Goal: Task Accomplishment & Management: Use online tool/utility

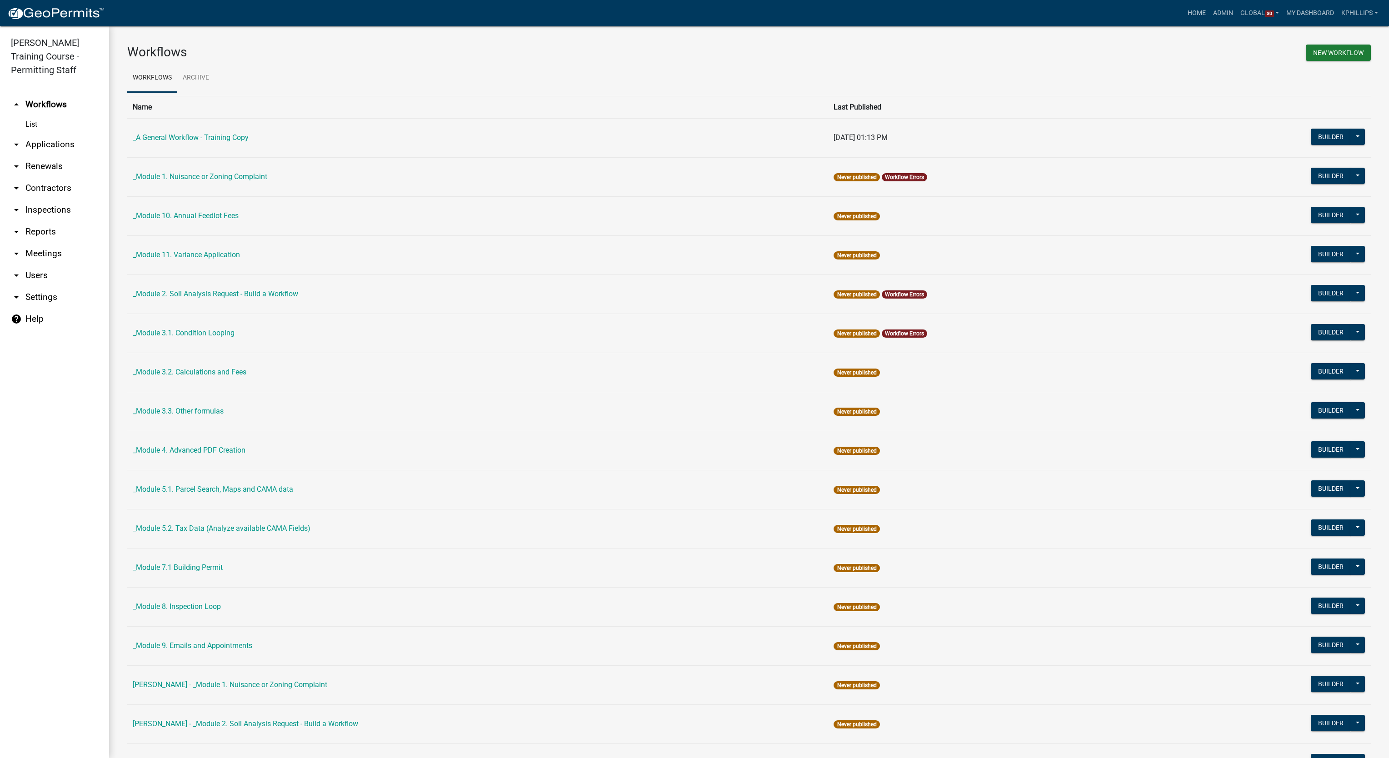
scroll to position [1223, 0]
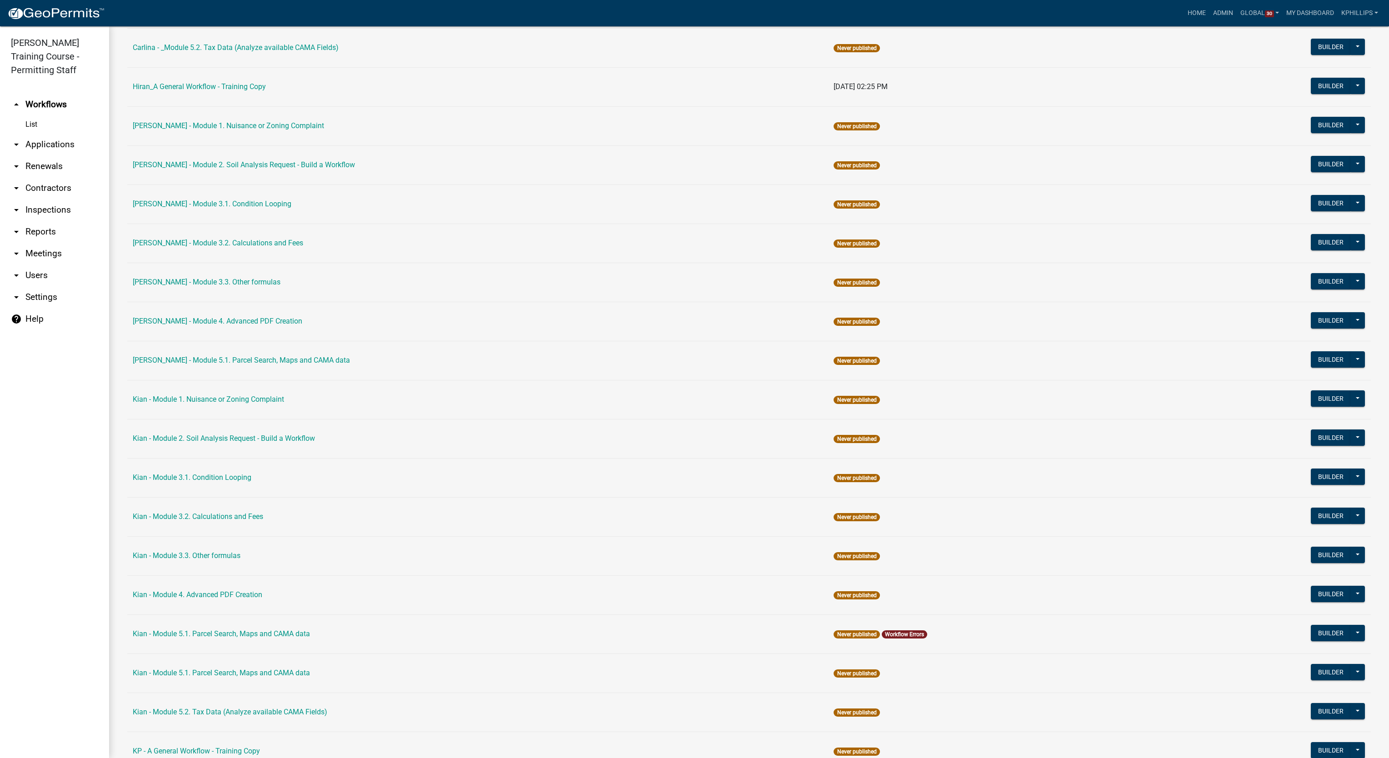
click at [18, 183] on icon "arrow_drop_down" at bounding box center [16, 188] width 11 height 11
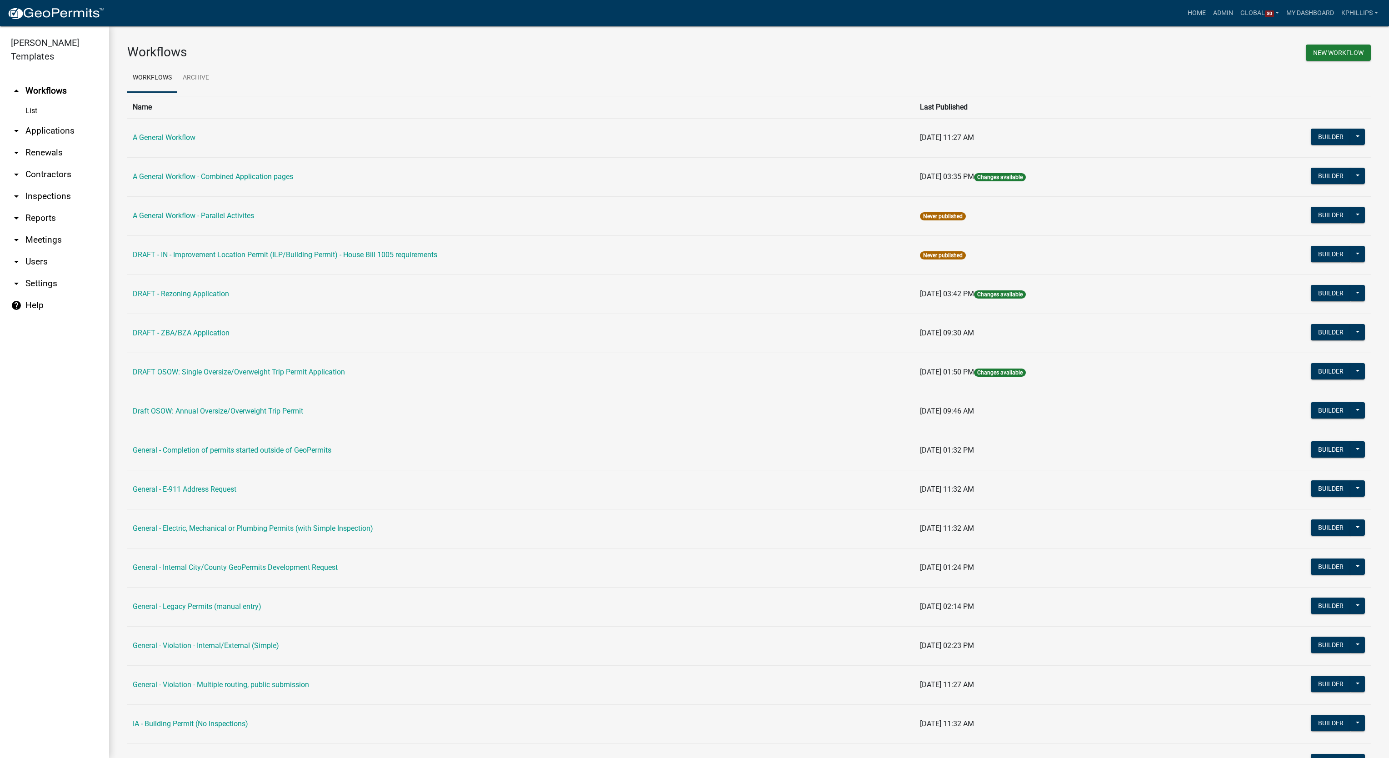
click at [62, 164] on link "arrow_drop_down Contractors" at bounding box center [54, 175] width 109 height 22
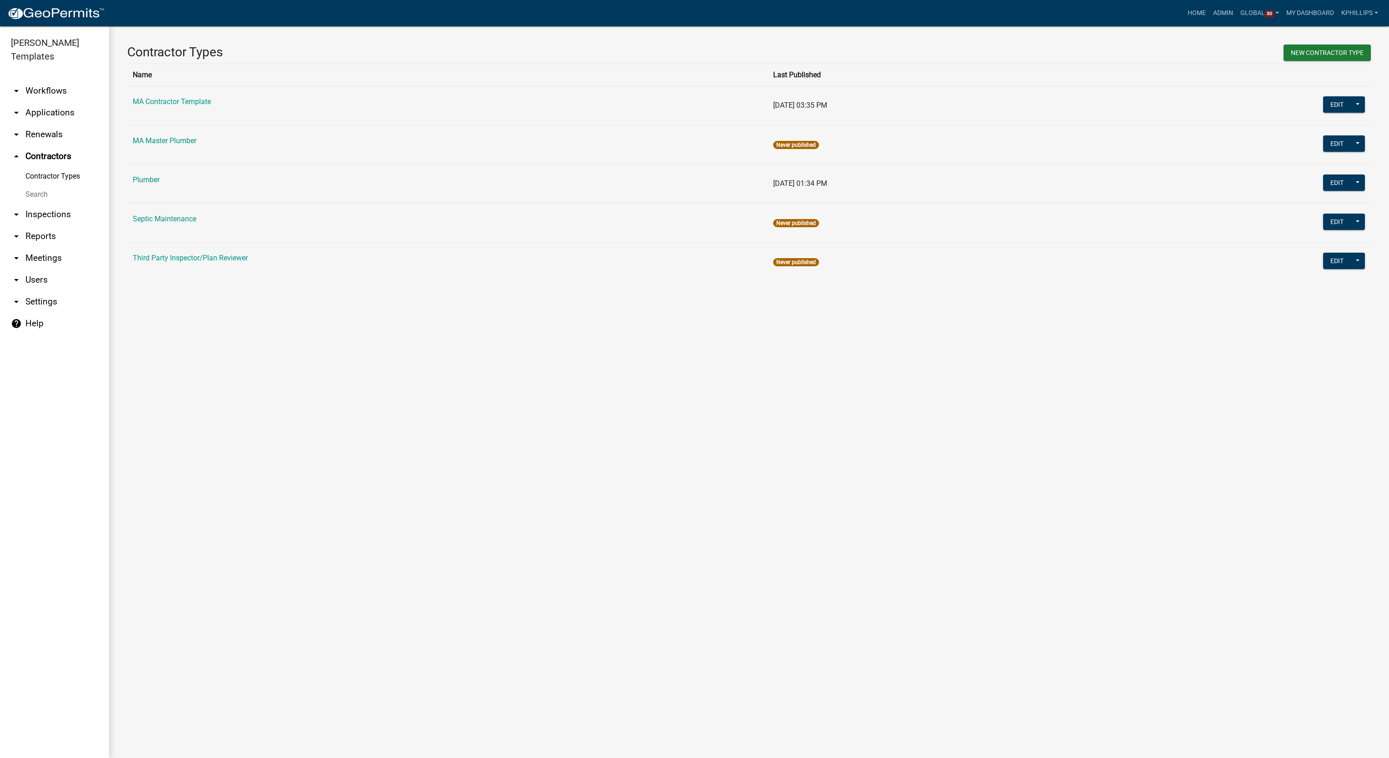
click at [324, 347] on main "Contractor Types New Contractor Type Name Last Published MA Contractor Template…" at bounding box center [749, 392] width 1280 height 732
click at [202, 100] on link "MA Contractor Template" at bounding box center [172, 101] width 78 height 9
click at [1340, 103] on button "Edit" at bounding box center [1337, 104] width 28 height 16
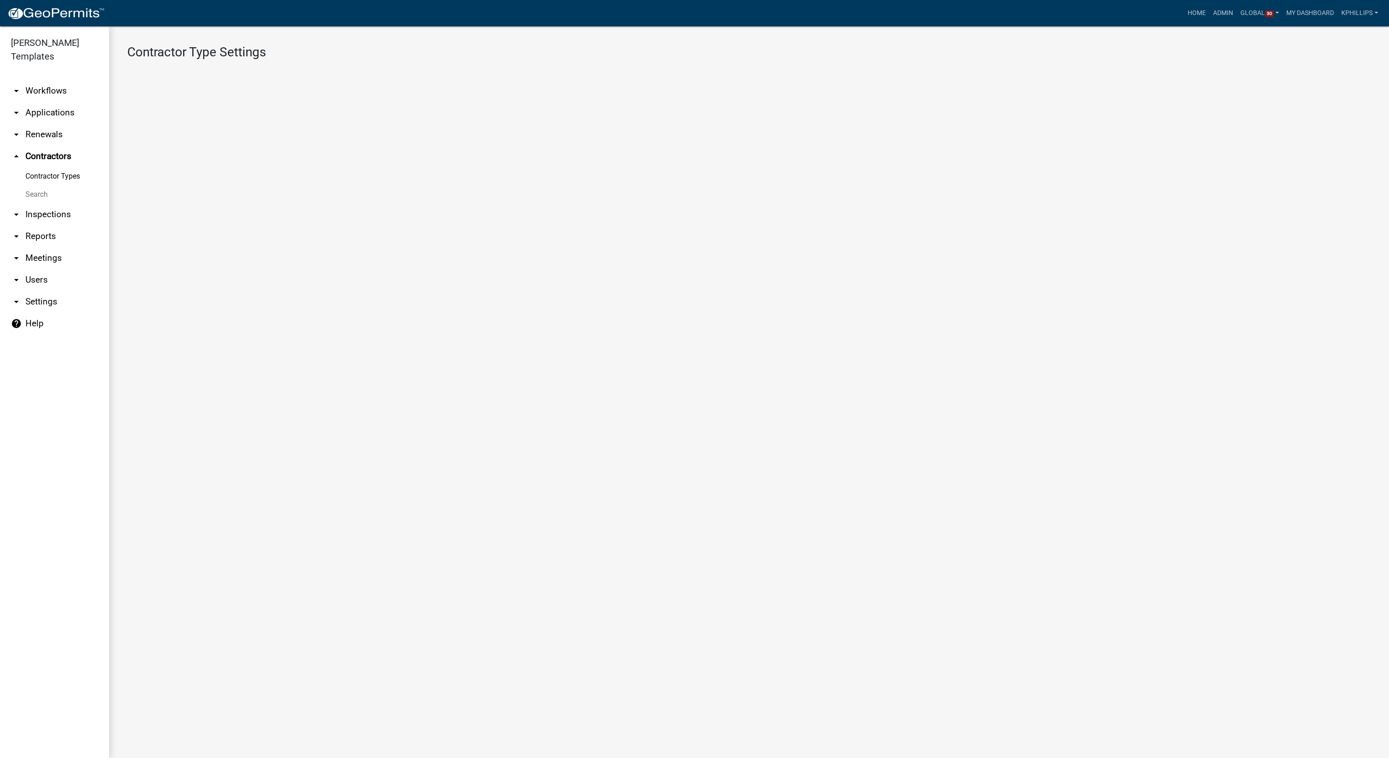
select select "5: 54209dca-4553-4ba0-b4fa-dc97a60b368a"
select select
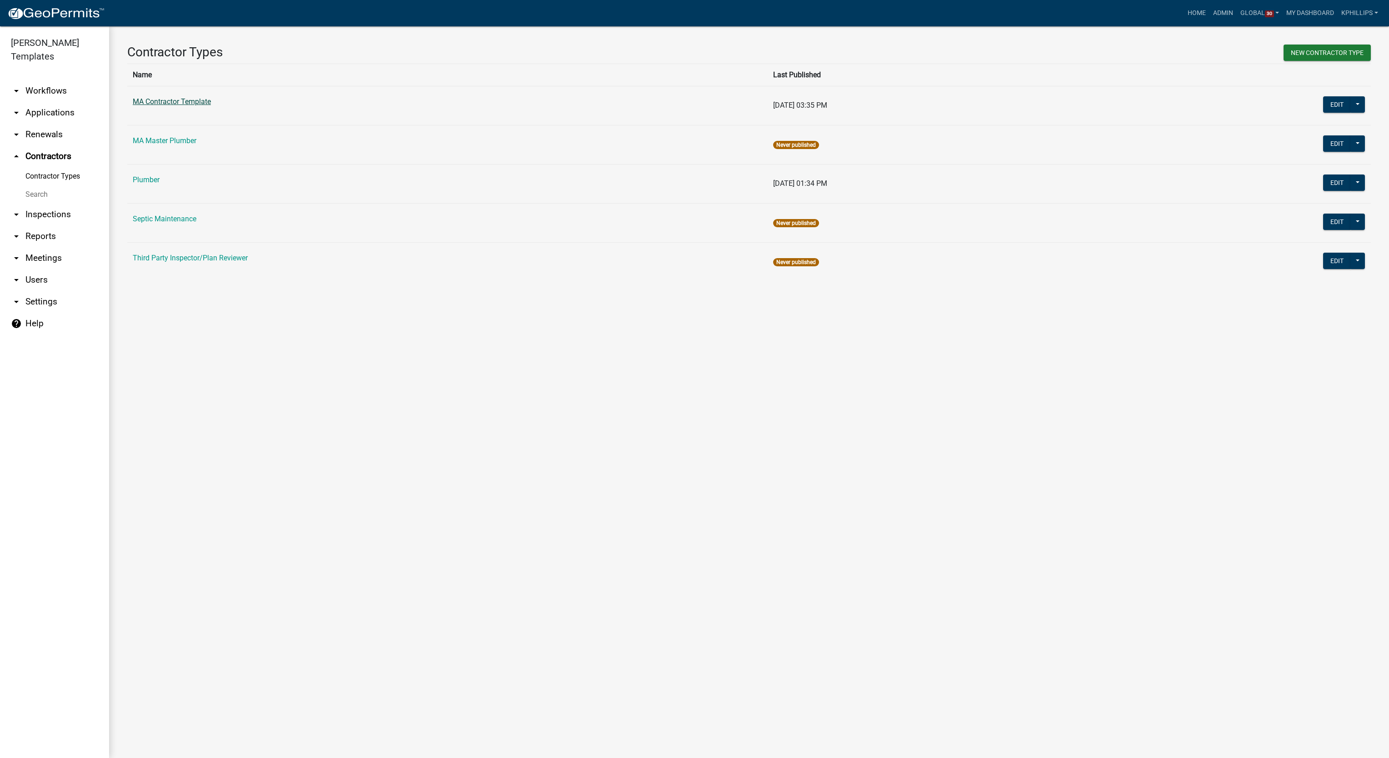
click at [196, 104] on link "MA Contractor Template" at bounding box center [172, 101] width 78 height 9
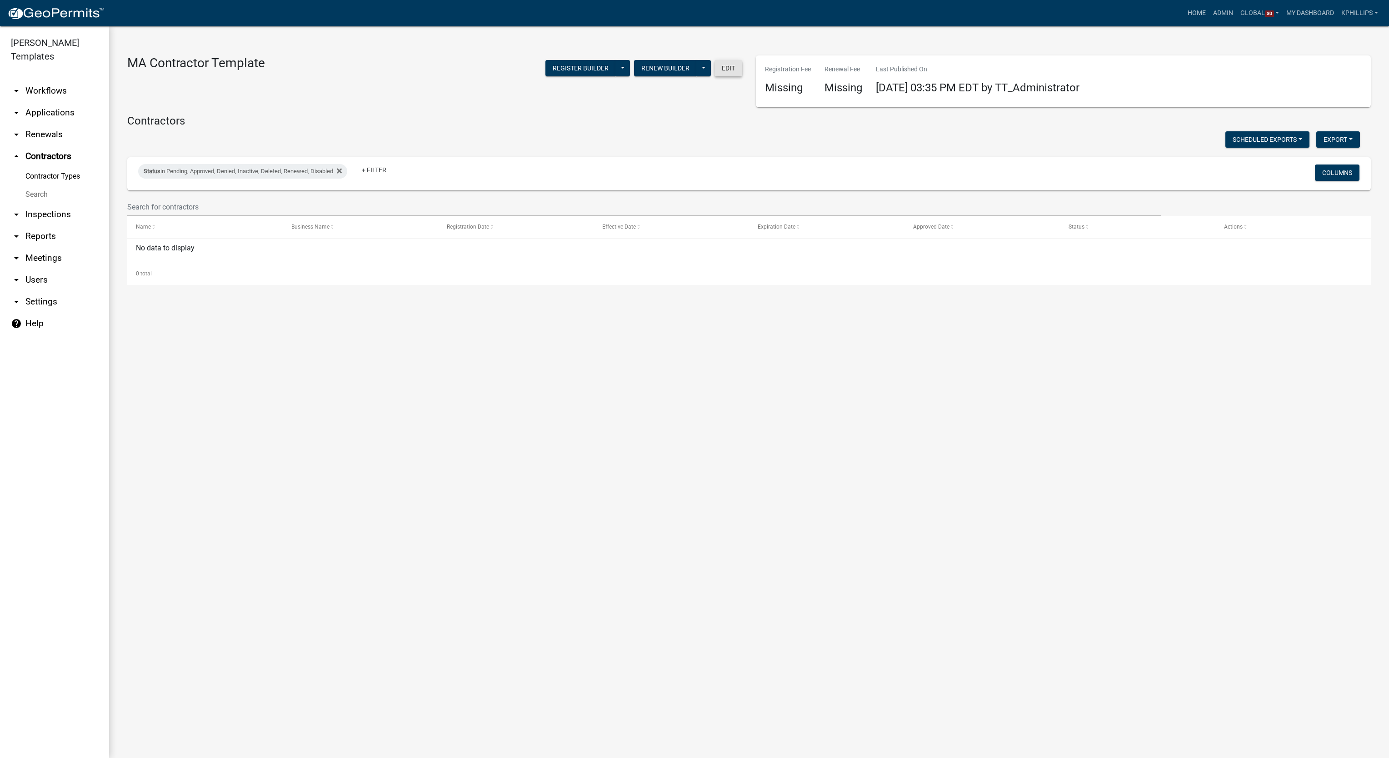
click at [723, 68] on button "Edit" at bounding box center [728, 68] width 28 height 16
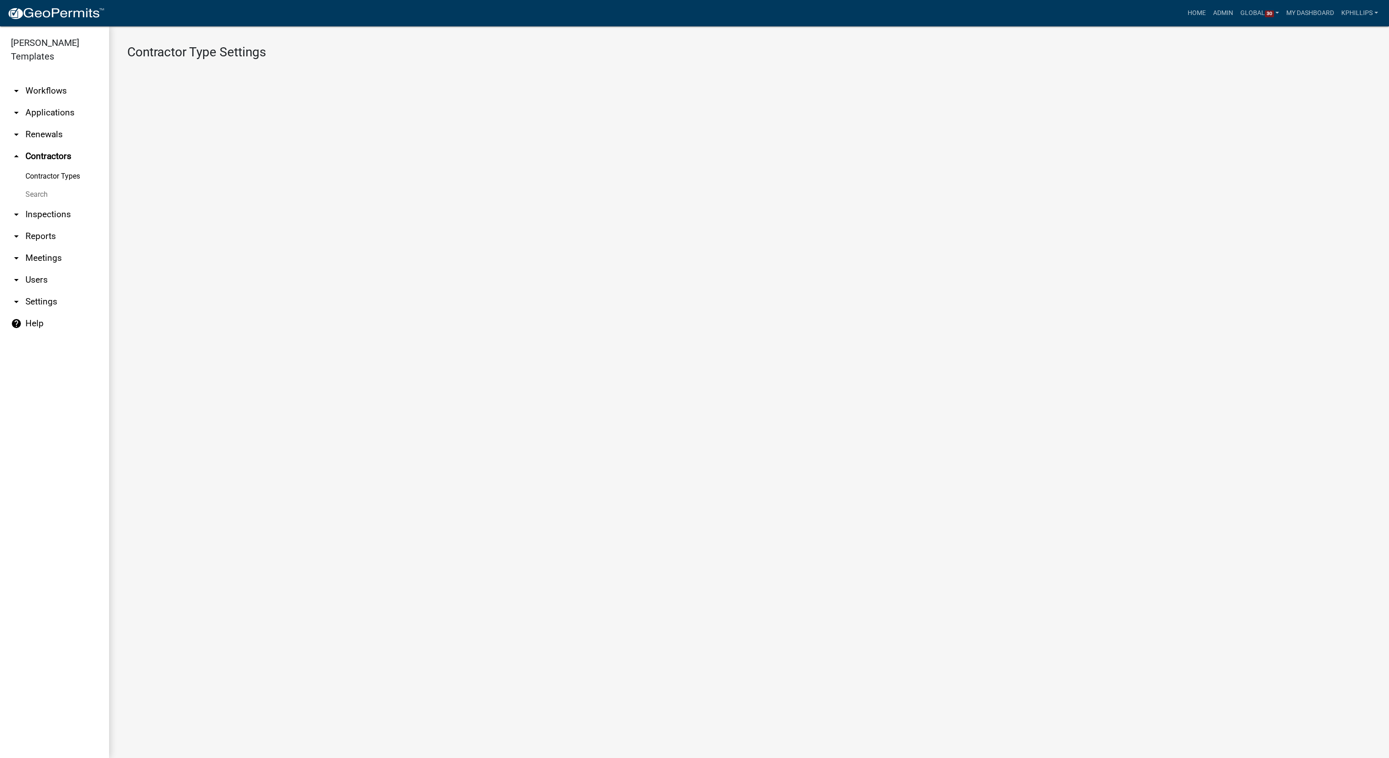
select select "5: 54209dca-4553-4ba0-b4fa-dc97a60b368a"
select select
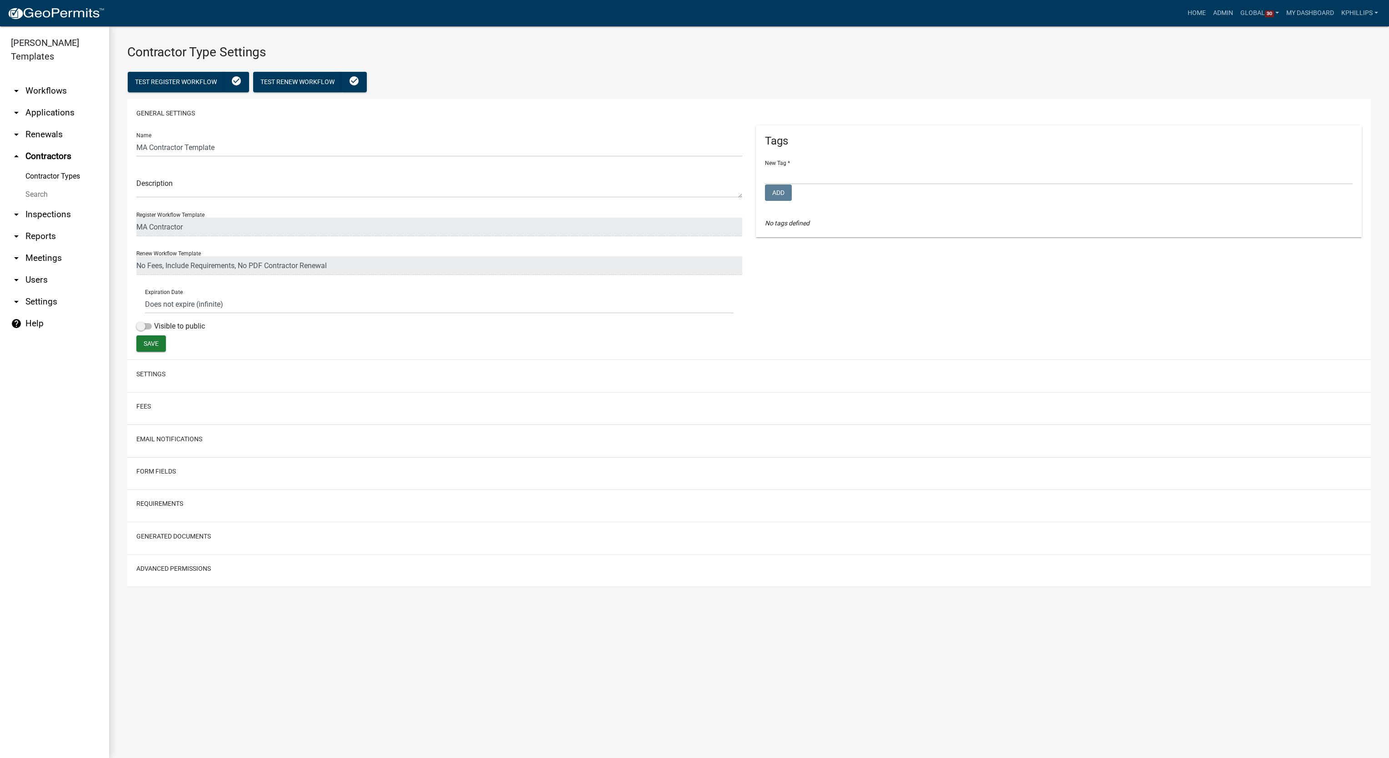
click at [185, 387] on div "Settings" at bounding box center [748, 376] width 1243 height 32
click at [160, 373] on button "Settings" at bounding box center [150, 374] width 29 height 10
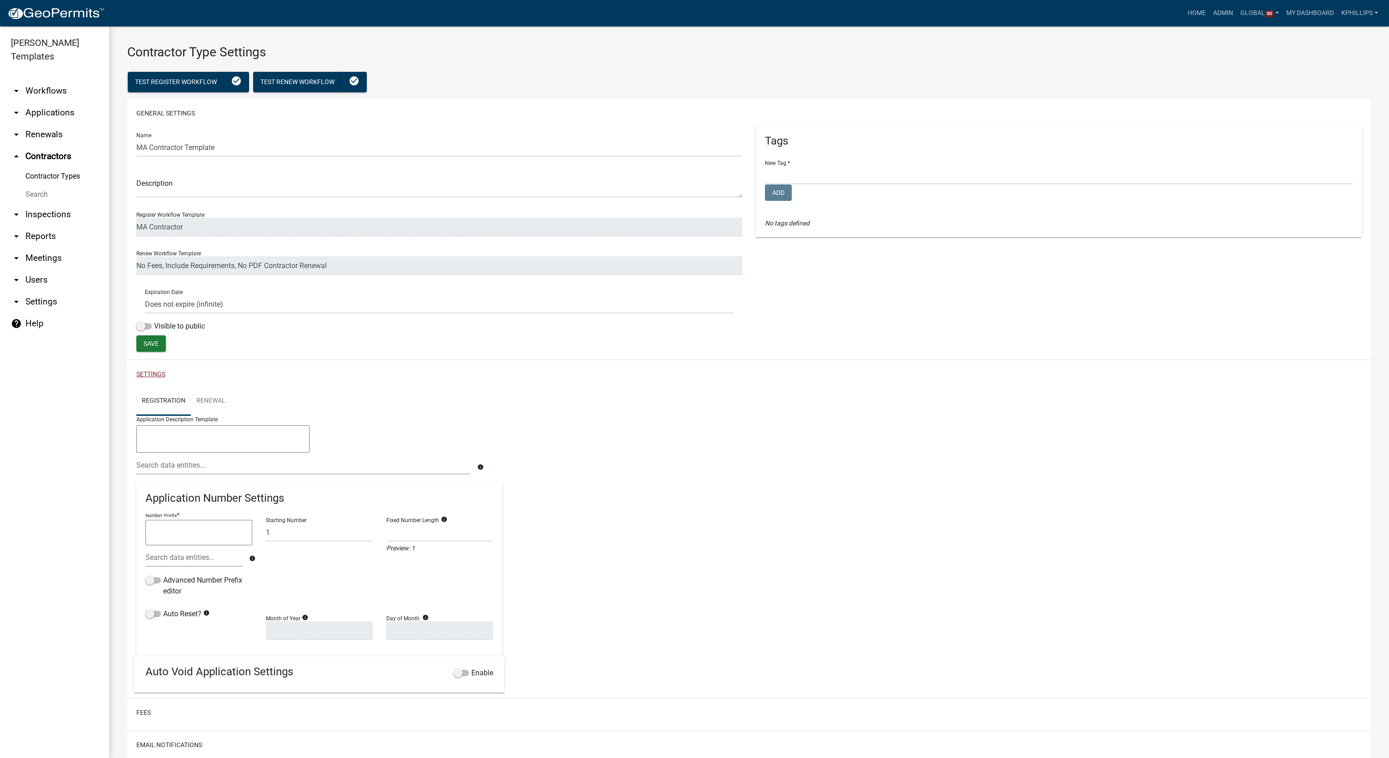
click at [160, 373] on button "Settings" at bounding box center [150, 374] width 29 height 10
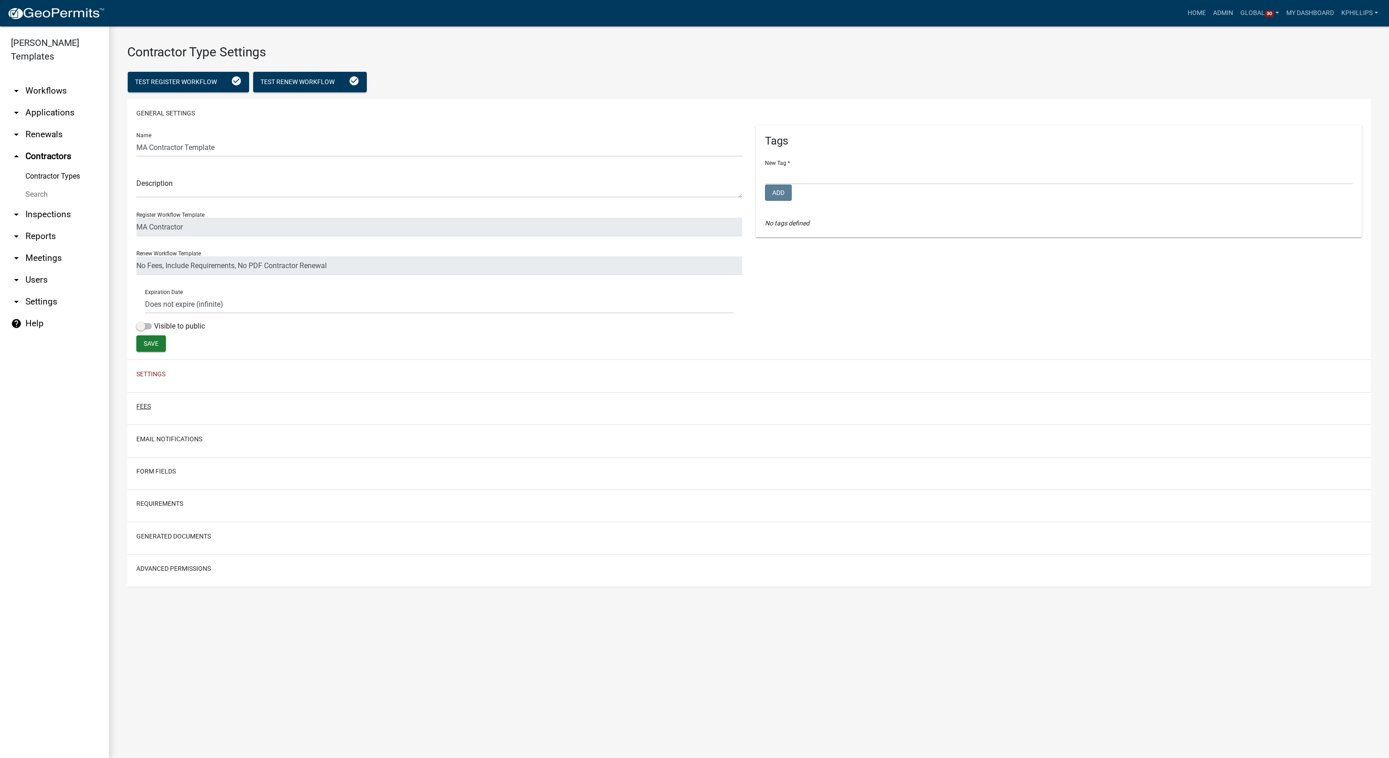
click at [141, 409] on button "Fees" at bounding box center [143, 407] width 15 height 10
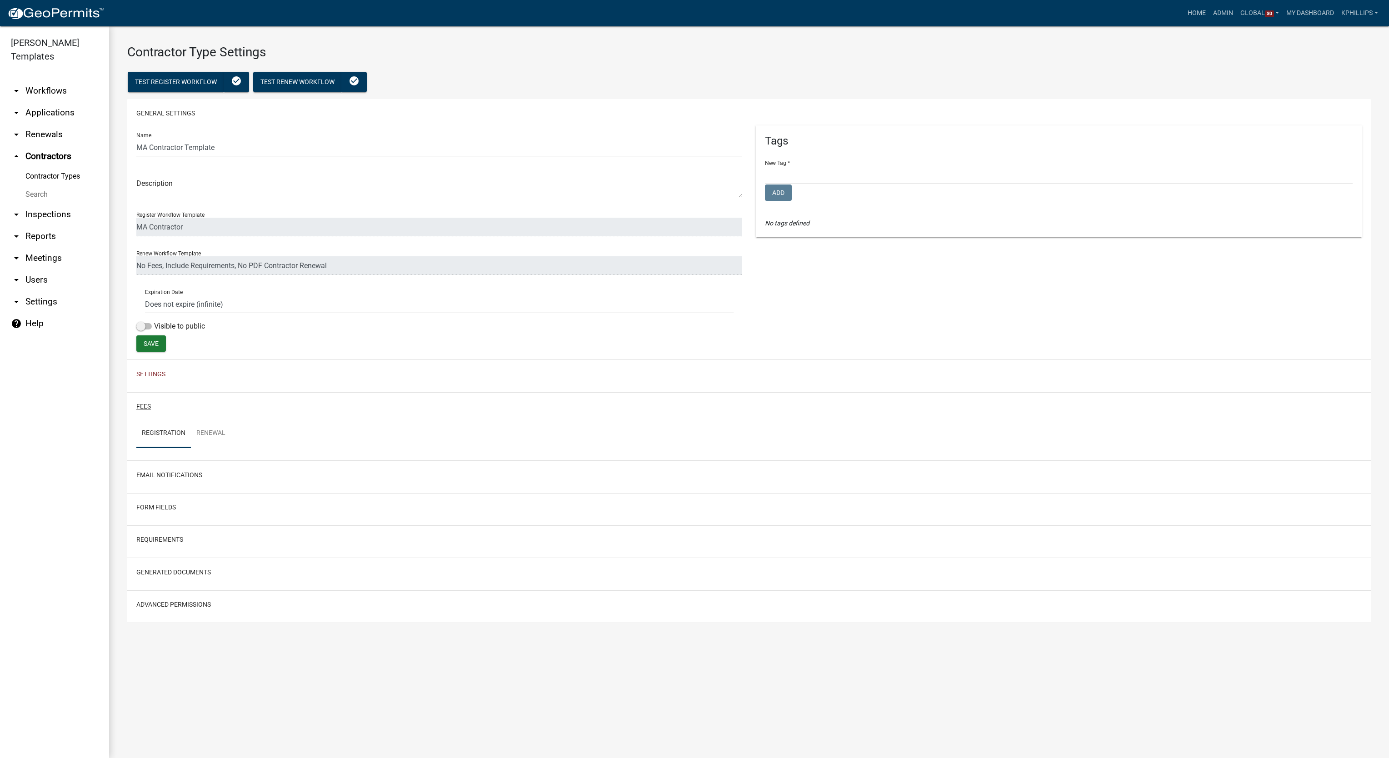
click at [141, 409] on button "Fees" at bounding box center [143, 407] width 15 height 10
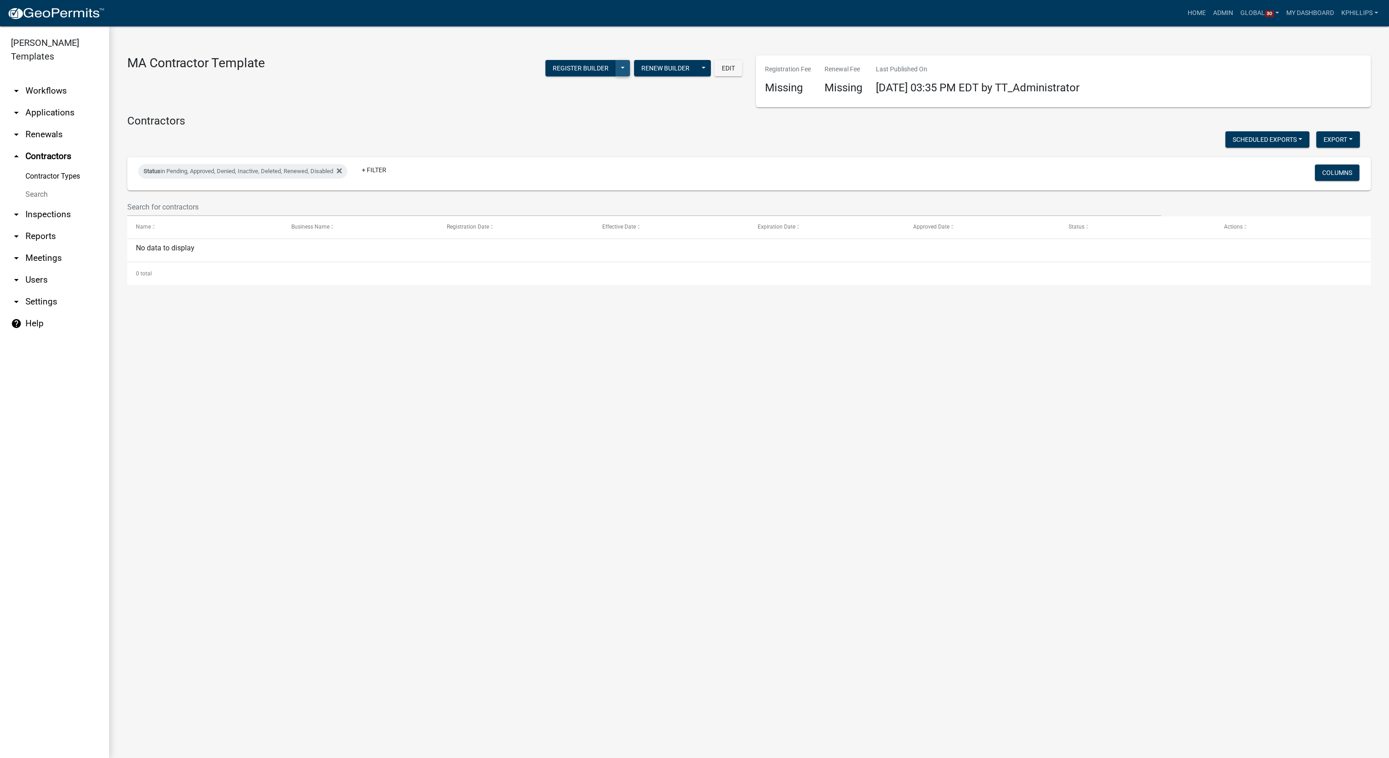
click at [625, 71] on button at bounding box center [622, 68] width 15 height 16
click at [403, 96] on div "MA Contractor Template Register Builder Publish History Renew Builder Publish H…" at bounding box center [434, 81] width 629 height 52
click at [702, 73] on button at bounding box center [703, 68] width 15 height 16
click at [344, 90] on div "MA Contractor Template Register Builder Publish History Renew Builder Publish H…" at bounding box center [434, 81] width 629 height 52
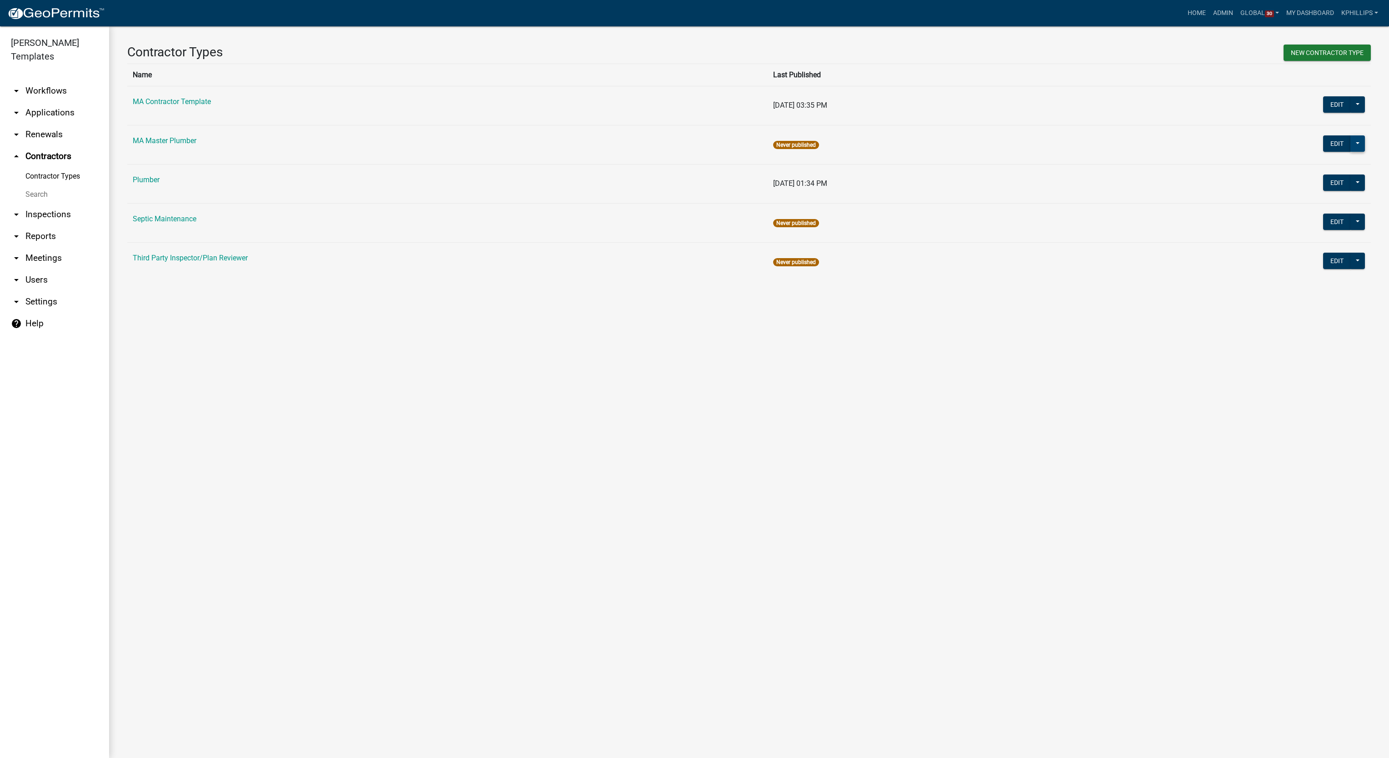
click at [1352, 147] on button at bounding box center [1357, 143] width 15 height 16
click at [1359, 105] on button at bounding box center [1357, 104] width 15 height 16
click at [1328, 234] on span "Workflow Builder" at bounding box center [1326, 237] width 54 height 7
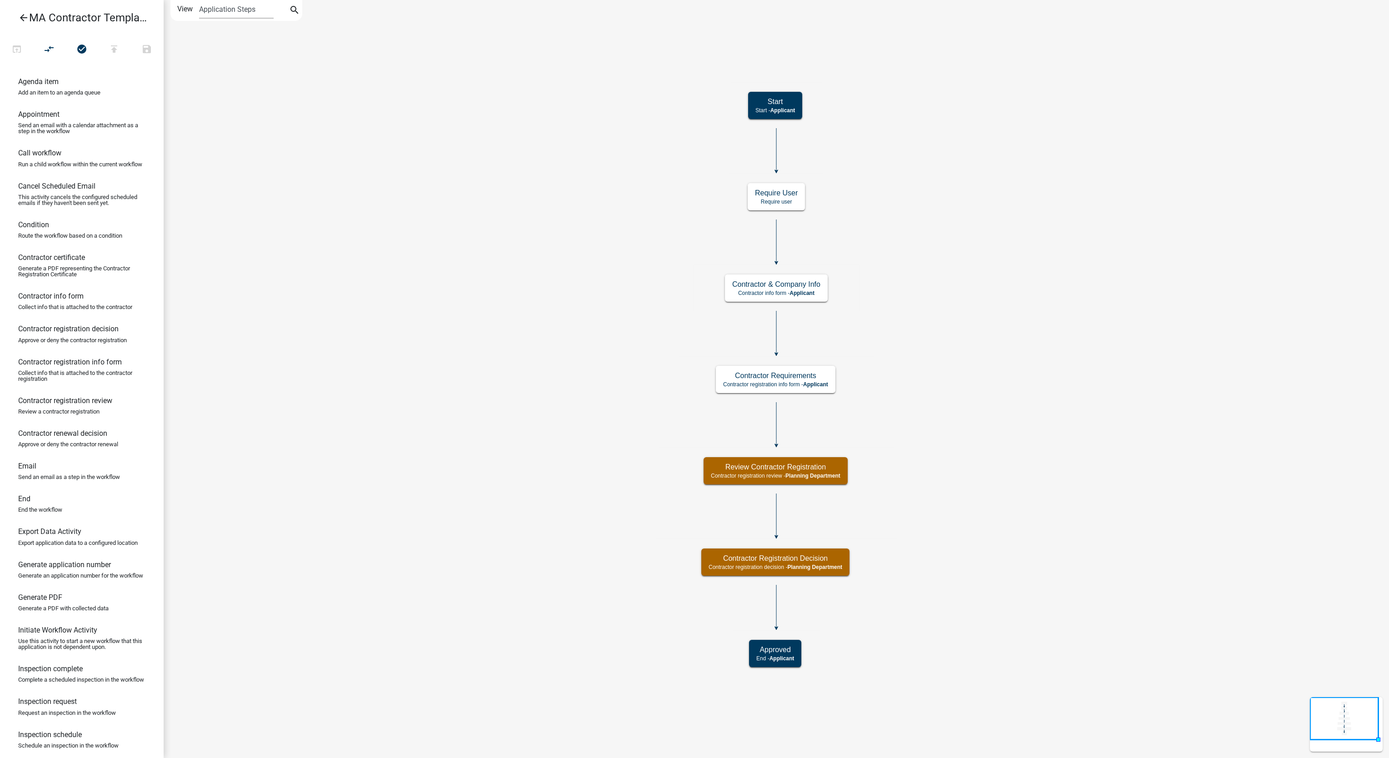
click at [1352, 309] on icon "Start Start - Applicant Approved End - Applicant Contractor & Company Info Cont…" at bounding box center [776, 378] width 1224 height 757
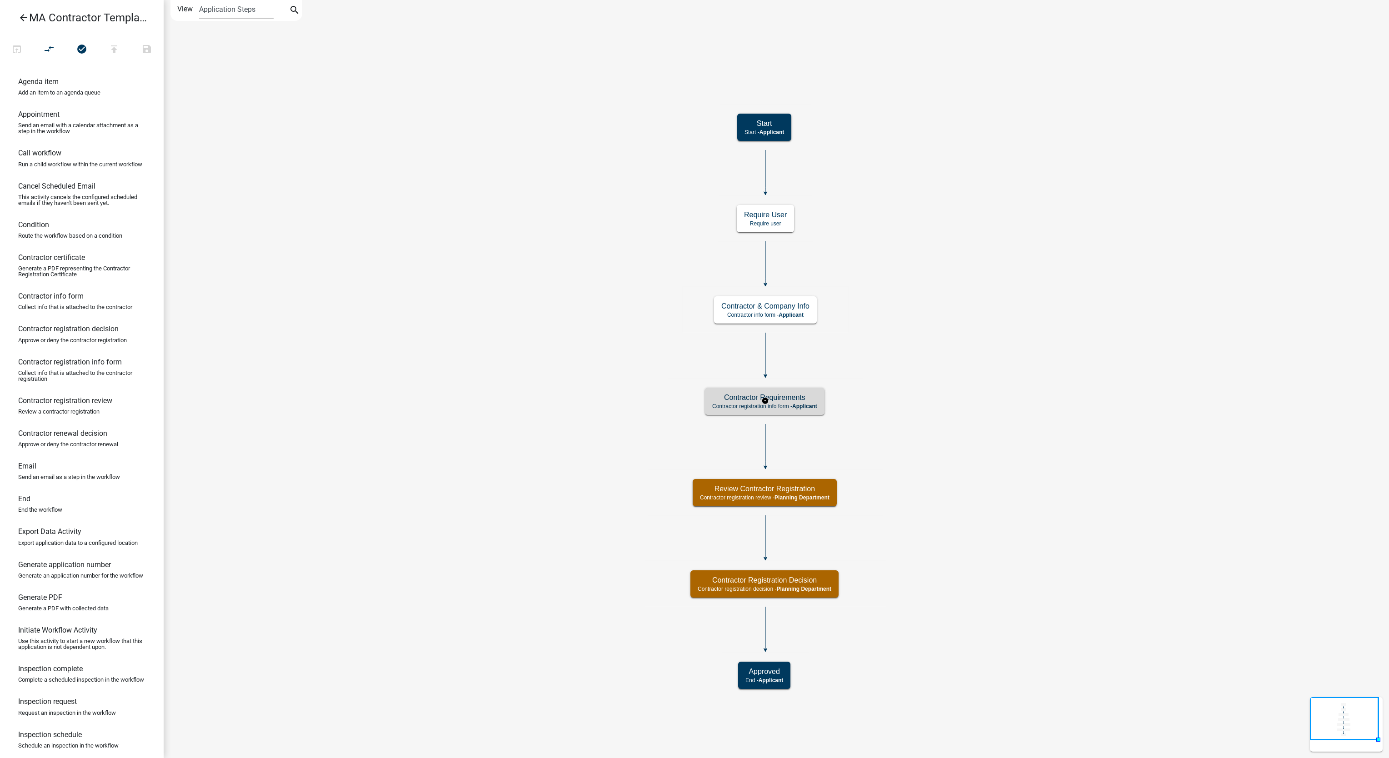
click at [805, 414] on div "Contractor Requirements Contractor registration info form - Applicant" at bounding box center [765, 401] width 120 height 27
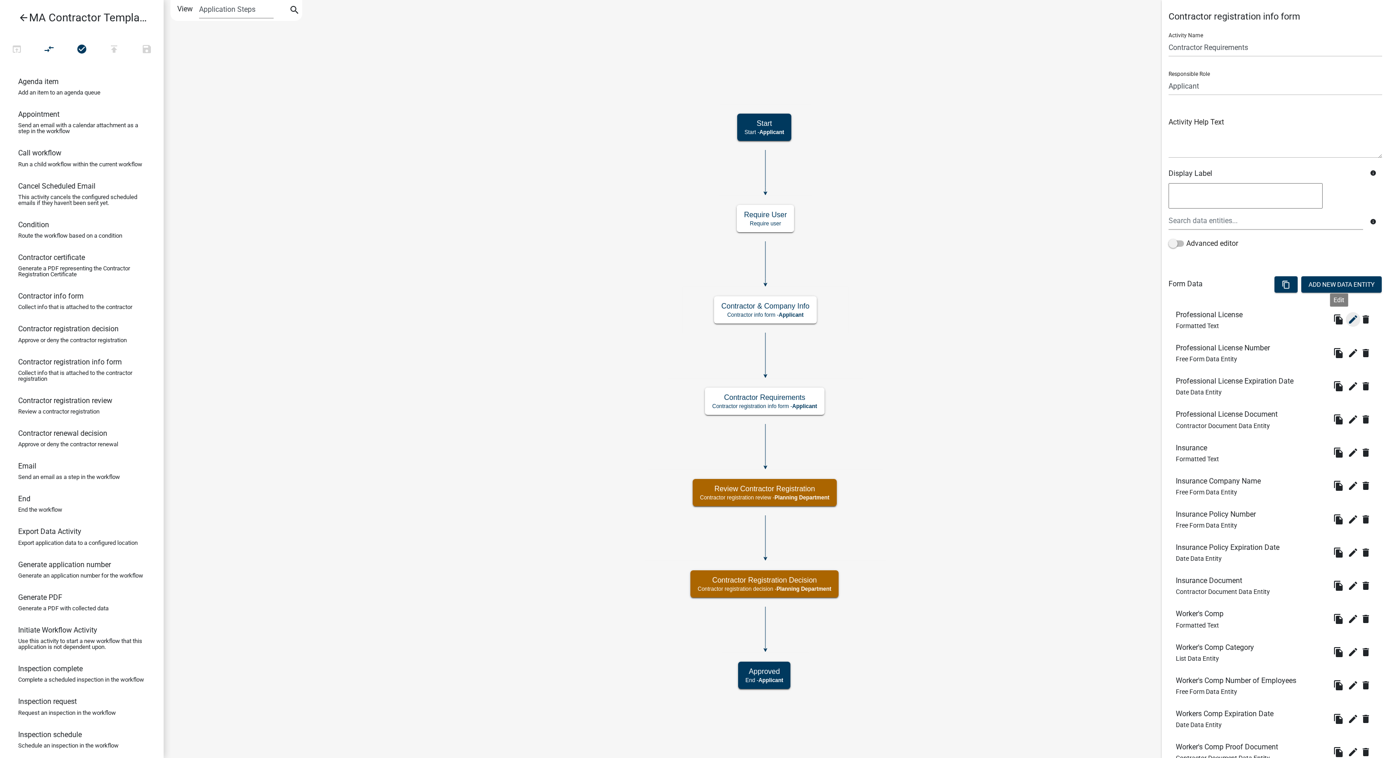
click at [1347, 324] on icon "edit" at bounding box center [1352, 319] width 11 height 11
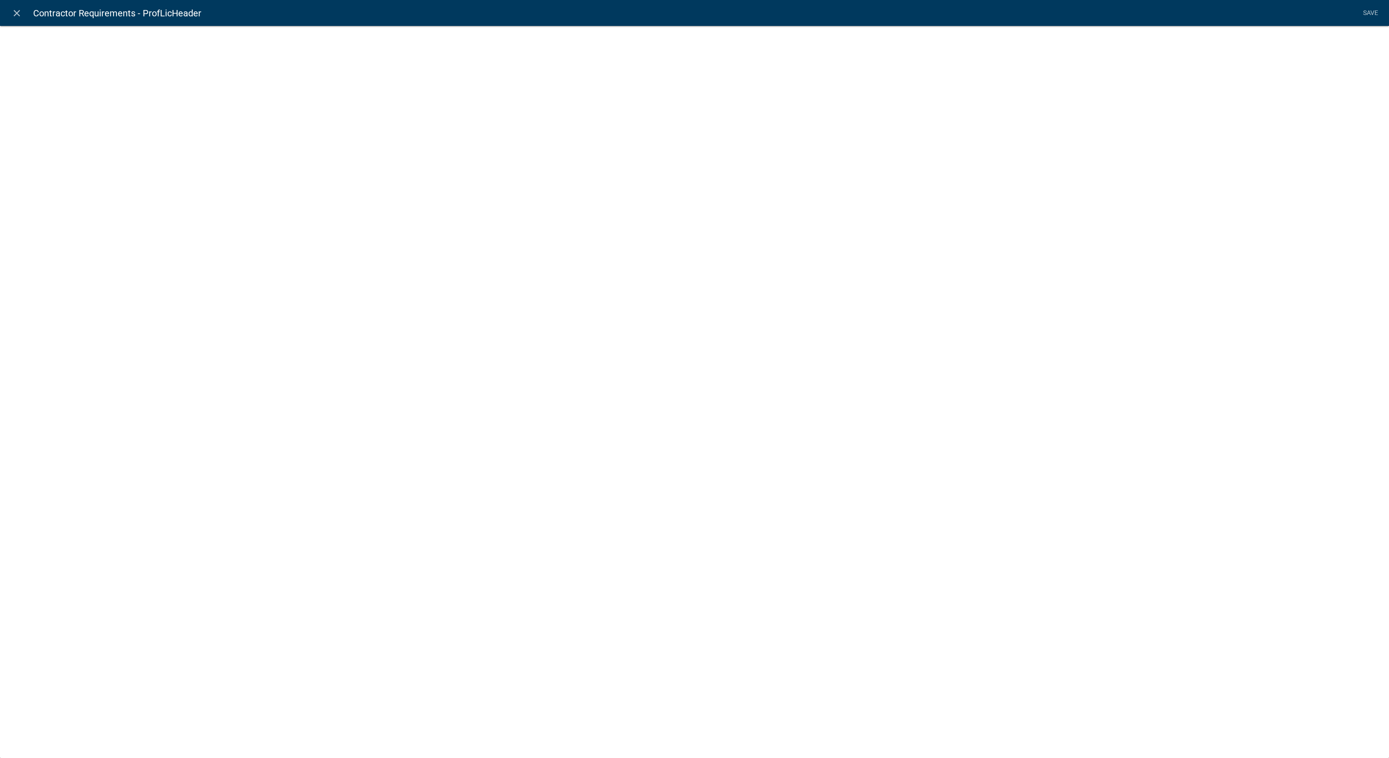
select select "rich-text"
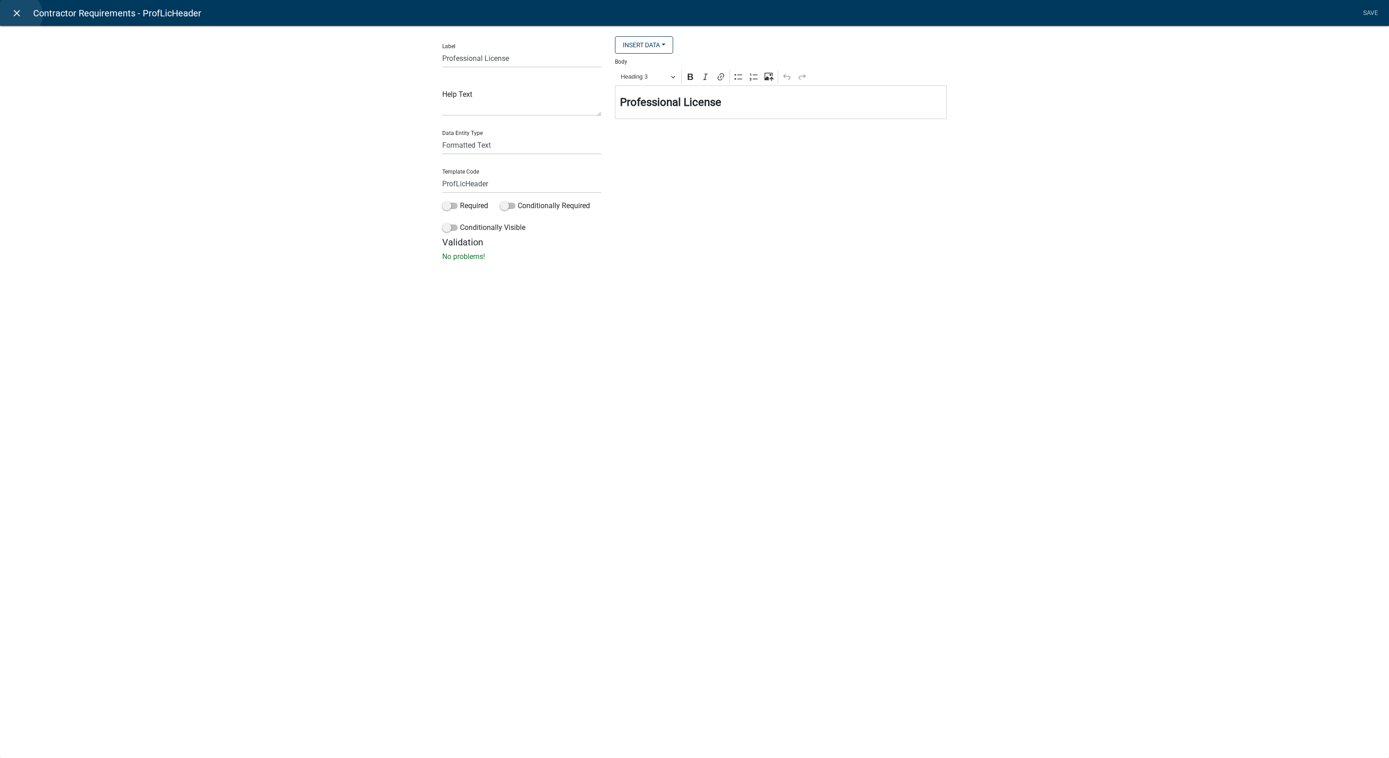
click at [20, 15] on icon "close" at bounding box center [16, 13] width 11 height 11
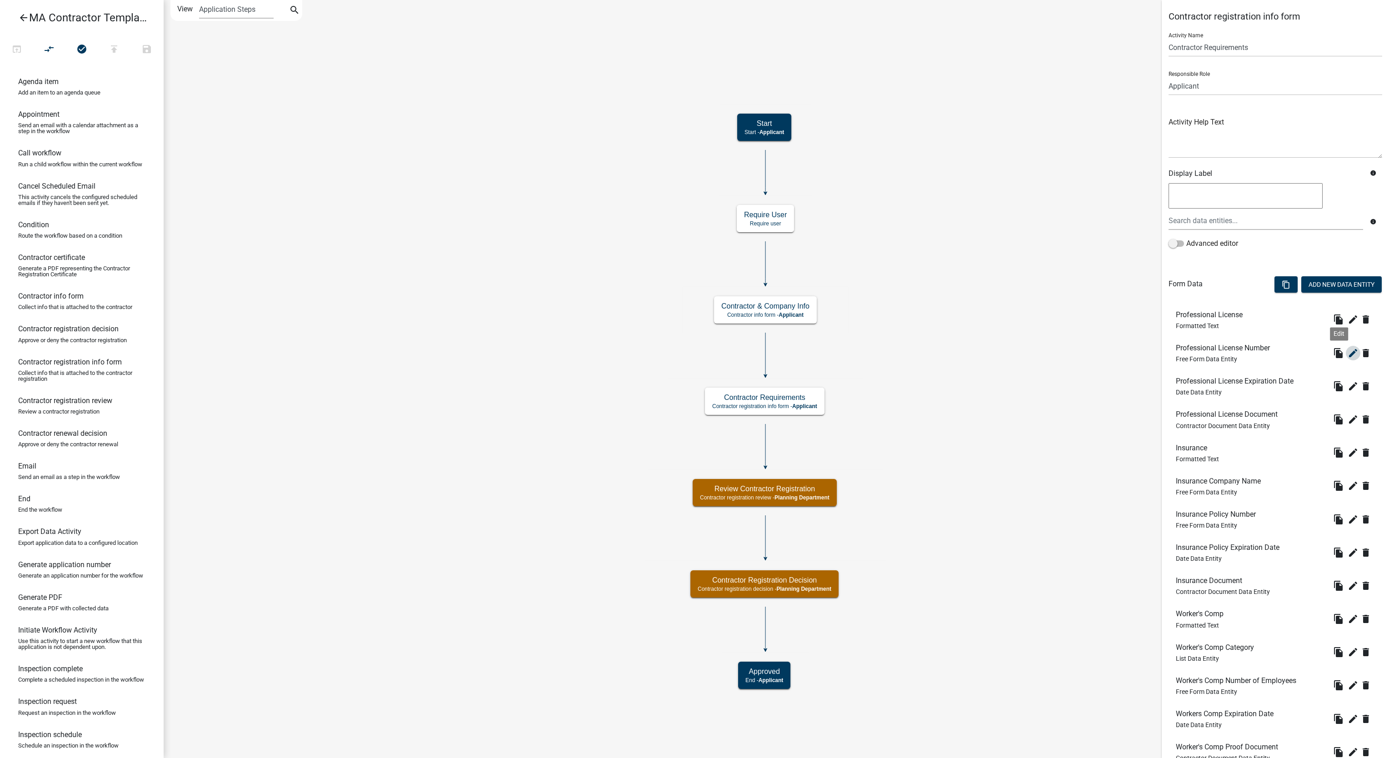
click at [1347, 355] on icon "edit" at bounding box center [1352, 353] width 11 height 11
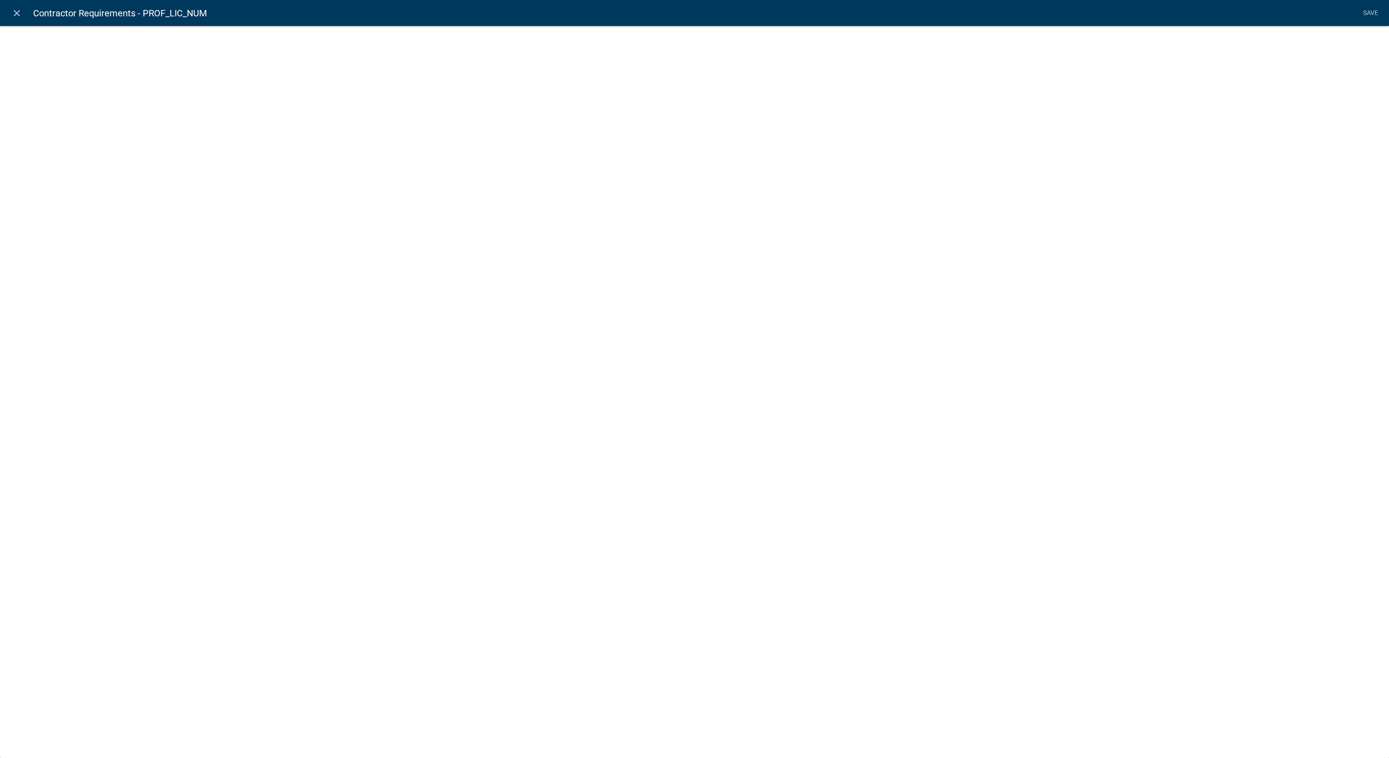
select select
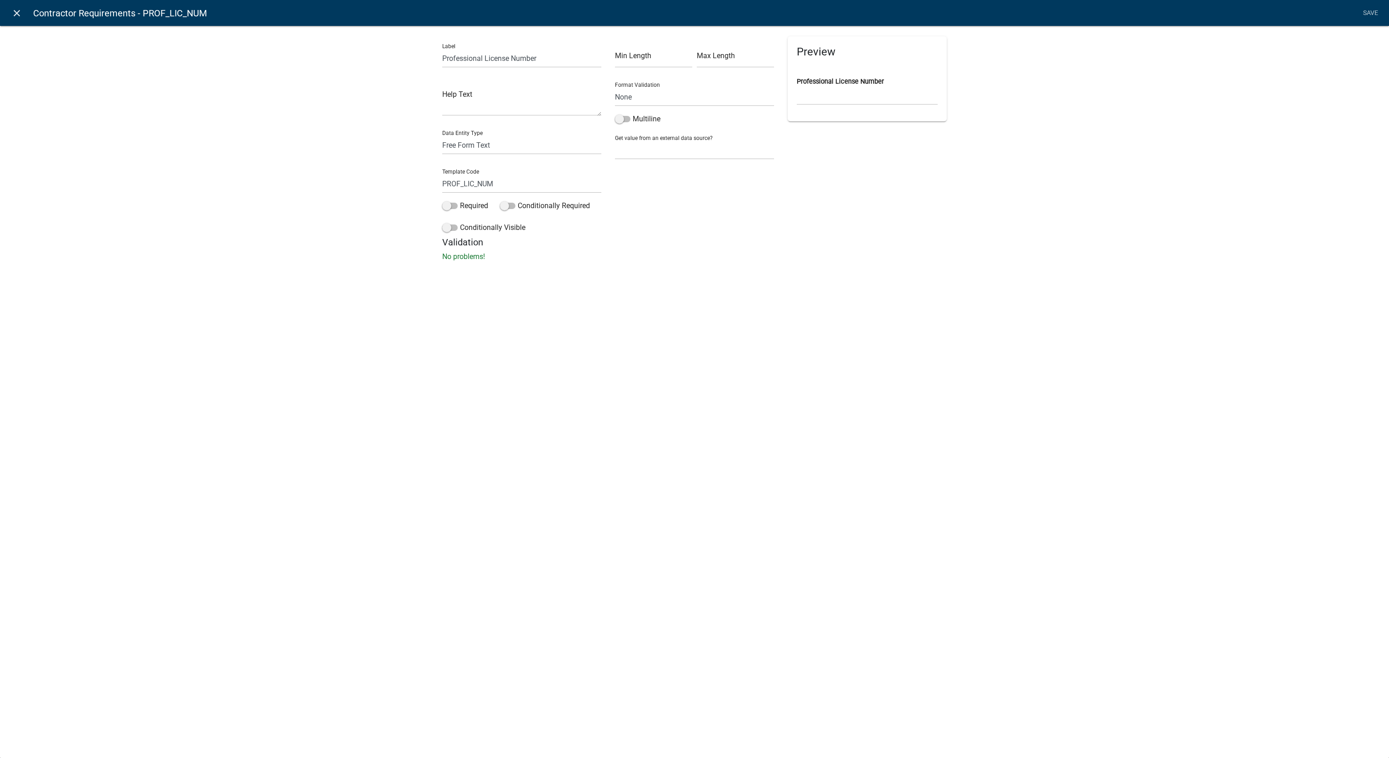
click at [20, 11] on icon "close" at bounding box center [16, 13] width 11 height 11
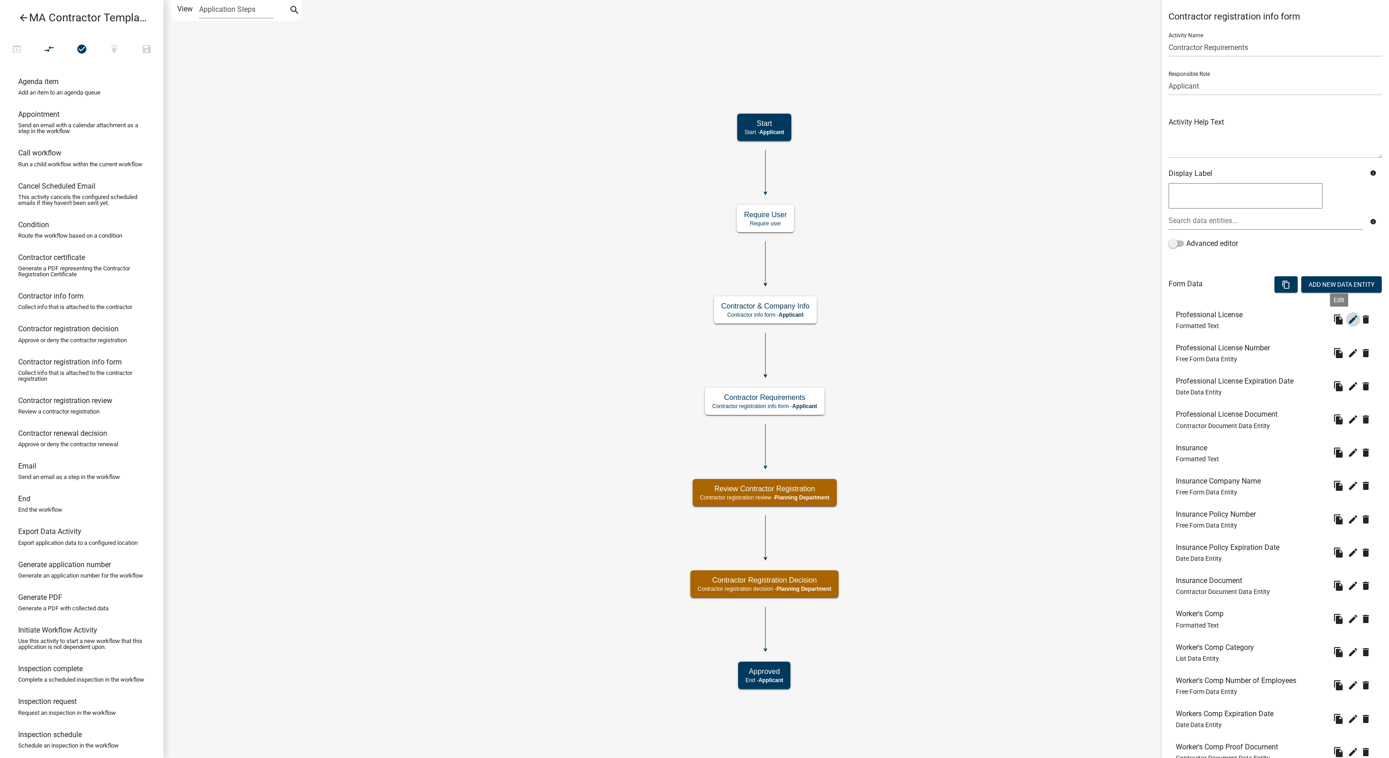
click at [1347, 322] on icon "edit" at bounding box center [1352, 319] width 11 height 11
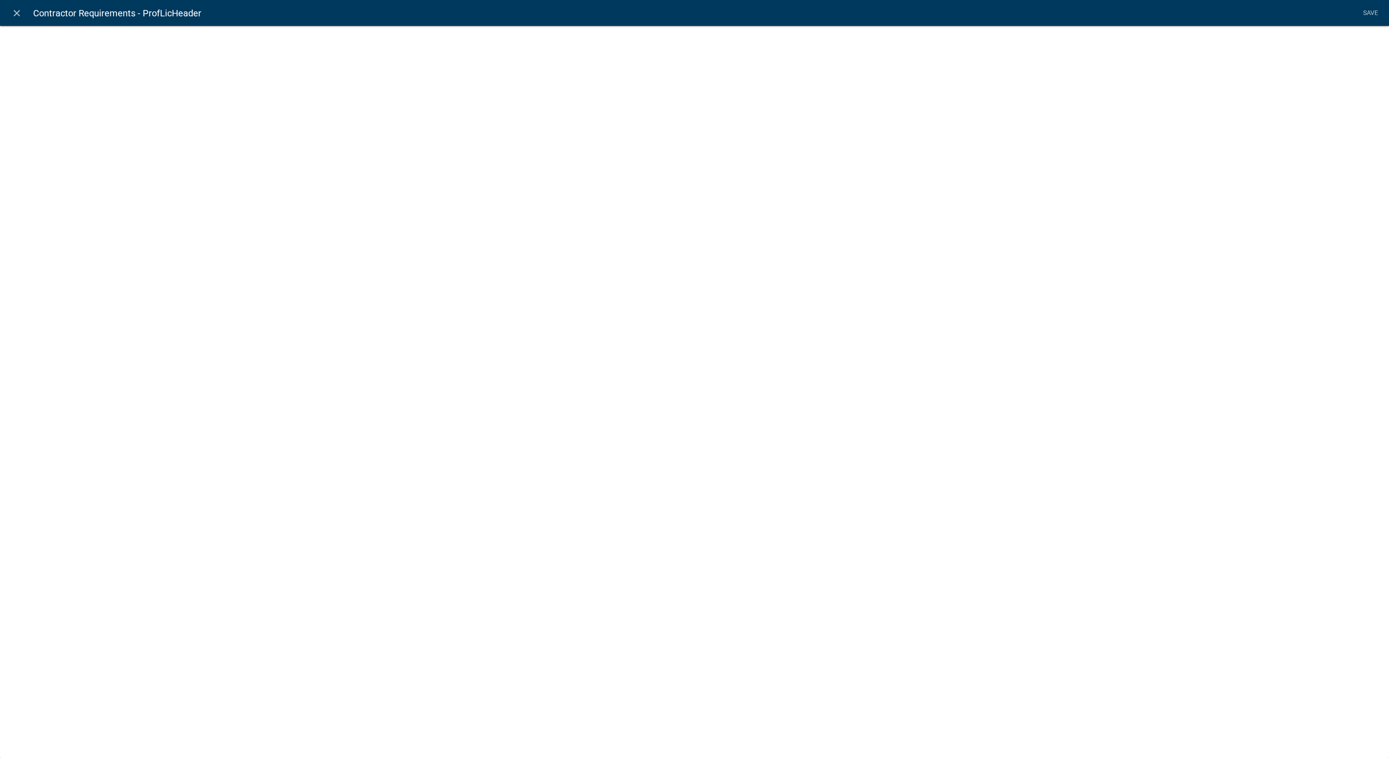
select select "rich-text"
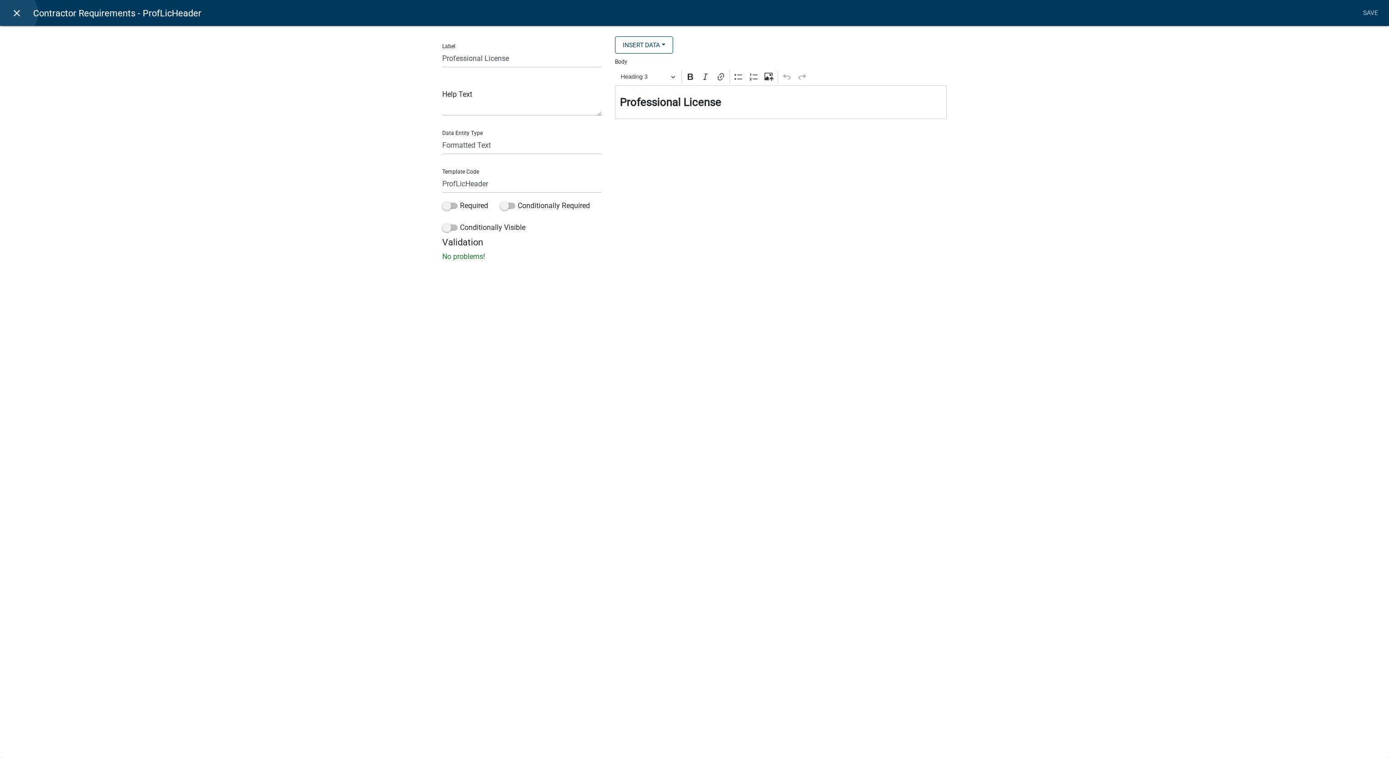
click at [15, 13] on icon "close" at bounding box center [16, 13] width 11 height 11
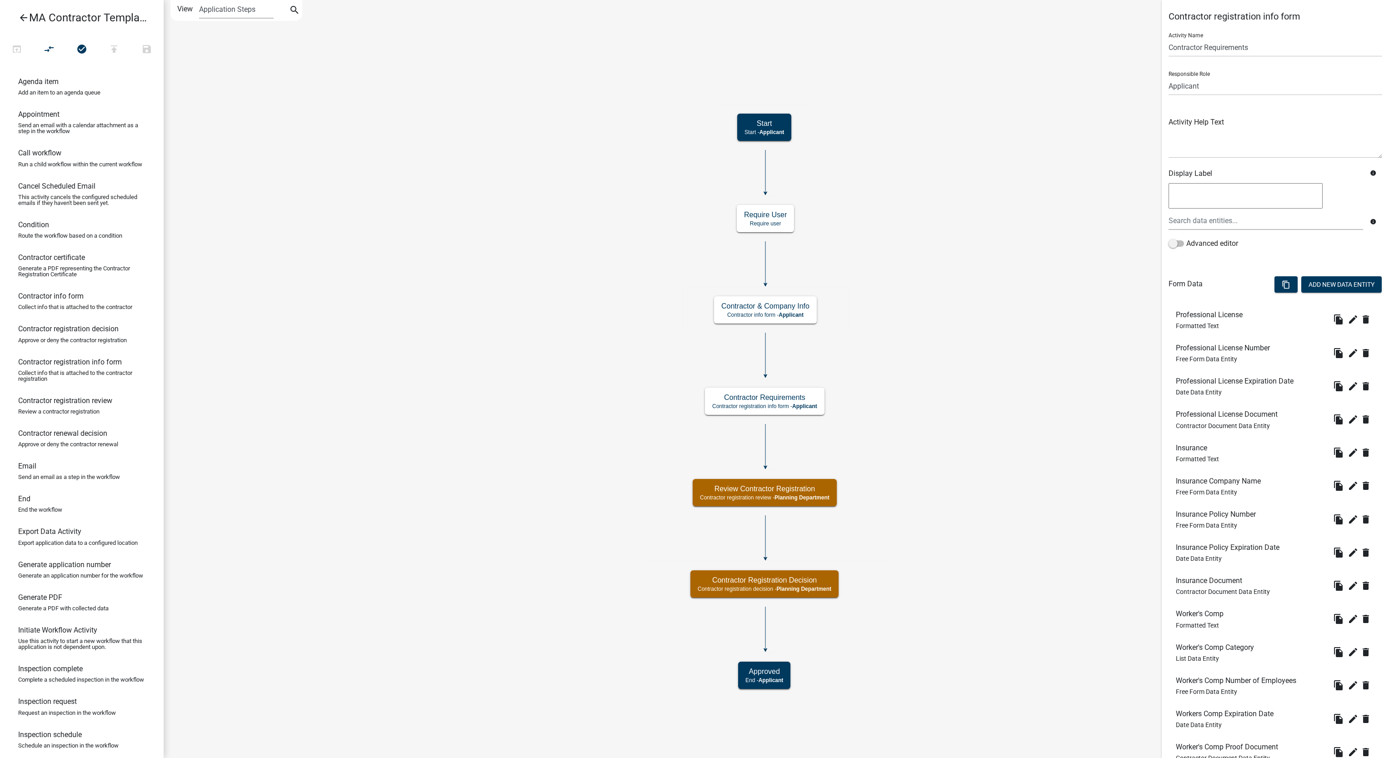
scroll to position [404, 0]
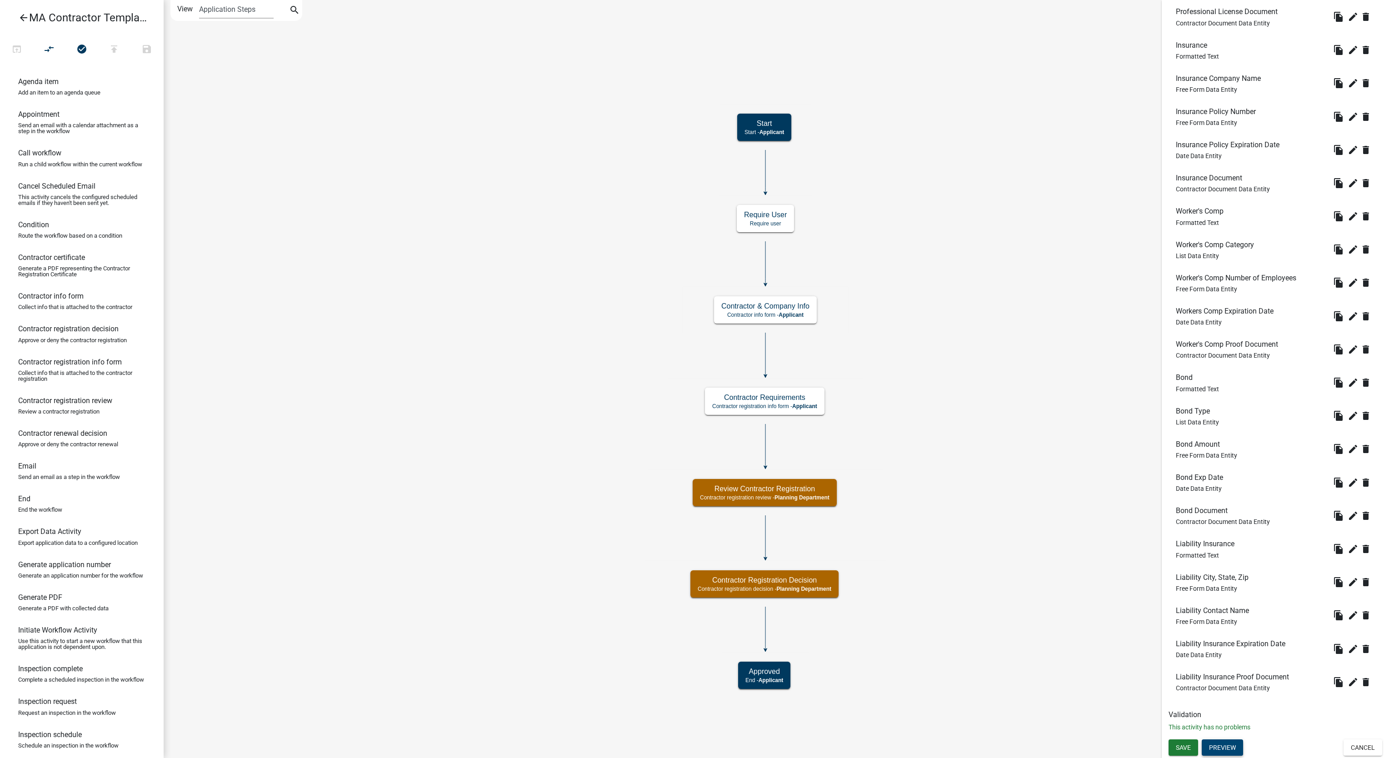
click at [1219, 746] on button "Preview" at bounding box center [1222, 747] width 41 height 16
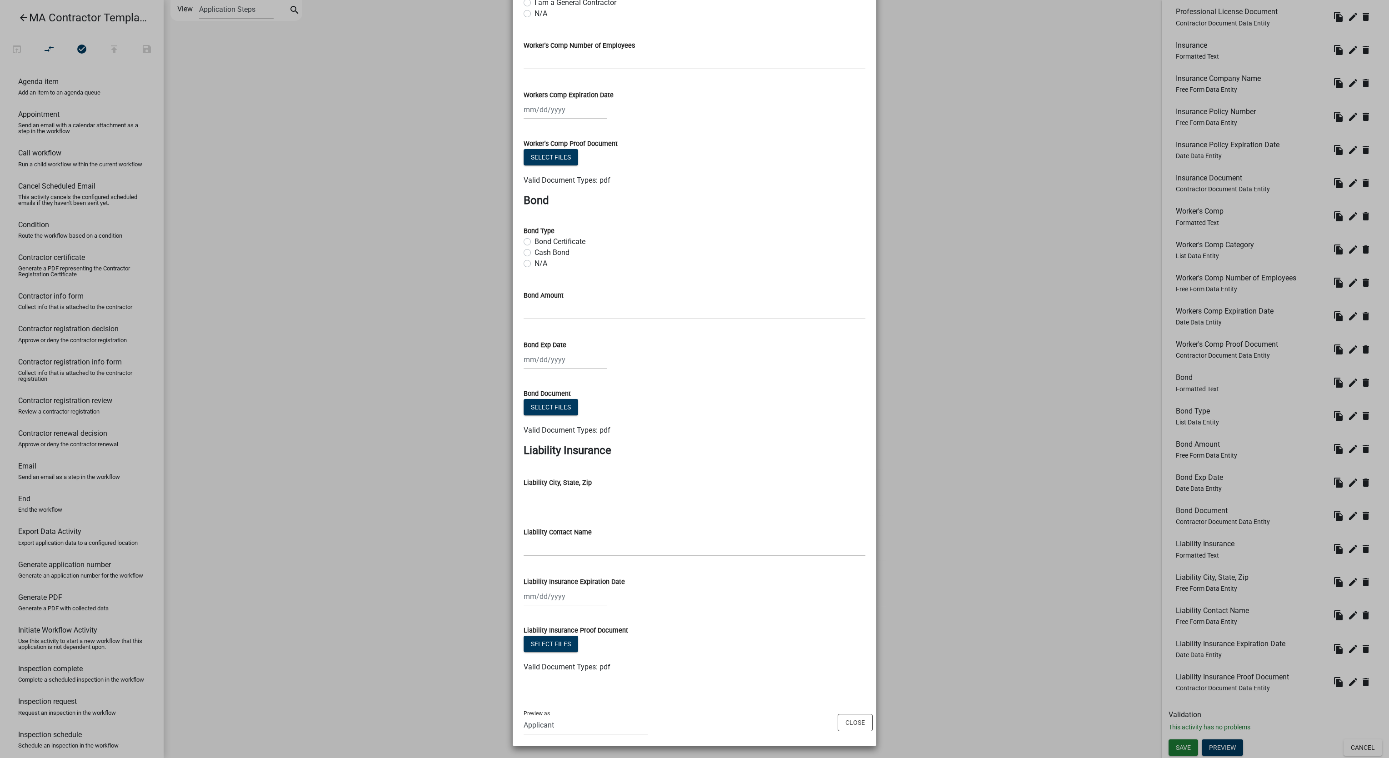
scroll to position [0, 0]
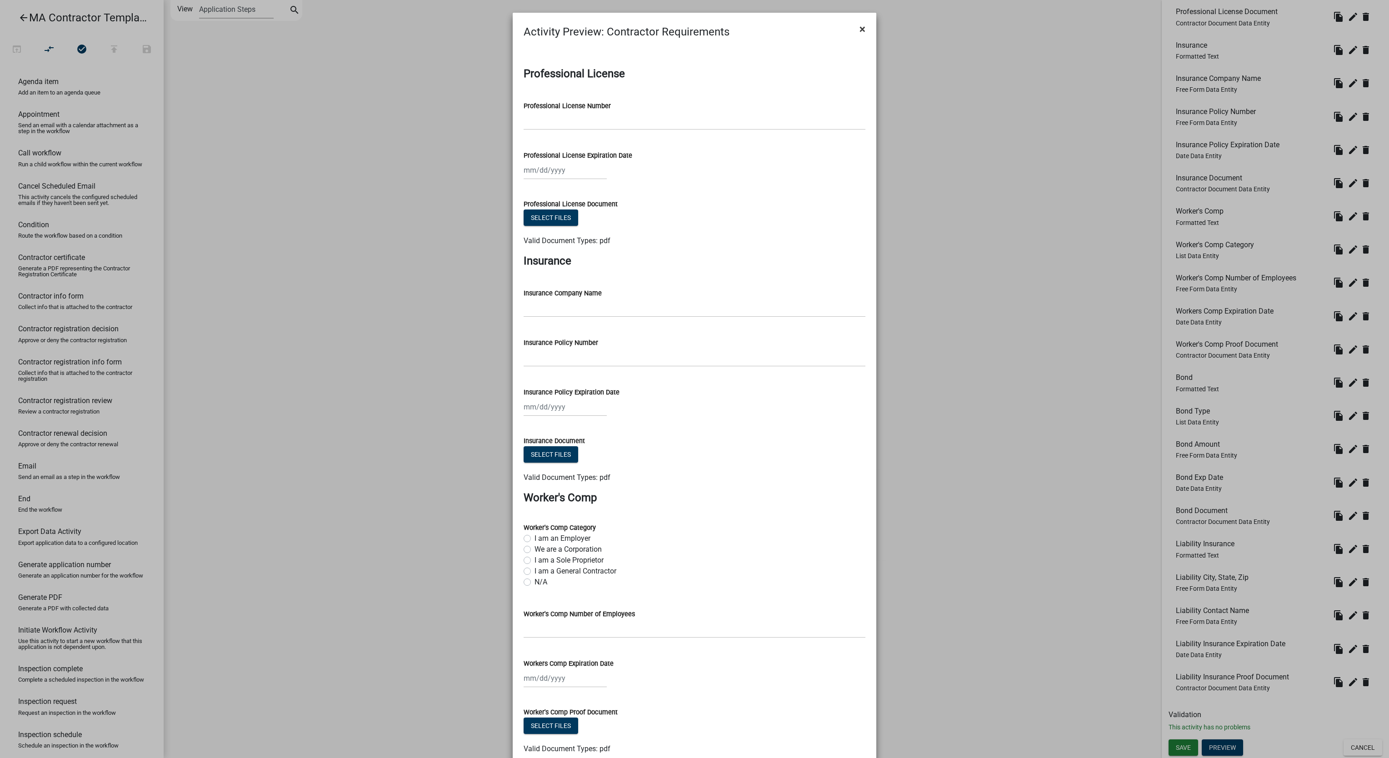
click at [859, 31] on span "×" at bounding box center [862, 29] width 6 height 13
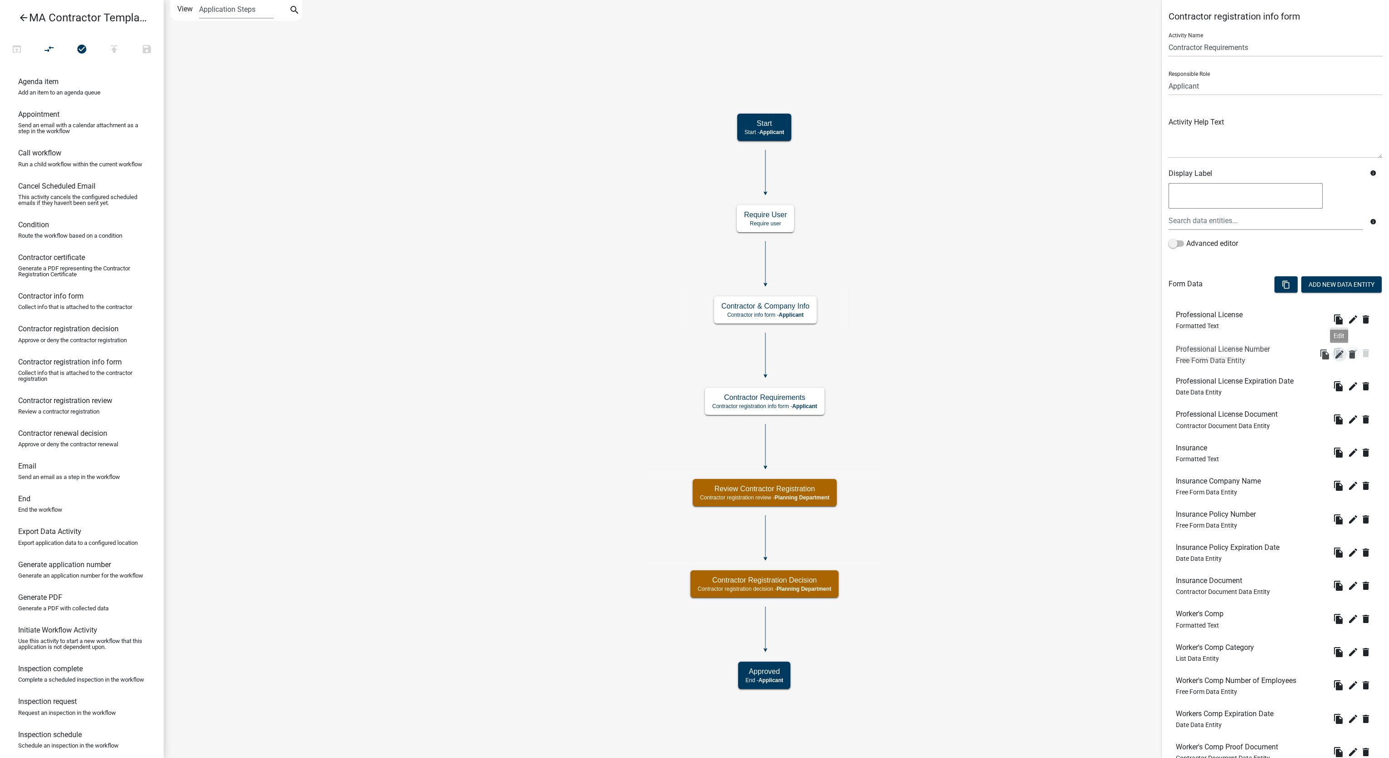
click at [1347, 355] on icon "edit" at bounding box center [1352, 353] width 11 height 11
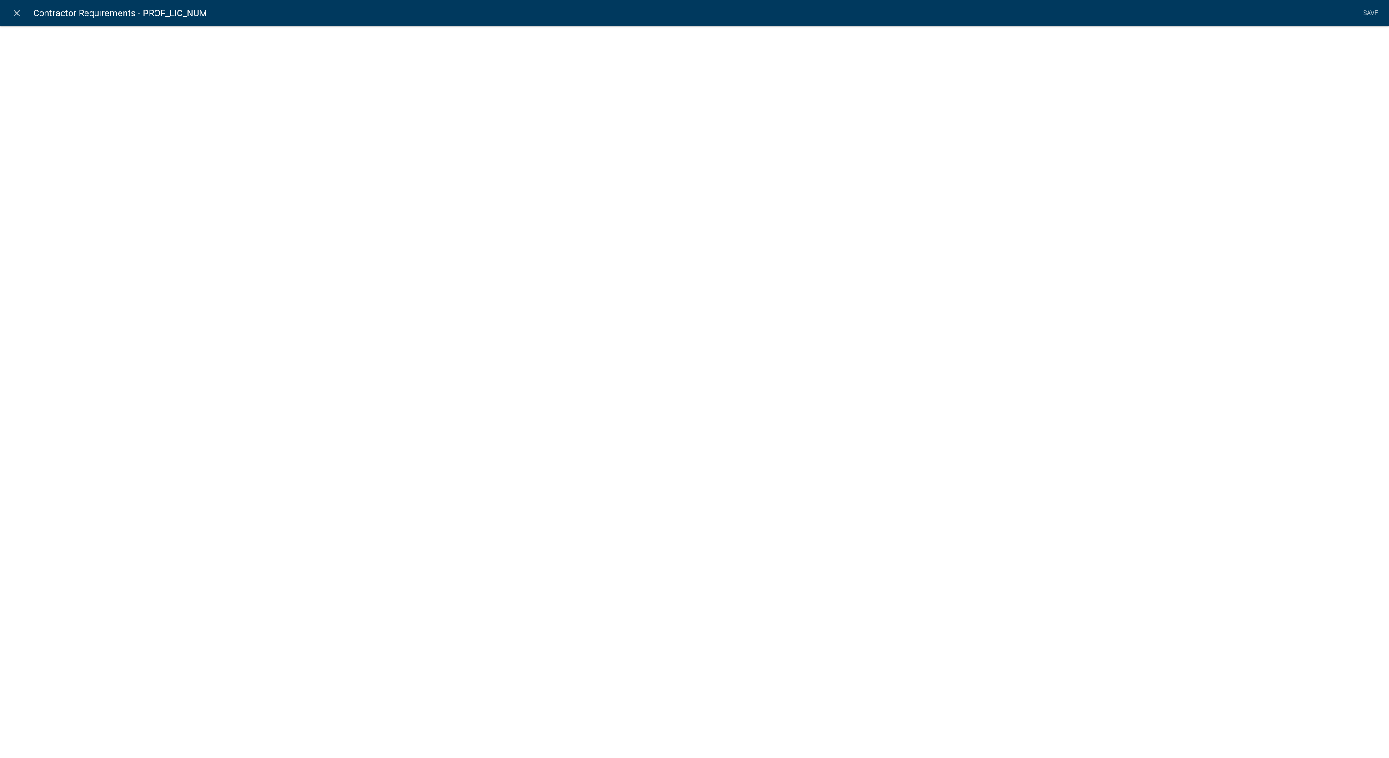
select select
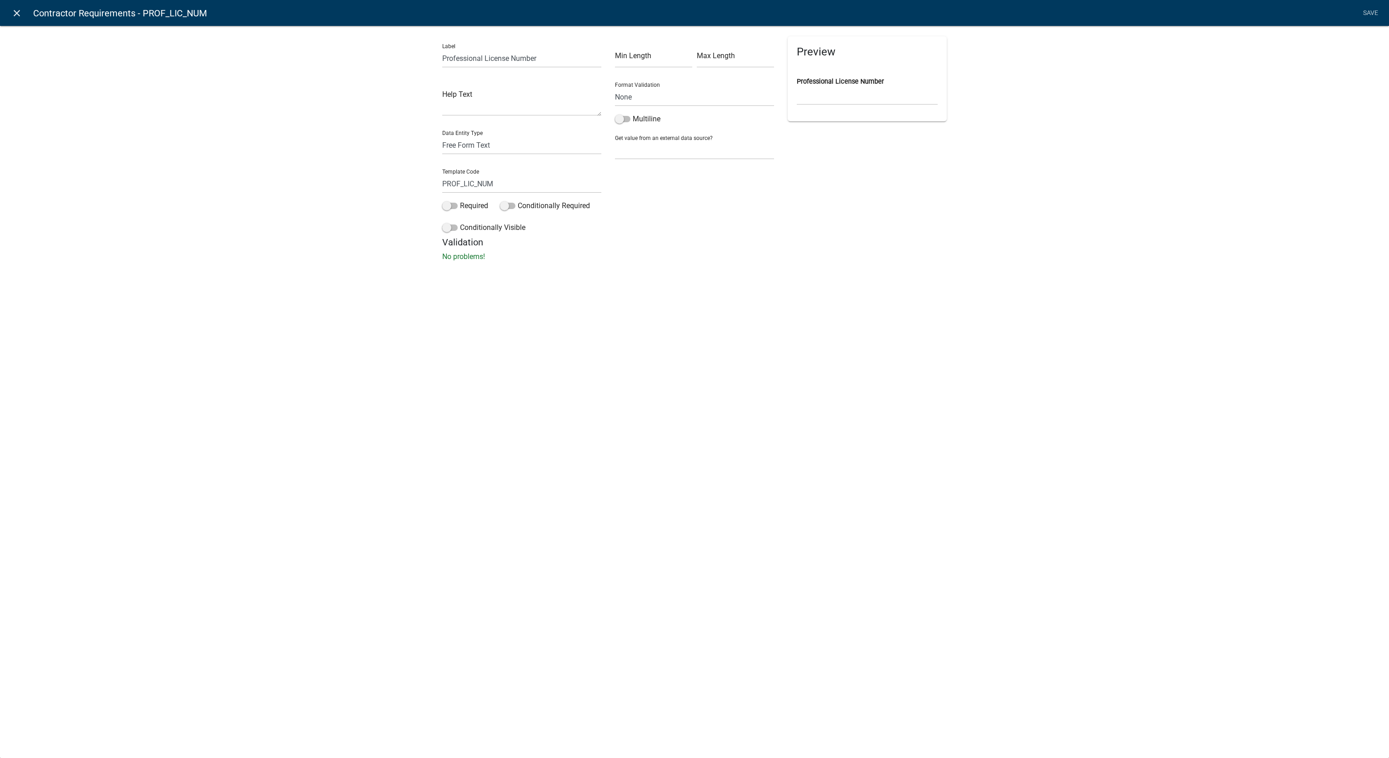
click at [15, 16] on icon "close" at bounding box center [16, 13] width 11 height 11
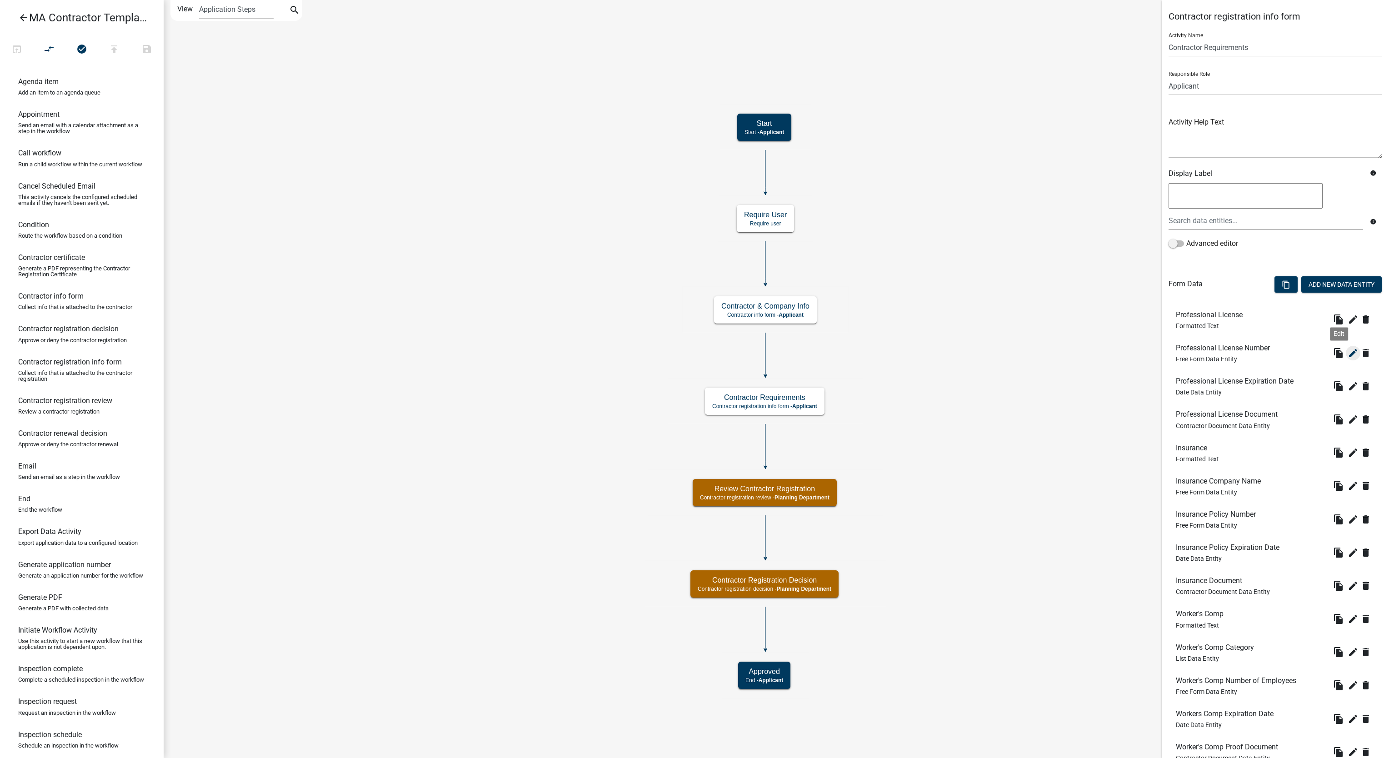
click at [1347, 356] on icon "edit" at bounding box center [1352, 353] width 11 height 11
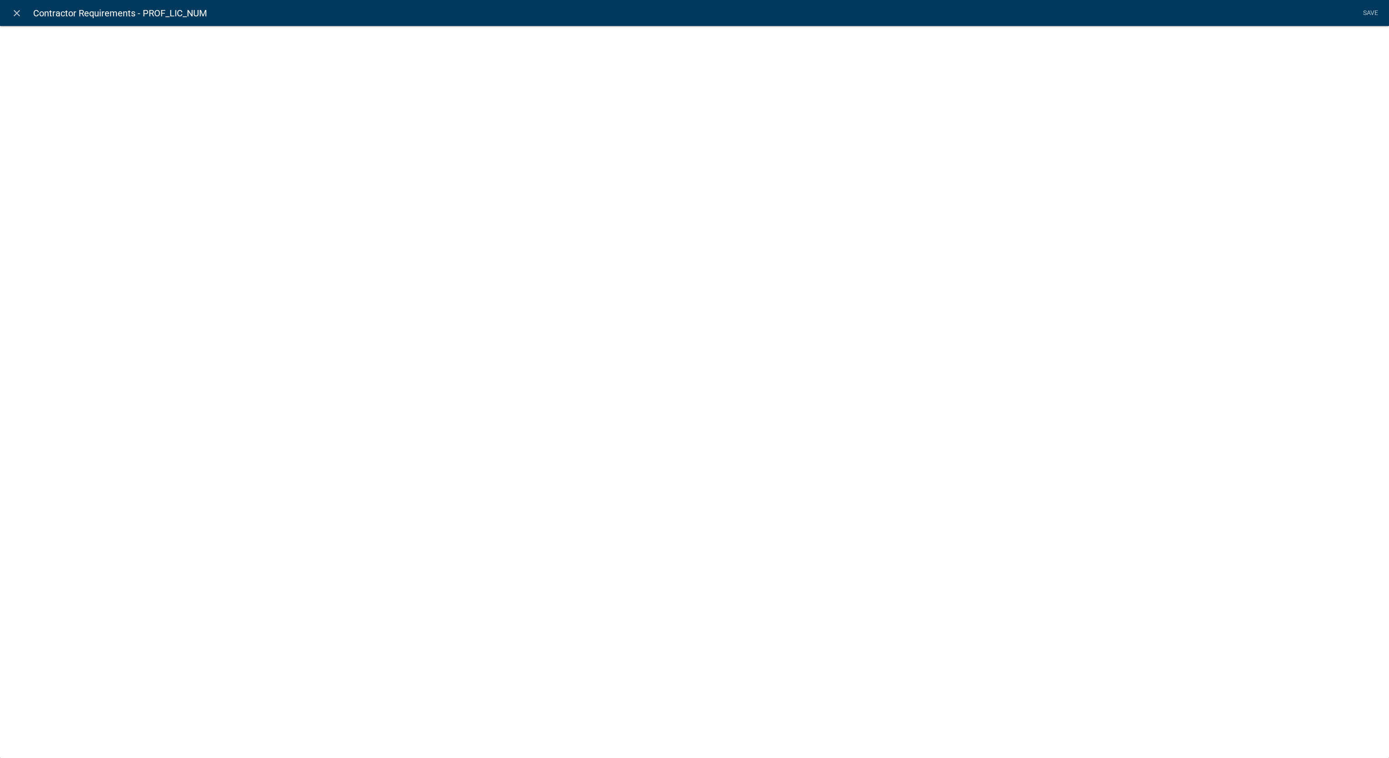
select select
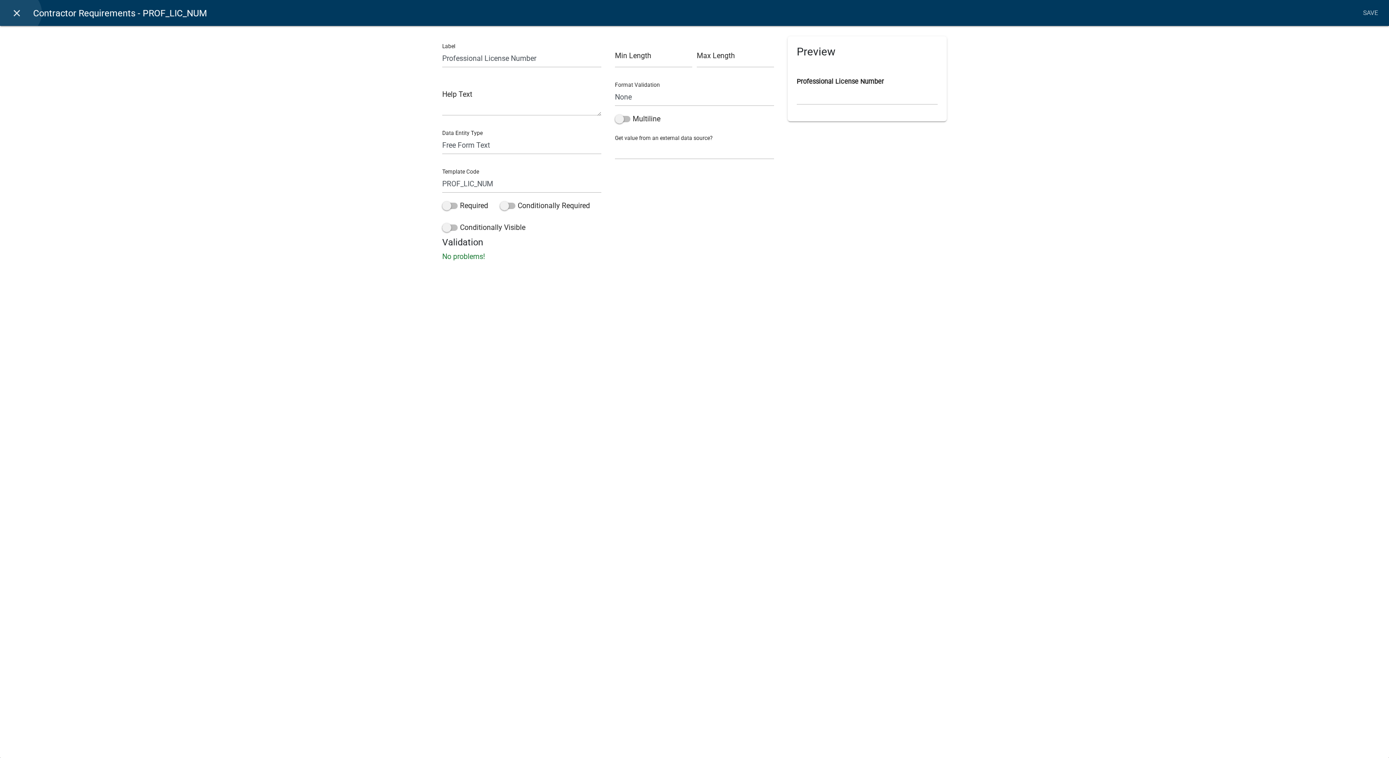
click at [19, 13] on icon "close" at bounding box center [16, 13] width 11 height 11
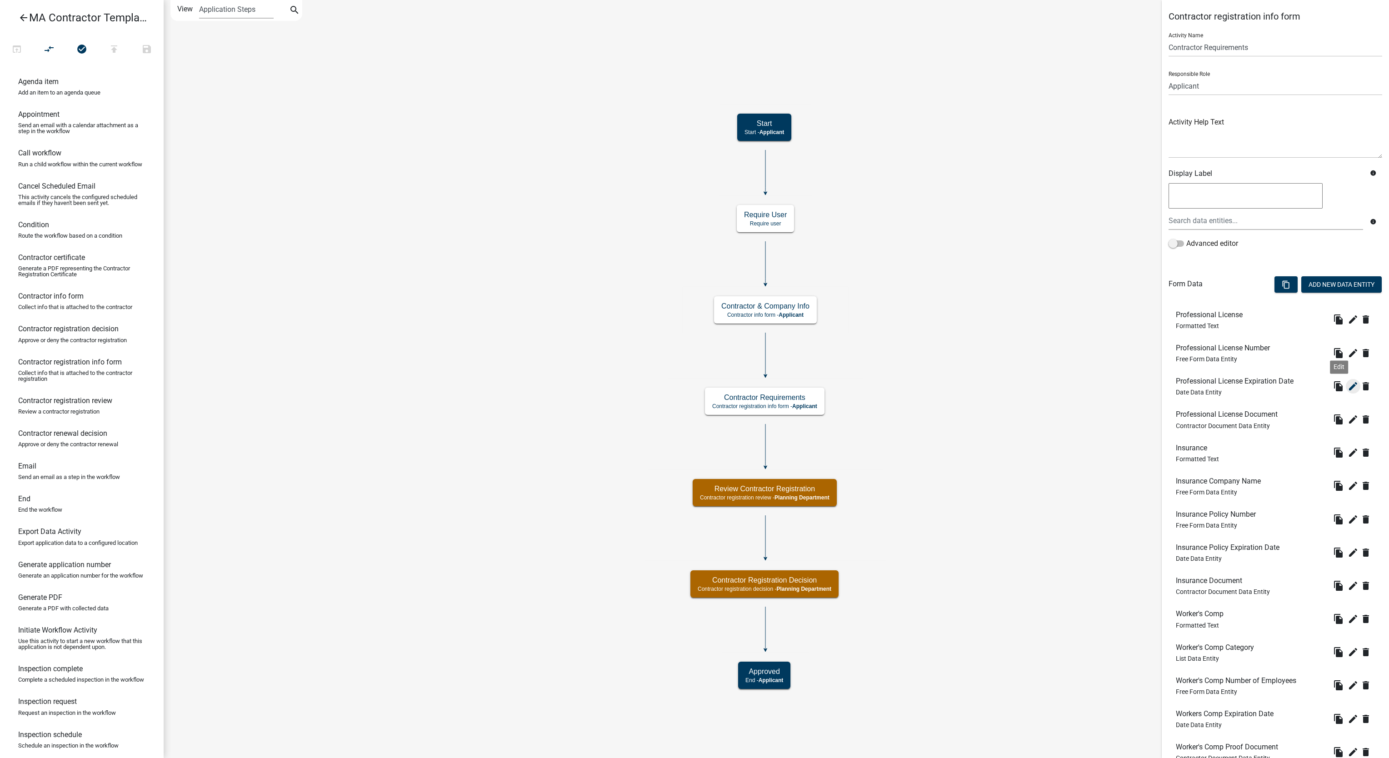
click at [1347, 383] on icon "edit" at bounding box center [1352, 386] width 11 height 11
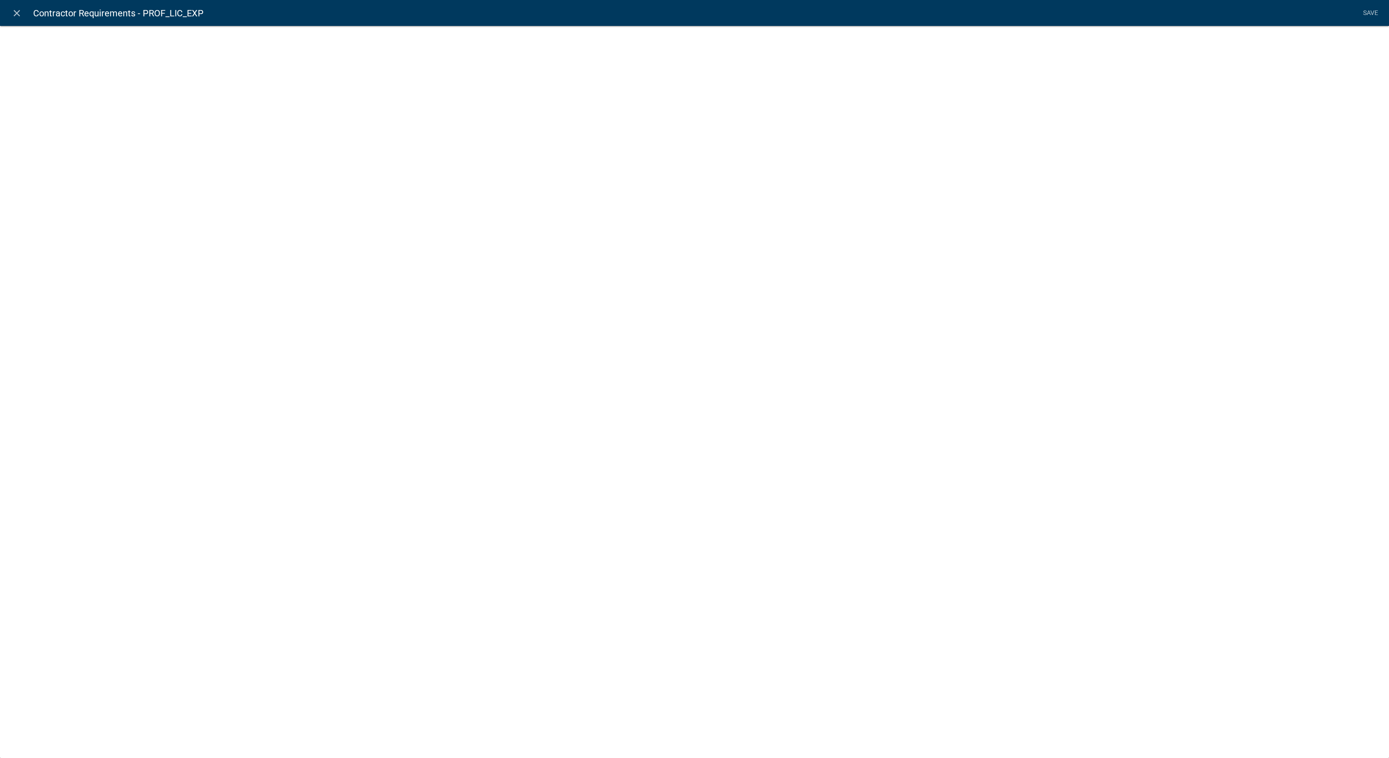
select select "date"
select select
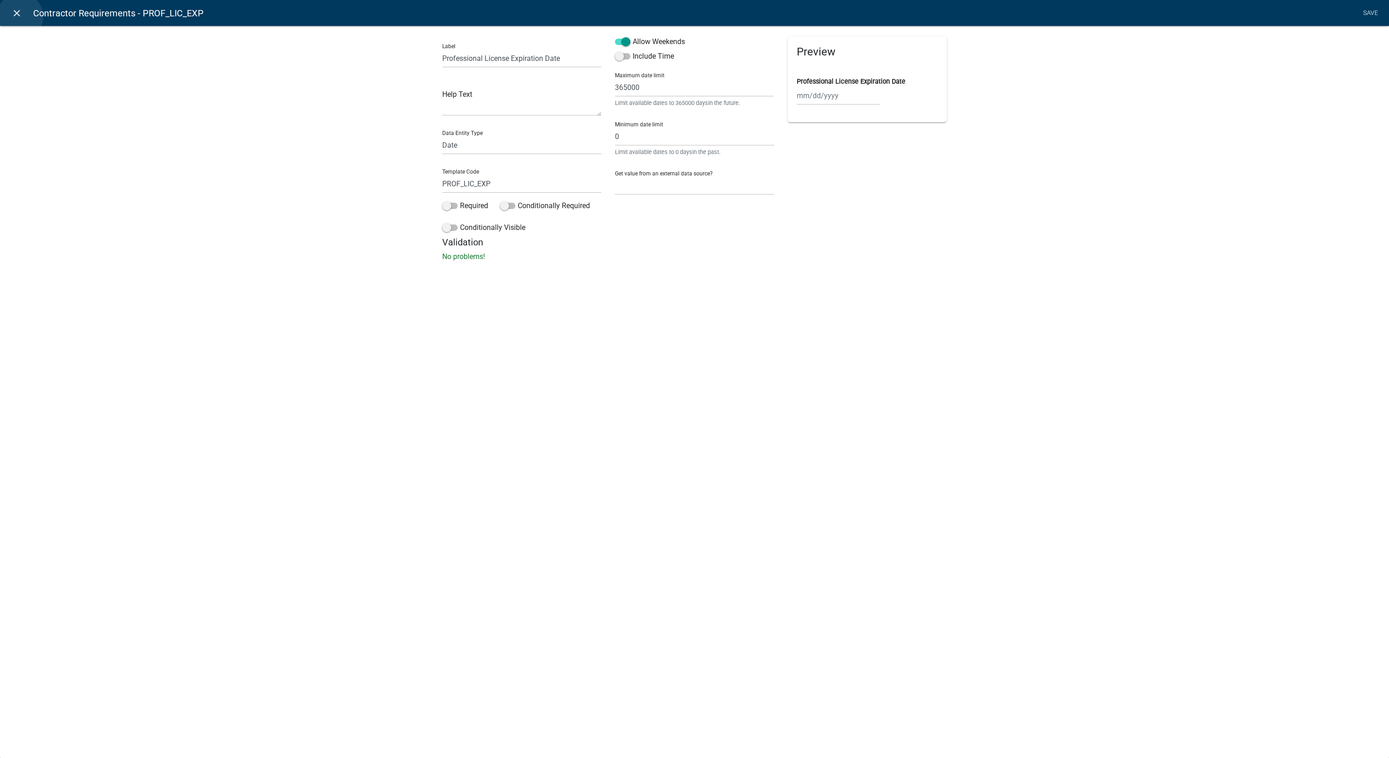
click at [20, 16] on icon "close" at bounding box center [16, 13] width 11 height 11
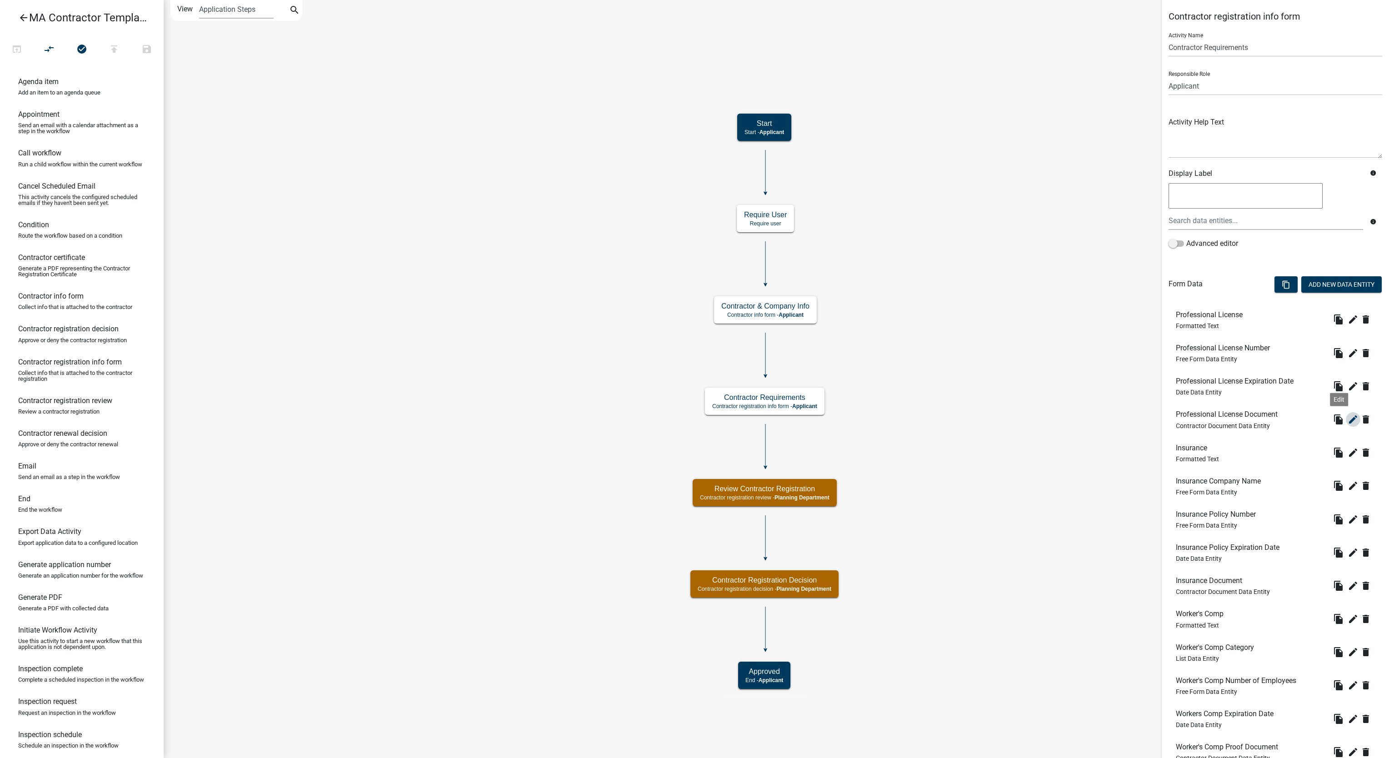
click at [1347, 417] on icon "edit" at bounding box center [1352, 419] width 11 height 11
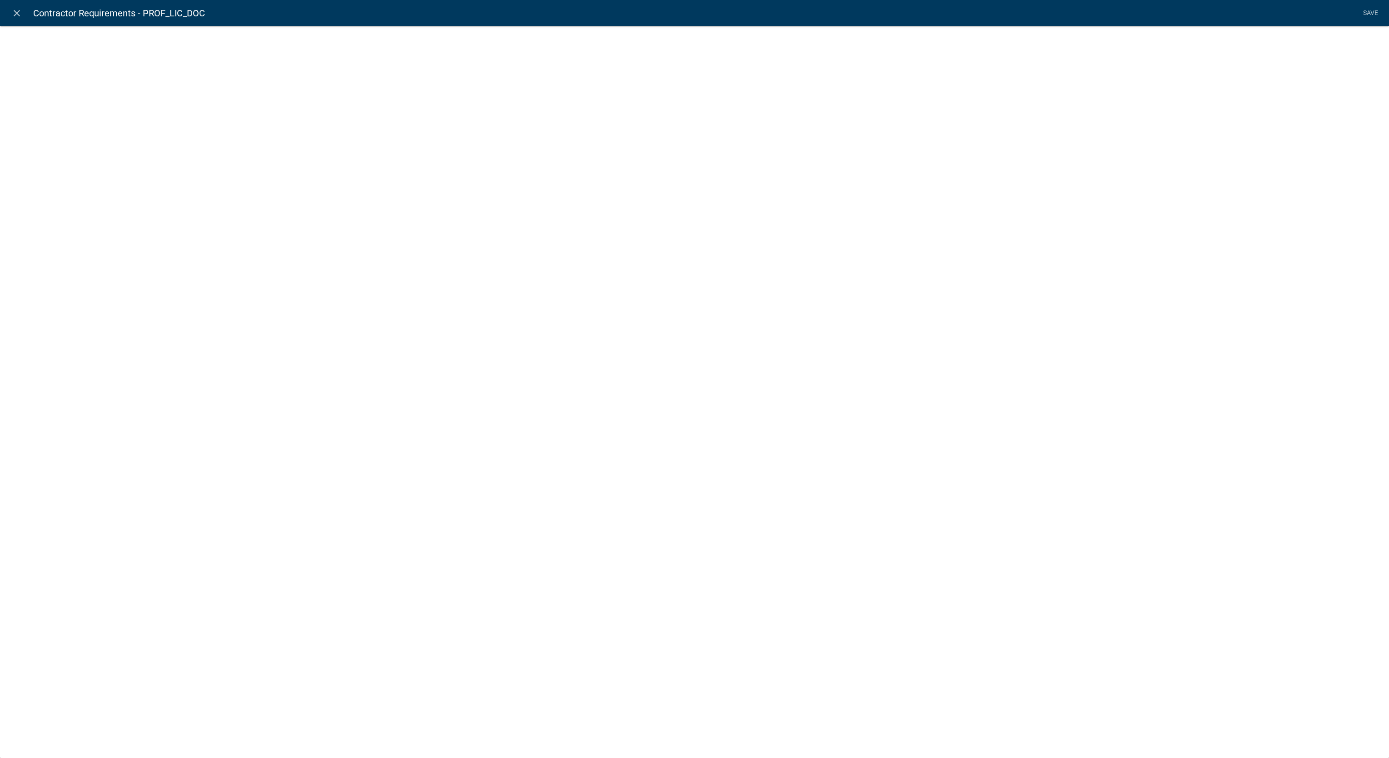
select select "contractor-document"
select select "c59e751a-8e8a-471b-bd9e-b978ee3e3655"
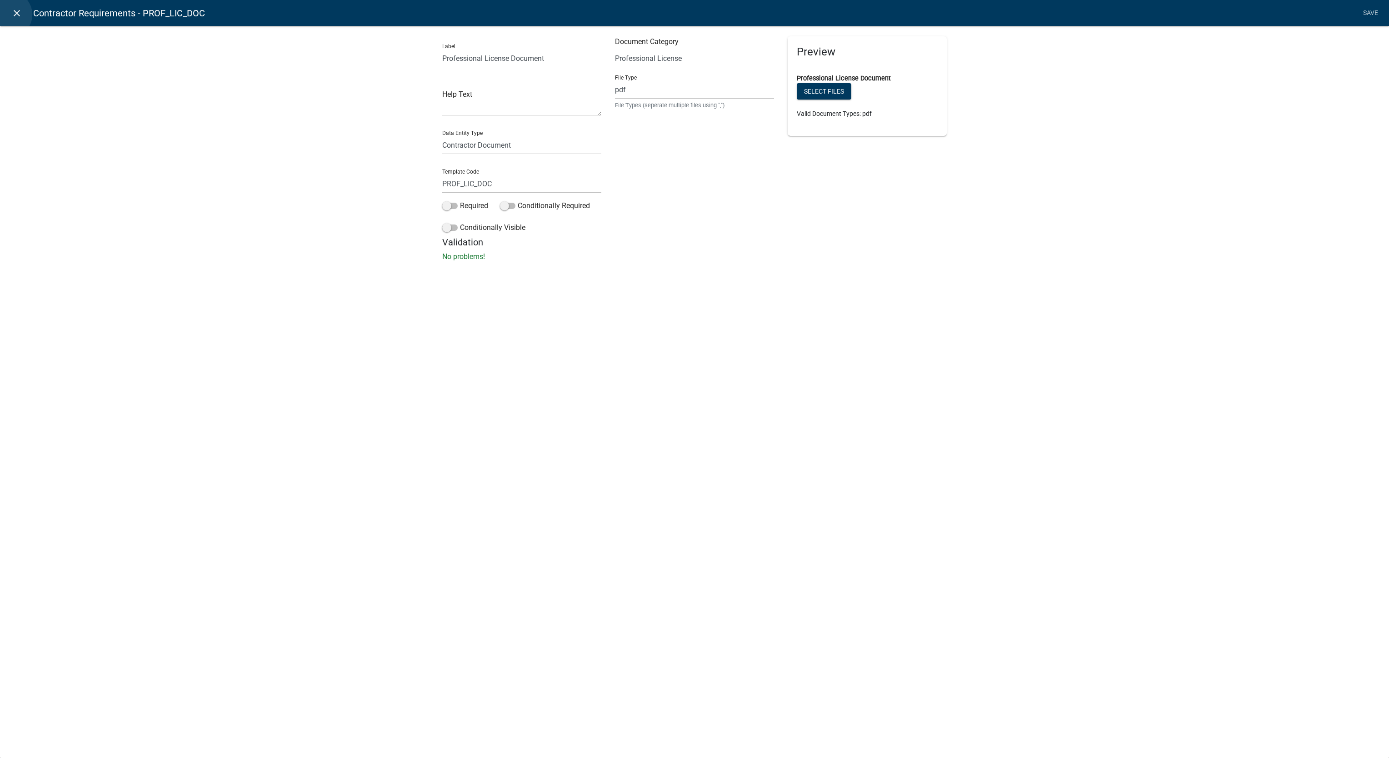
click at [9, 15] on link "close" at bounding box center [16, 13] width 19 height 19
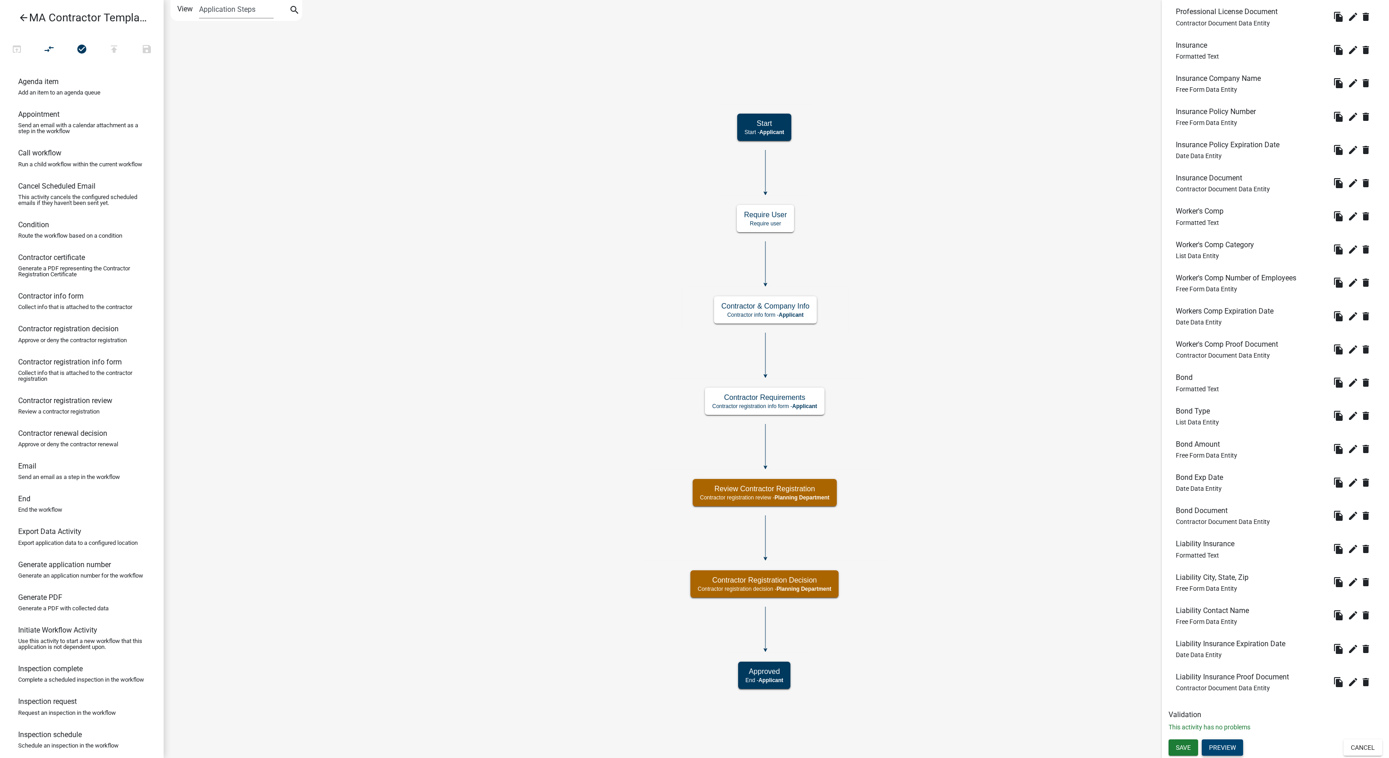
click at [1237, 744] on button "Preview" at bounding box center [1222, 747] width 41 height 16
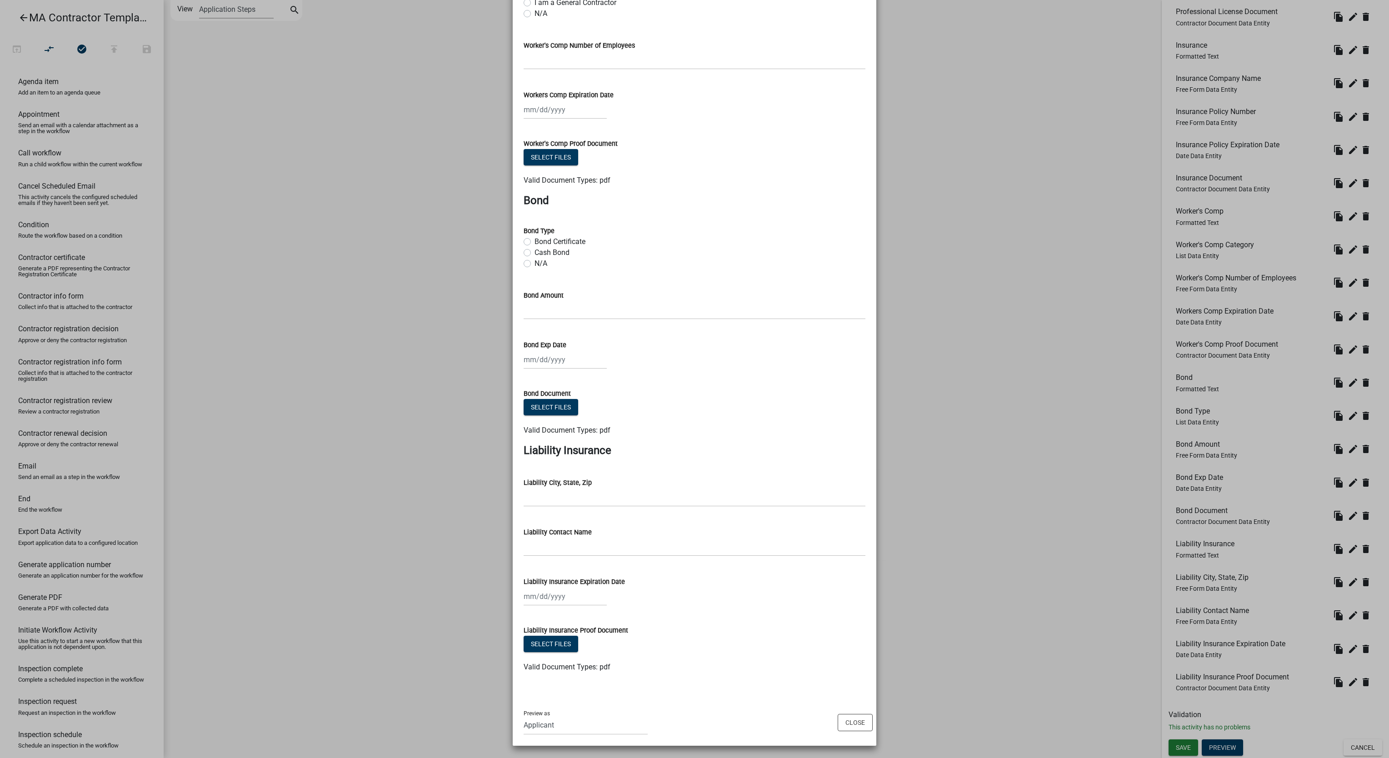
scroll to position [0, 0]
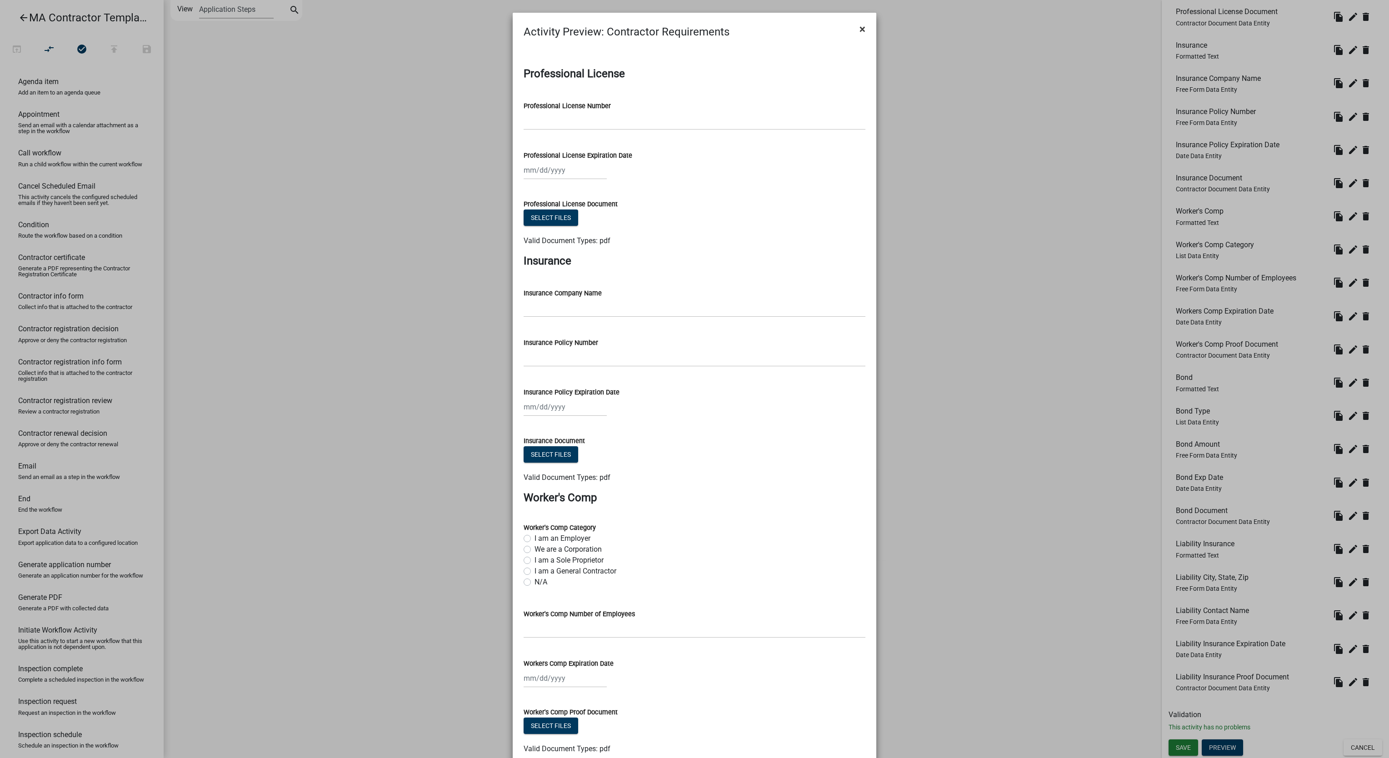
click at [857, 36] on button "×" at bounding box center [862, 28] width 20 height 25
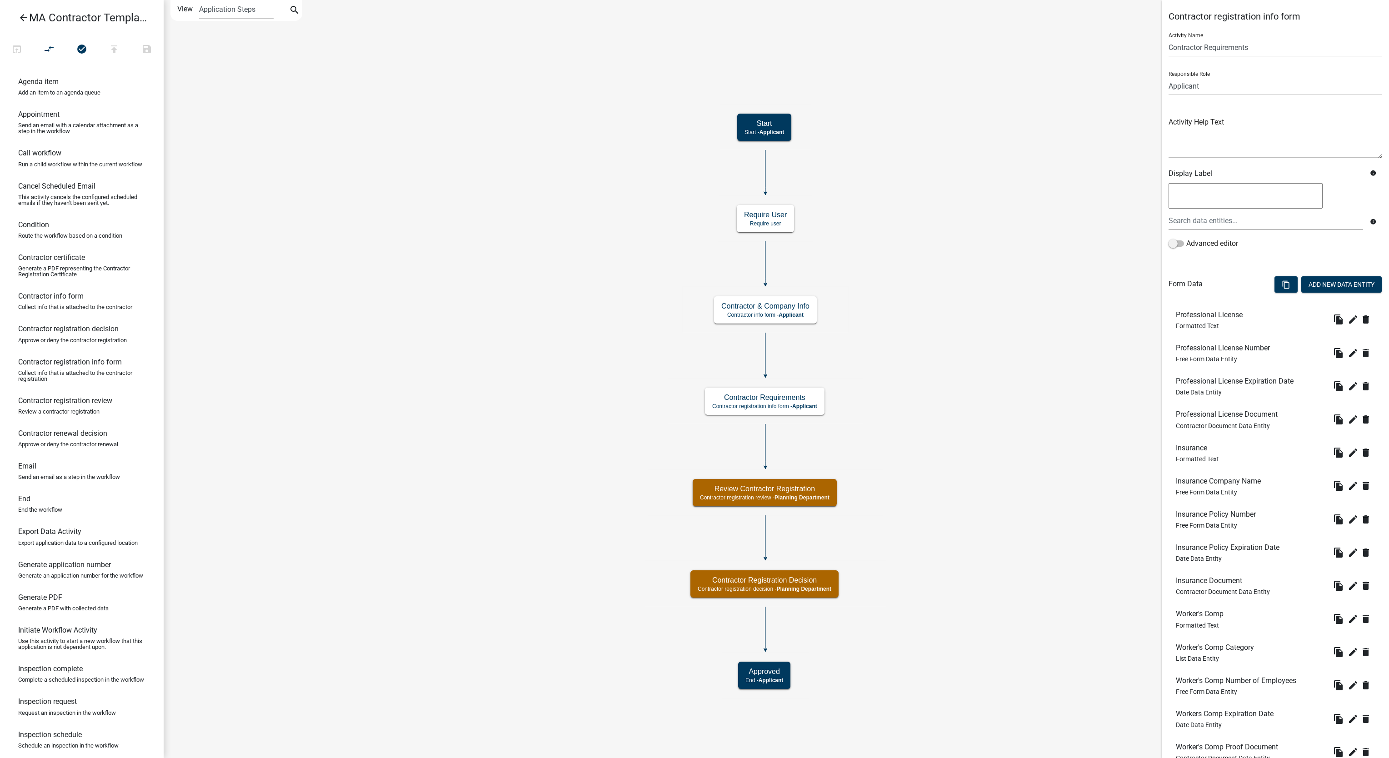
scroll to position [404, 0]
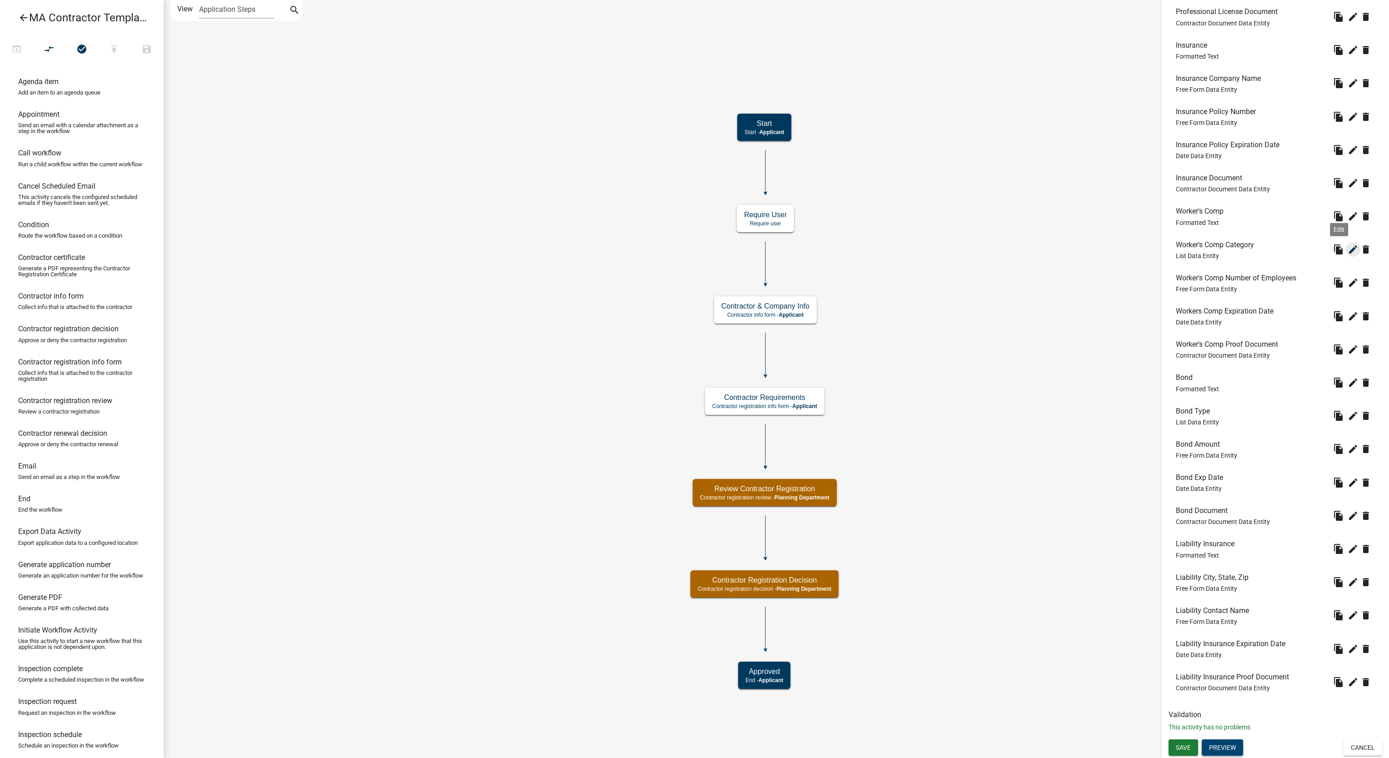
click at [1346, 254] on button "edit" at bounding box center [1353, 249] width 15 height 15
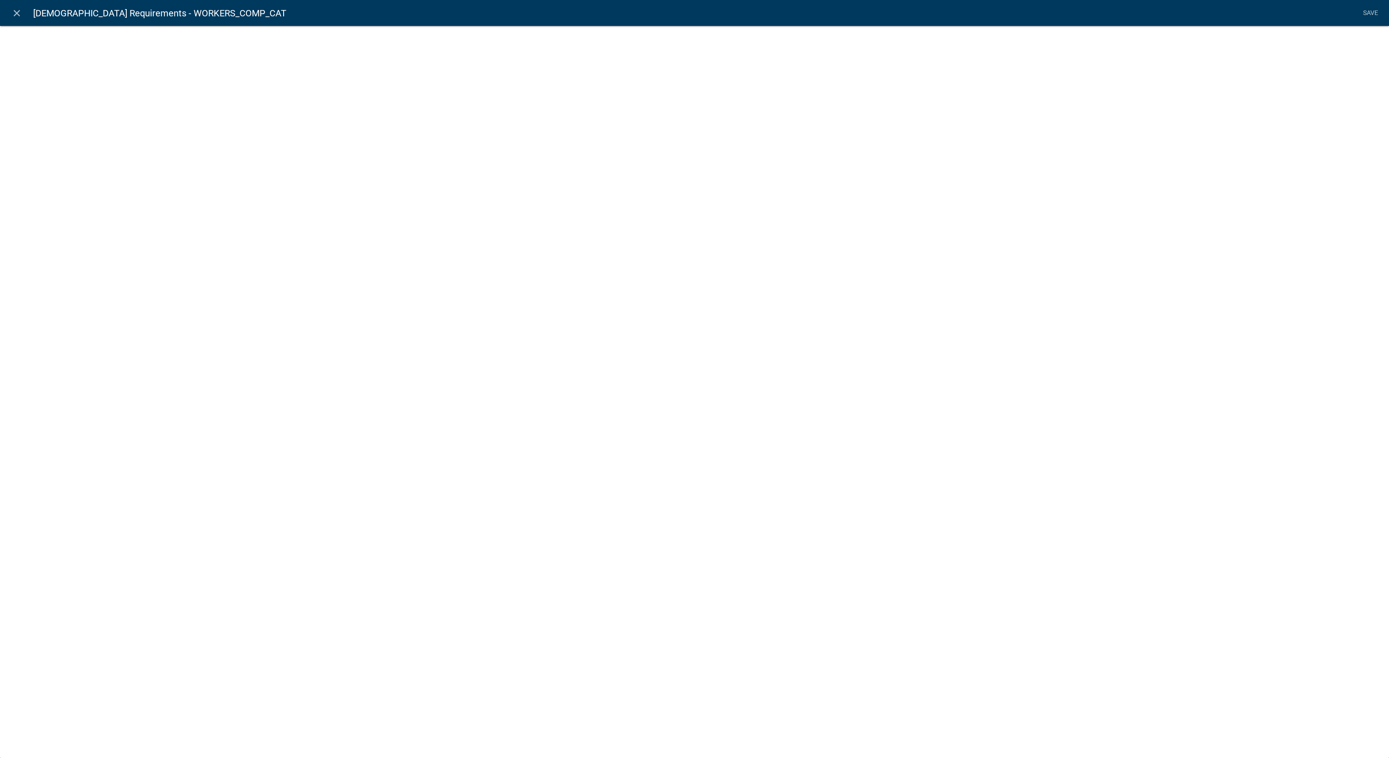
select select "list-data"
select select
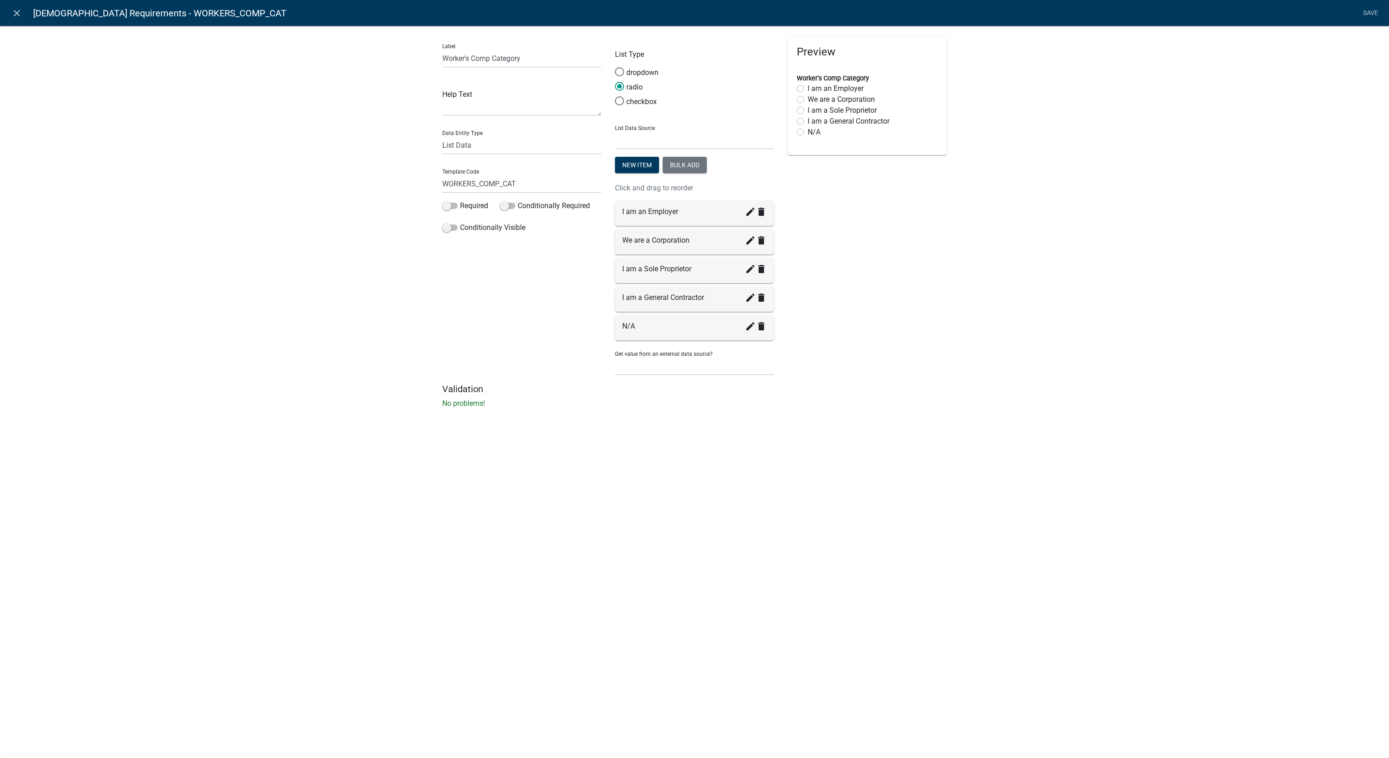
click at [6, 12] on nav "close Contractor Requirements - WORKERS_COMP_CAT Save" at bounding box center [694, 13] width 1389 height 26
click at [14, 13] on icon "close" at bounding box center [16, 13] width 11 height 11
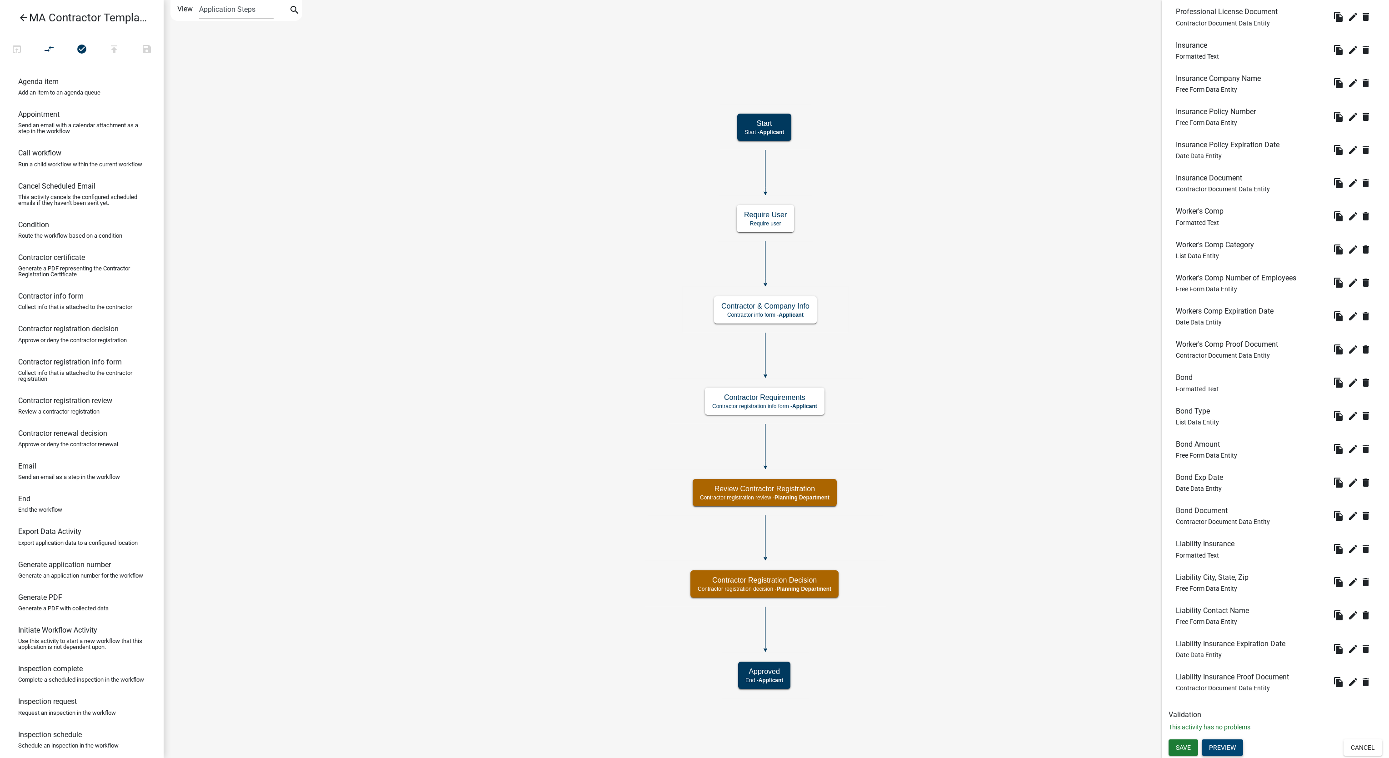
click at [1227, 746] on button "Preview" at bounding box center [1222, 747] width 41 height 16
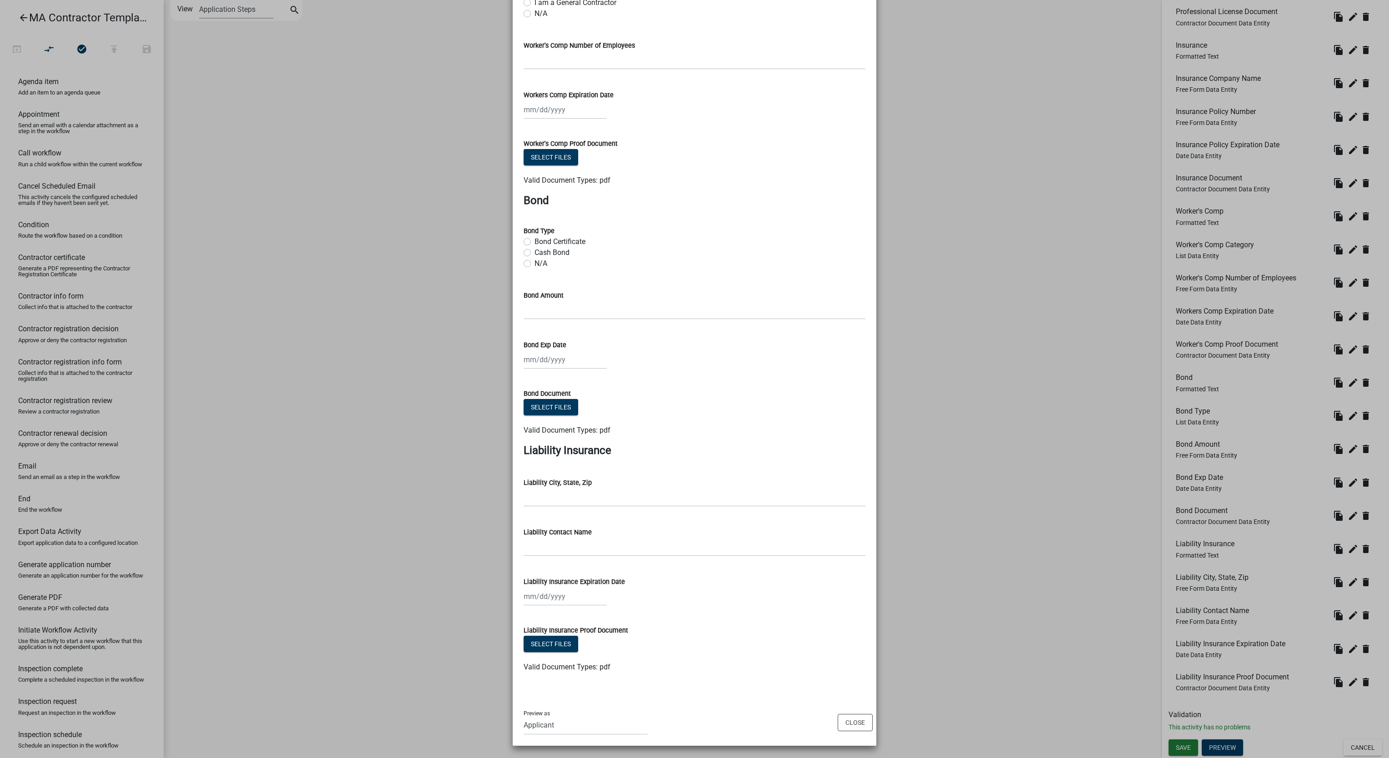
scroll to position [0, 0]
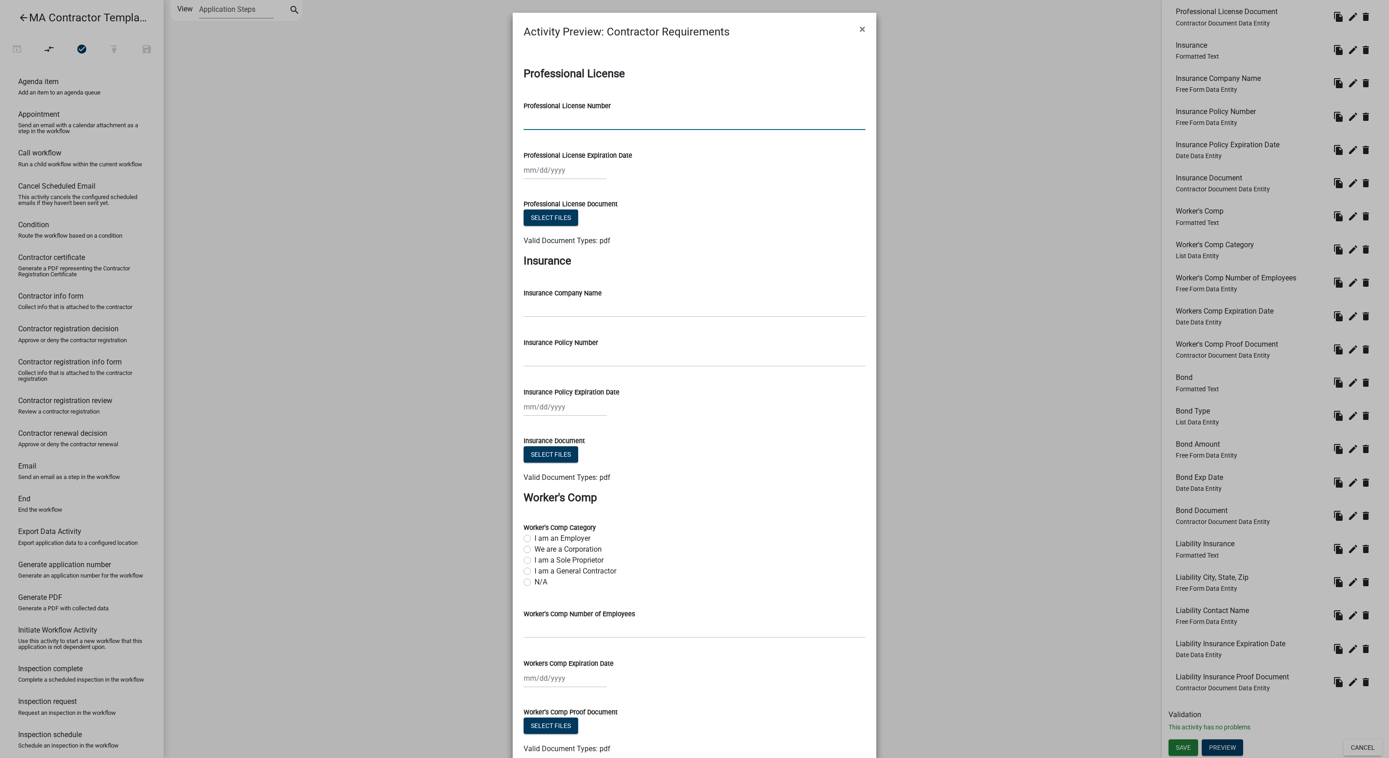
click at [709, 127] on input "Professional License Number" at bounding box center [695, 120] width 342 height 19
click at [592, 166] on div "Oct Nov Dec 2025 2026 2027 2028 2029 2030 2031 2032 2033 2034 2035 2036 2037 20…" at bounding box center [565, 170] width 83 height 19
click at [684, 125] on input "Professional License Number" at bounding box center [695, 120] width 342 height 19
click at [852, 32] on button "×" at bounding box center [862, 28] width 20 height 25
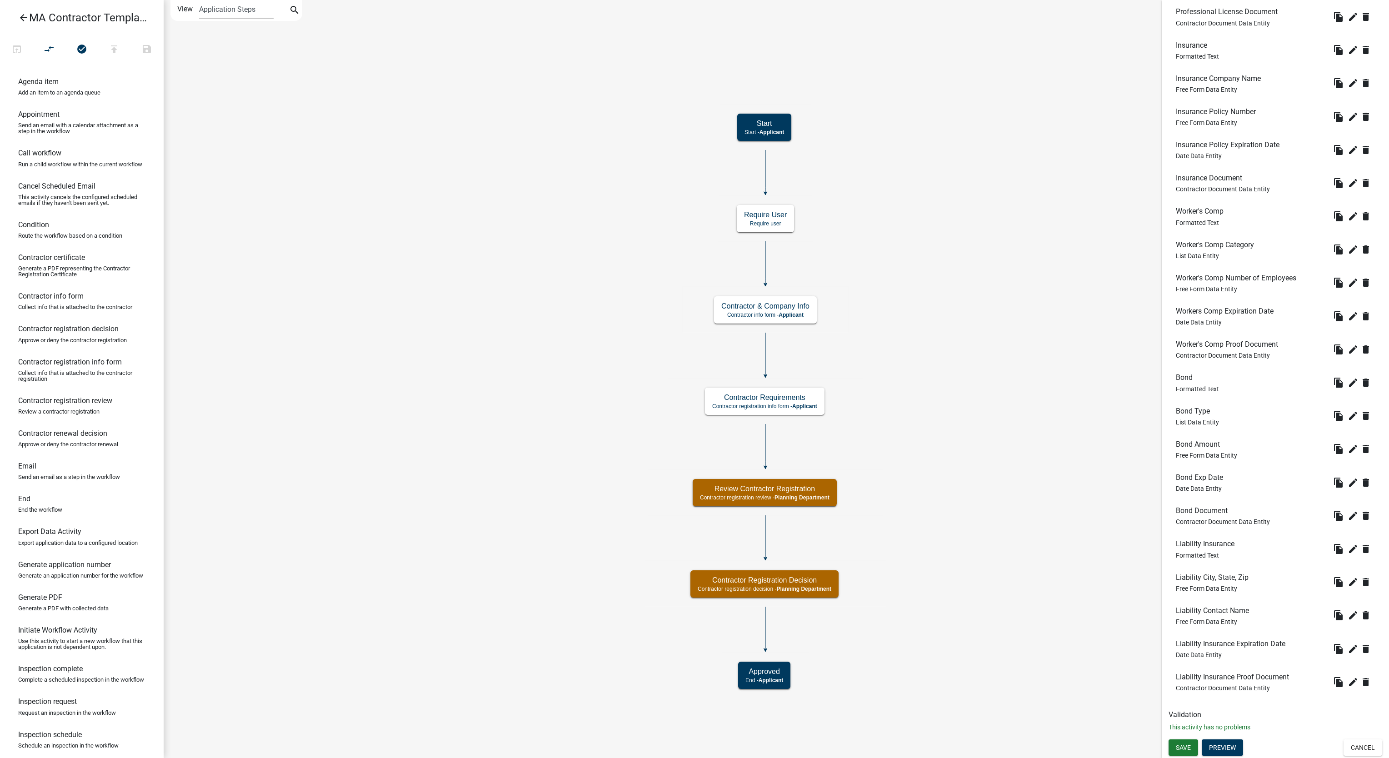
click at [22, 18] on icon "arrow_back" at bounding box center [23, 18] width 11 height 13
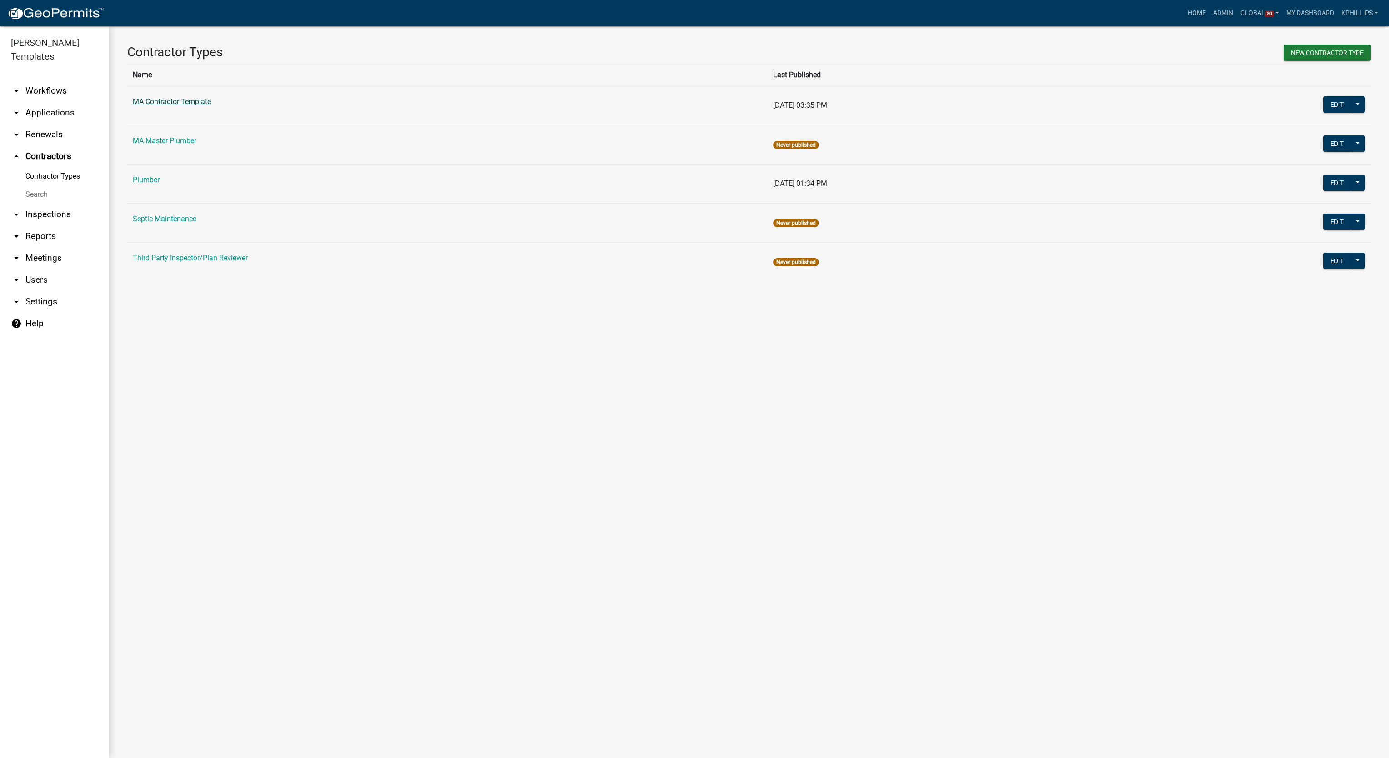
click at [200, 102] on link "MA Contractor Template" at bounding box center [172, 101] width 78 height 9
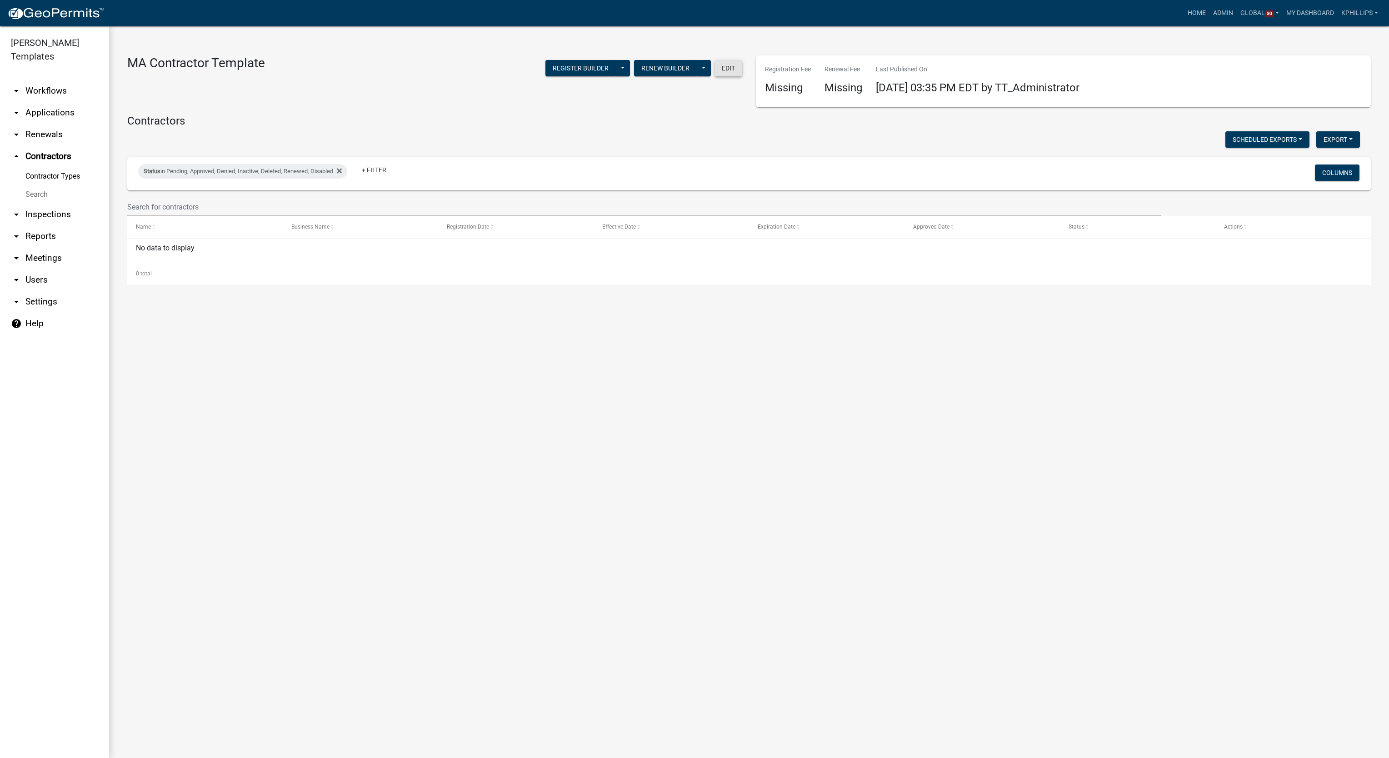
click at [715, 64] on button "Edit" at bounding box center [728, 68] width 28 height 16
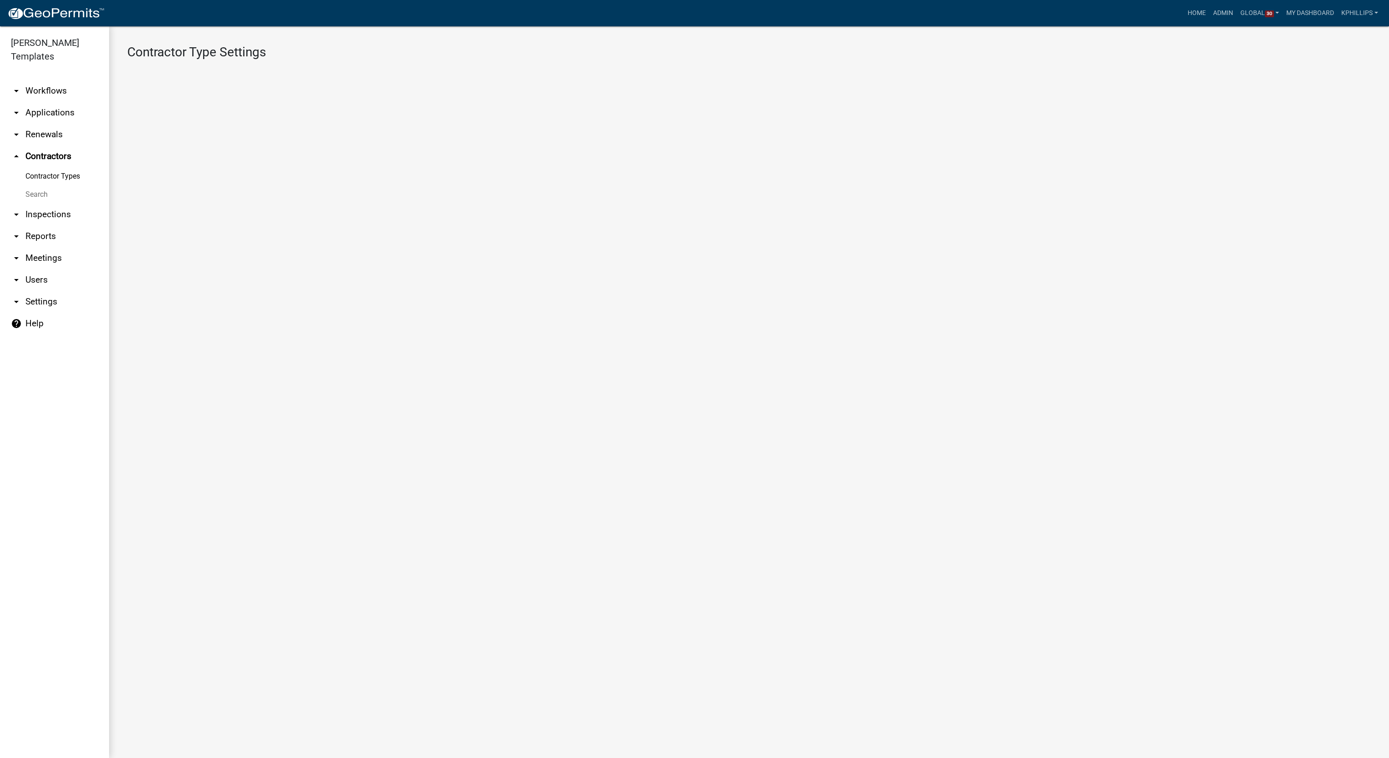
select select "5: 54209dca-4553-4ba0-b4fa-dc97a60b368a"
select select
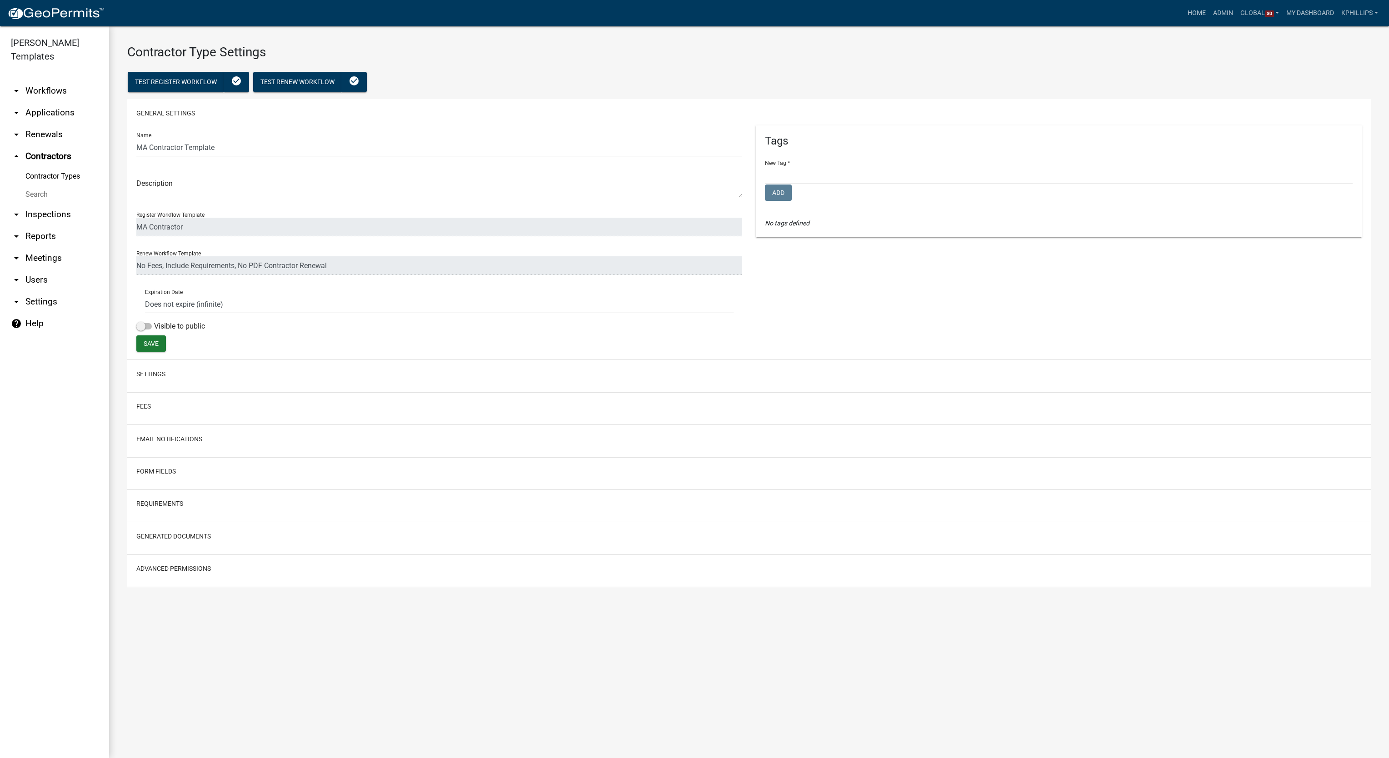
click at [154, 373] on button "Settings" at bounding box center [150, 374] width 29 height 10
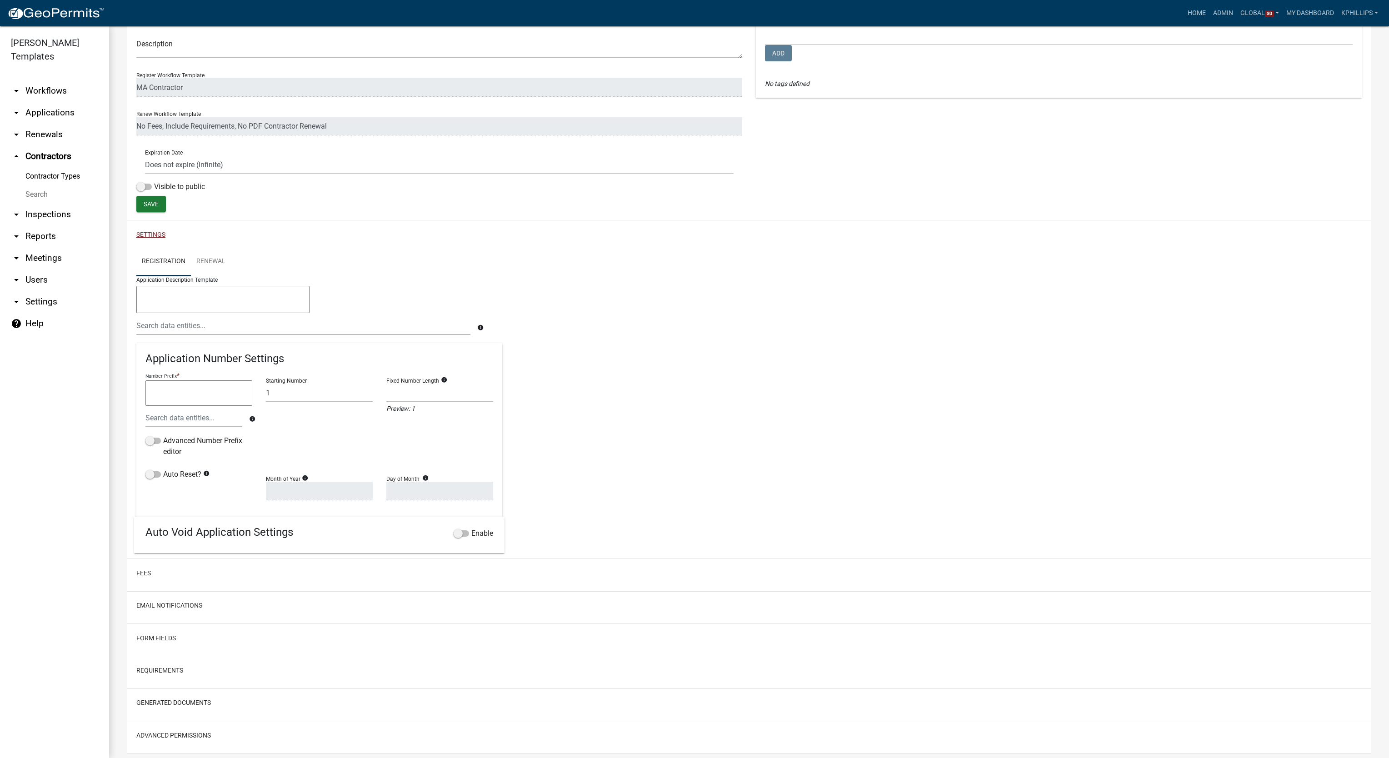
scroll to position [164, 0]
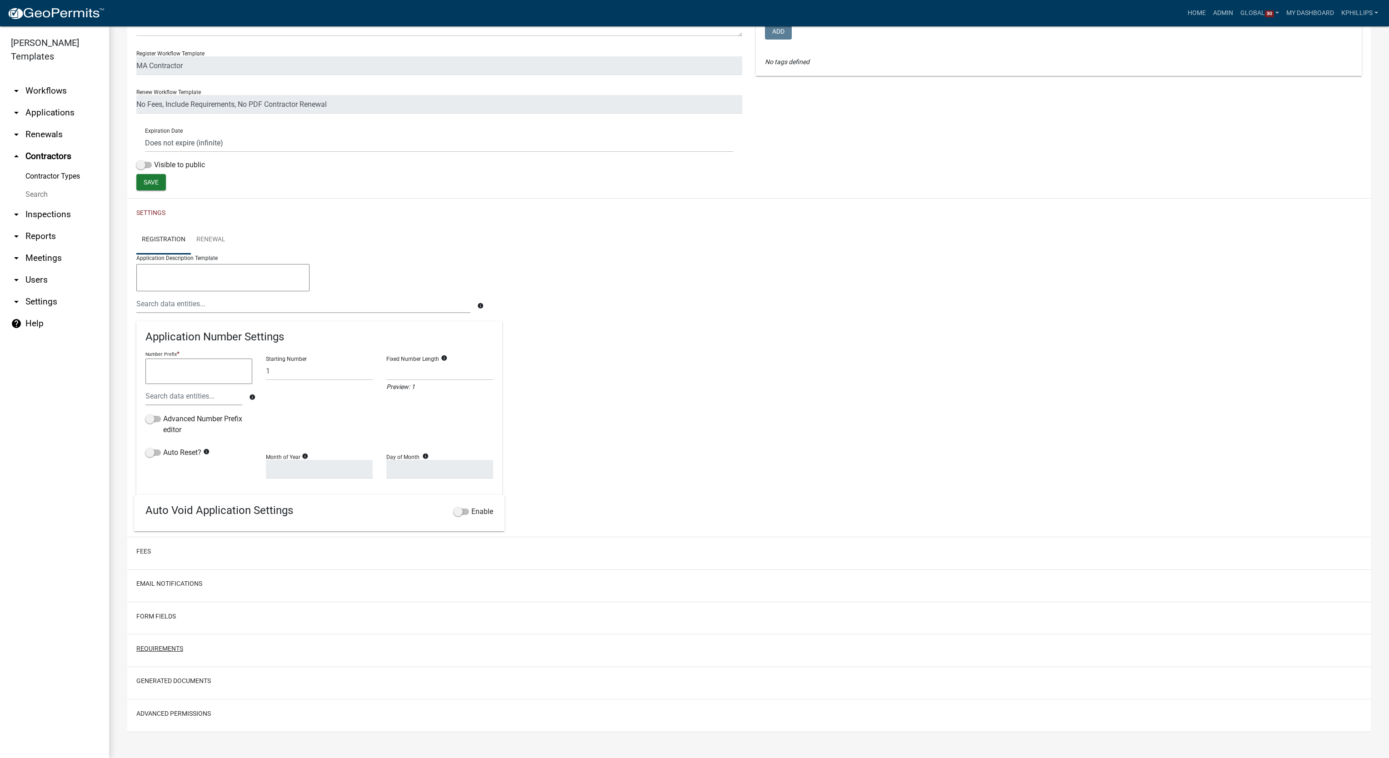
click at [165, 647] on button "Requirements" at bounding box center [159, 649] width 47 height 10
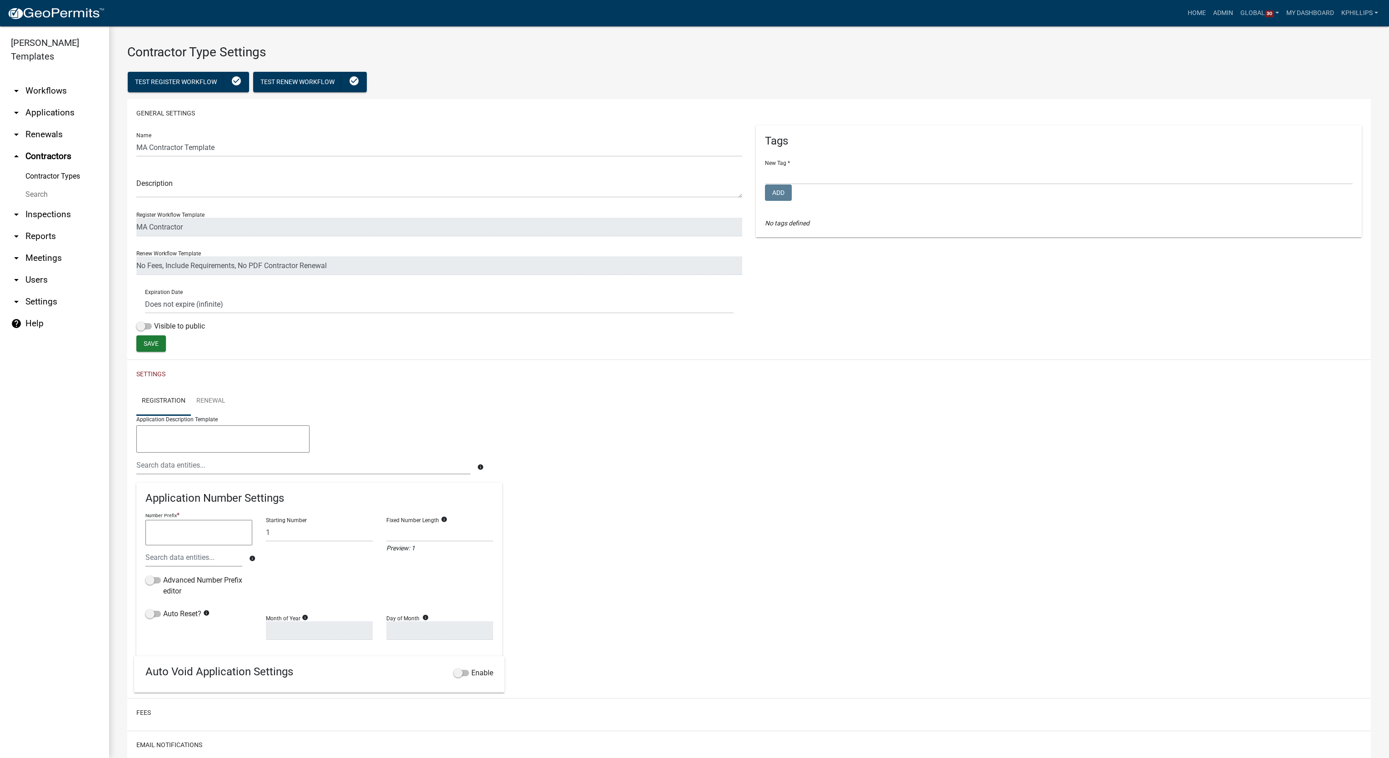
scroll to position [342, 0]
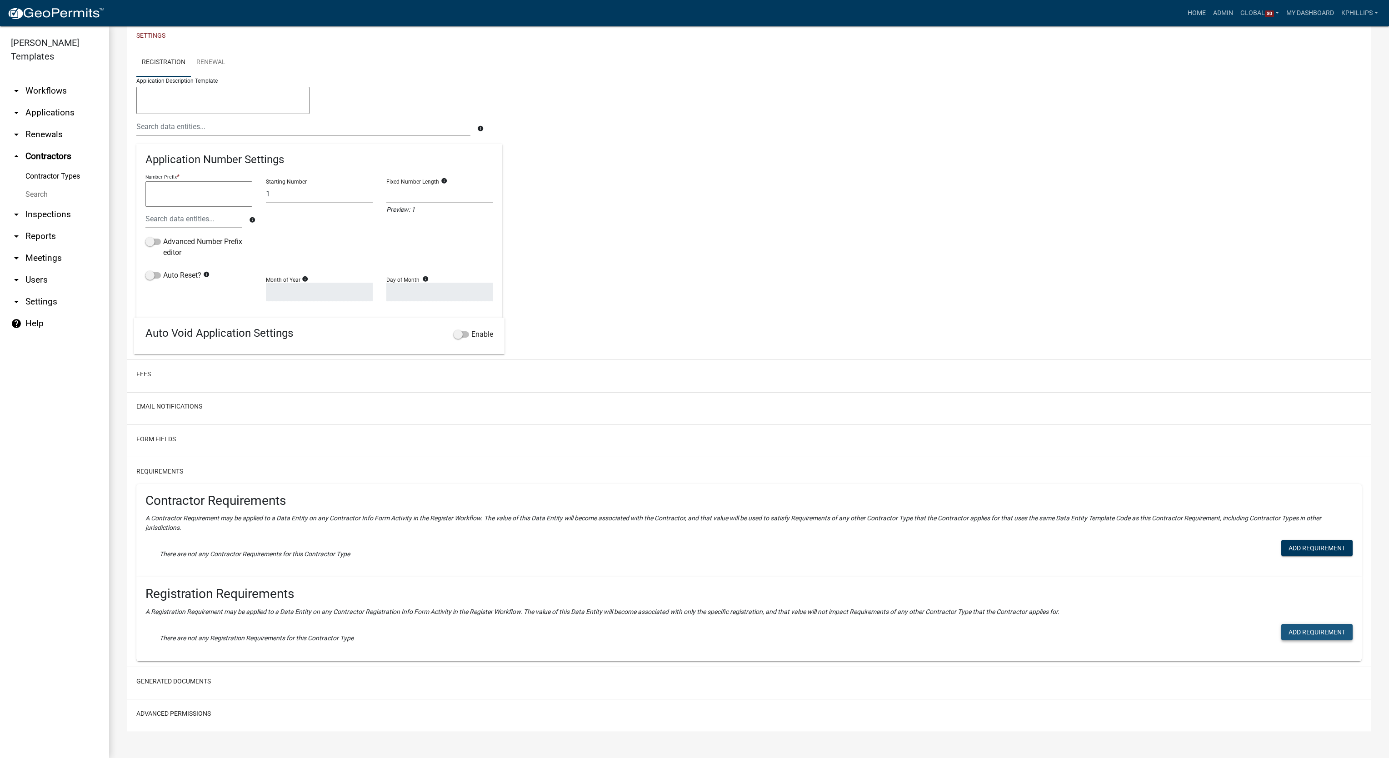
click at [1326, 638] on button "Add Requirement" at bounding box center [1316, 632] width 71 height 16
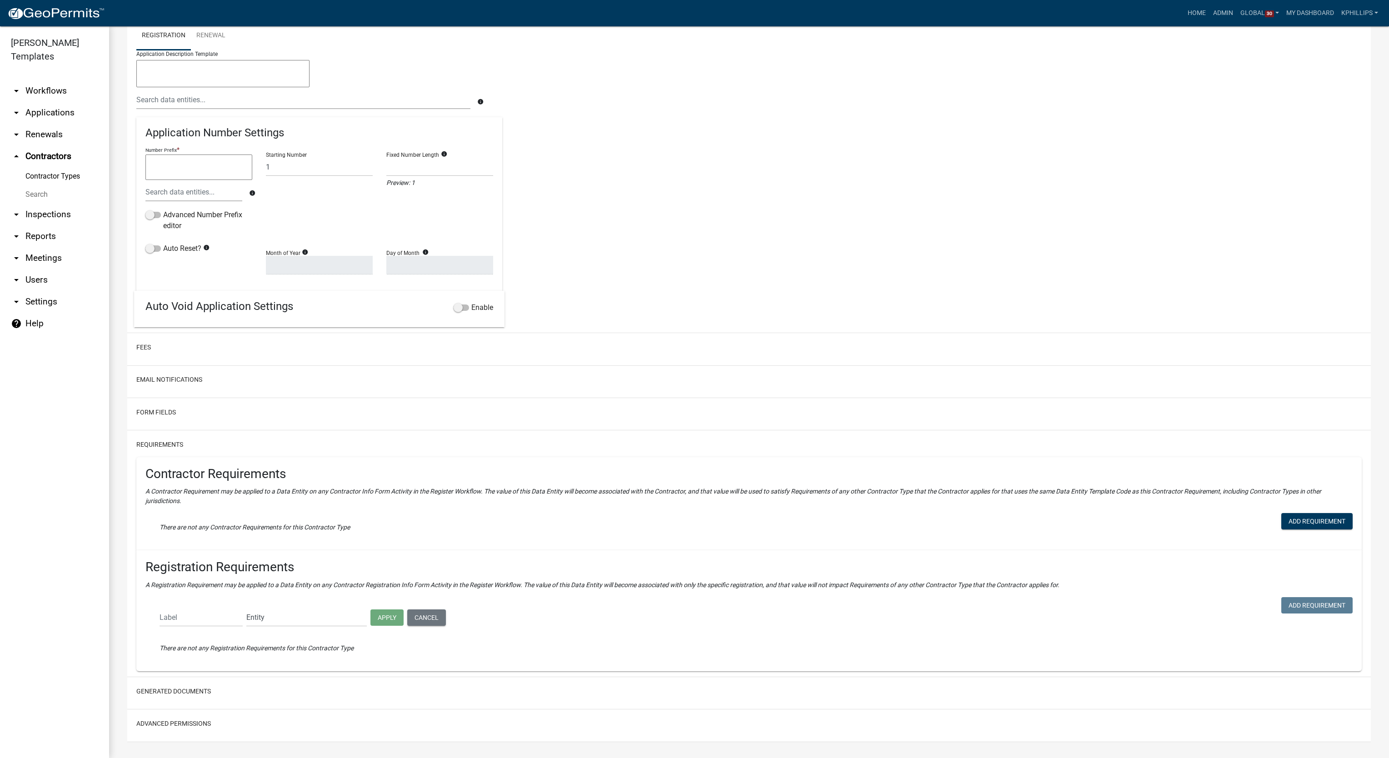
scroll to position [379, 0]
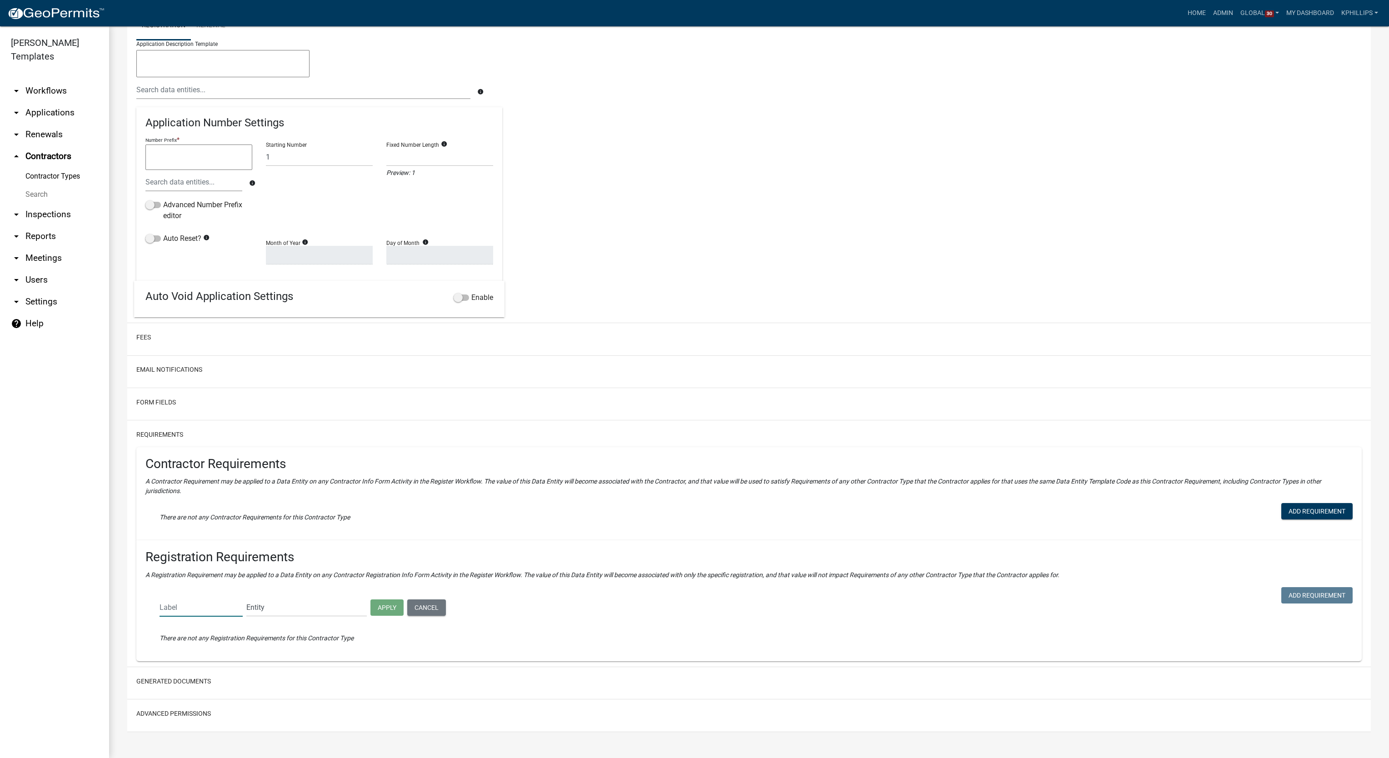
click at [214, 605] on input "text" at bounding box center [201, 607] width 83 height 19
click at [212, 607] on input "text" at bounding box center [201, 607] width 83 height 19
click at [270, 609] on select "Entity Bond Document Bond Amount Bond Exp Date Bond Type Bond Insurance Company…" at bounding box center [306, 607] width 120 height 19
click at [209, 605] on input "text" at bounding box center [201, 607] width 83 height 19
paste input "Prof Lic Exp Date"
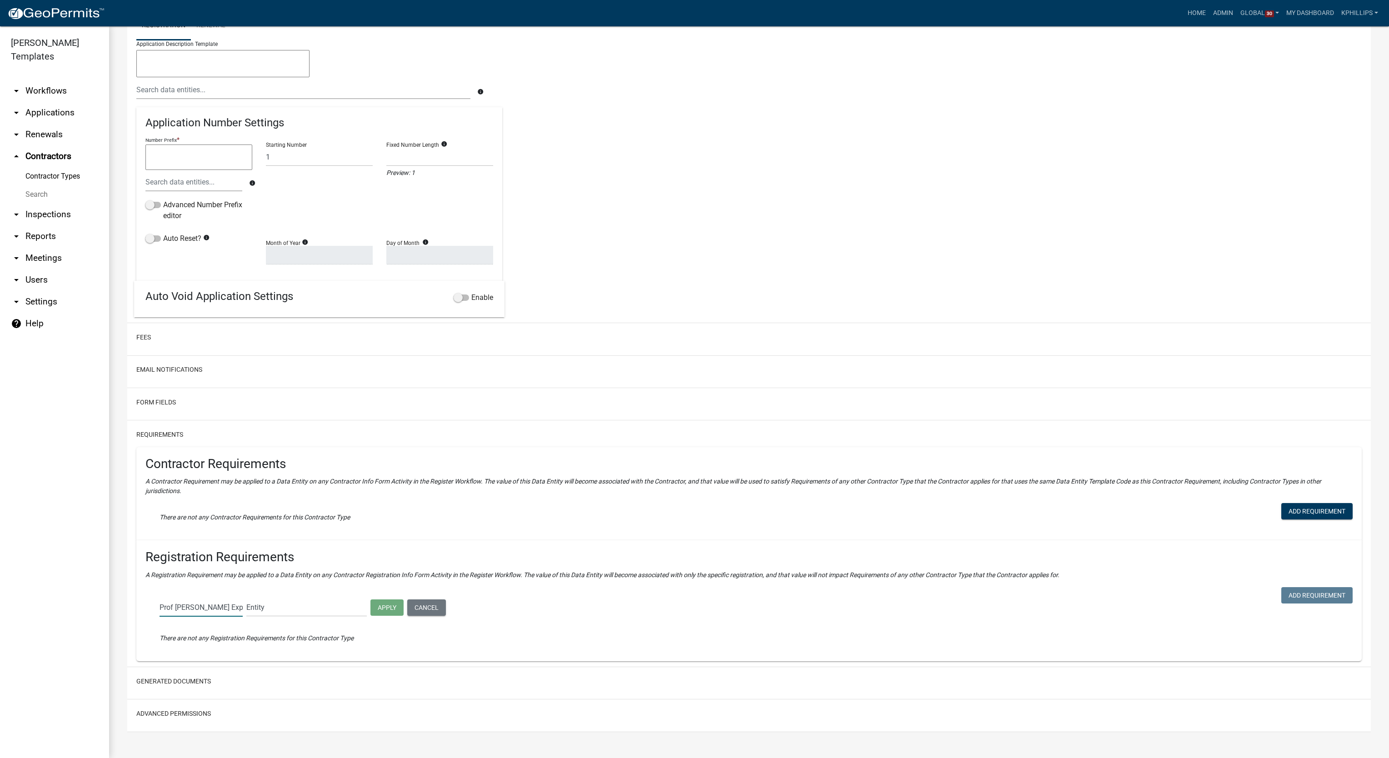
type input "Prof Lic Exp Date"
click at [303, 608] on select "Entity Bond Document Bond Amount Bond Exp Date Bond Type Bond Insurance Company…" at bounding box center [306, 607] width 120 height 19
select select "PROF_LIC_EXP"
click at [246, 598] on select "Entity Bond Document Bond Amount Bond Exp Date Bond Type Bond Insurance Company…" at bounding box center [306, 607] width 120 height 19
click at [382, 602] on button "Apply" at bounding box center [386, 607] width 33 height 16
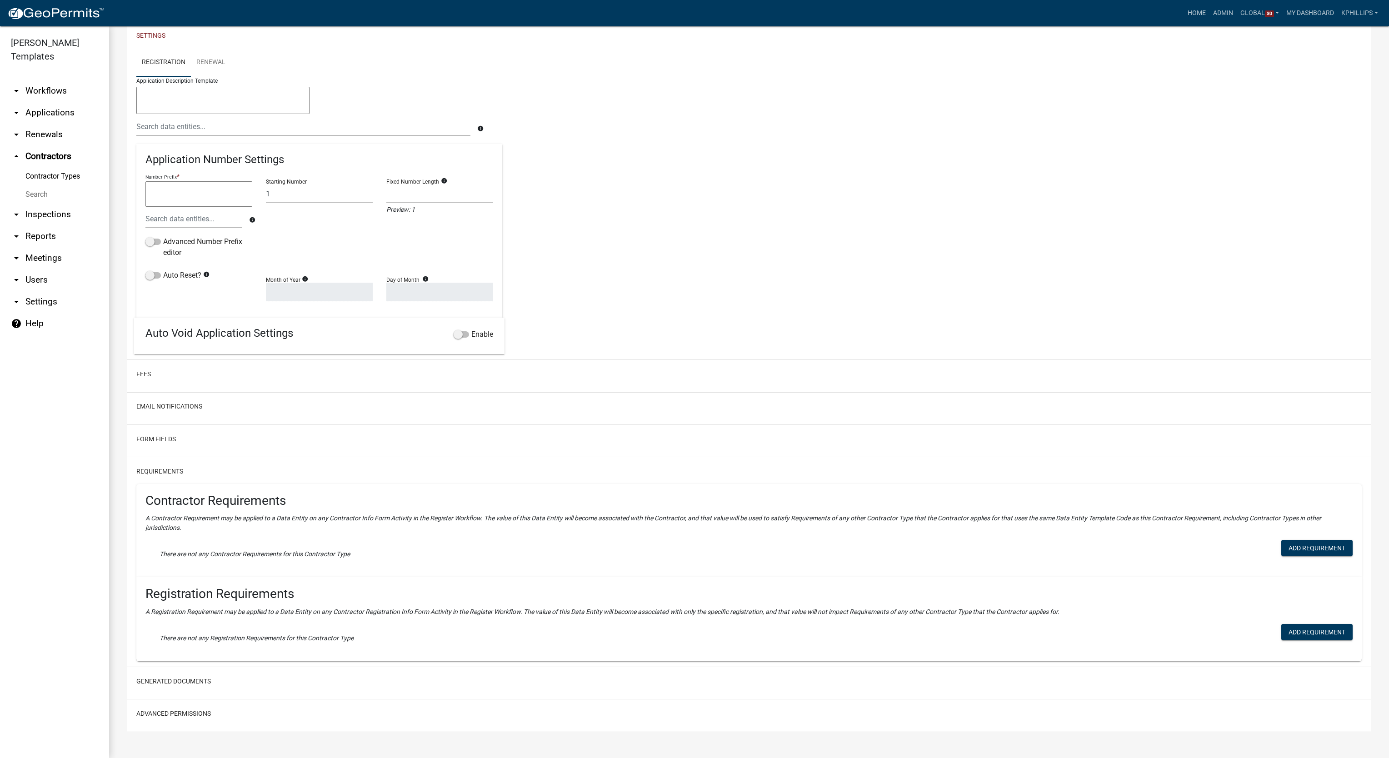
scroll to position [342, 0]
click at [339, 611] on icon "A Registration Requirement may be applied to a Data Entity on any Contractor Re…" at bounding box center [602, 611] width 914 height 7
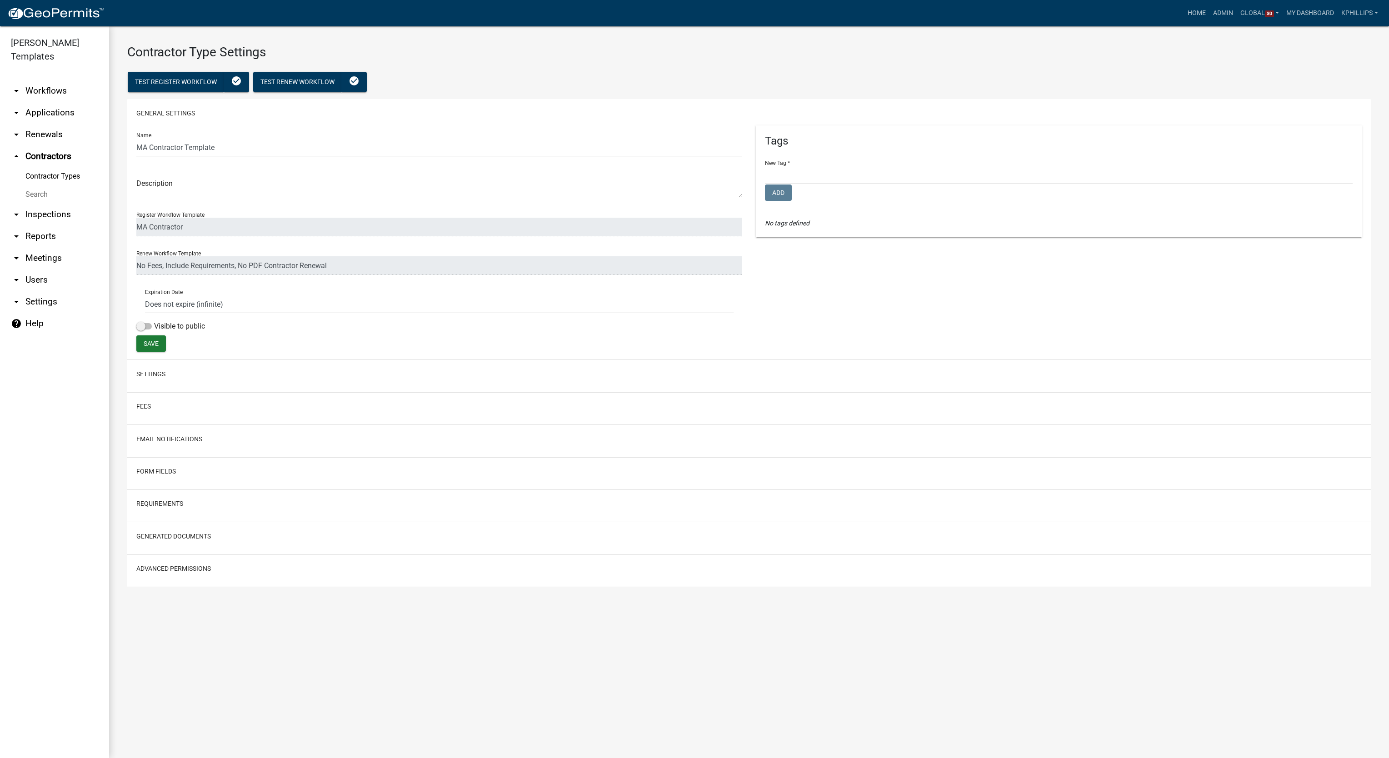
select select "5: 54209dca-4553-4ba0-b4fa-dc97a60b368a"
select select
click at [52, 167] on link "Contractor Types" at bounding box center [54, 176] width 109 height 18
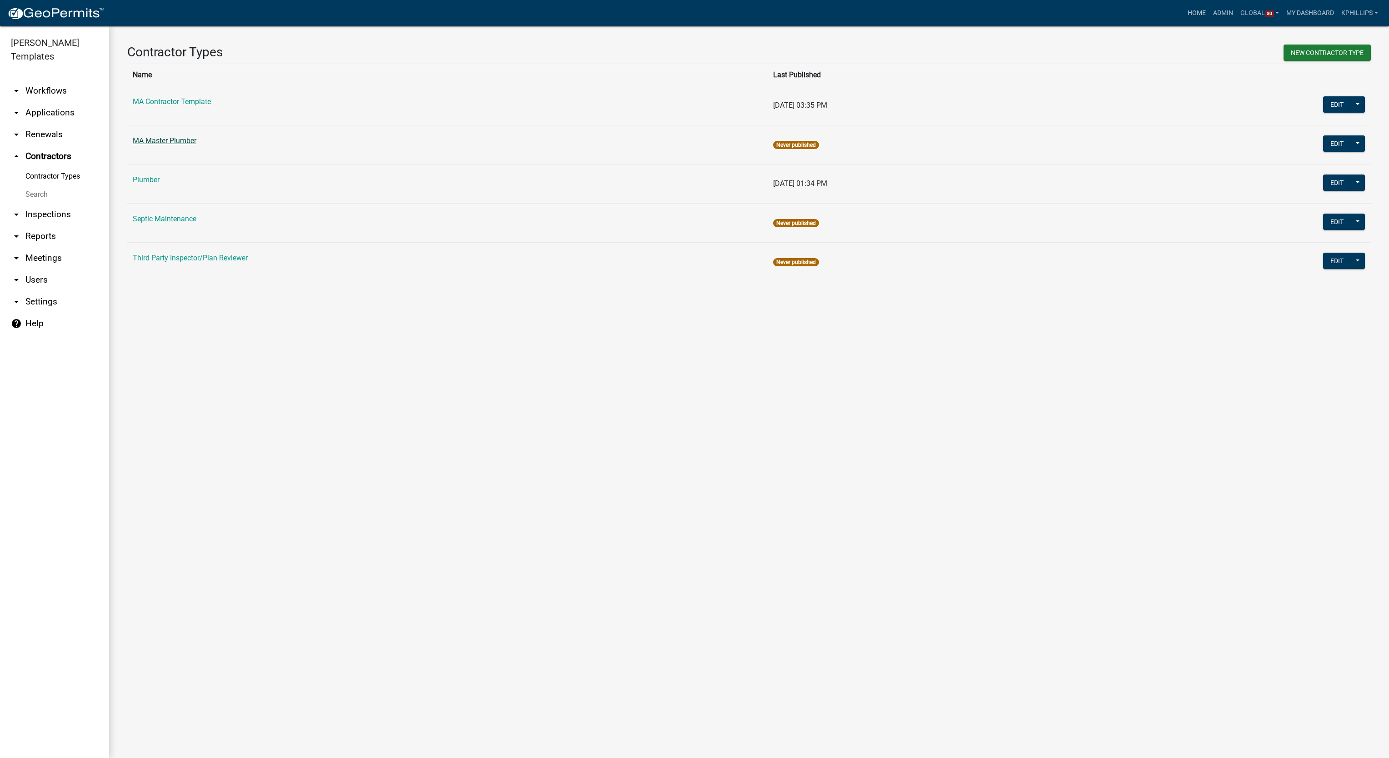
click at [182, 141] on link "MA Master Plumber" at bounding box center [165, 140] width 64 height 9
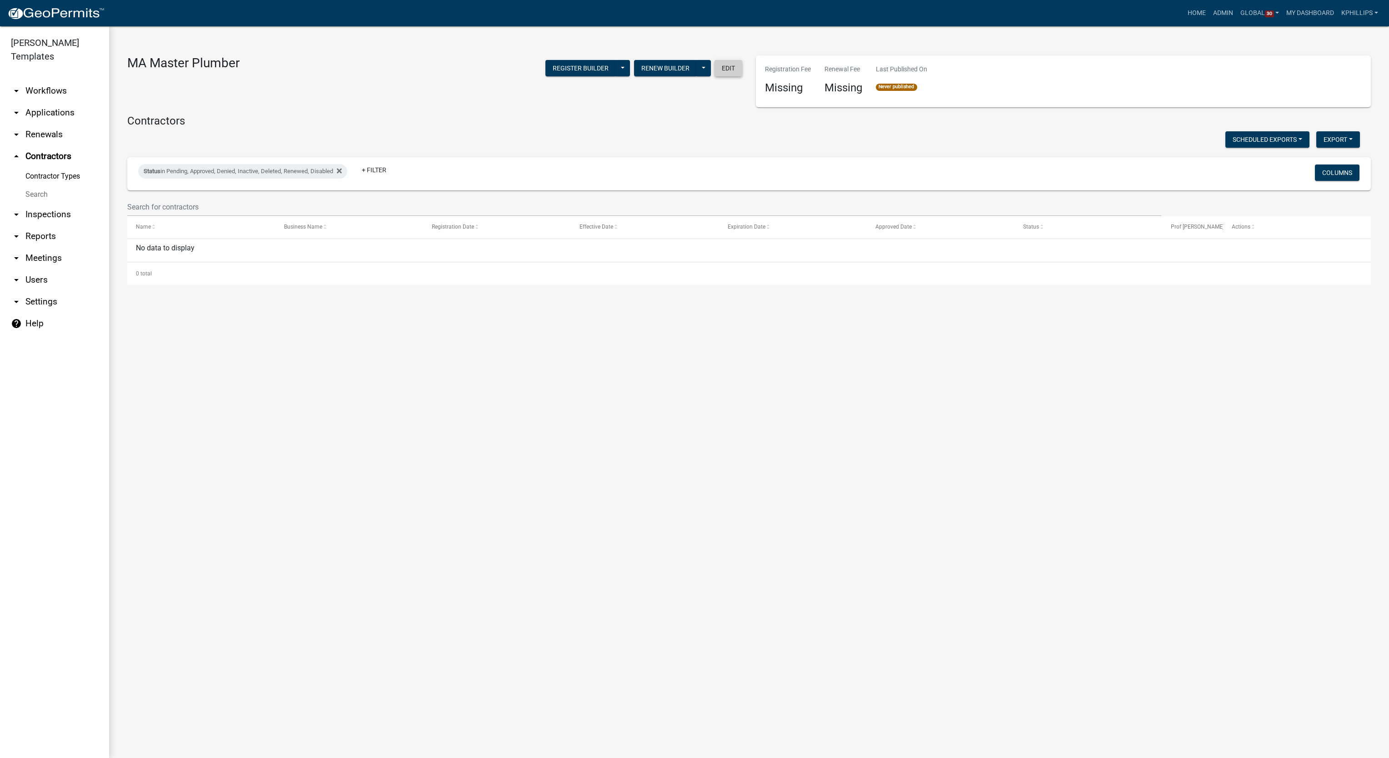
click at [725, 74] on button "Edit" at bounding box center [728, 68] width 28 height 16
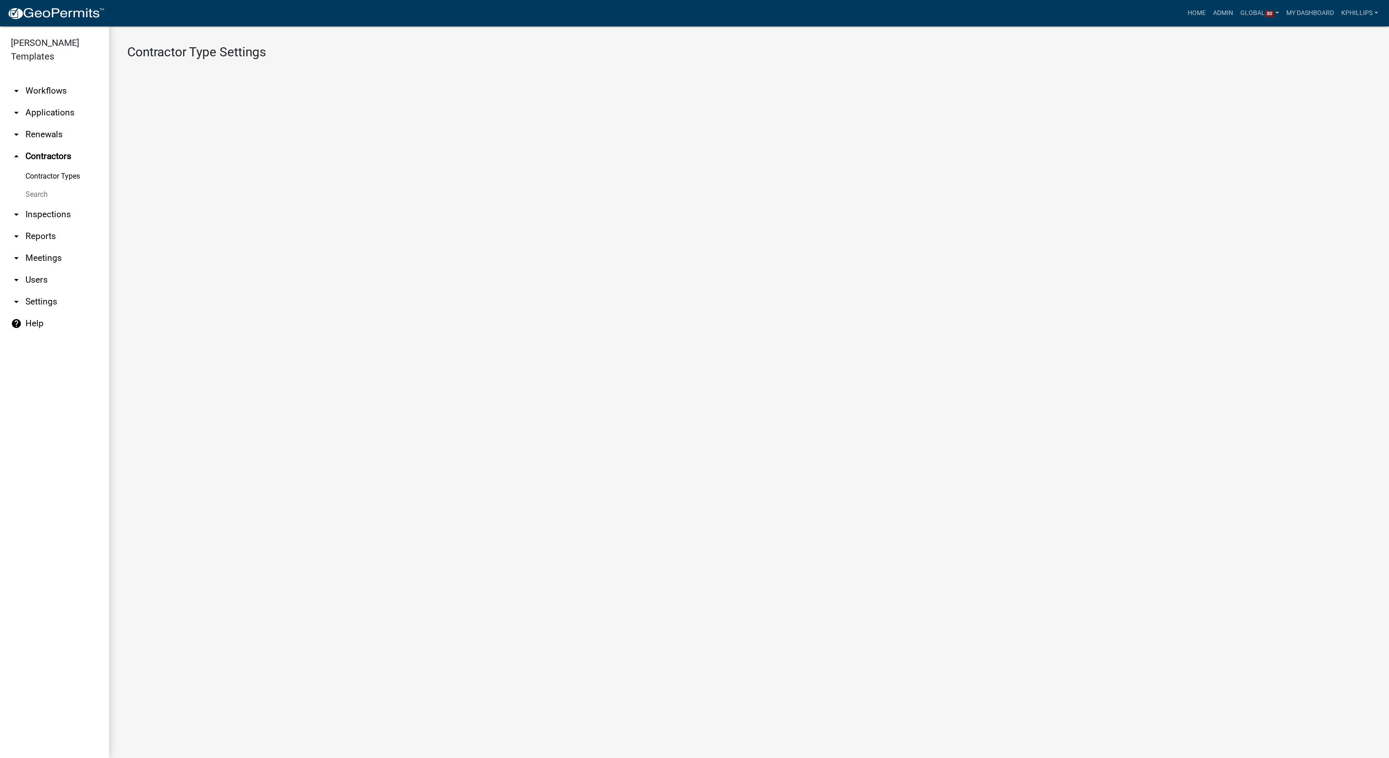
select select
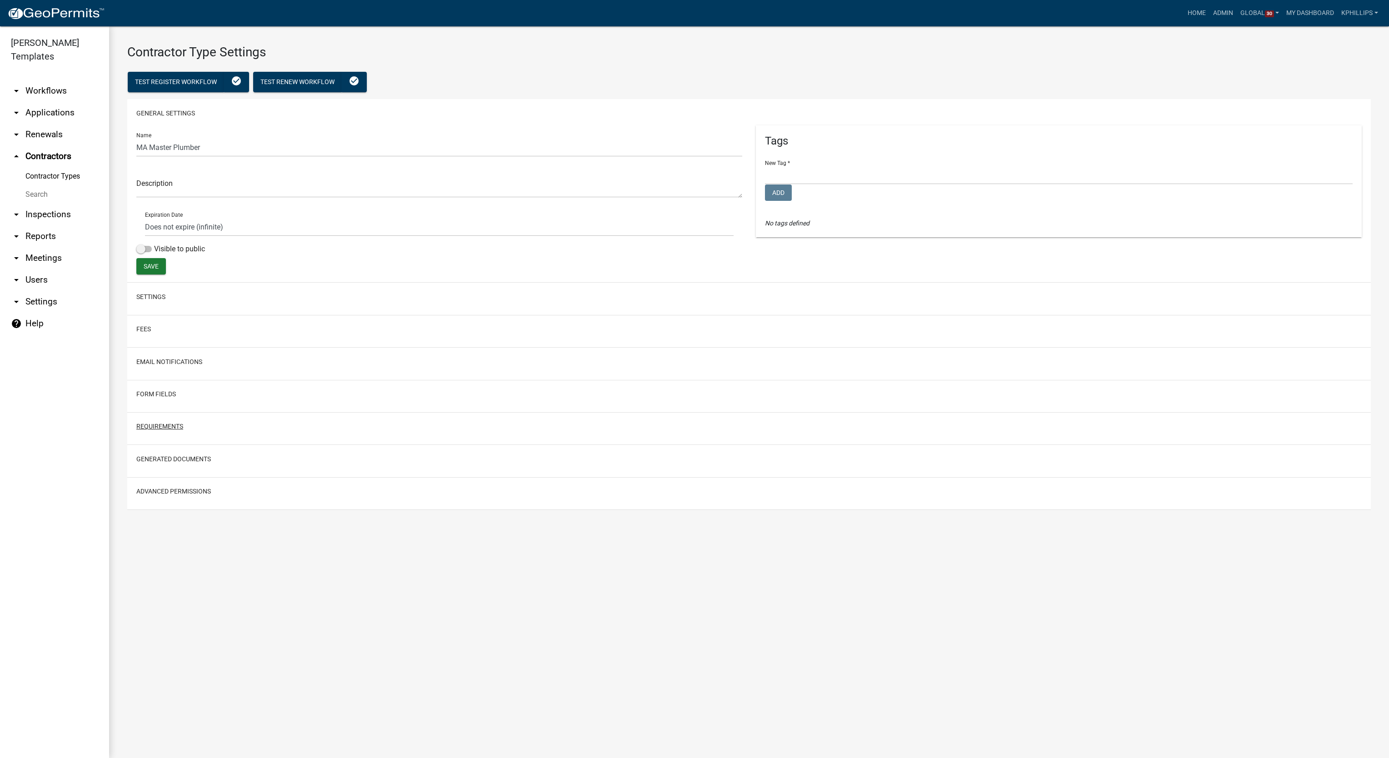
click at [174, 431] on button "Requirements" at bounding box center [159, 427] width 47 height 10
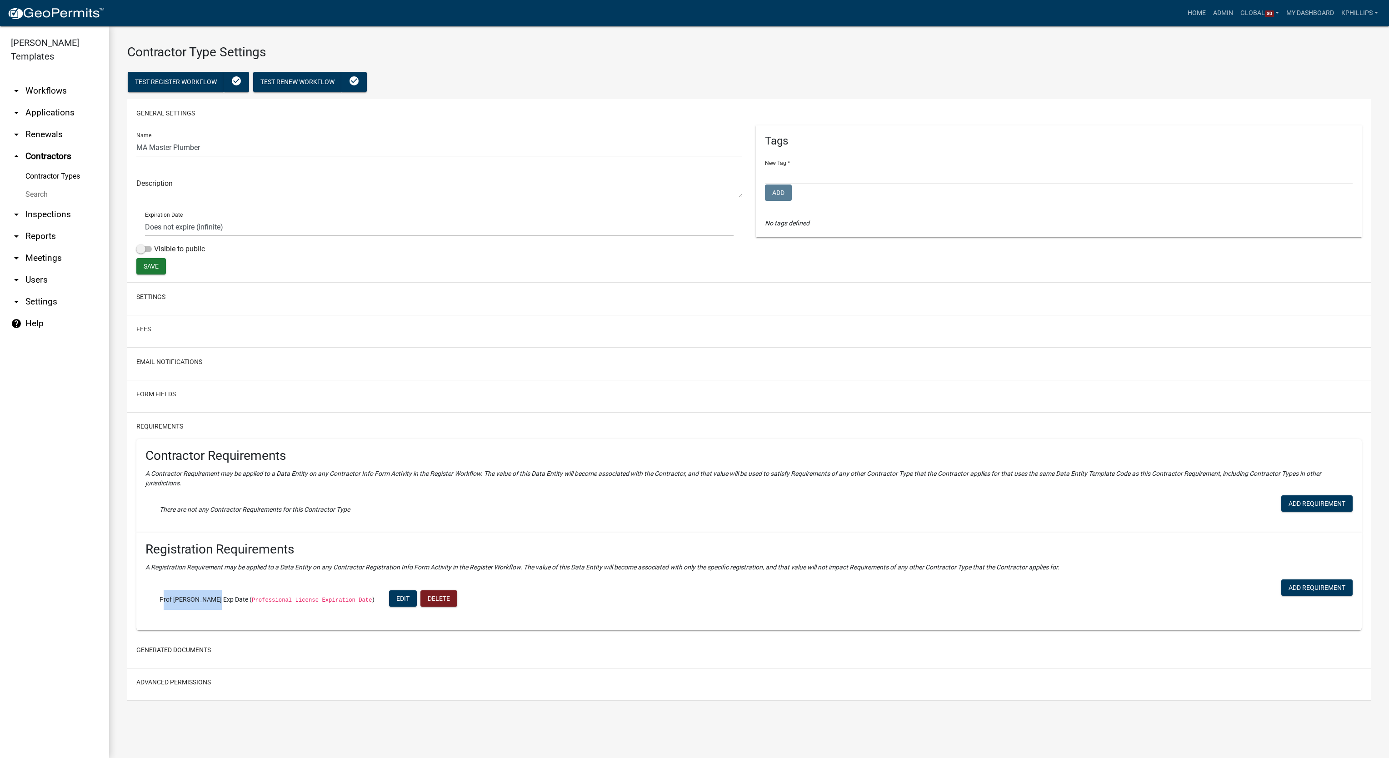
drag, startPoint x: 206, startPoint y: 600, endPoint x: 160, endPoint y: 595, distance: 46.2
click at [160, 595] on div "Prof Lic Exp Date ( Professional License Expiration Date ) Edit Delete" at bounding box center [310, 600] width 301 height 20
copy span "Prof [PERSON_NAME] Exp Date"
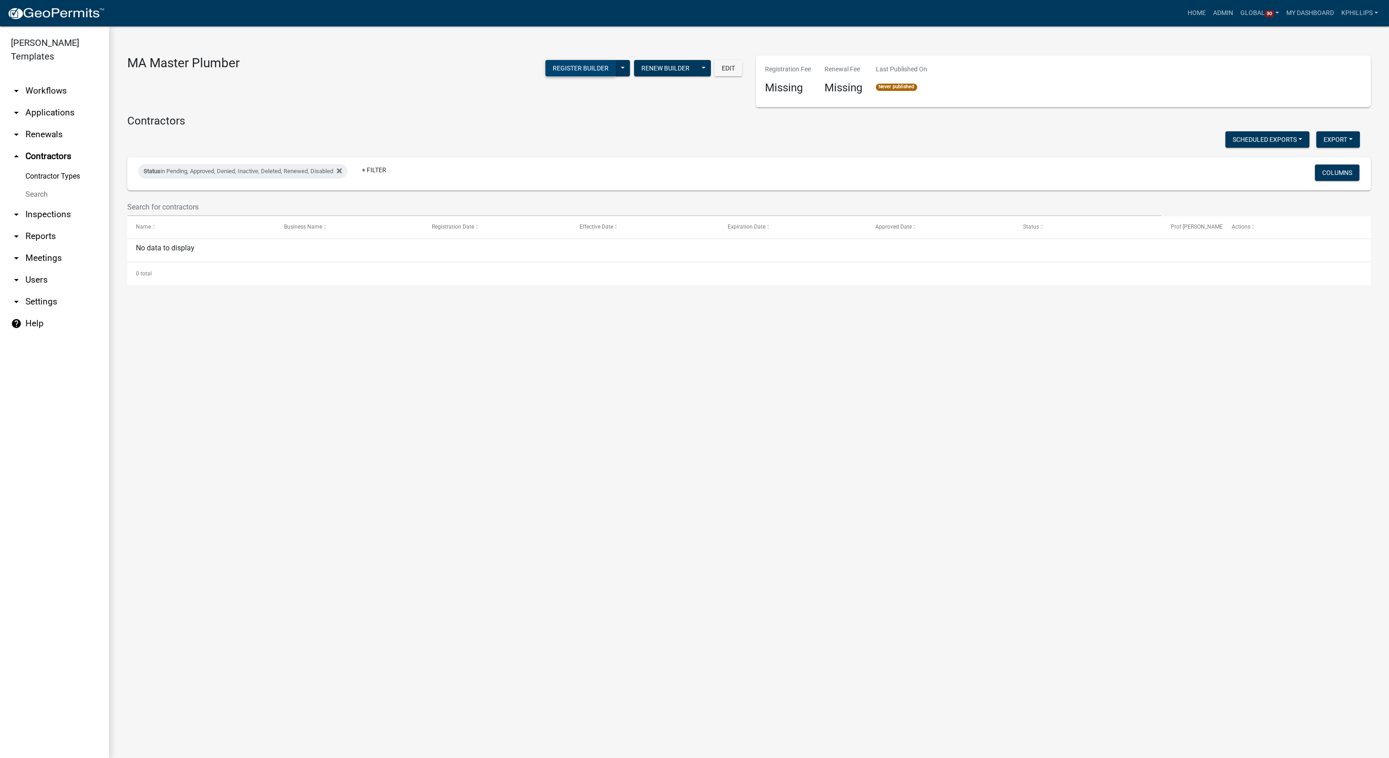
click at [611, 69] on button "Register Builder" at bounding box center [580, 68] width 70 height 16
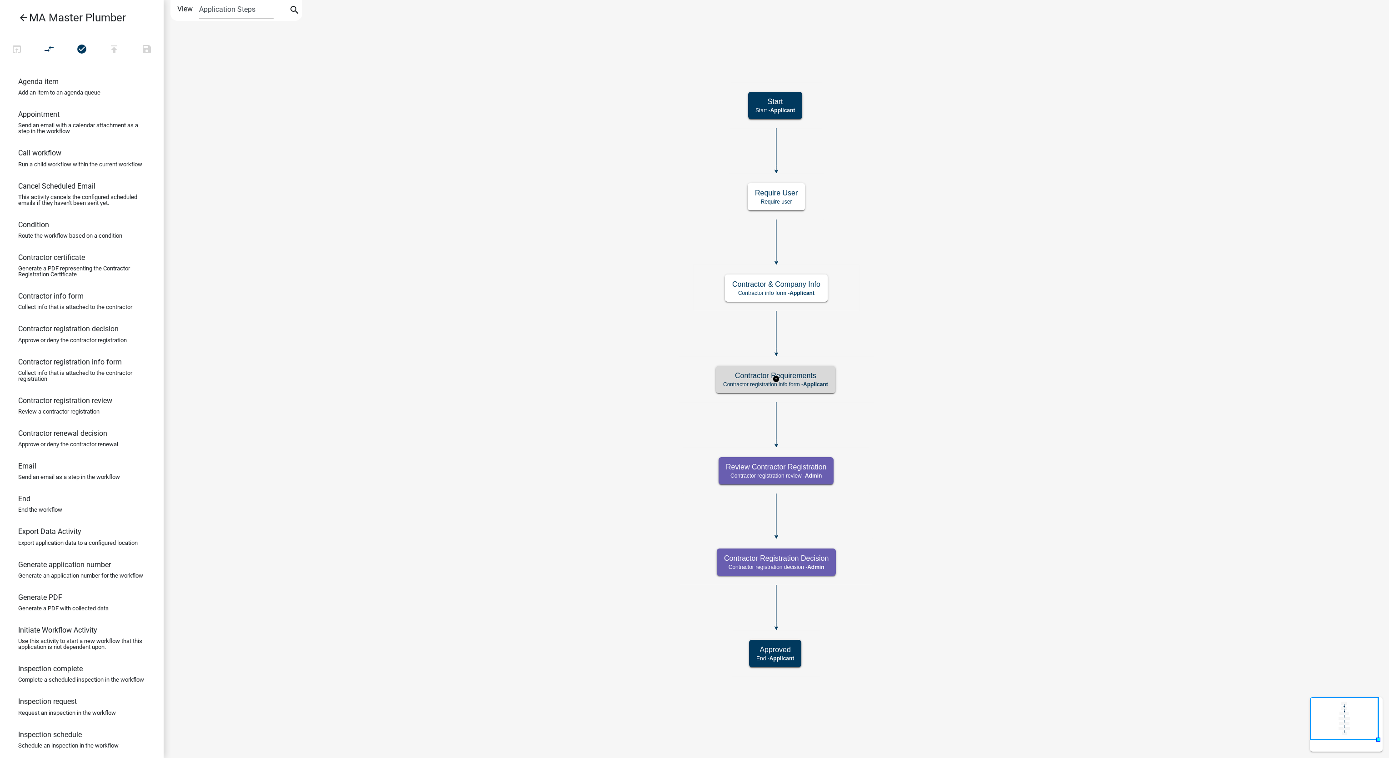
click at [795, 384] on p "Contractor registration info form - Applicant" at bounding box center [775, 384] width 105 height 6
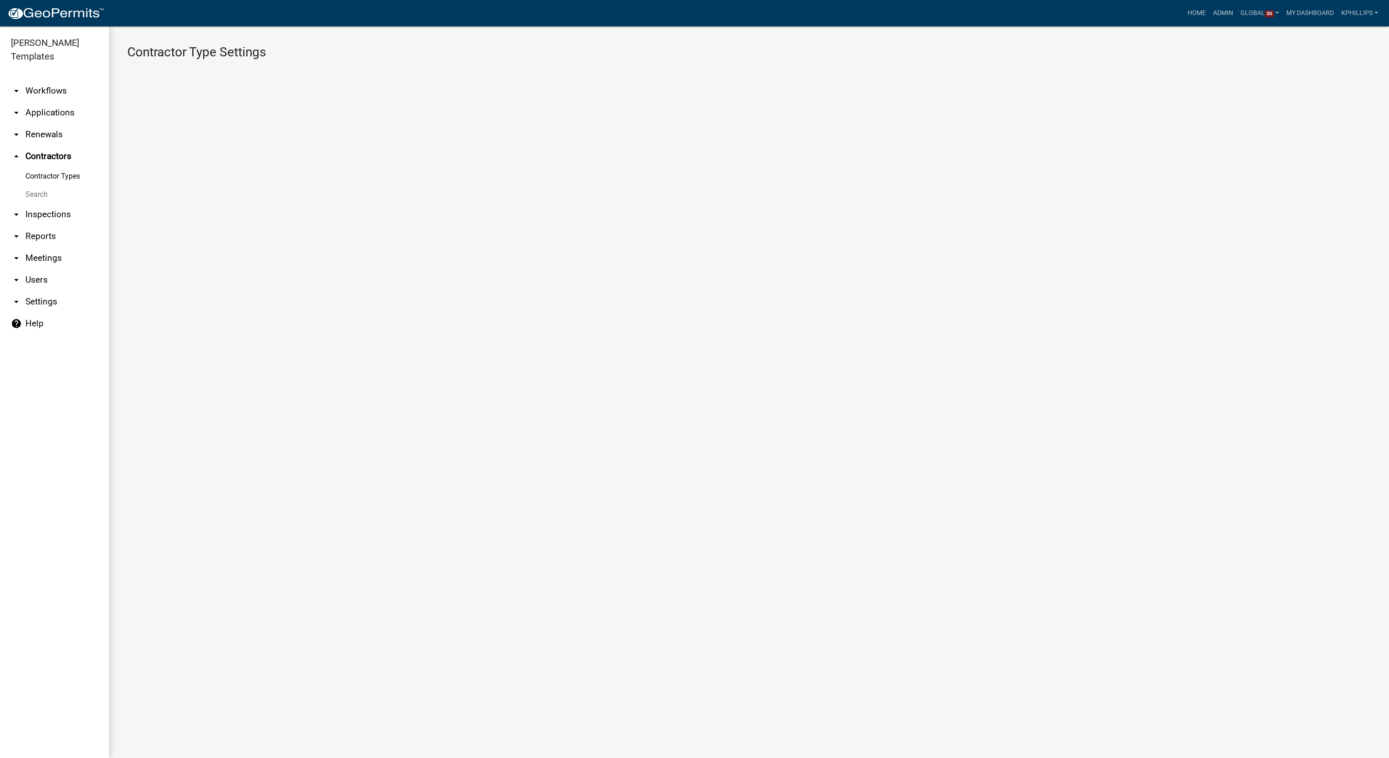
select select "5: 54209dca-4553-4ba0-b4fa-dc97a60b368a"
select select
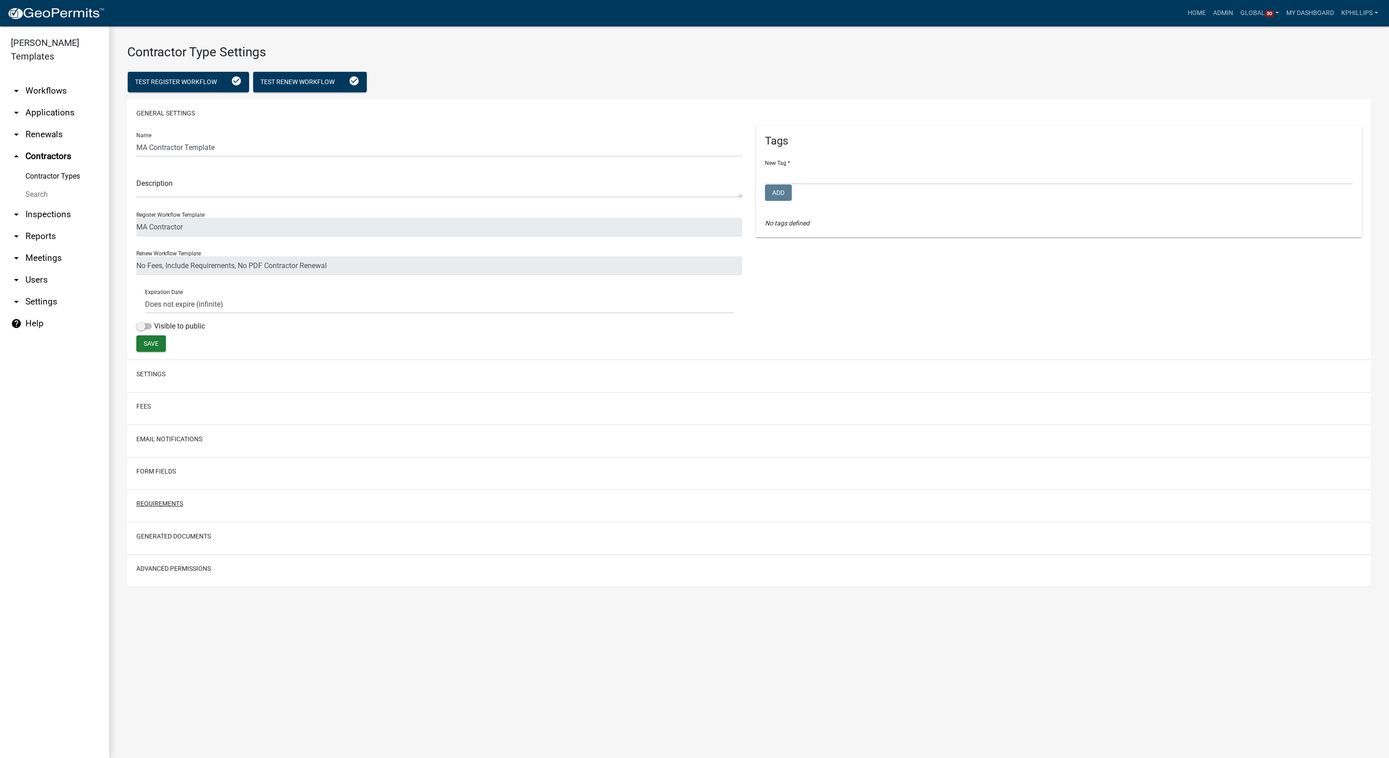
click at [170, 509] on button "Requirements" at bounding box center [159, 504] width 47 height 10
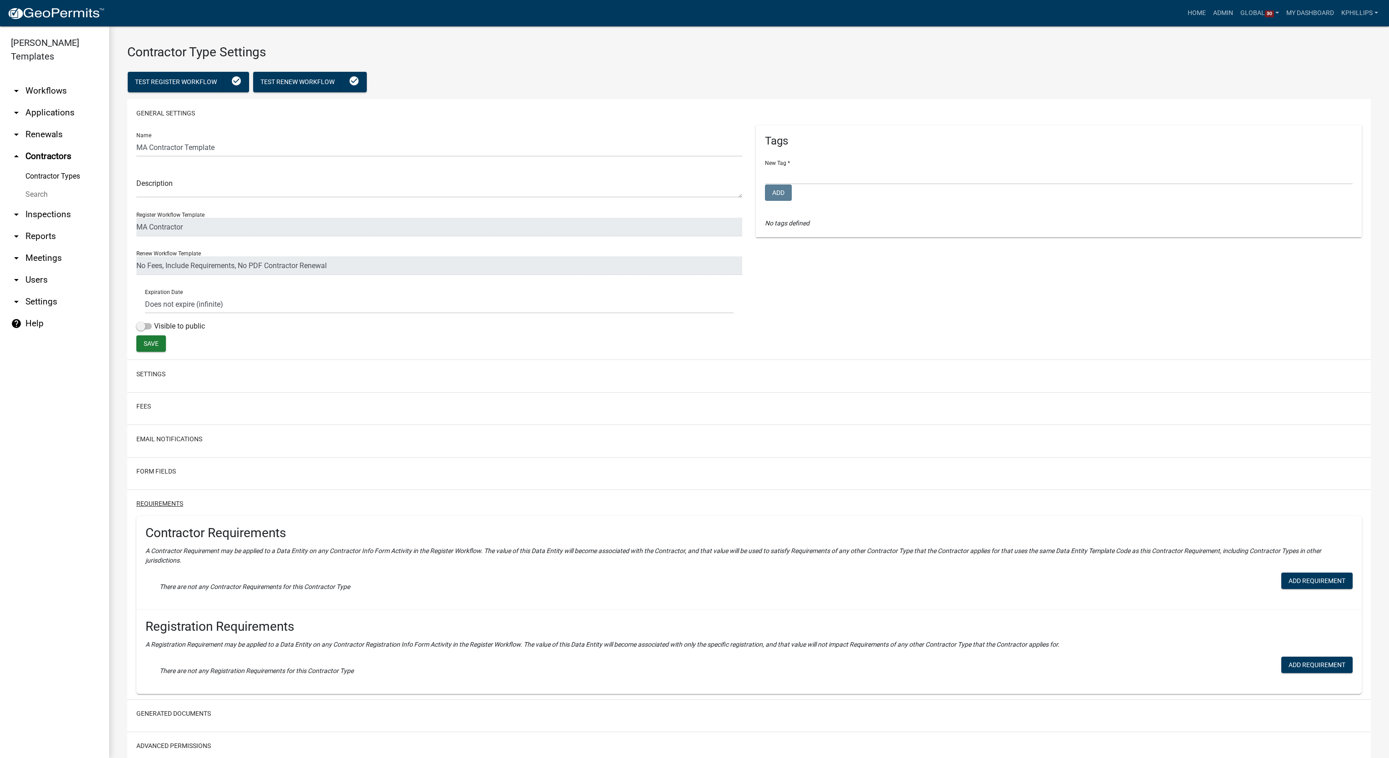
scroll to position [35, 0]
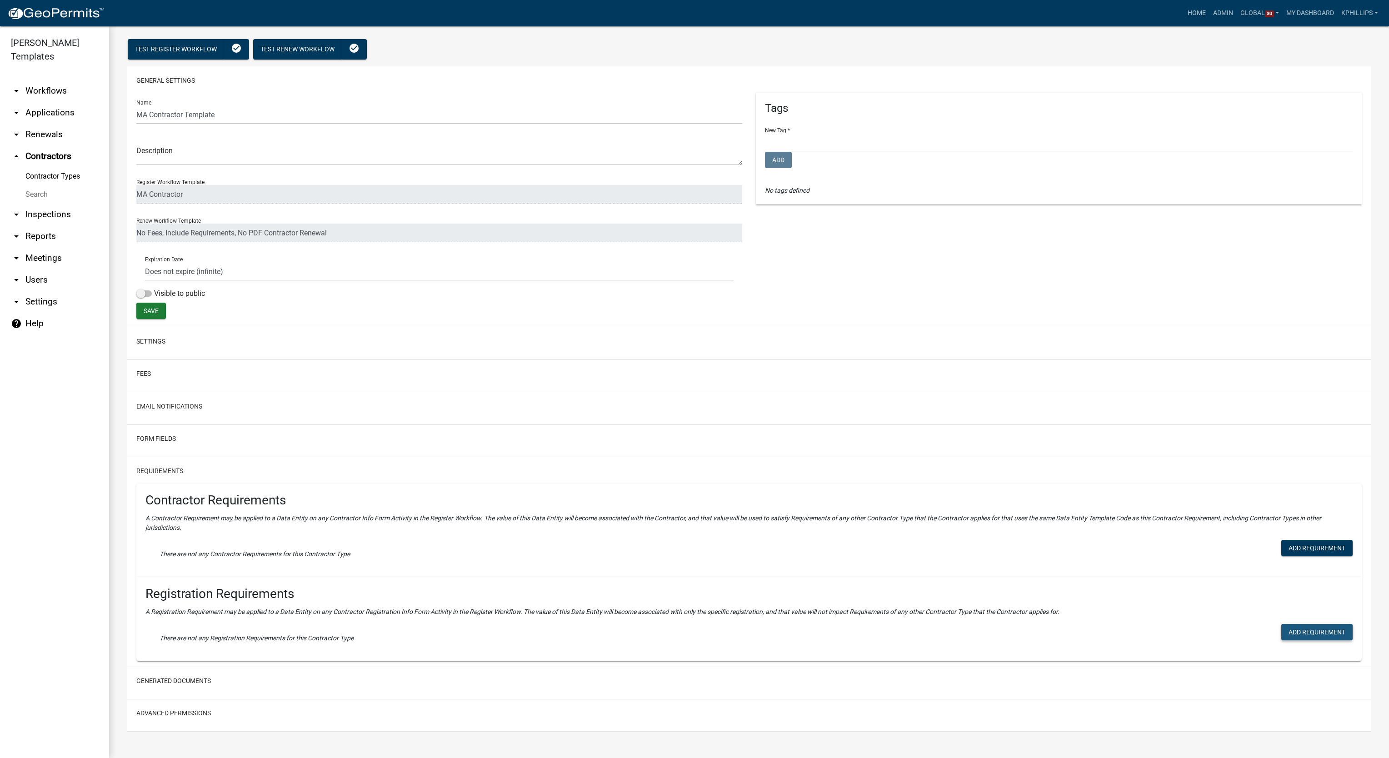
click at [1287, 631] on button "Add Requirement" at bounding box center [1316, 632] width 71 height 16
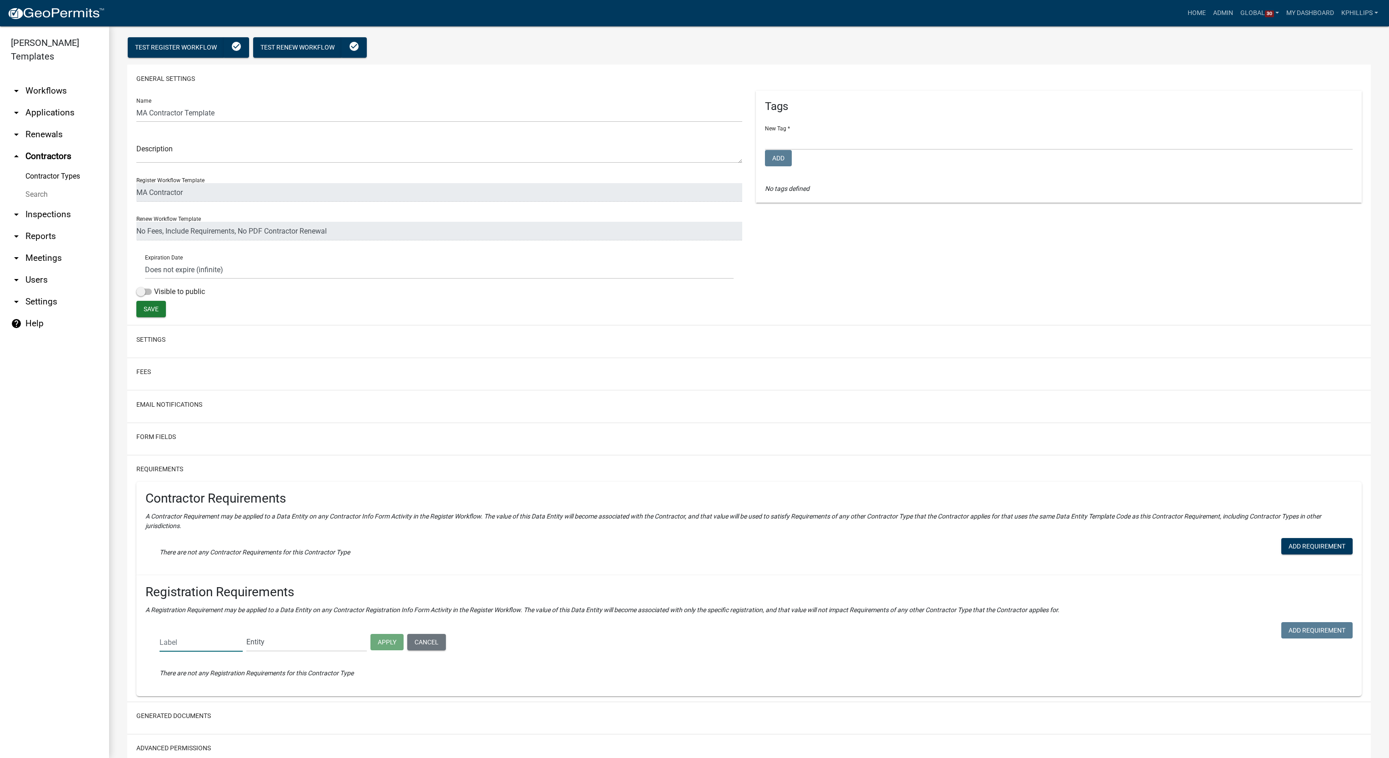
click at [201, 641] on input "text" at bounding box center [201, 642] width 83 height 19
click at [198, 642] on input "text" at bounding box center [201, 642] width 83 height 19
click at [216, 647] on input "text" at bounding box center [201, 642] width 83 height 19
paste input "Prof [PERSON_NAME] Exp Date"
type input "Prof [PERSON_NAME] Exp Date"
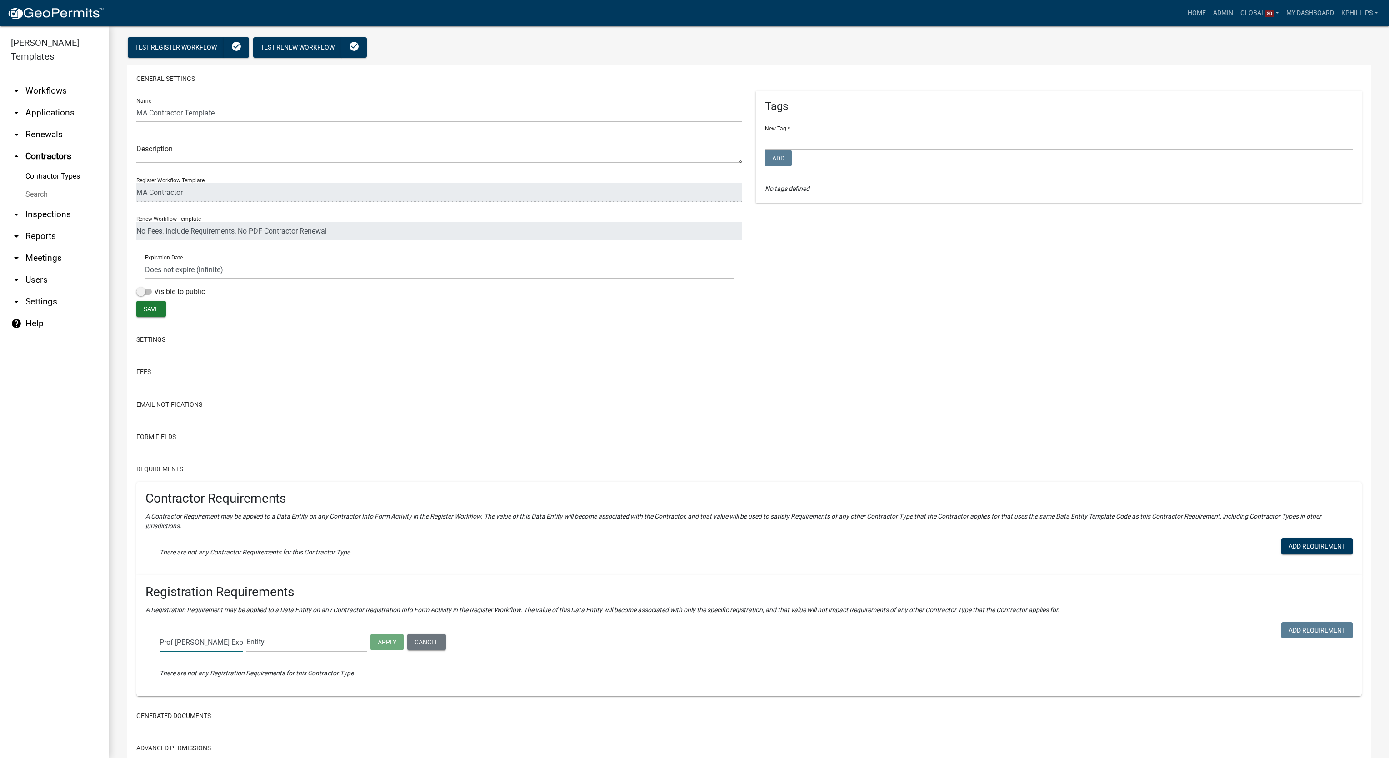
click at [327, 642] on select "Entity Bond Document Bond Amount Bond Exp Date Bond Type Bond Insurance Company…" at bounding box center [306, 642] width 120 height 19
select select "PROF_LIC_EXP"
click at [246, 634] on select "Entity Bond Document Bond Amount Bond Exp Date Bond Type Bond Insurance Company…" at bounding box center [306, 642] width 120 height 19
click at [383, 643] on button "Apply" at bounding box center [386, 642] width 33 height 16
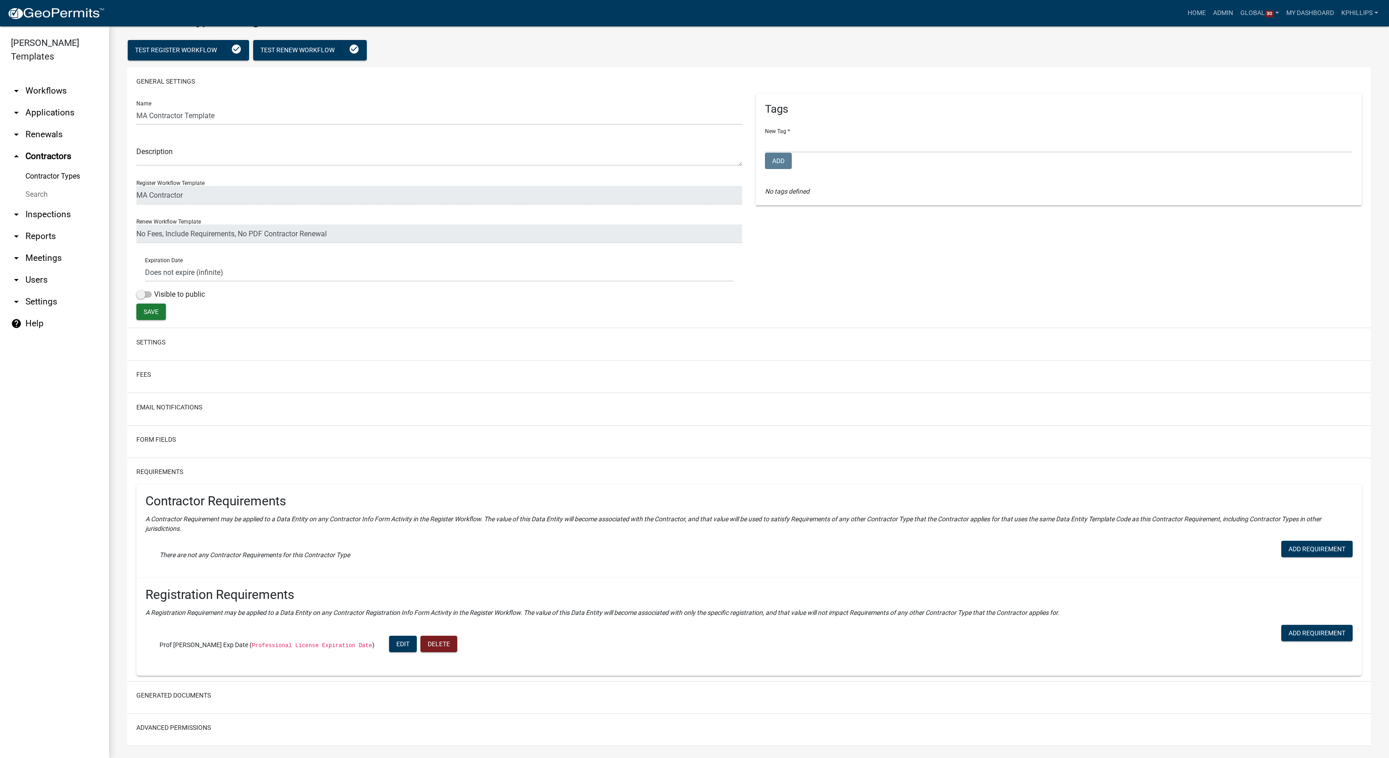
scroll to position [48, 0]
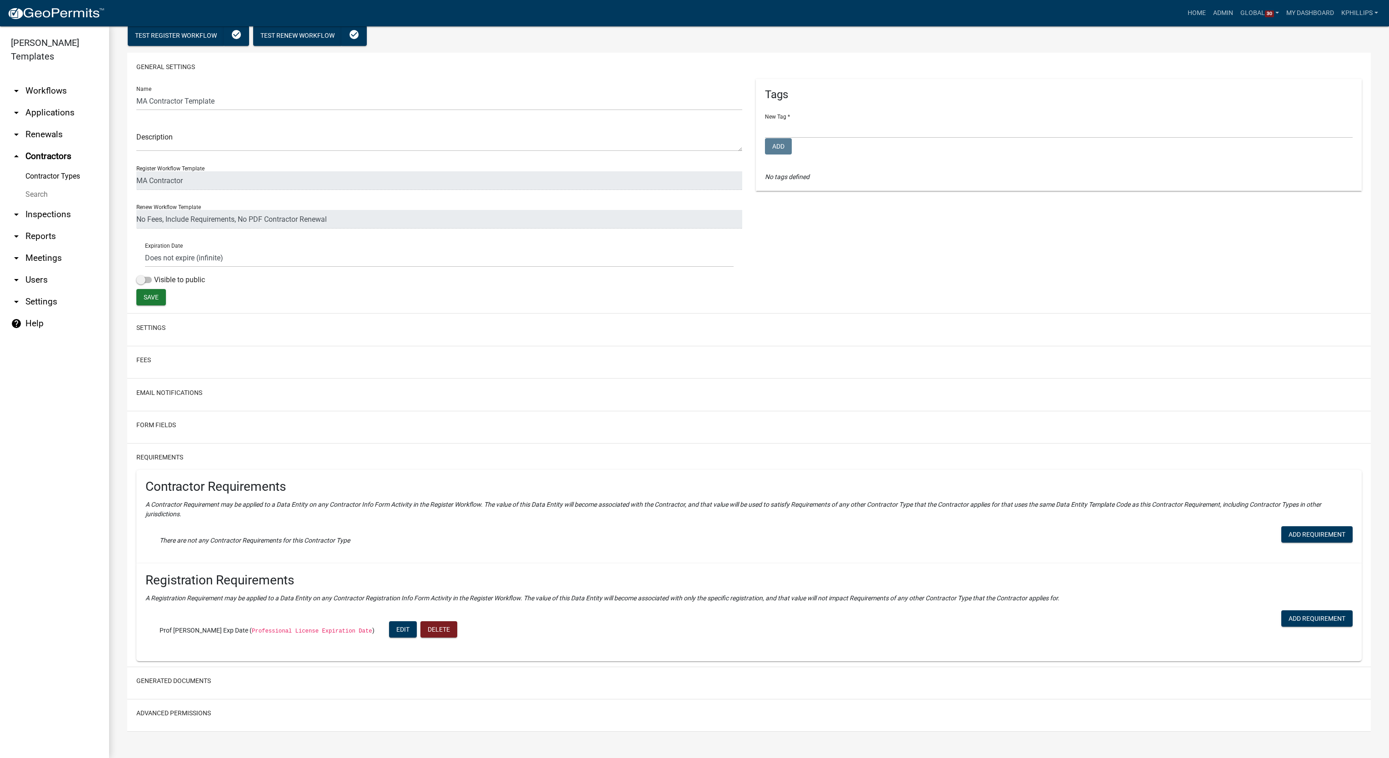
click at [211, 685] on h2 "Generated Documents" at bounding box center [748, 681] width 1225 height 17
click at [207, 682] on button "Generated Documents" at bounding box center [173, 681] width 75 height 10
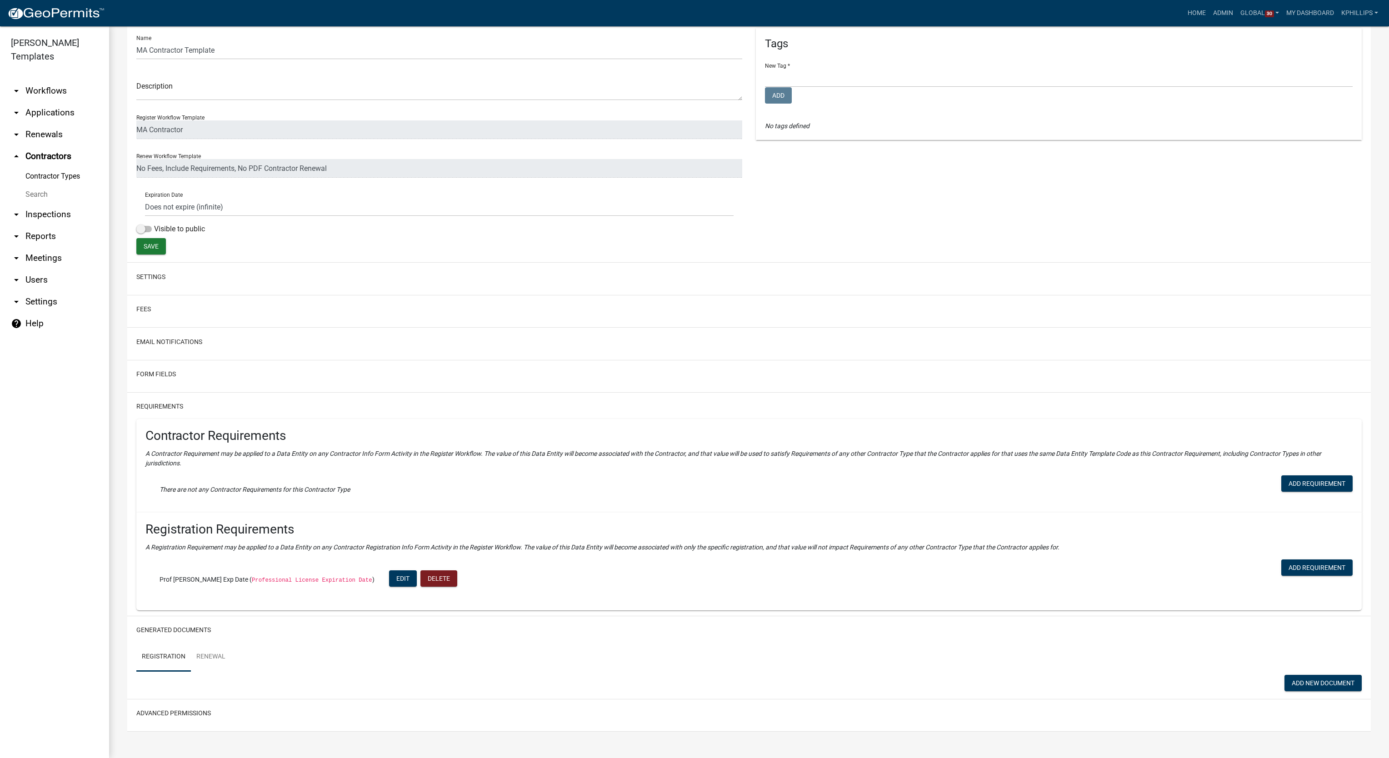
click at [198, 707] on h2 "Advanced Permissions" at bounding box center [748, 713] width 1225 height 17
click at [198, 708] on button "Advanced Permissions" at bounding box center [173, 713] width 75 height 10
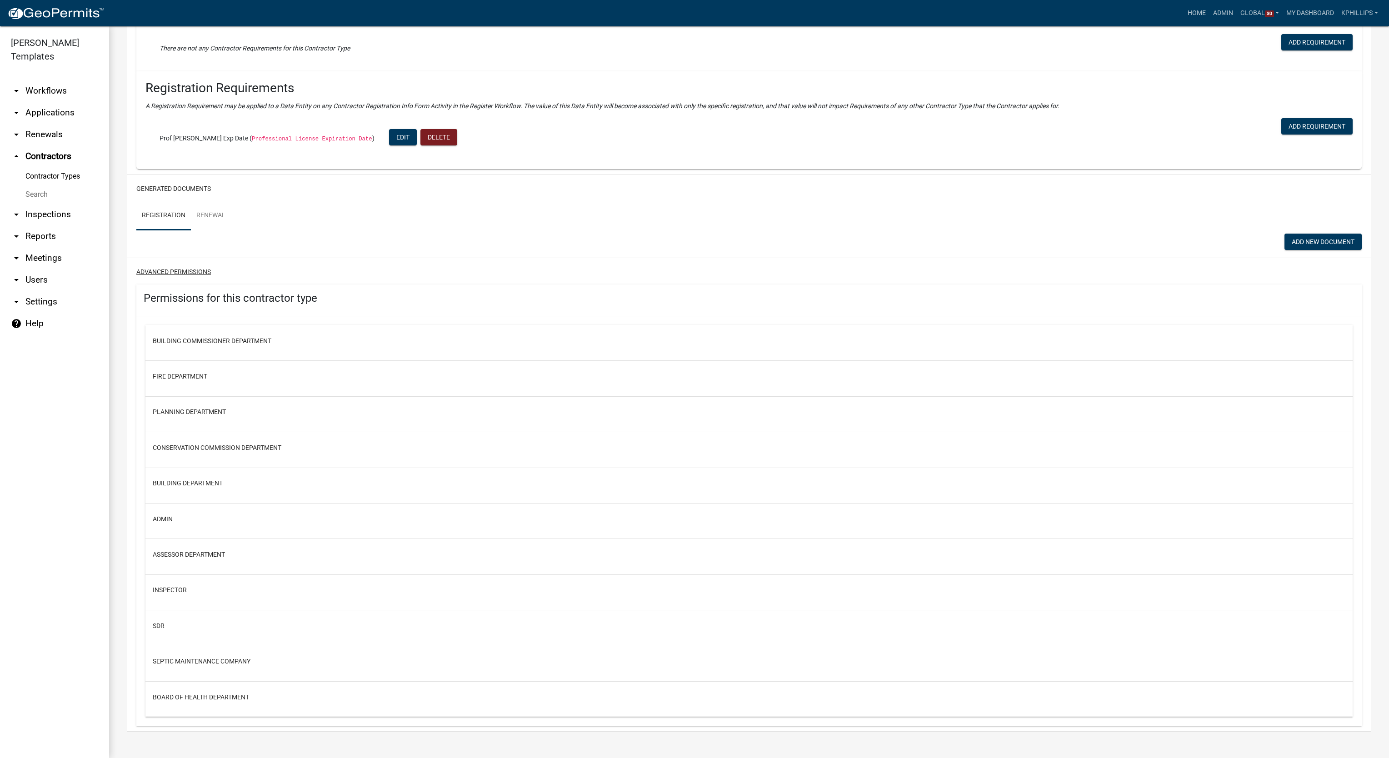
scroll to position [0, 0]
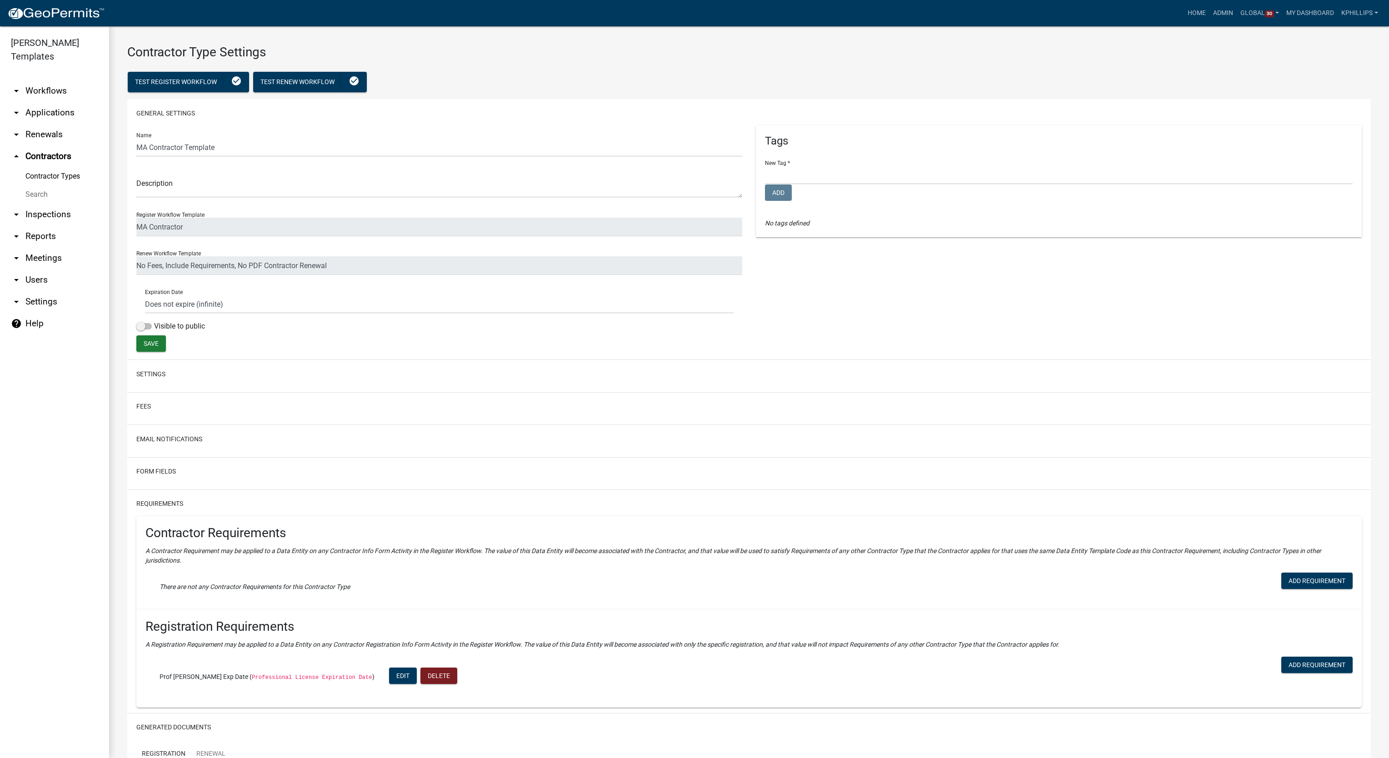
click at [70, 145] on link "arrow_drop_up Contractors" at bounding box center [54, 156] width 109 height 22
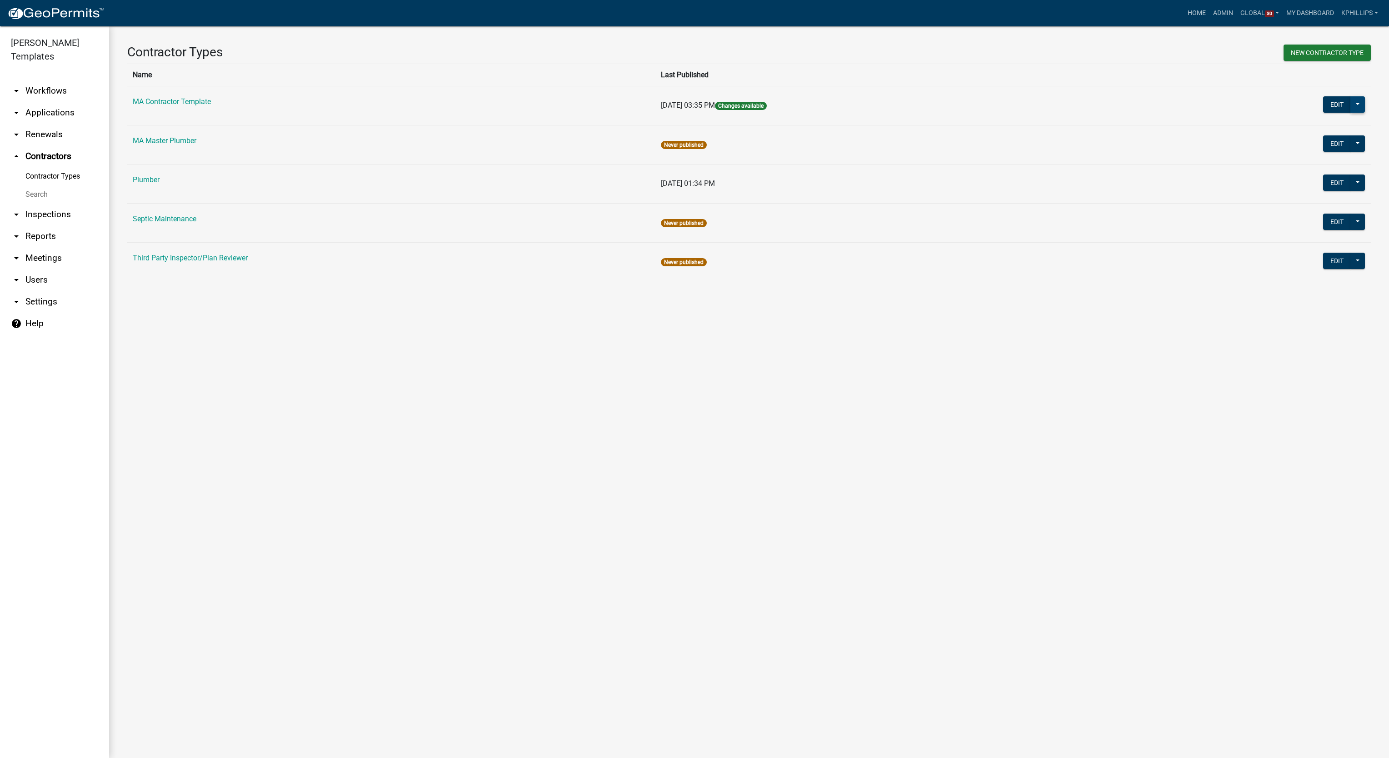
click at [1352, 100] on button at bounding box center [1357, 104] width 15 height 16
click at [1331, 239] on span "Workflow Builder" at bounding box center [1326, 237] width 54 height 7
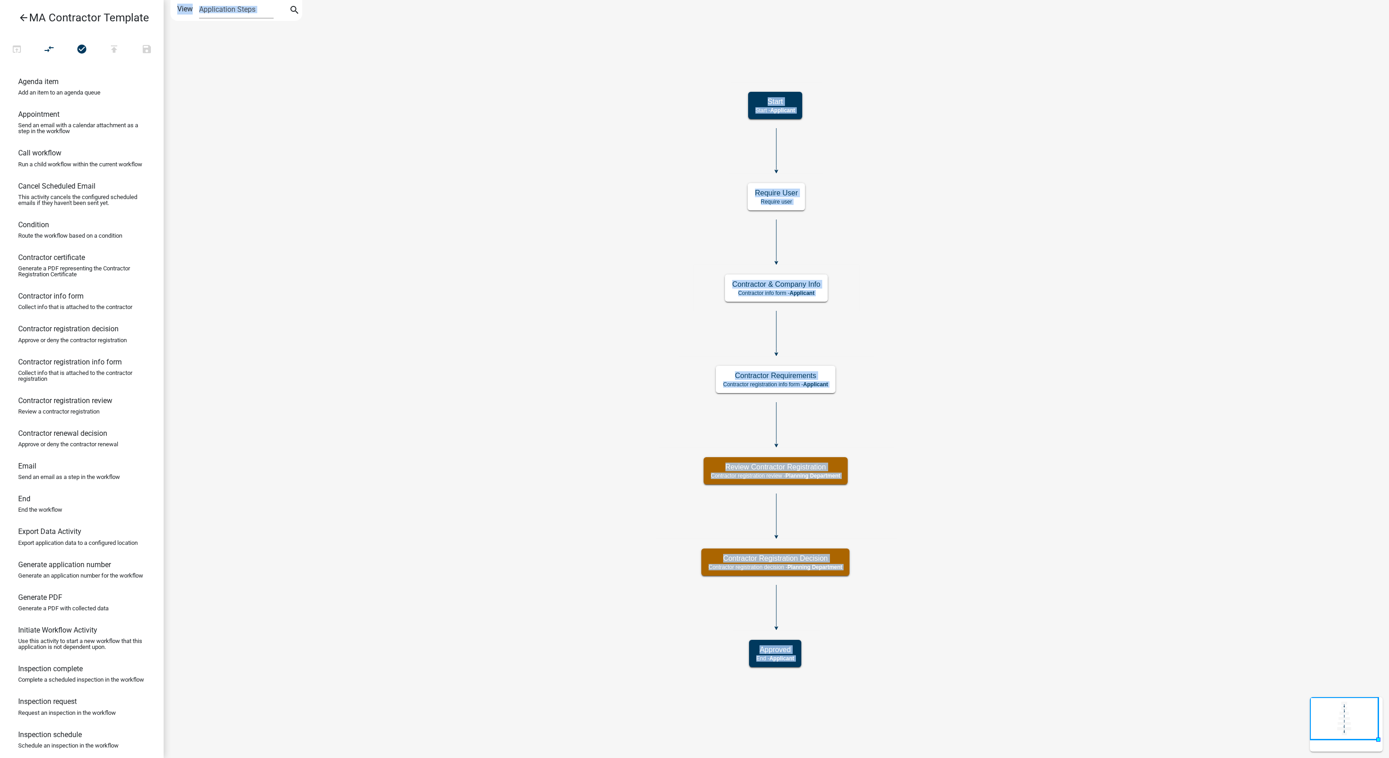
click at [494, 169] on icon "Start Start - Applicant Approved End - Applicant Contractor & Company Info Cont…" at bounding box center [776, 378] width 1224 height 757
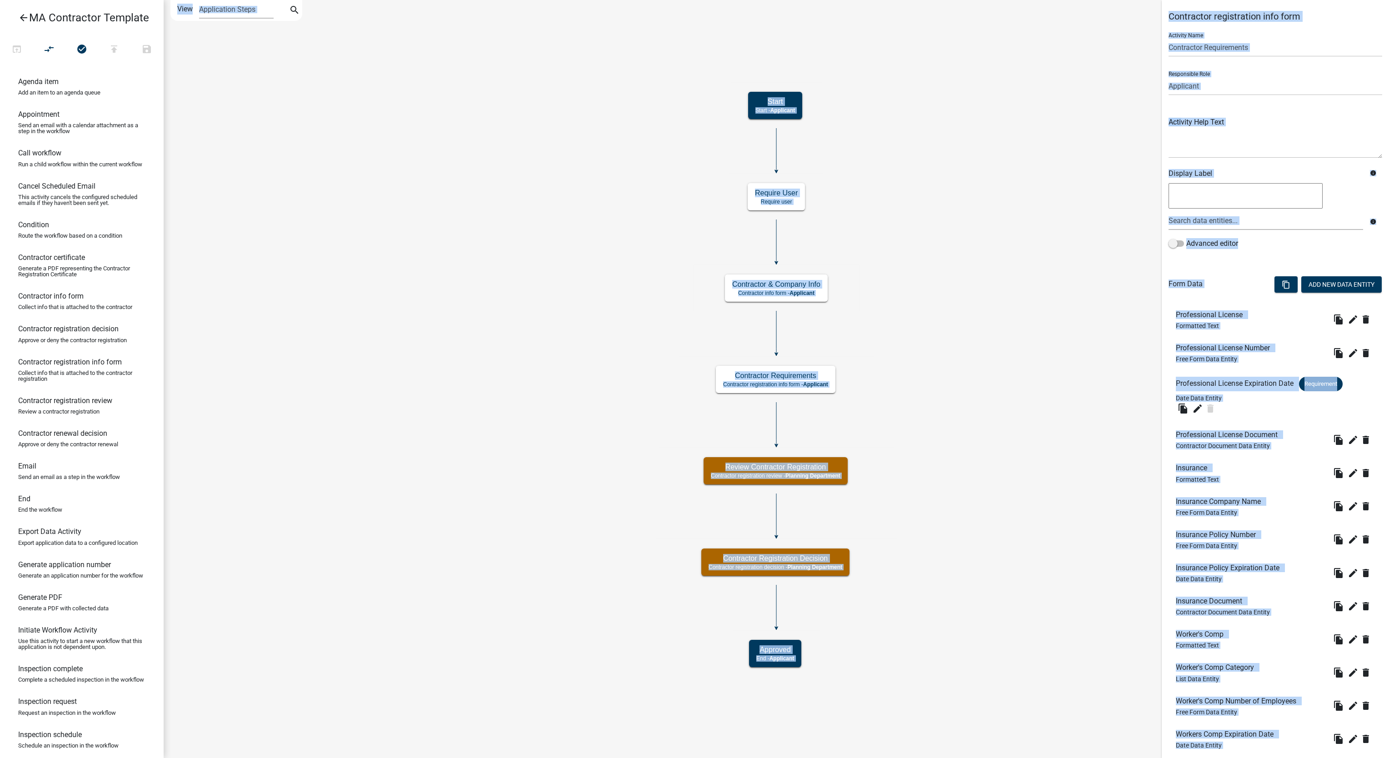
click at [1234, 293] on div "Form Data content_copy Add New Data Entity" at bounding box center [1275, 286] width 214 height 28
click at [1343, 239] on div "Advanced editor" at bounding box center [1275, 245] width 214 height 15
click at [1322, 111] on div "Activity Help Text" at bounding box center [1275, 130] width 214 height 55
click at [1310, 129] on textarea at bounding box center [1275, 136] width 214 height 43
click at [1185, 154] on textarea at bounding box center [1275, 136] width 214 height 43
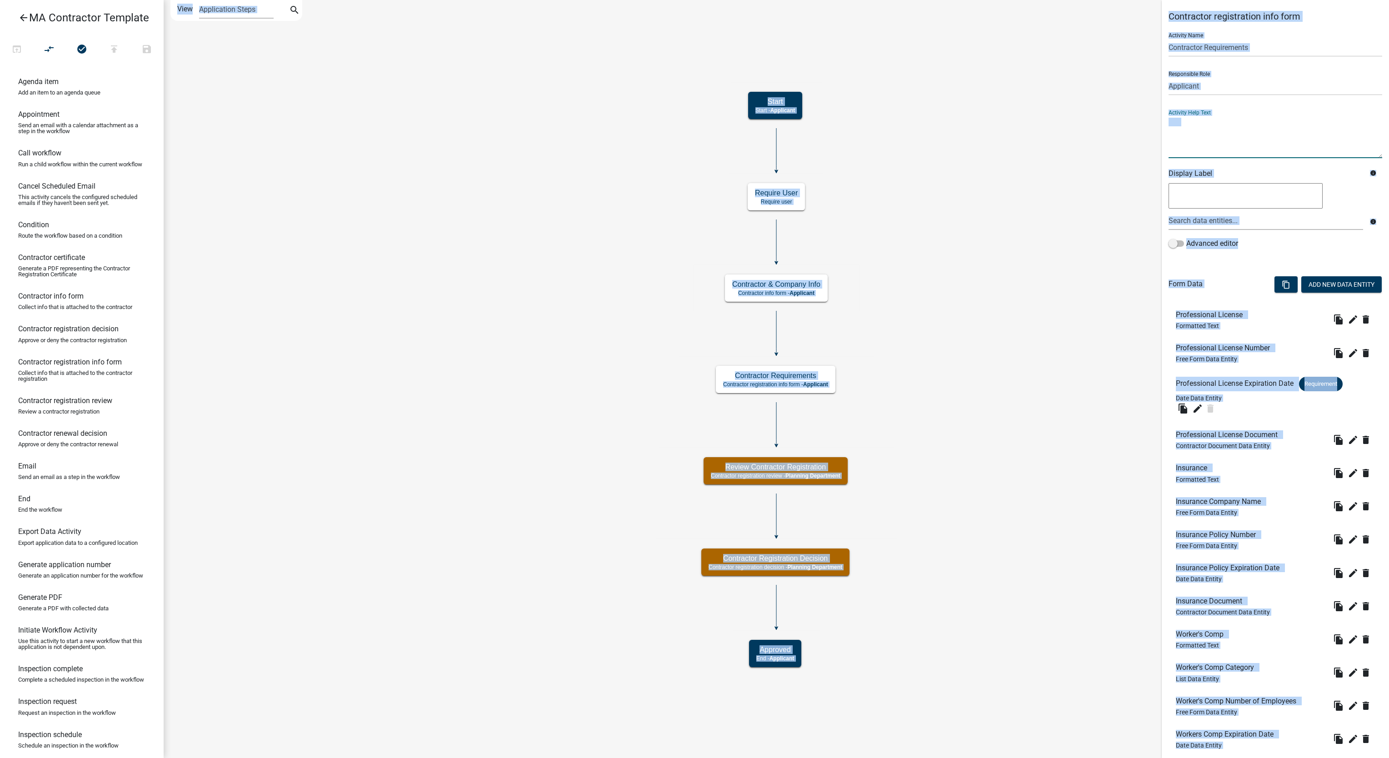
click at [998, 200] on icon "Start Start - Applicant Approved End - Applicant Contractor & Company Info Cont…" at bounding box center [776, 378] width 1224 height 757
click at [919, 130] on icon "Start Start - Applicant Approved End - Applicant Contractor & Company Info Cont…" at bounding box center [776, 378] width 1224 height 757
click at [394, 128] on icon "Start Start - Applicant Approved End - Applicant Contractor & Company Info Cont…" at bounding box center [776, 378] width 1224 height 757
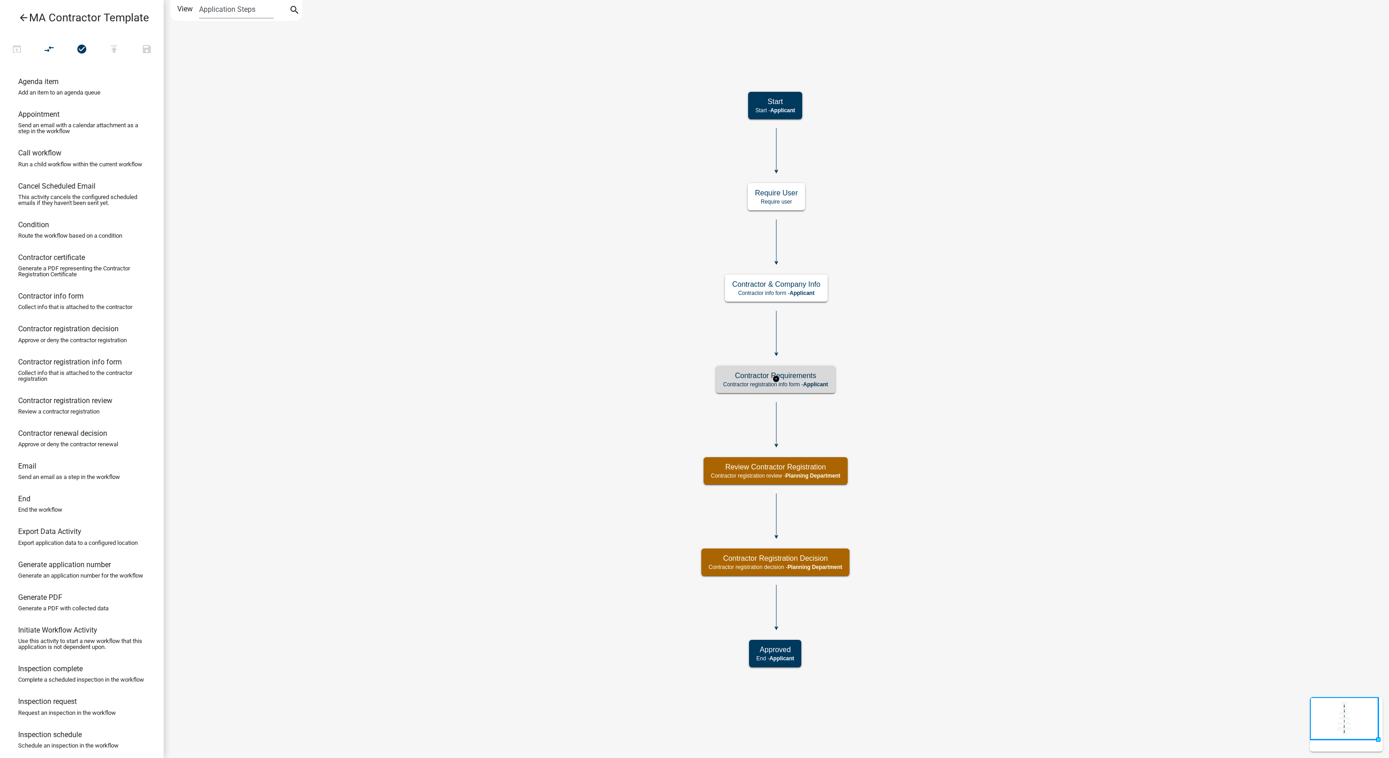
click at [737, 384] on p "Contractor registration info form - Applicant" at bounding box center [775, 384] width 105 height 6
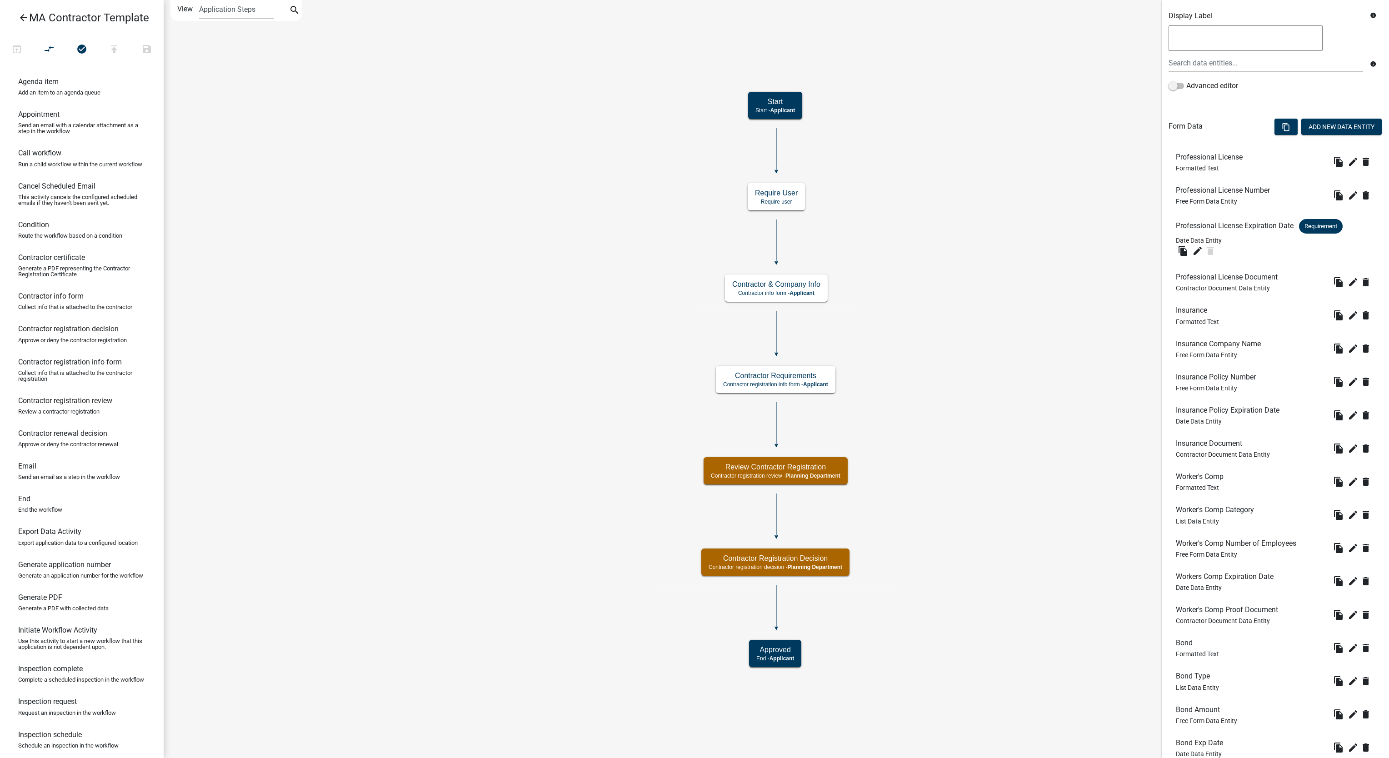
scroll to position [155, 0]
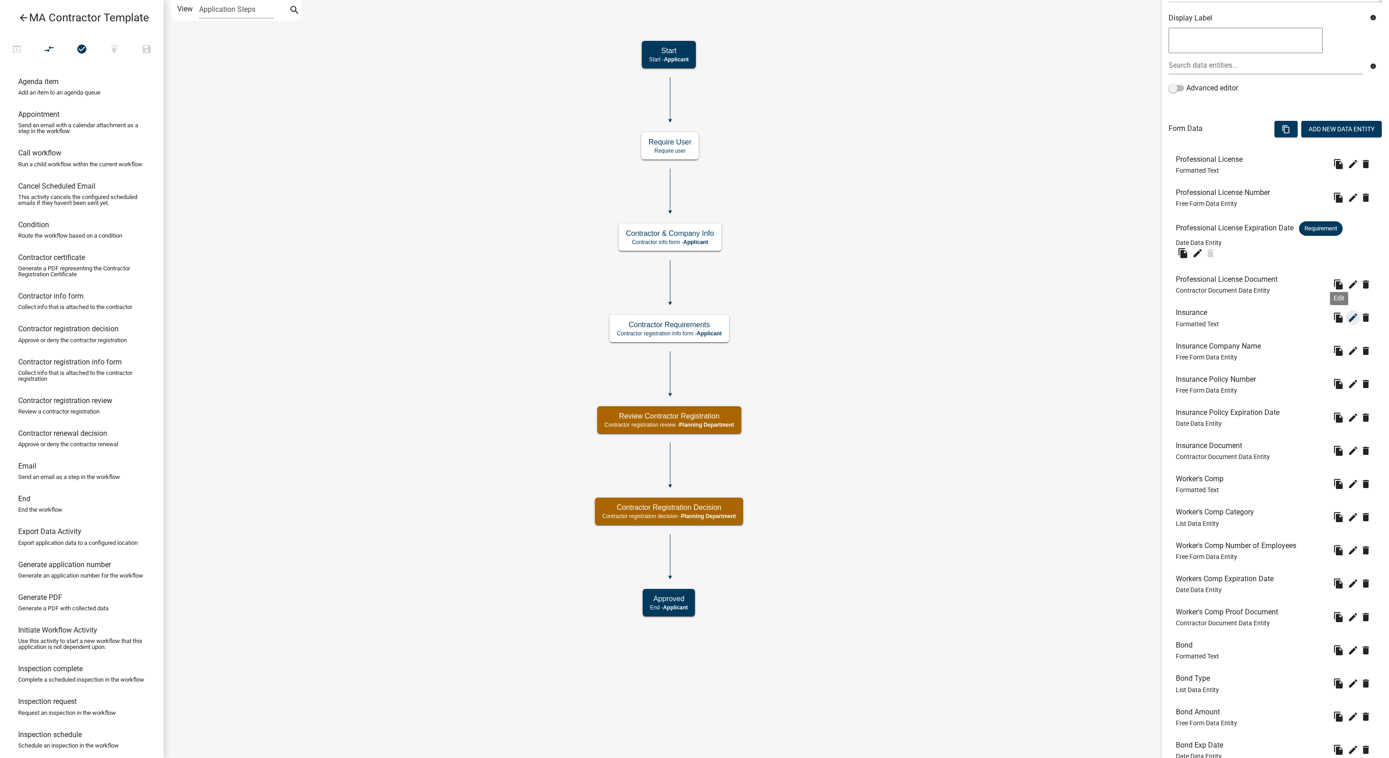
click at [1347, 320] on icon "edit" at bounding box center [1352, 317] width 11 height 11
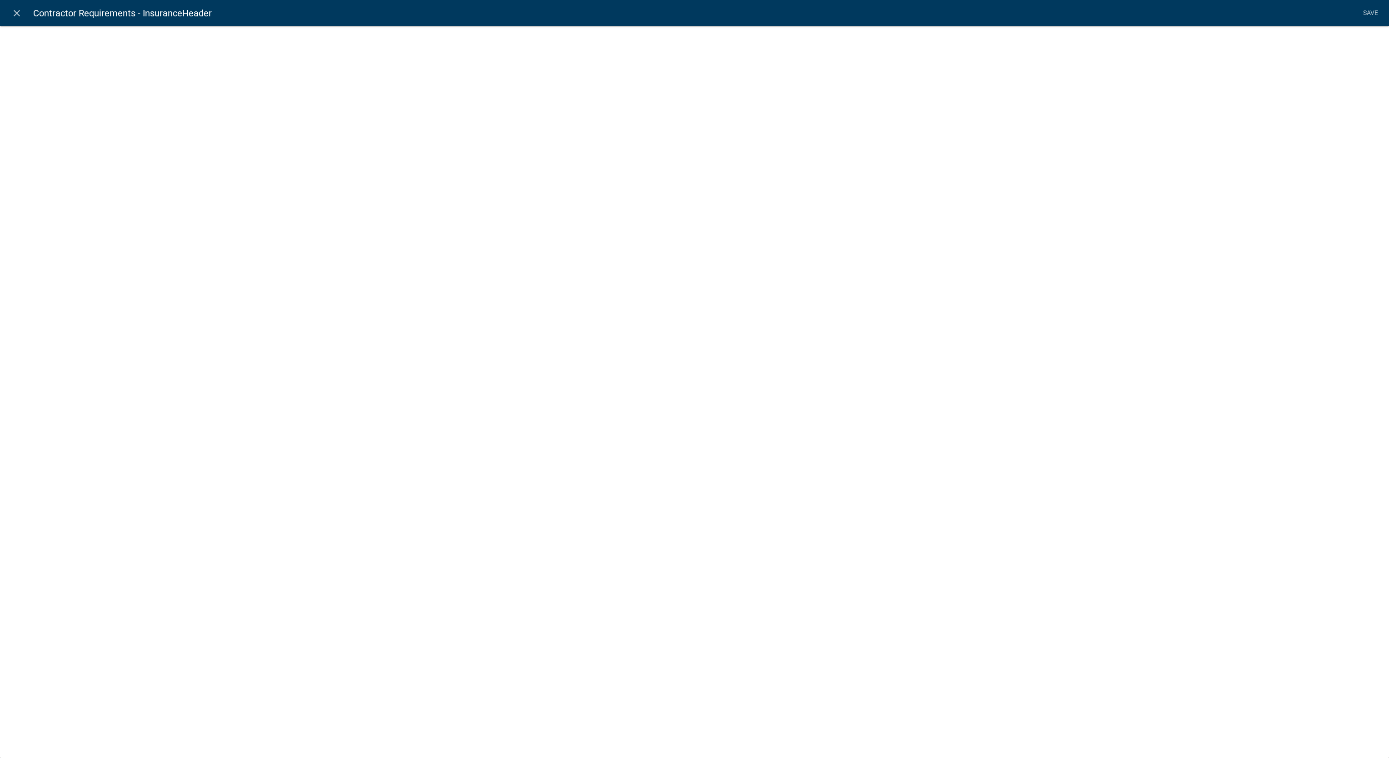
select select "rich-text"
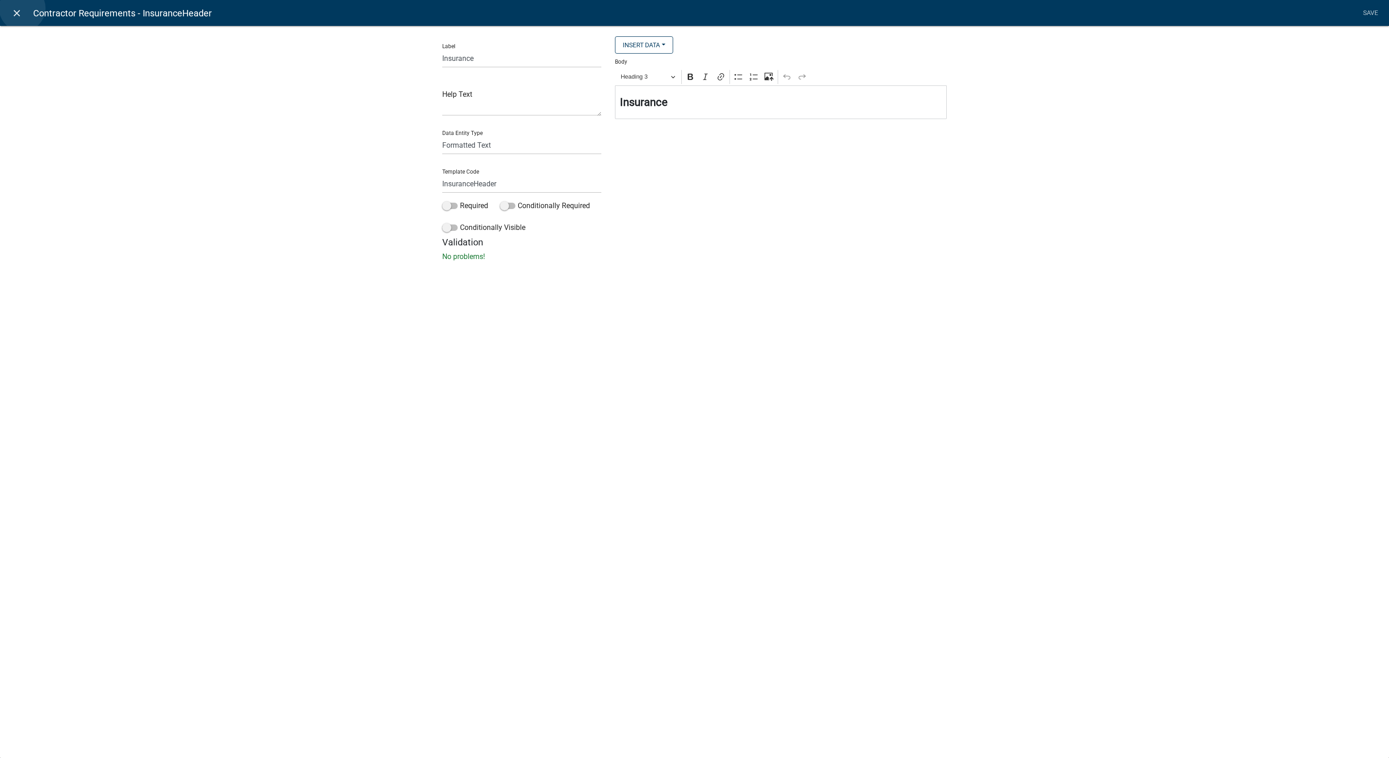
click at [22, 8] on link "close" at bounding box center [16, 13] width 19 height 19
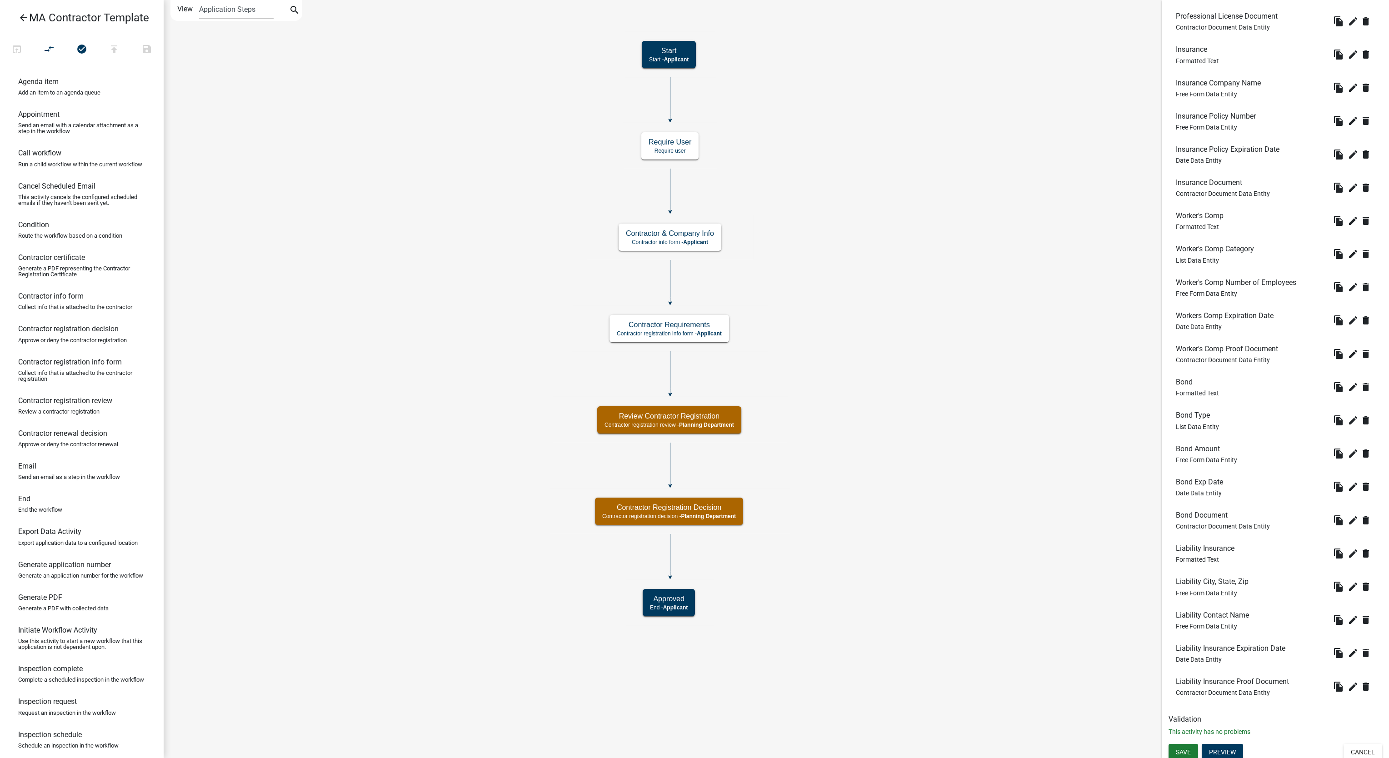
scroll to position [424, 0]
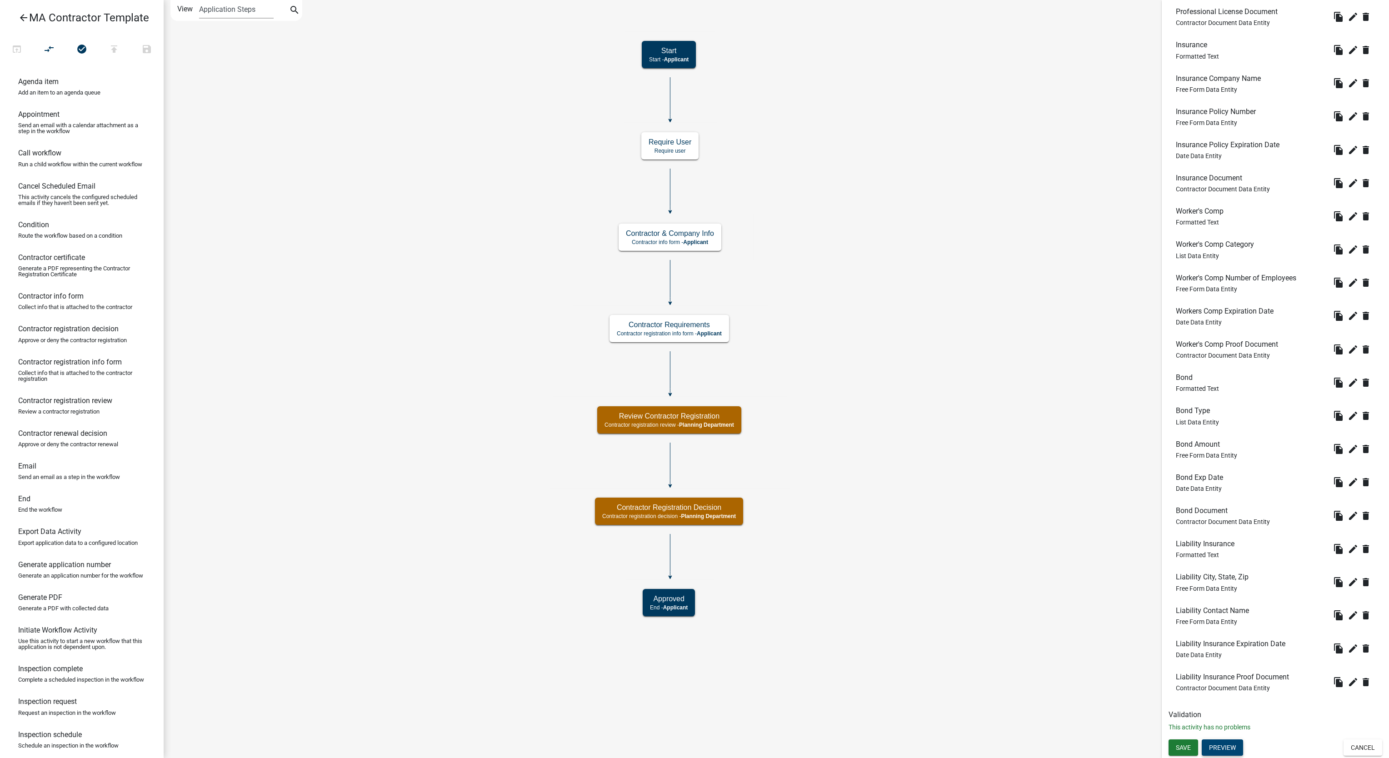
click at [1223, 743] on button "Preview" at bounding box center [1222, 747] width 41 height 16
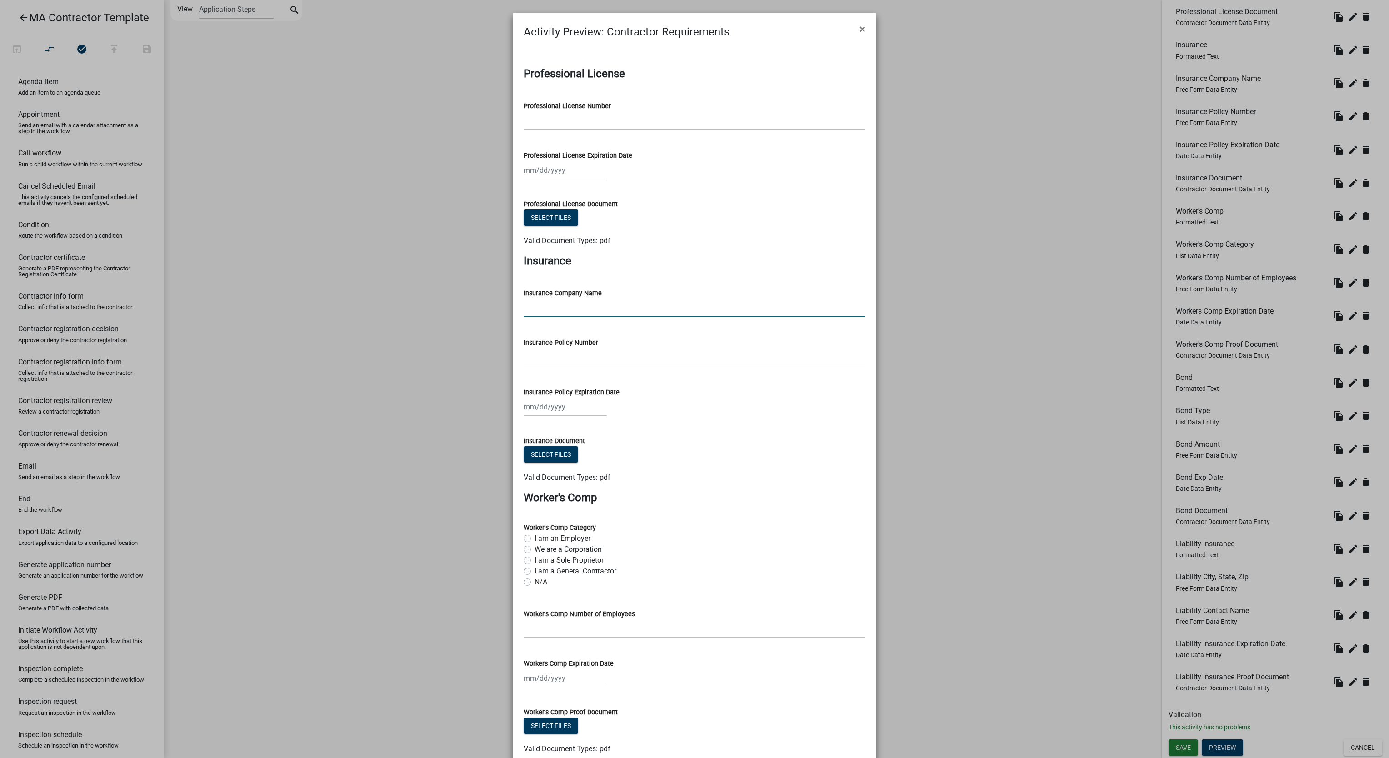
click at [593, 311] on input "Insurance Company Name" at bounding box center [695, 308] width 342 height 19
click at [677, 229] on ul at bounding box center [695, 231] width 342 height 7
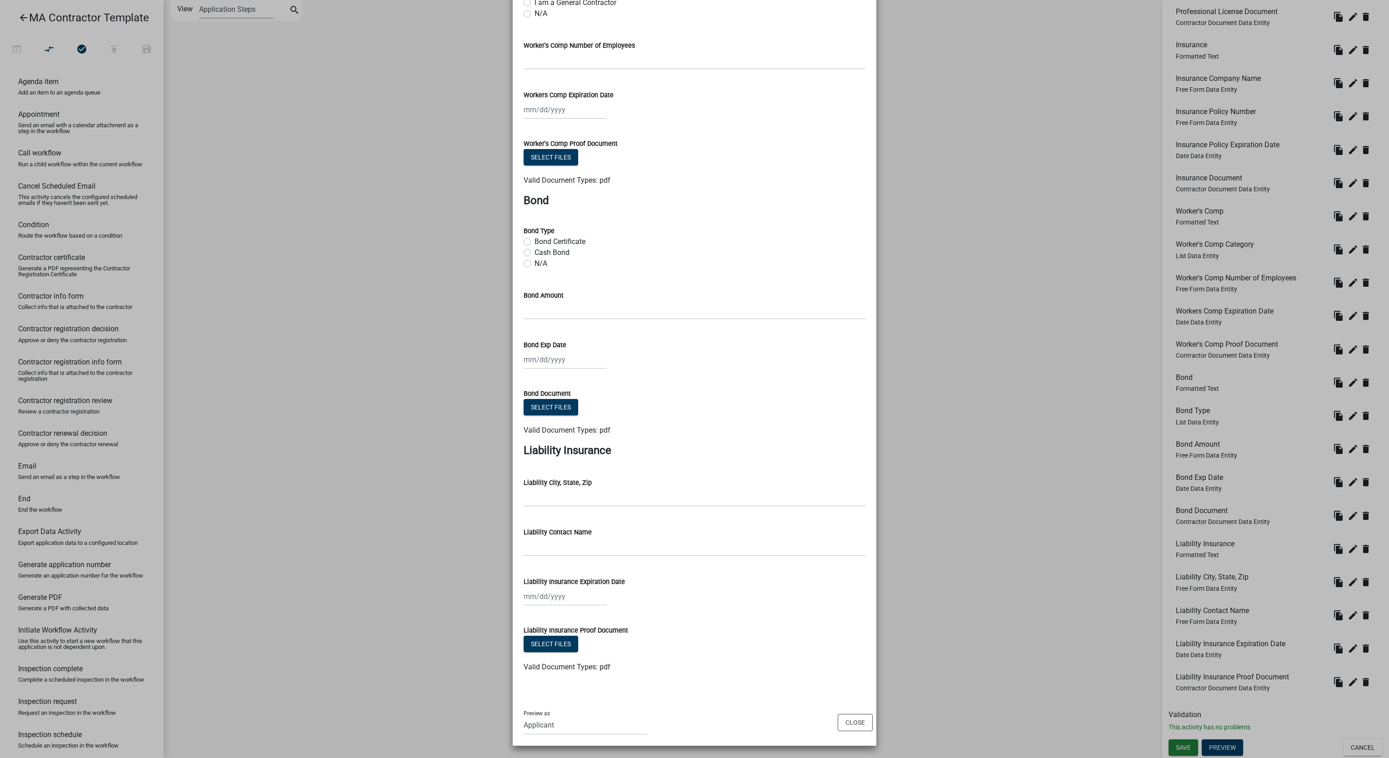
scroll to position [0, 0]
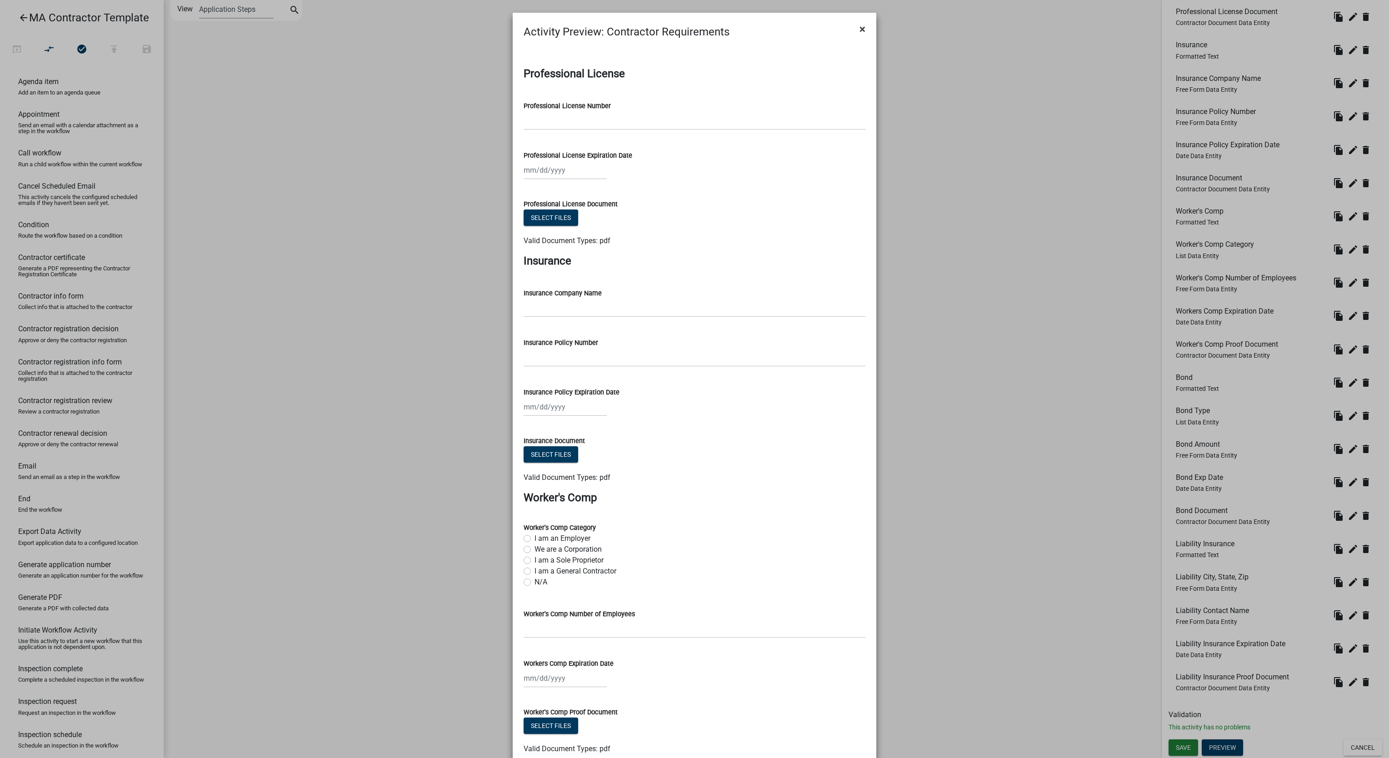
click at [859, 30] on span "×" at bounding box center [862, 29] width 6 height 13
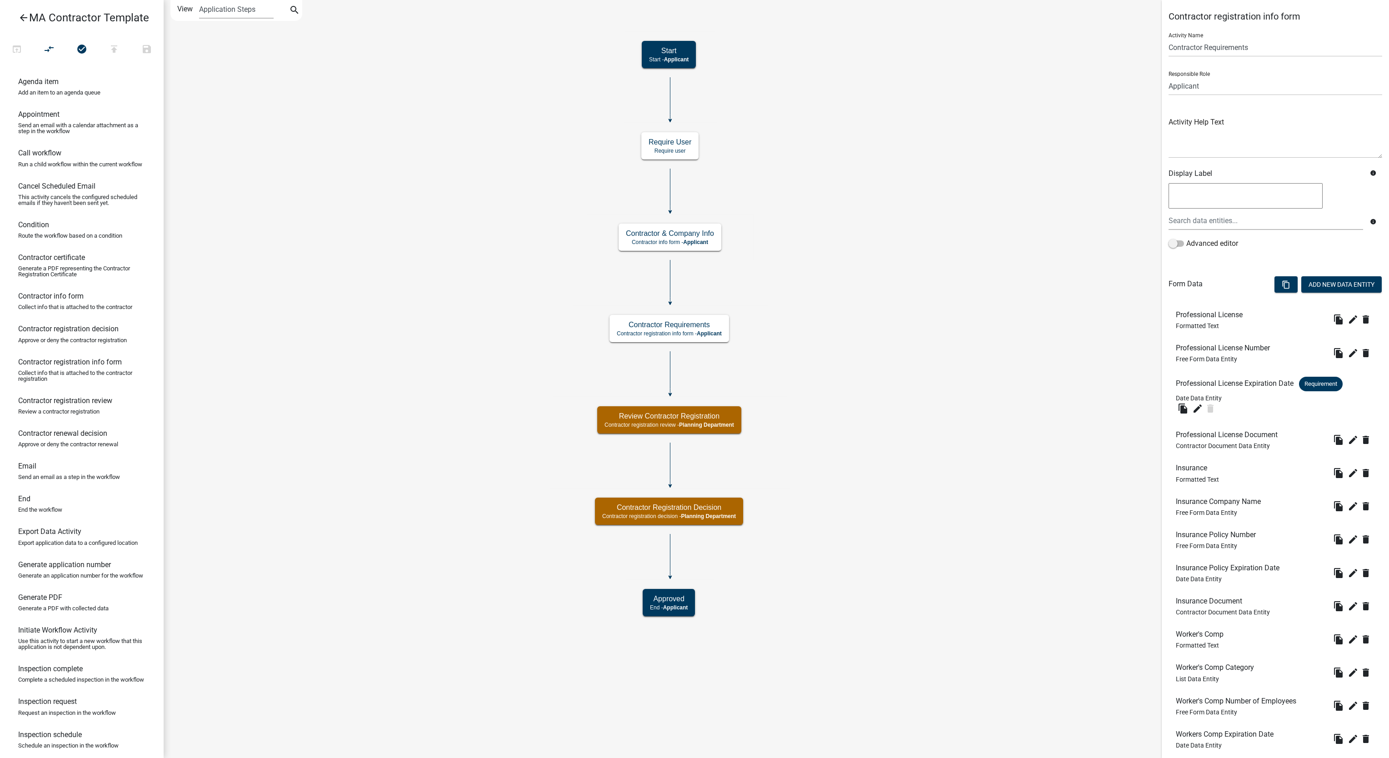
scroll to position [424, 0]
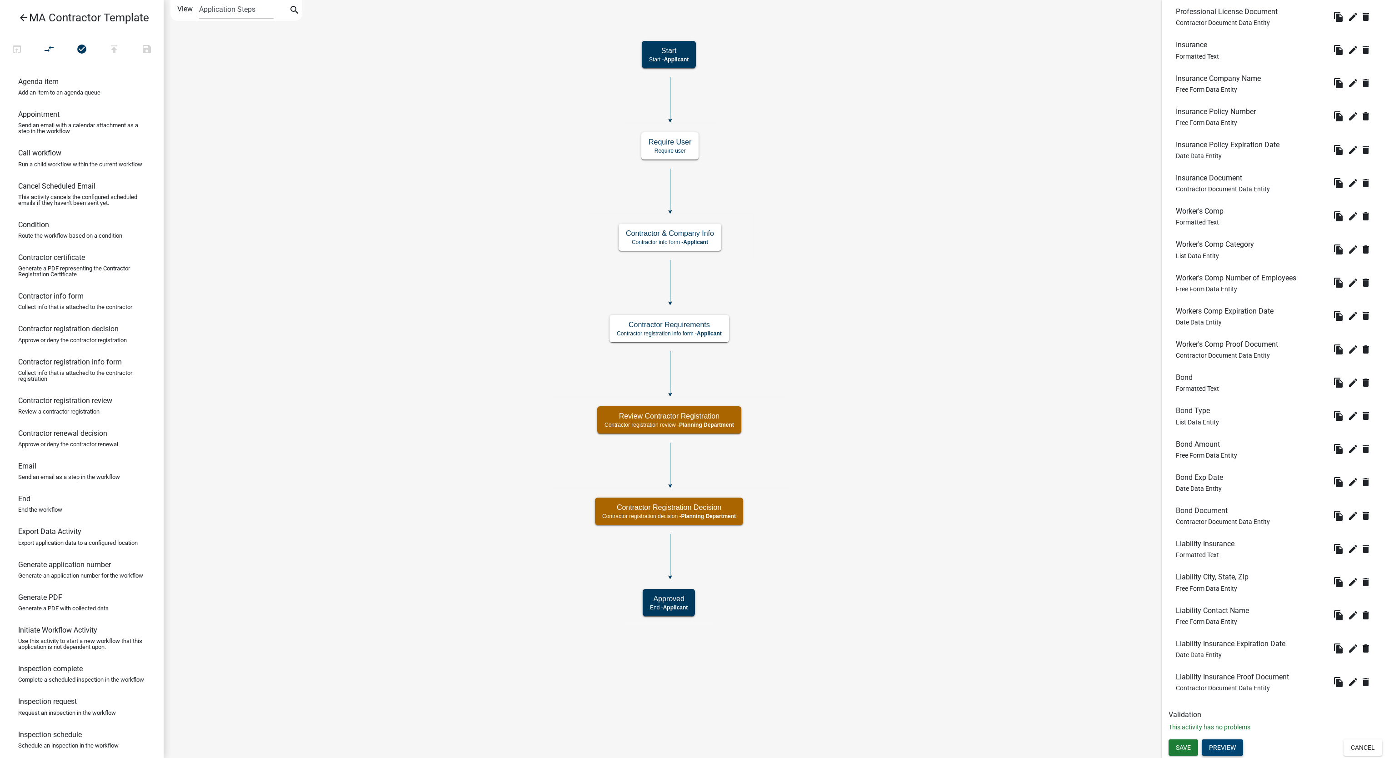
click at [1230, 755] on button "Preview" at bounding box center [1222, 747] width 41 height 16
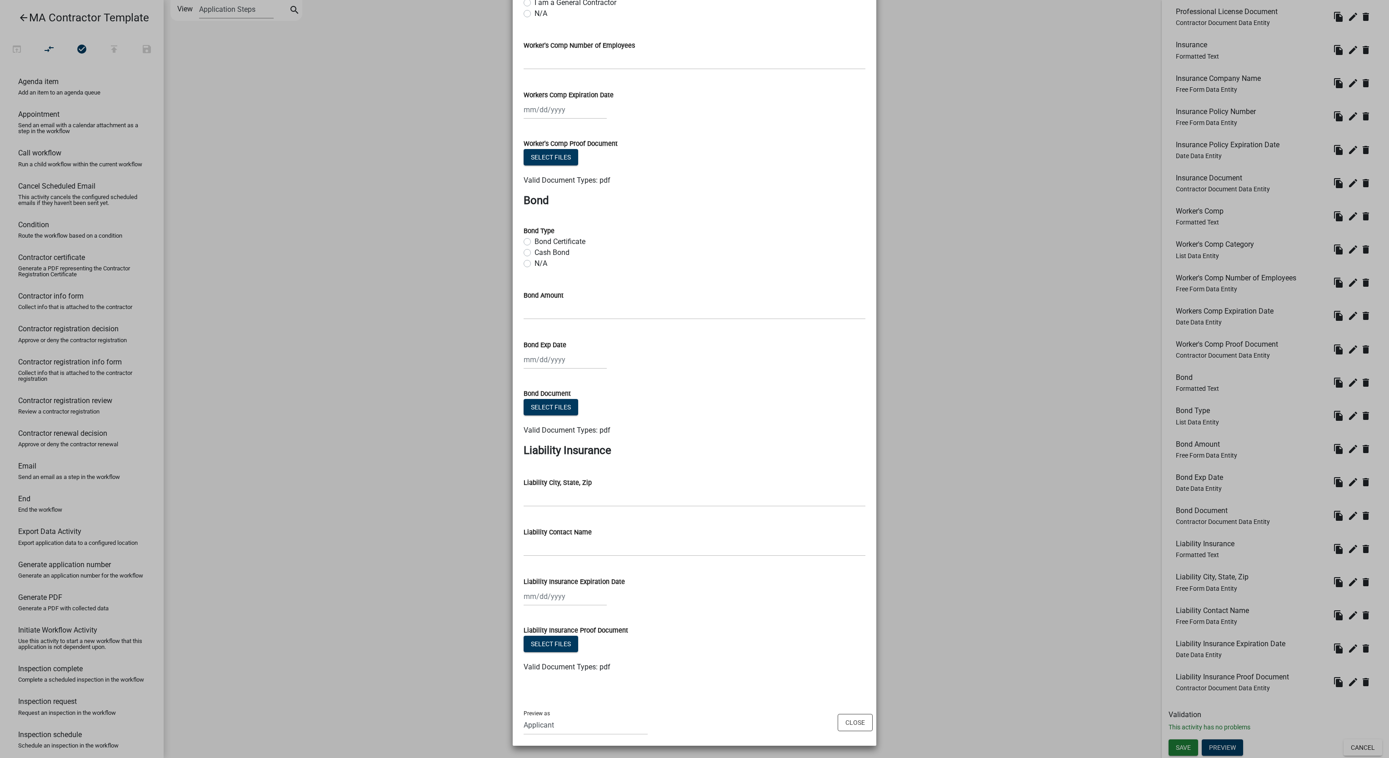
scroll to position [0, 0]
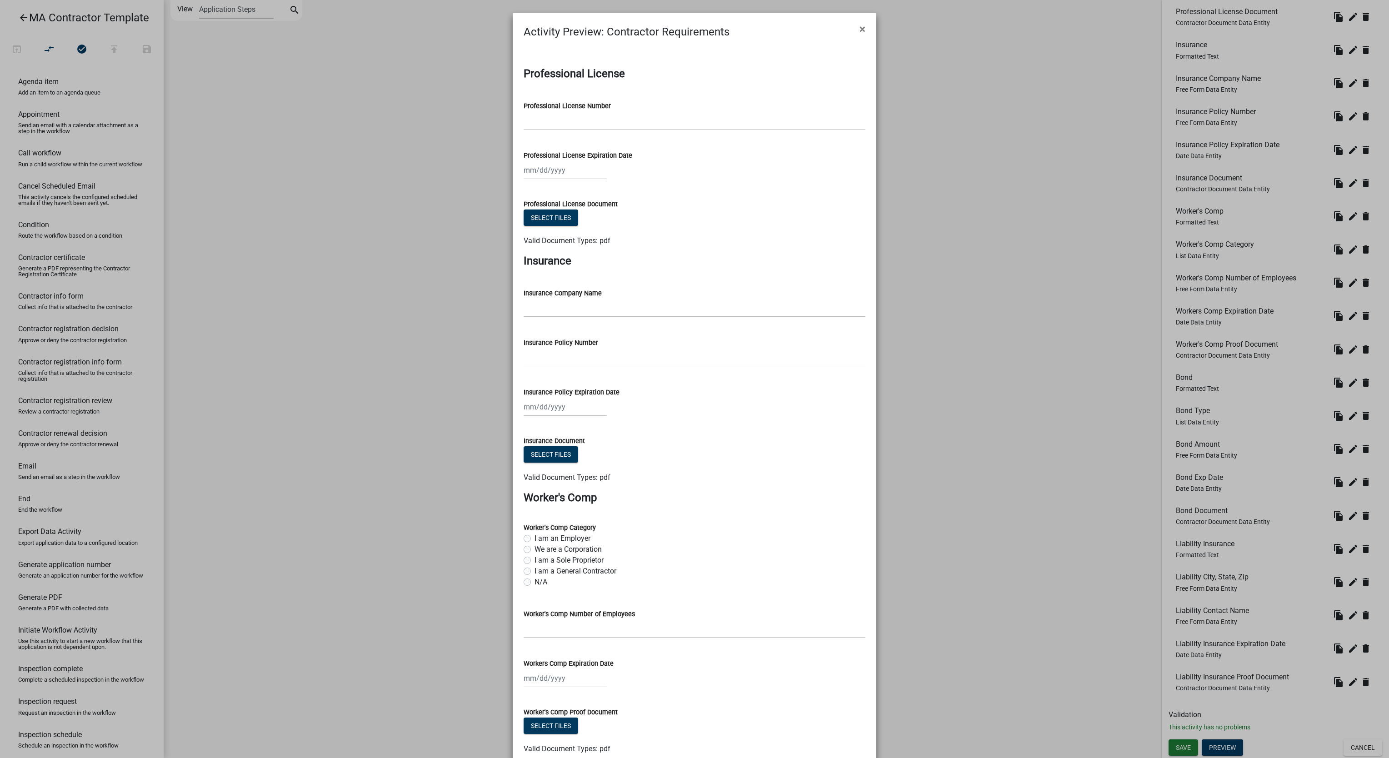
click at [843, 36] on div "Activity Preview : Contractor Requirements ×" at bounding box center [695, 26] width 364 height 27
click at [859, 29] on span "×" at bounding box center [862, 29] width 6 height 13
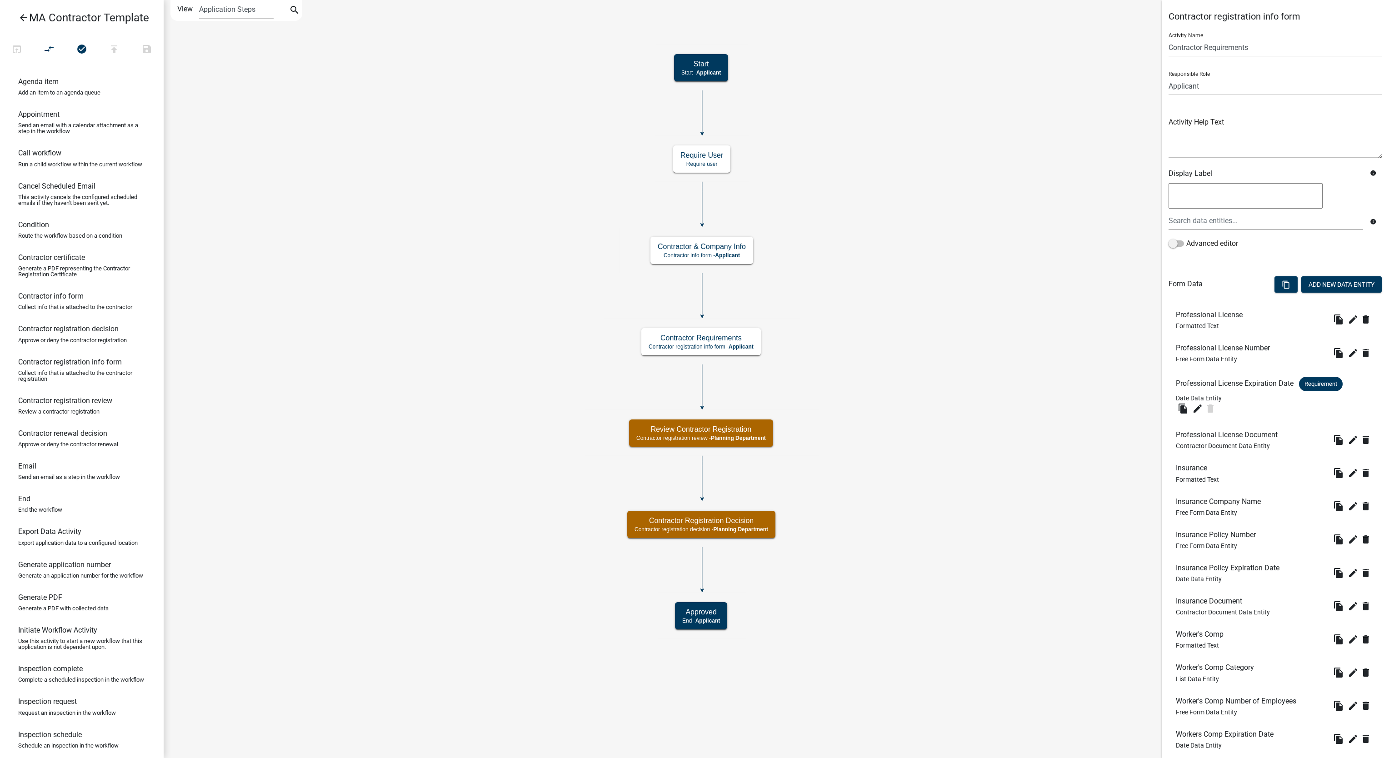
click at [1244, 504] on h6 "Insurance Company Name" at bounding box center [1220, 501] width 89 height 9
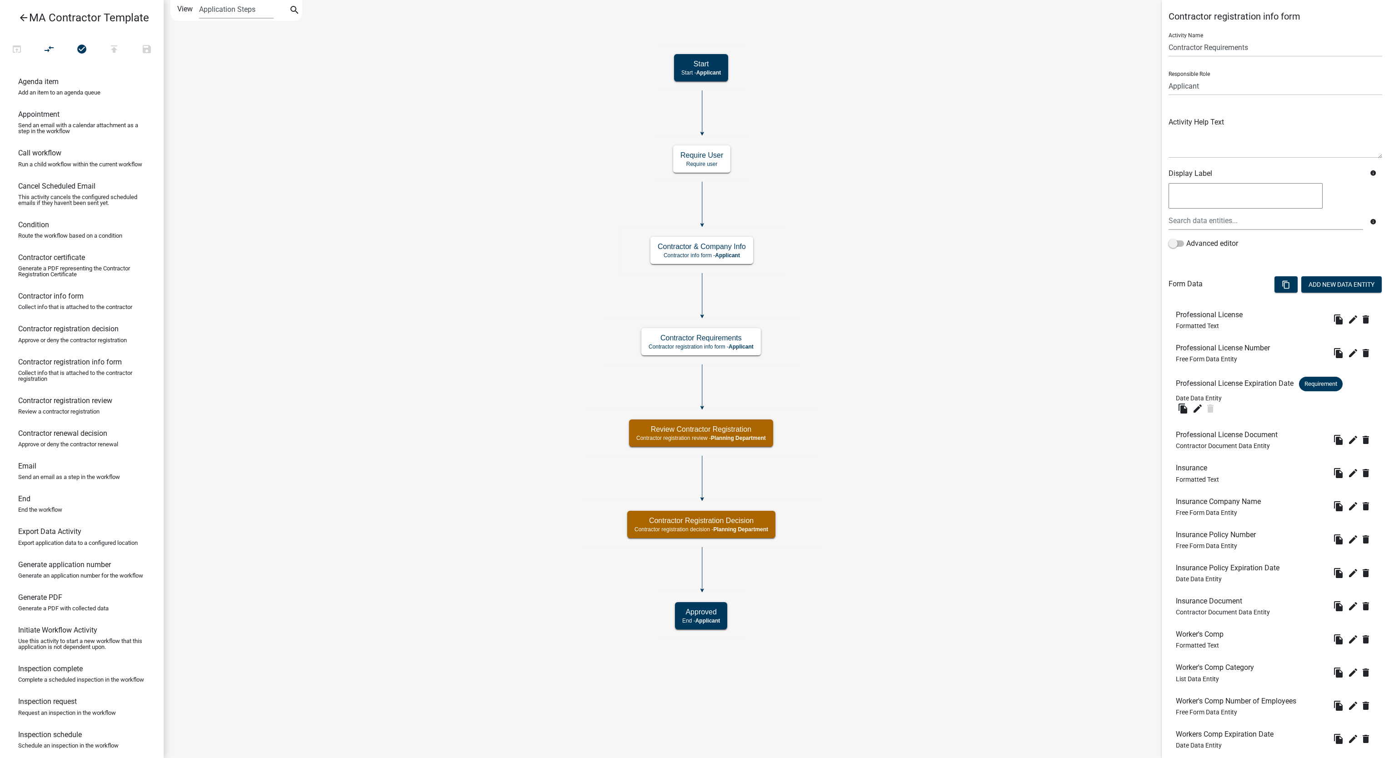
drag, startPoint x: 16, startPoint y: 14, endPoint x: 22, endPoint y: 16, distance: 6.3
click at [16, 13] on link "arrow_back MA Contractor Template" at bounding box center [78, 17] width 142 height 21
click at [26, 18] on icon "arrow_back" at bounding box center [23, 18] width 11 height 13
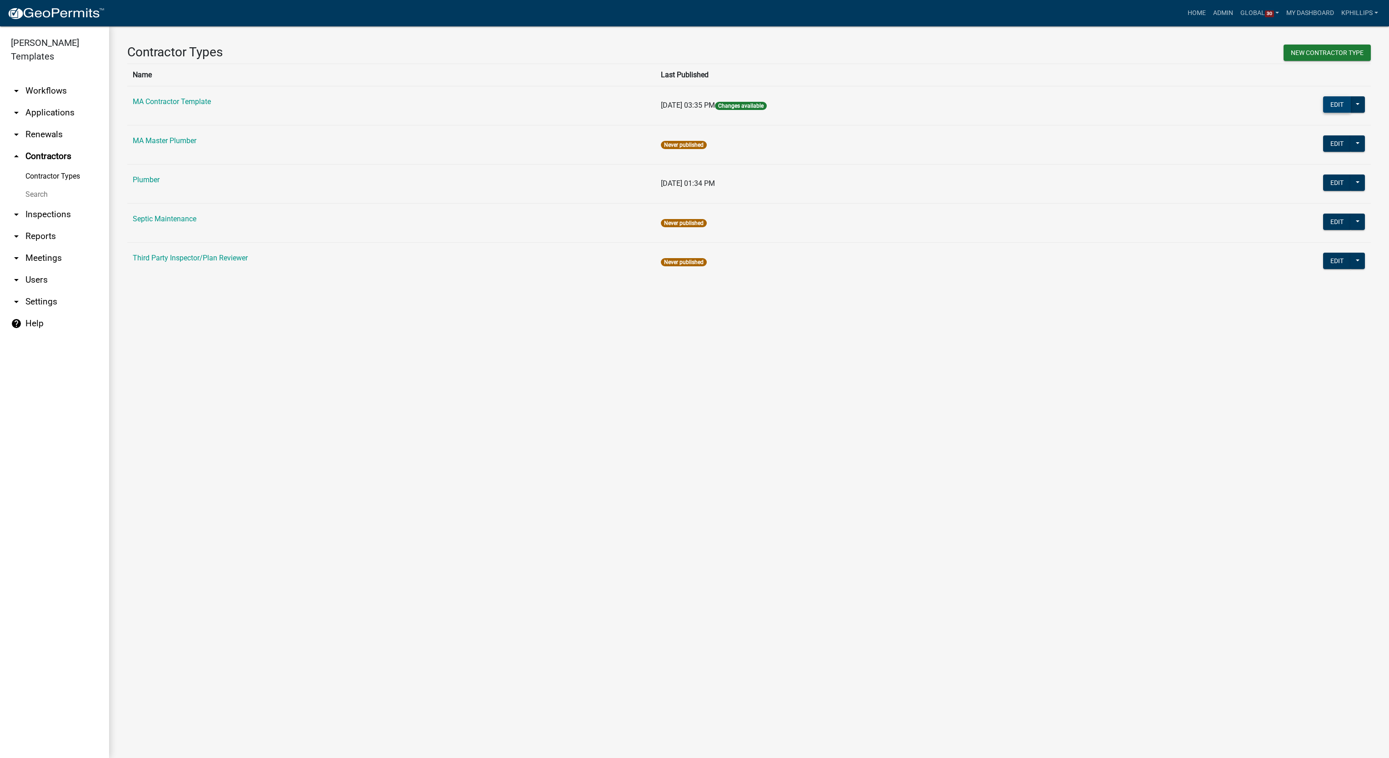
click at [1332, 107] on button "Edit" at bounding box center [1337, 104] width 28 height 16
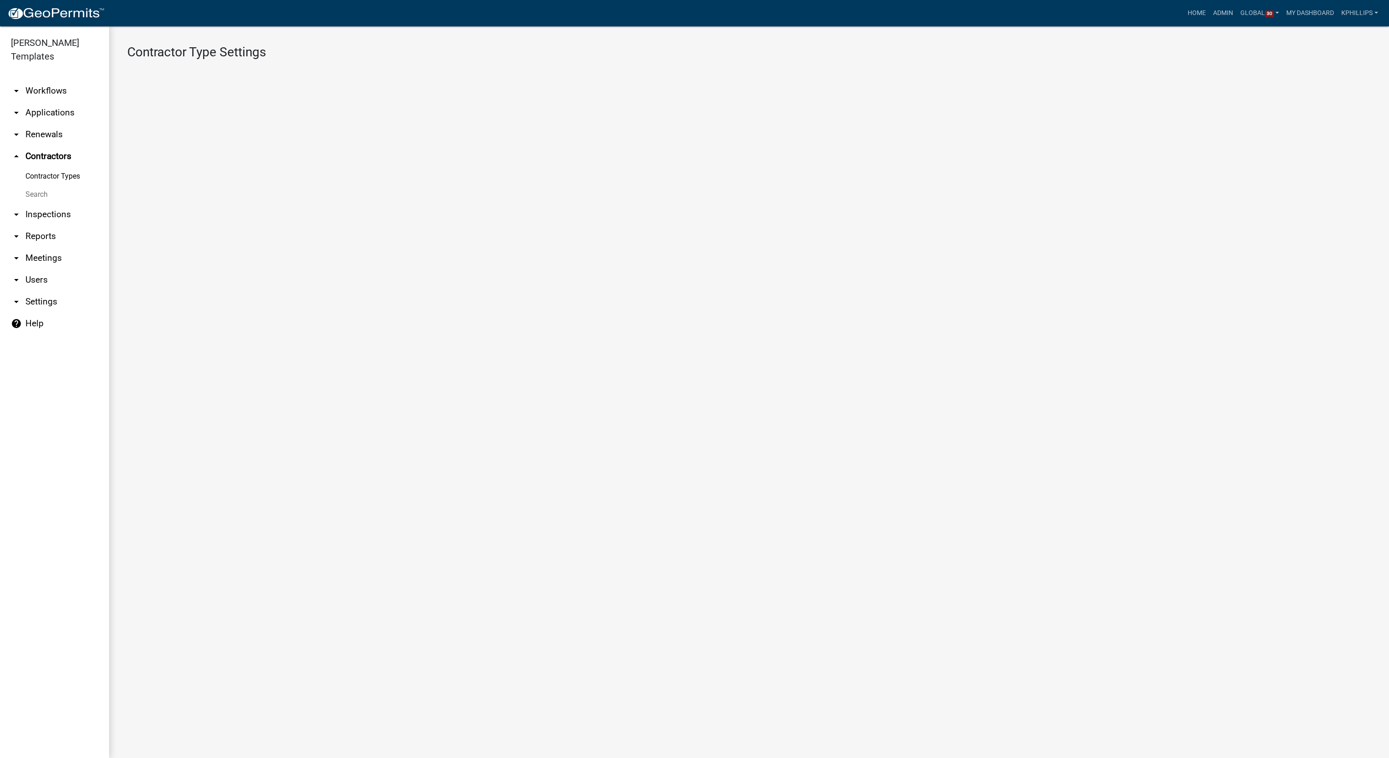
select select "5: 54209dca-4553-4ba0-b4fa-dc97a60b368a"
select select
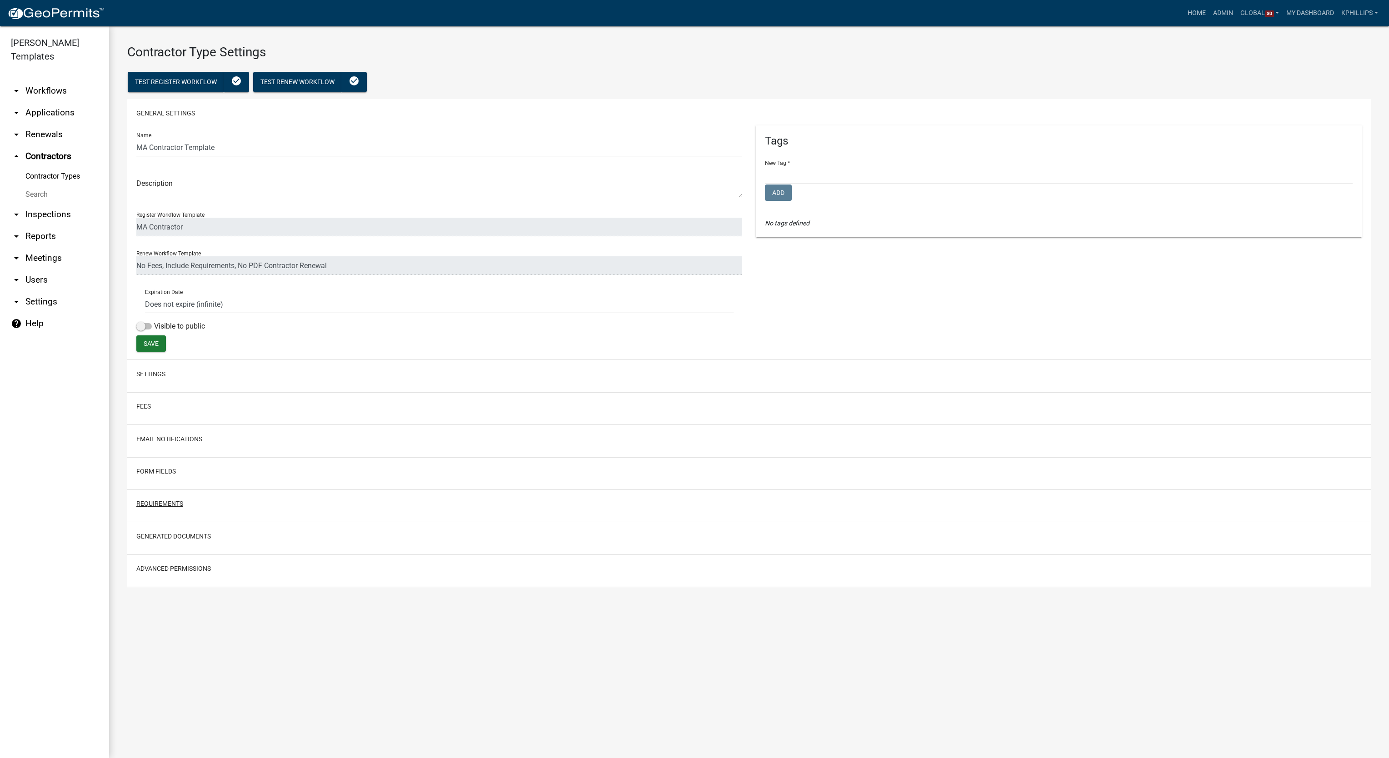
click at [170, 504] on button "Requirements" at bounding box center [159, 504] width 47 height 10
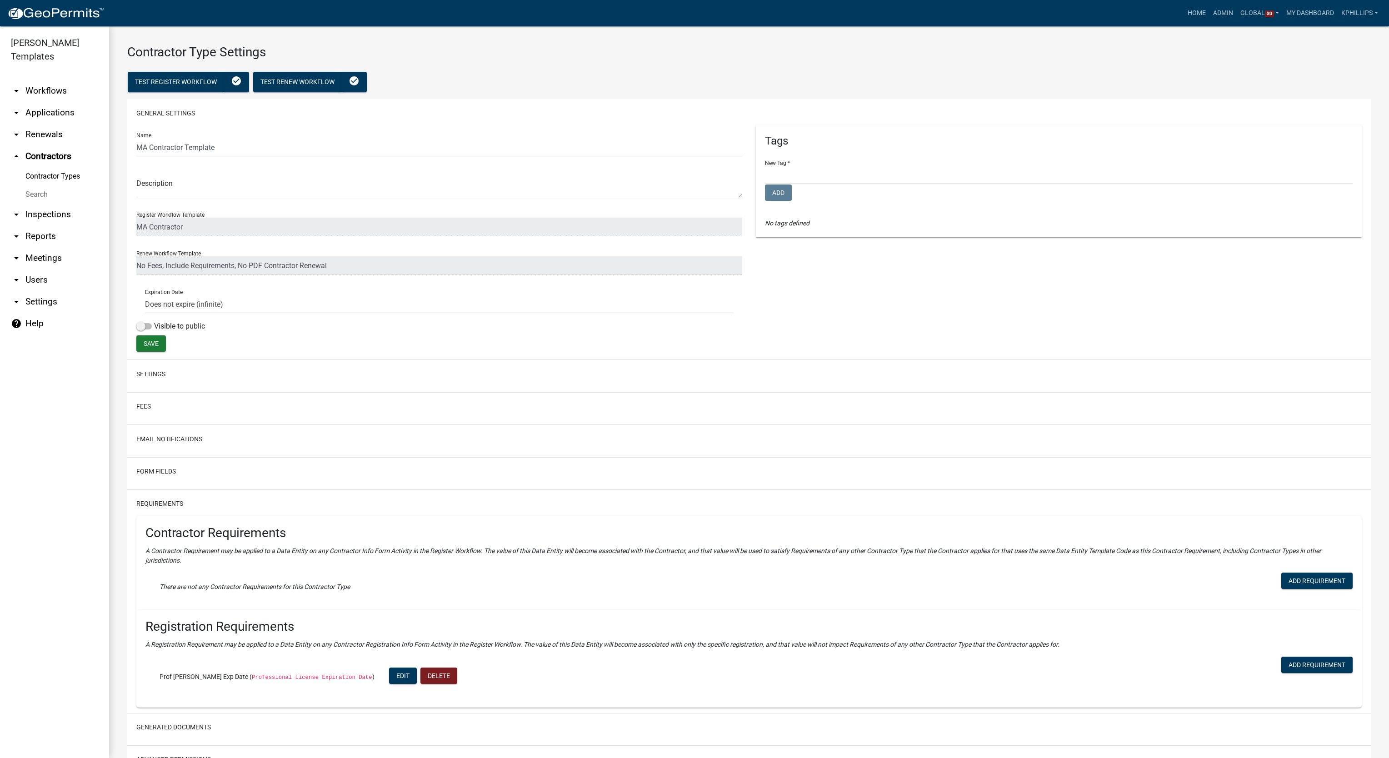
click at [68, 145] on link "arrow_drop_up Contractors" at bounding box center [54, 156] width 109 height 22
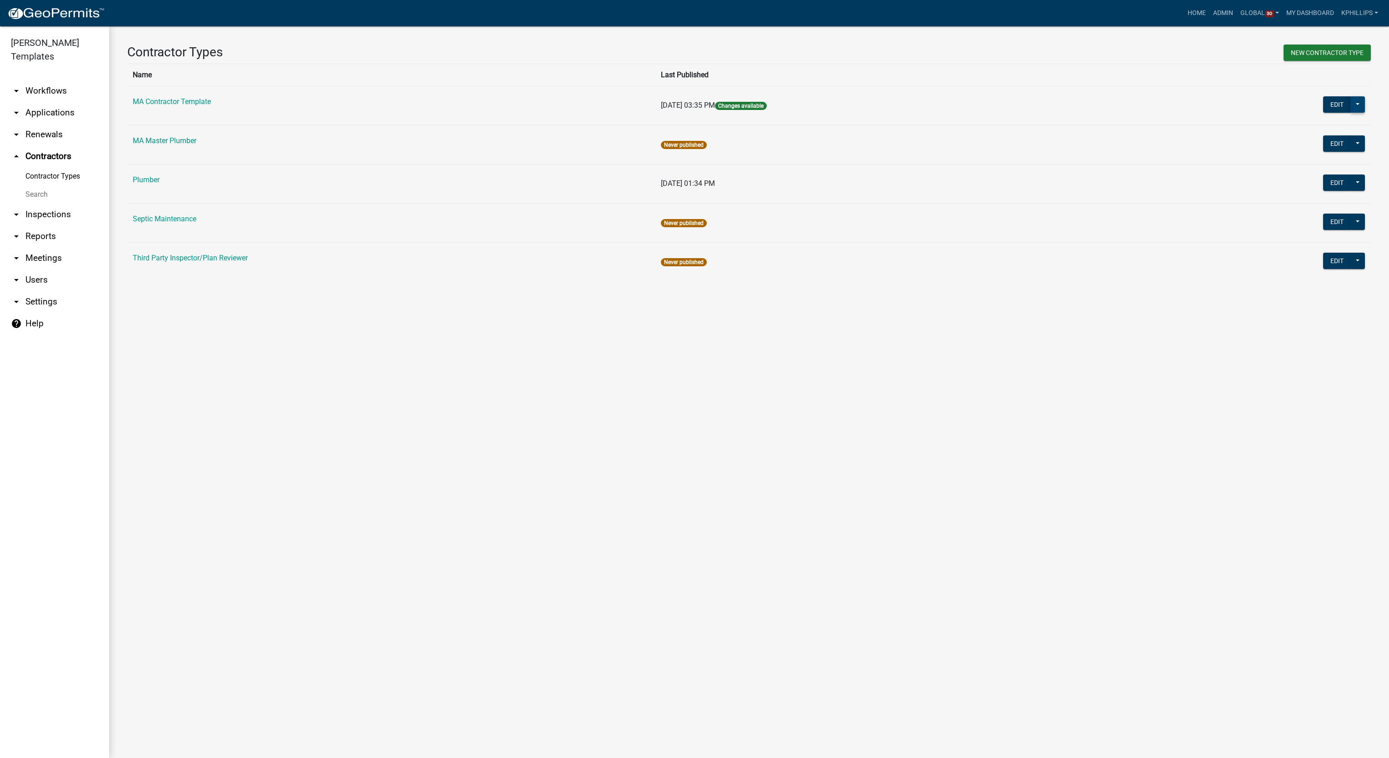
click at [1354, 101] on button at bounding box center [1357, 104] width 15 height 16
click at [1324, 232] on button "Workflow Builder" at bounding box center [1323, 238] width 83 height 22
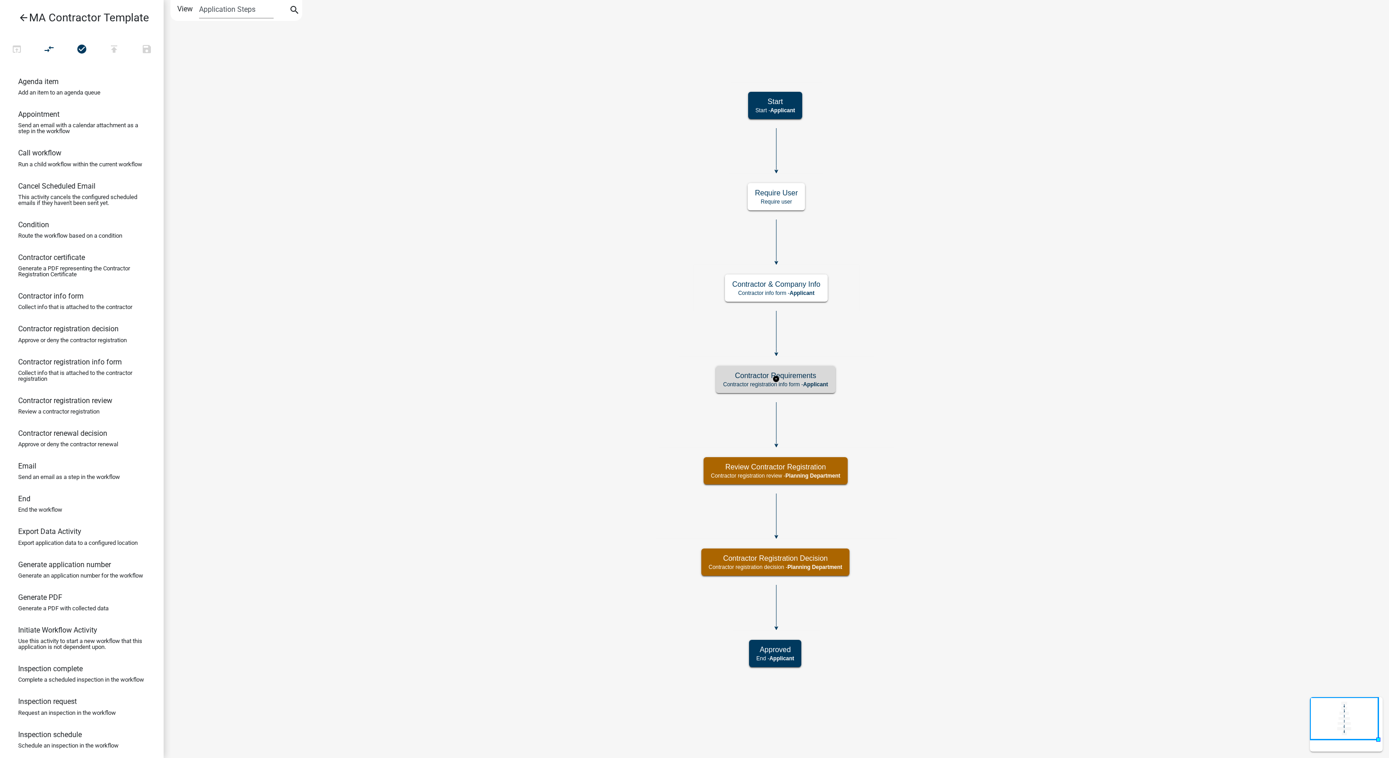
click at [813, 374] on h5 "Contractor Requirements" at bounding box center [775, 375] width 105 height 9
click at [822, 375] on h5 "Contractor Requirements" at bounding box center [775, 375] width 105 height 9
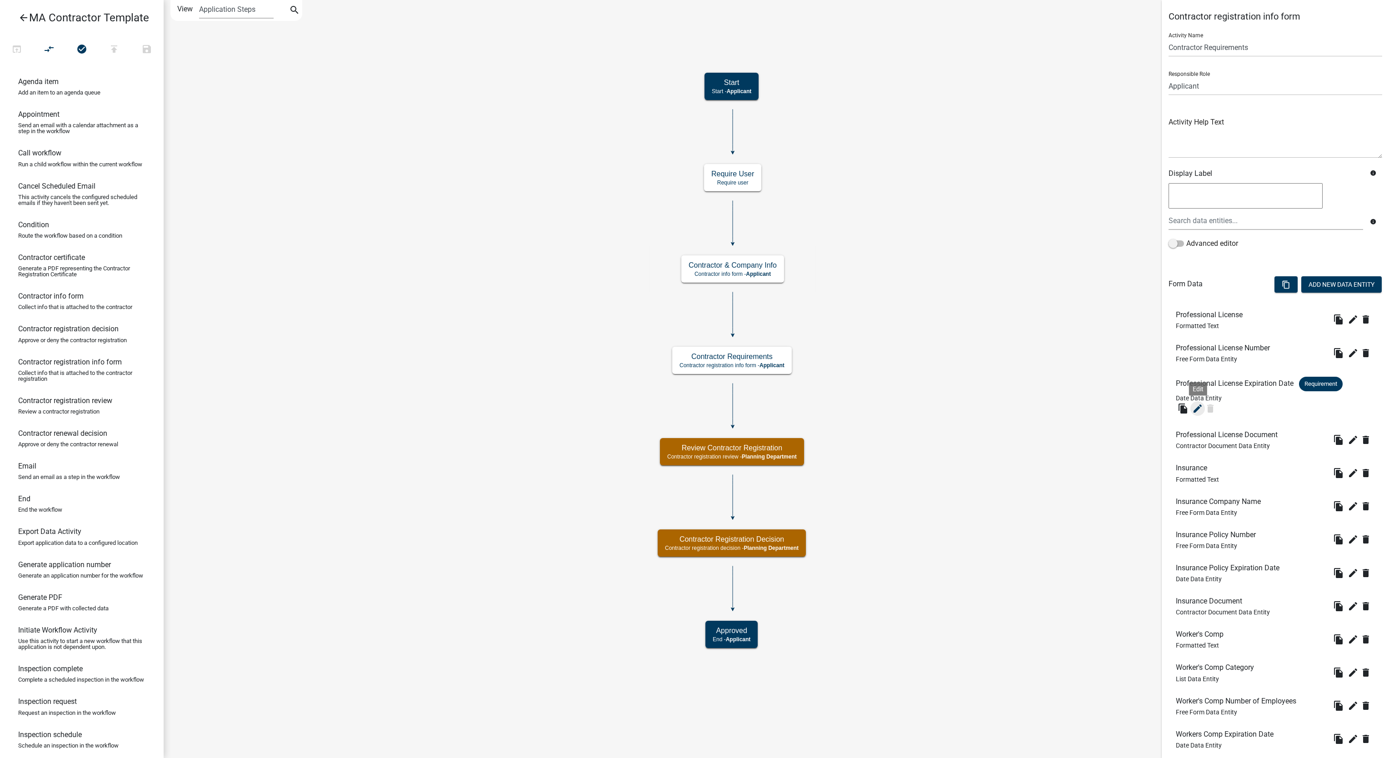
click at [1197, 409] on icon "edit" at bounding box center [1197, 408] width 11 height 11
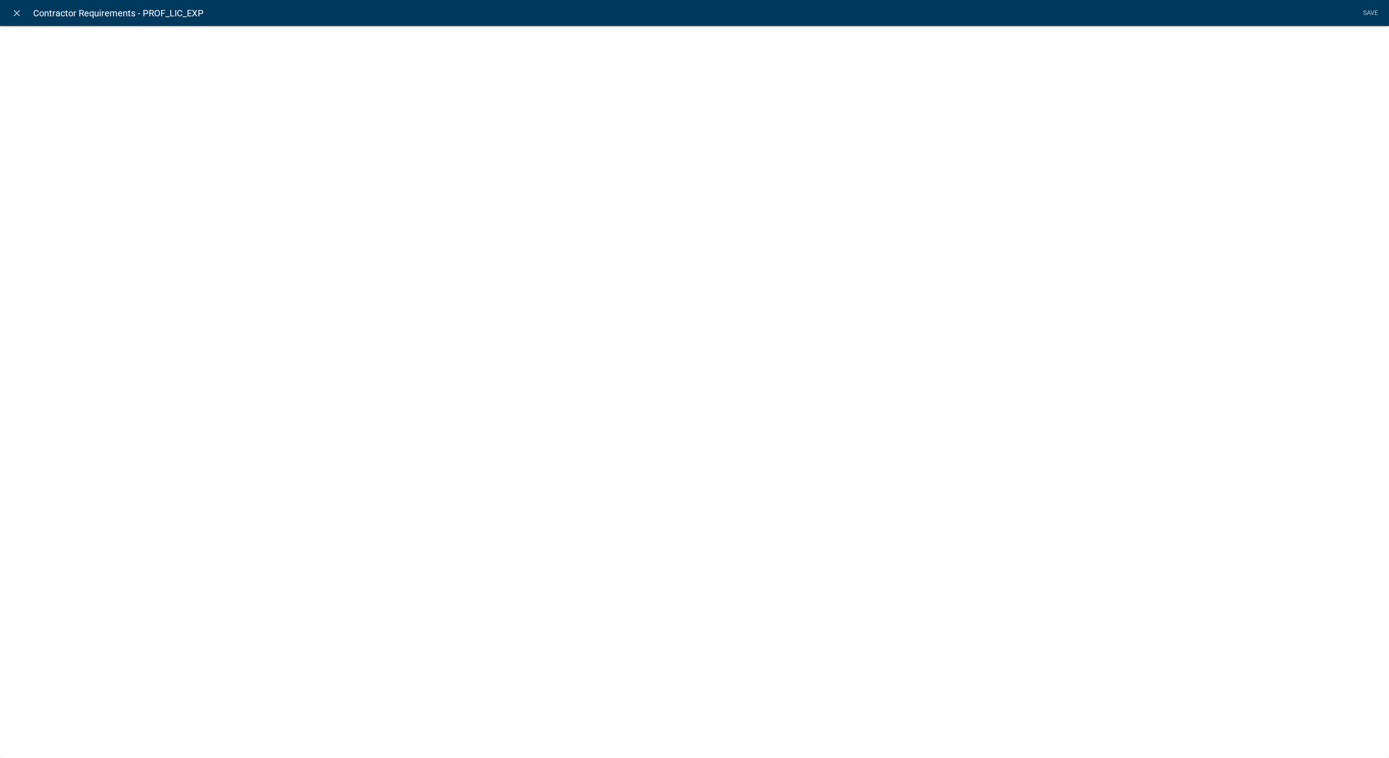
select select "date"
select select
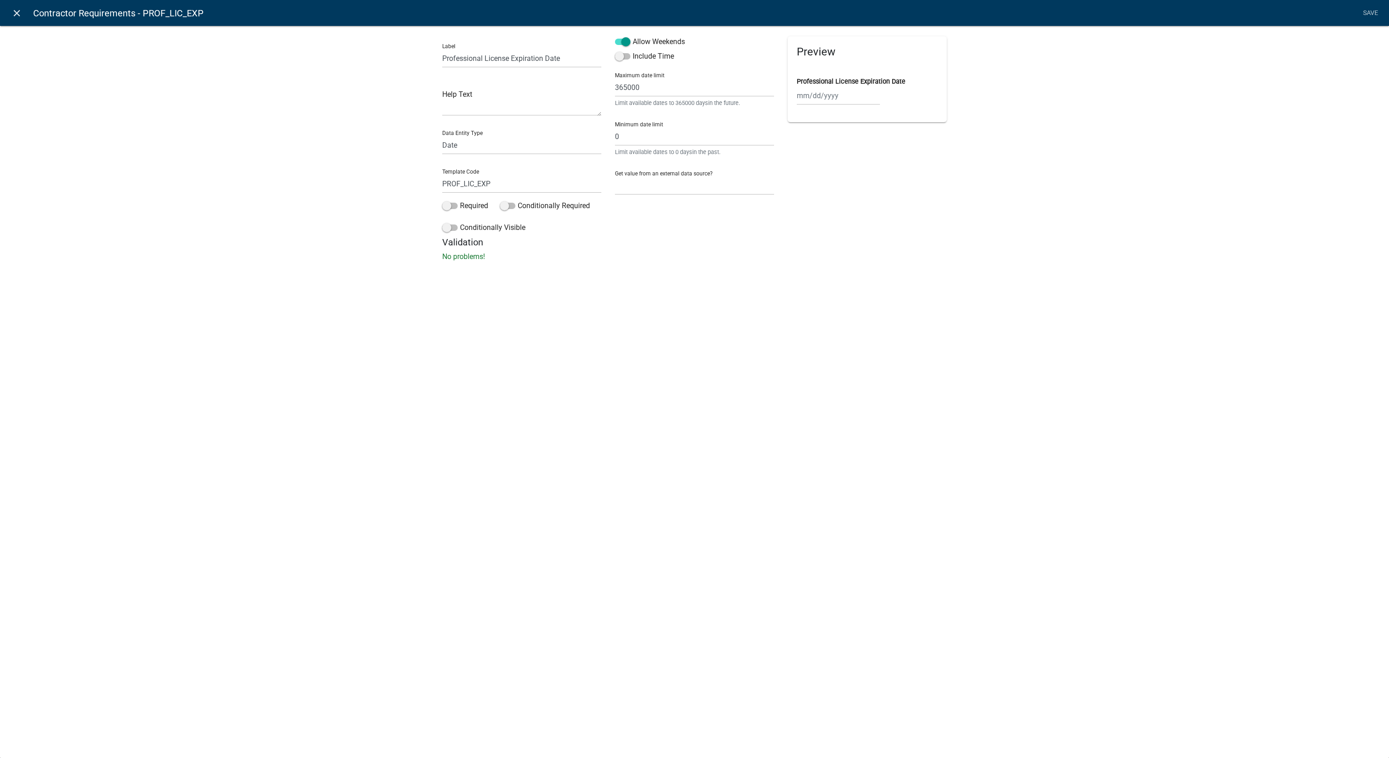
click at [13, 17] on icon "close" at bounding box center [16, 13] width 11 height 11
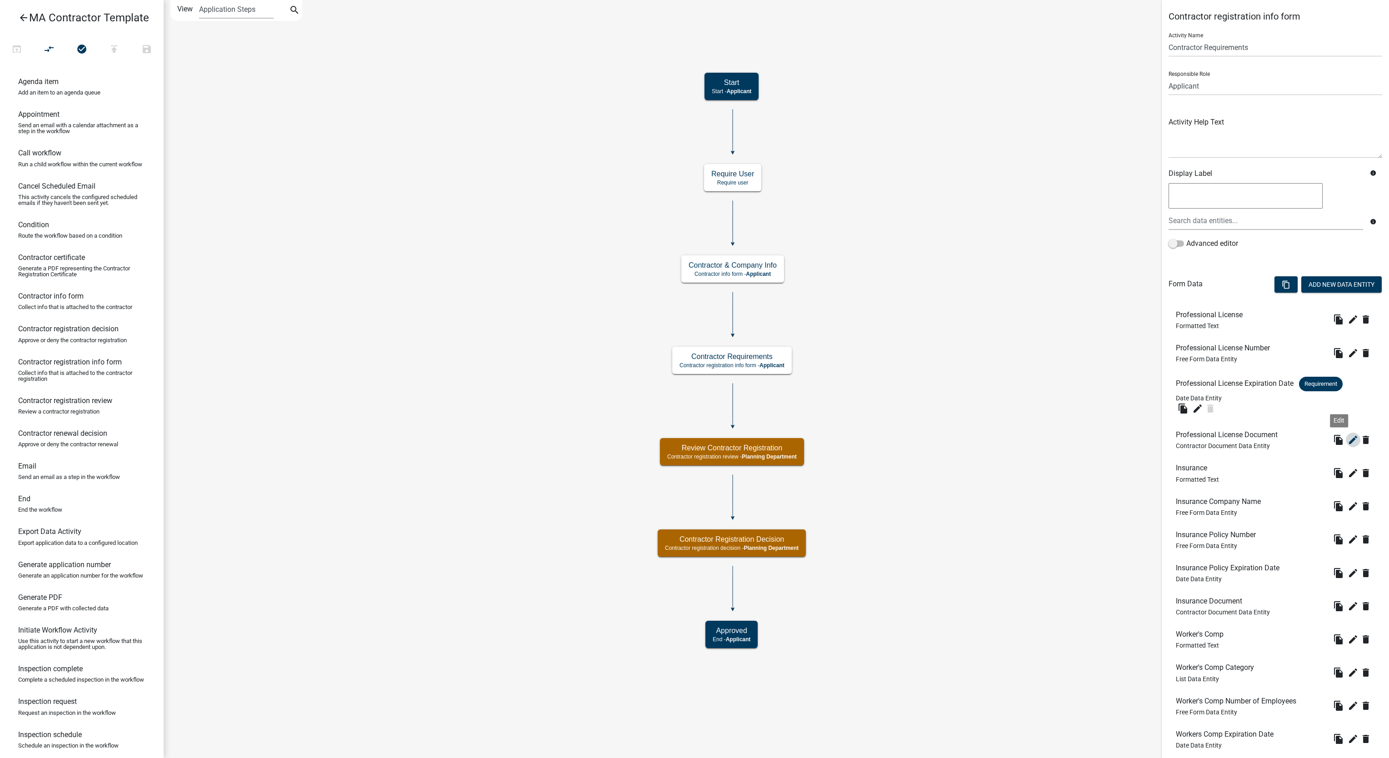
click at [1347, 442] on icon "edit" at bounding box center [1352, 439] width 11 height 11
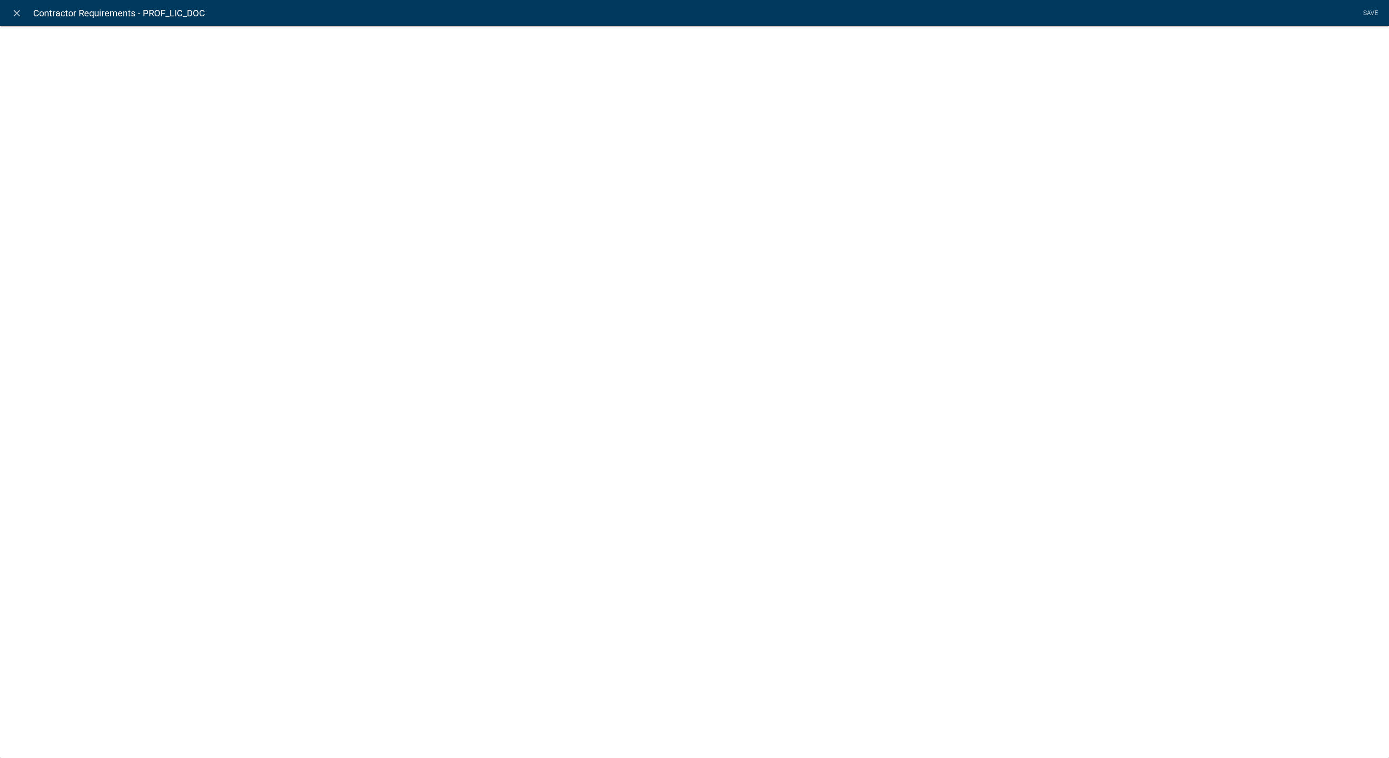
select select "contractor-document"
select select "c59e751a-8e8a-471b-bd9e-b978ee3e3655"
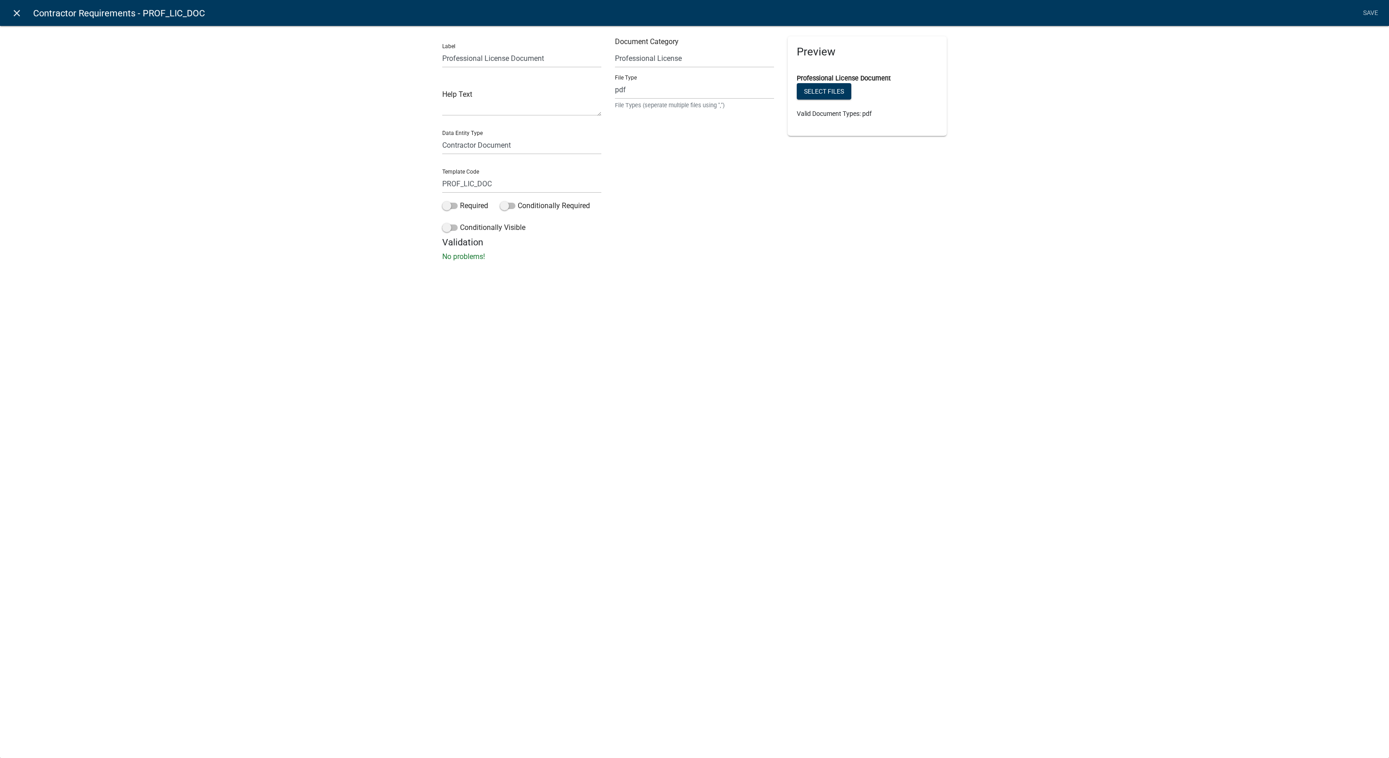
click at [17, 15] on icon "close" at bounding box center [16, 13] width 11 height 11
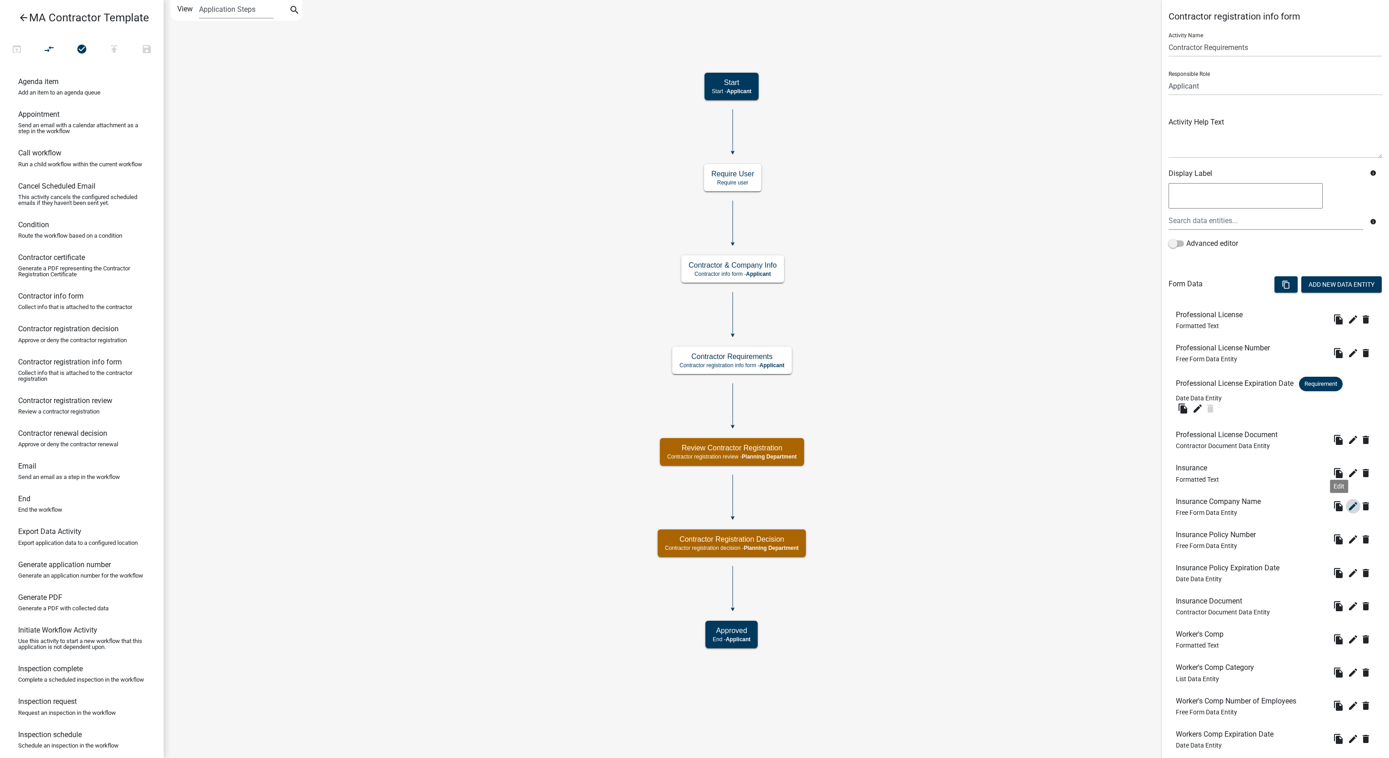
click at [1347, 506] on icon "edit" at bounding box center [1352, 506] width 11 height 11
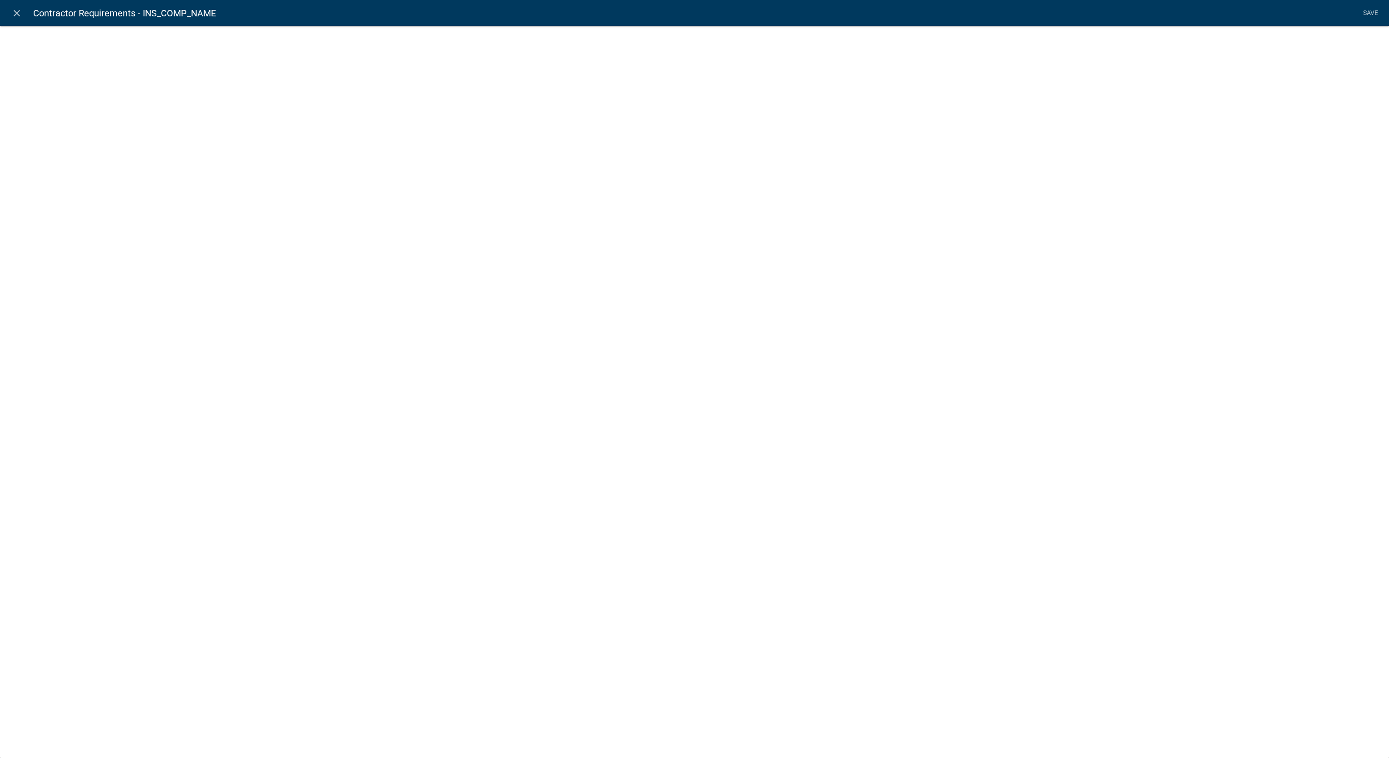
select select
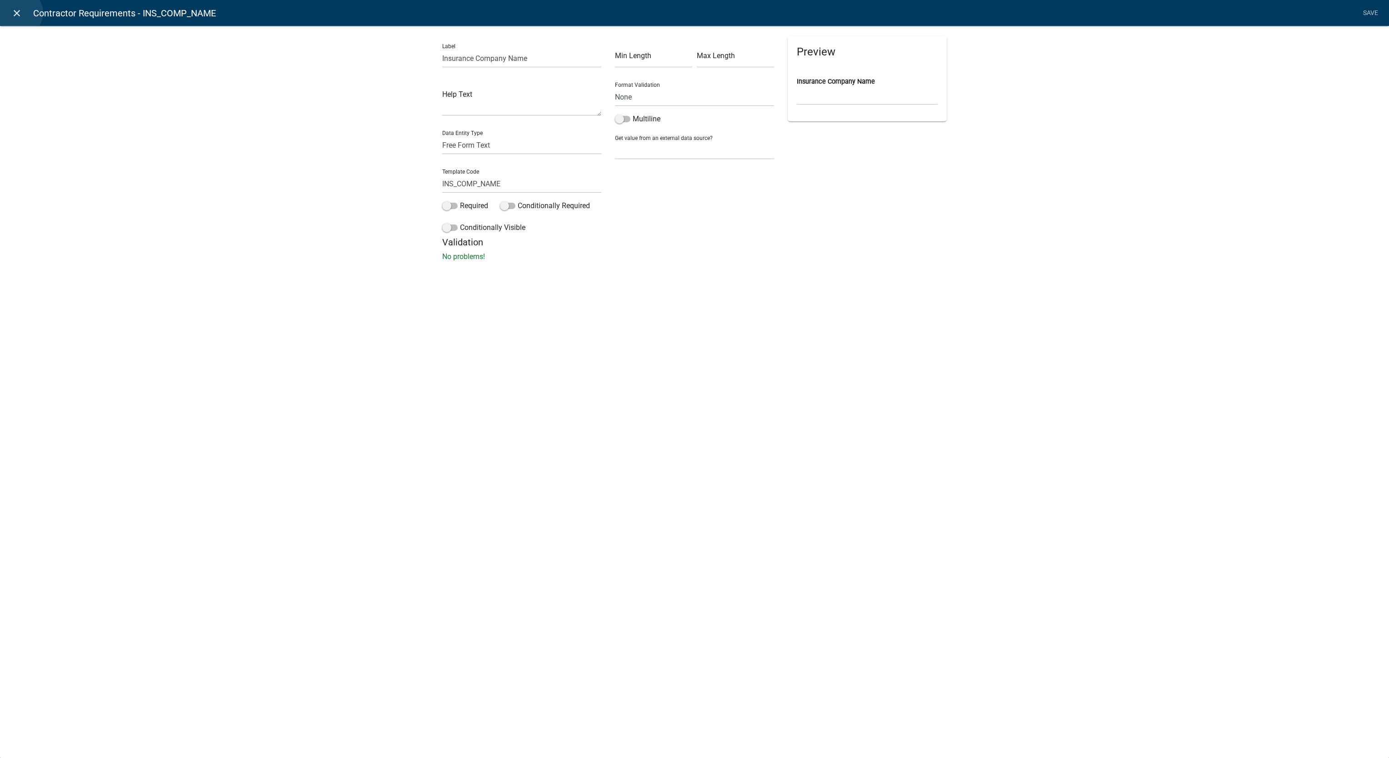
click at [20, 13] on icon "close" at bounding box center [16, 13] width 11 height 11
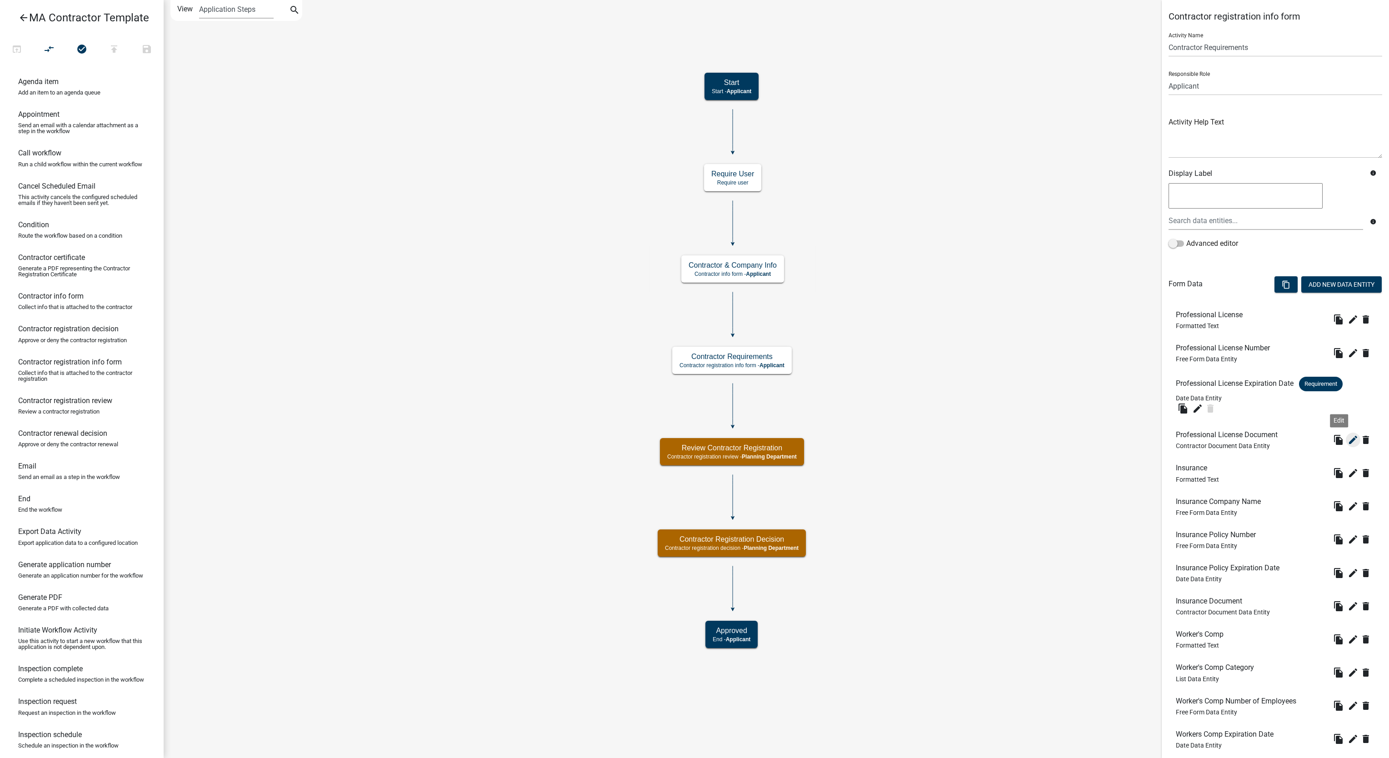
click at [1347, 440] on icon "edit" at bounding box center [1352, 439] width 11 height 11
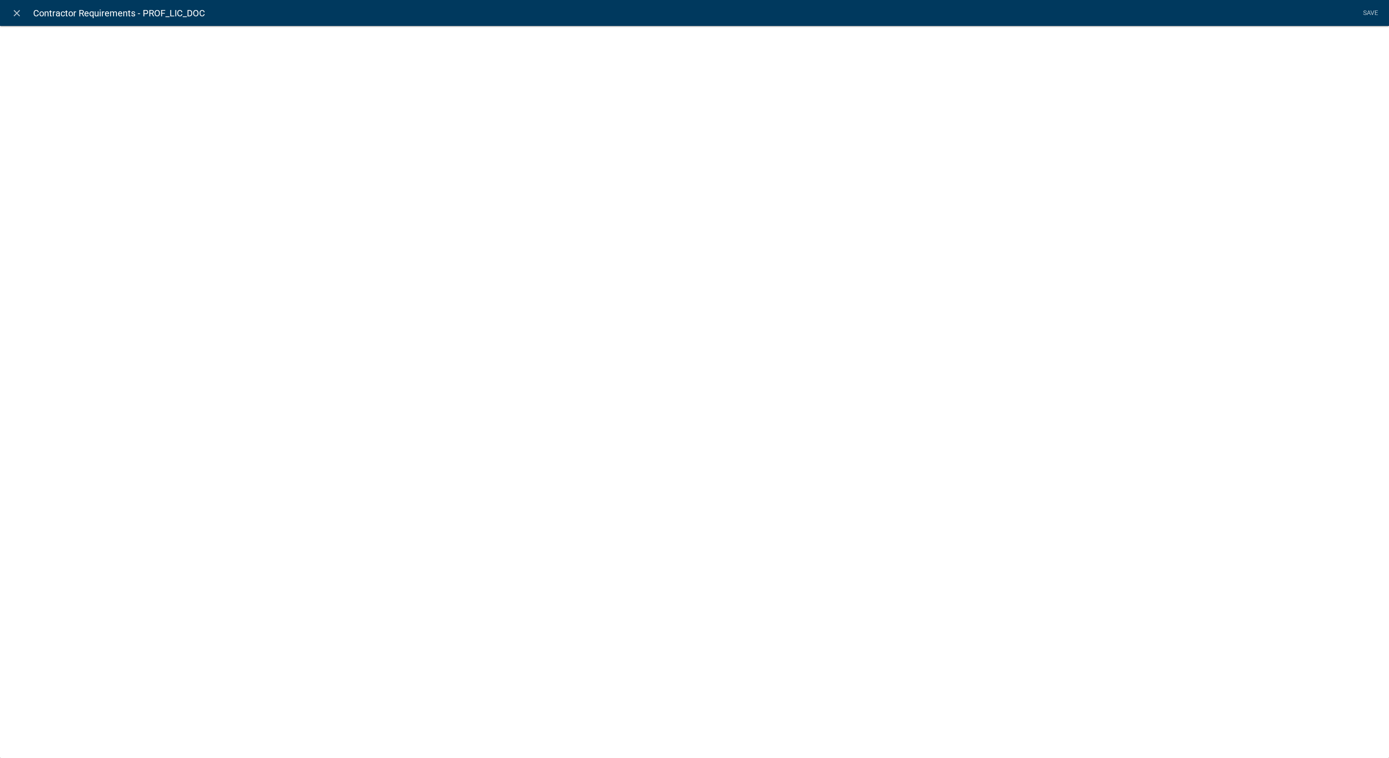
select select "contractor-document"
select select "c59e751a-8e8a-471b-bd9e-b978ee3e3655"
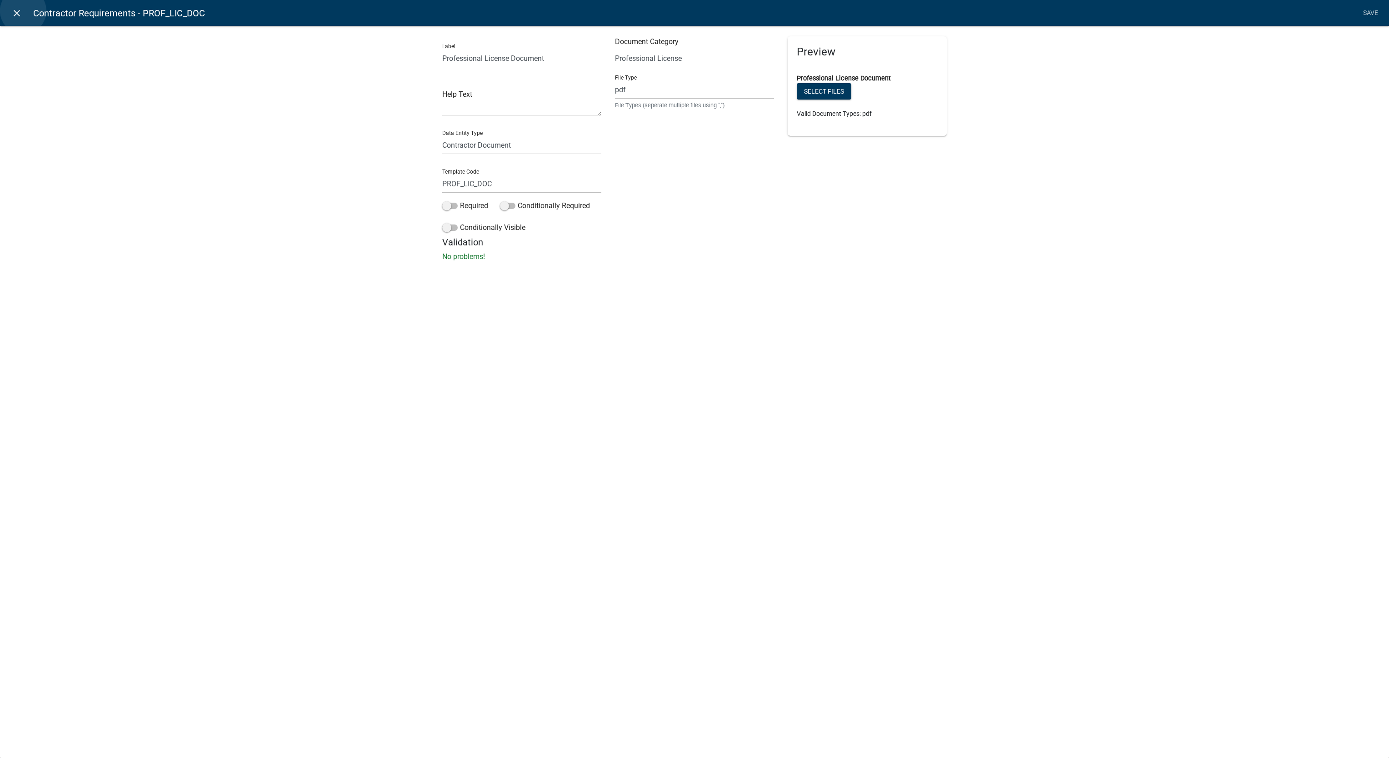
click at [23, 11] on link "close" at bounding box center [16, 13] width 19 height 19
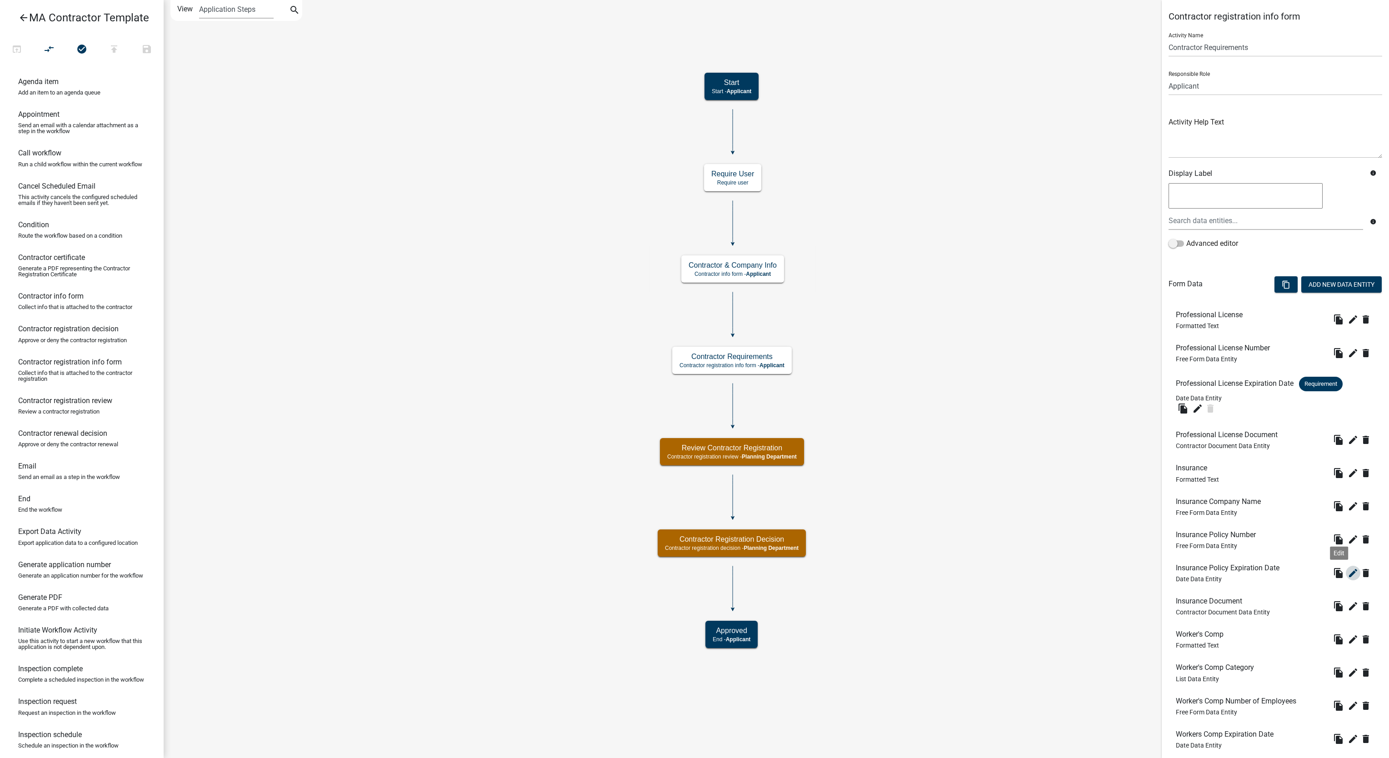
click at [1347, 573] on icon "edit" at bounding box center [1352, 573] width 11 height 11
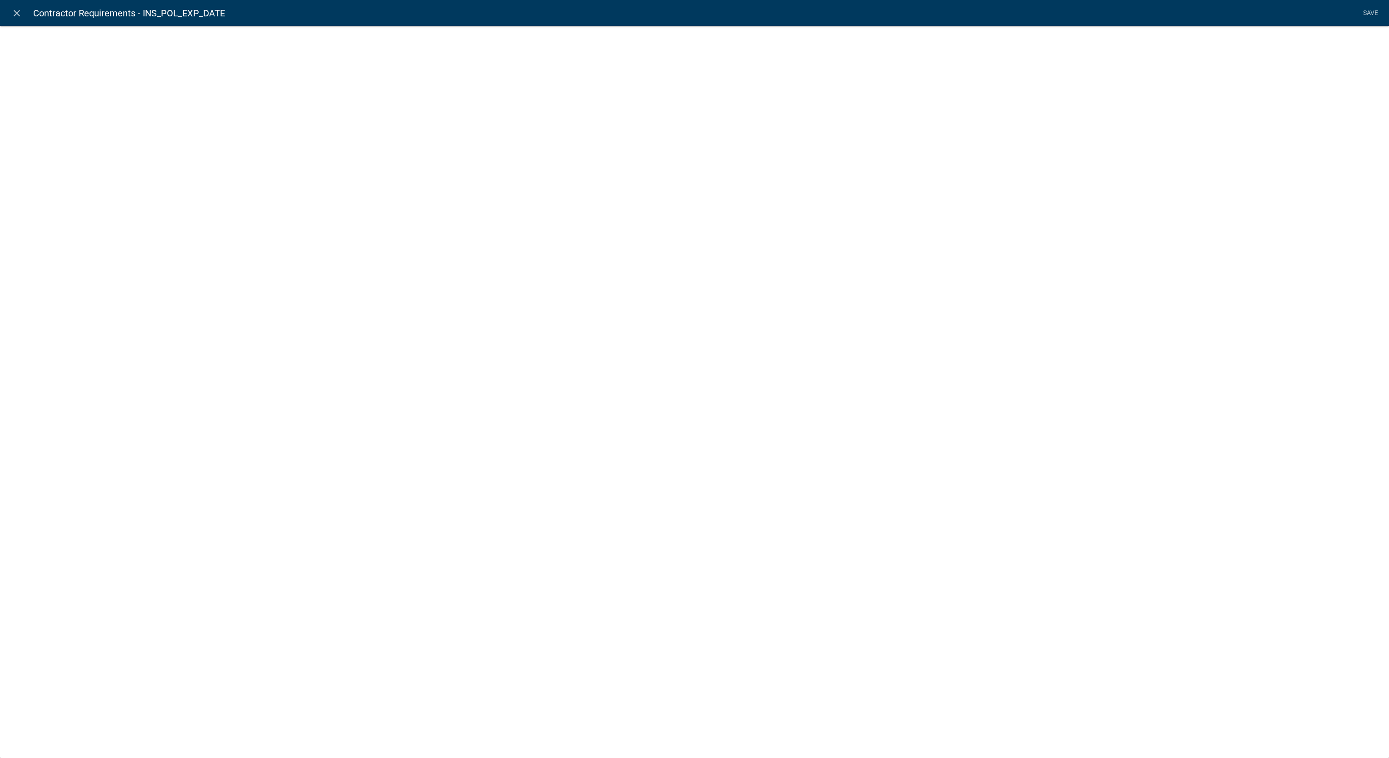
select select "date"
select select
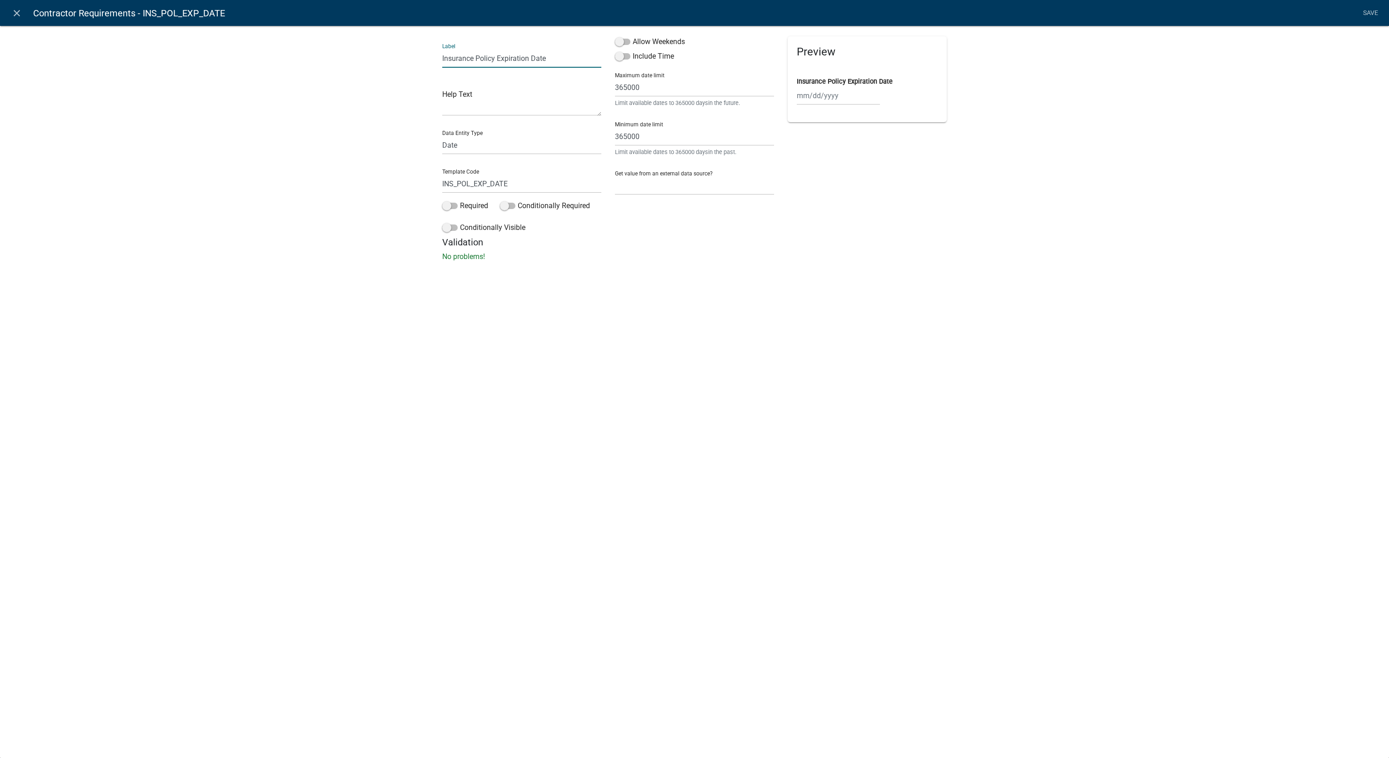
drag, startPoint x: 531, startPoint y: 55, endPoint x: 518, endPoint y: 54, distance: 13.2
click at [518, 54] on input "Insurance Policy Expiration Date" at bounding box center [521, 58] width 159 height 19
click at [20, 16] on icon "close" at bounding box center [16, 13] width 11 height 11
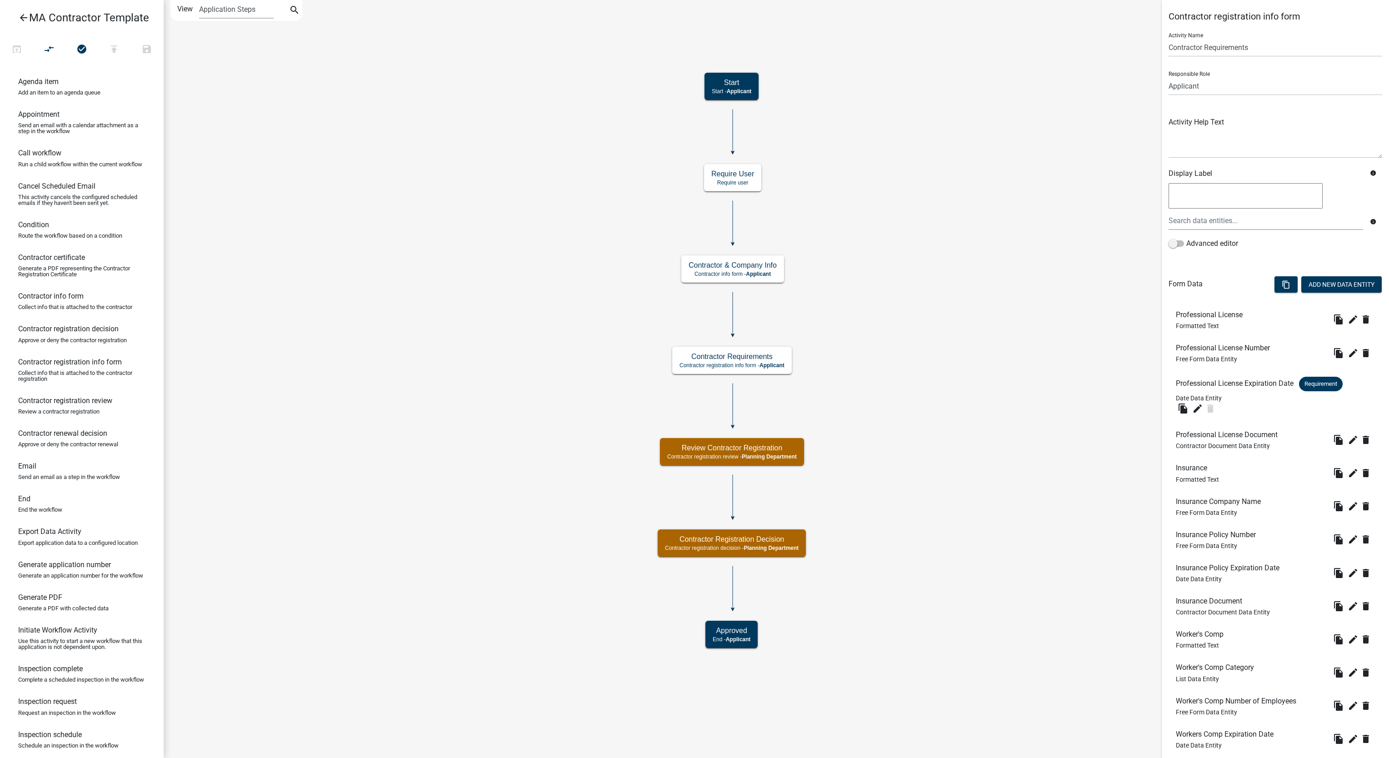
click at [25, 18] on icon "arrow_back" at bounding box center [23, 18] width 11 height 13
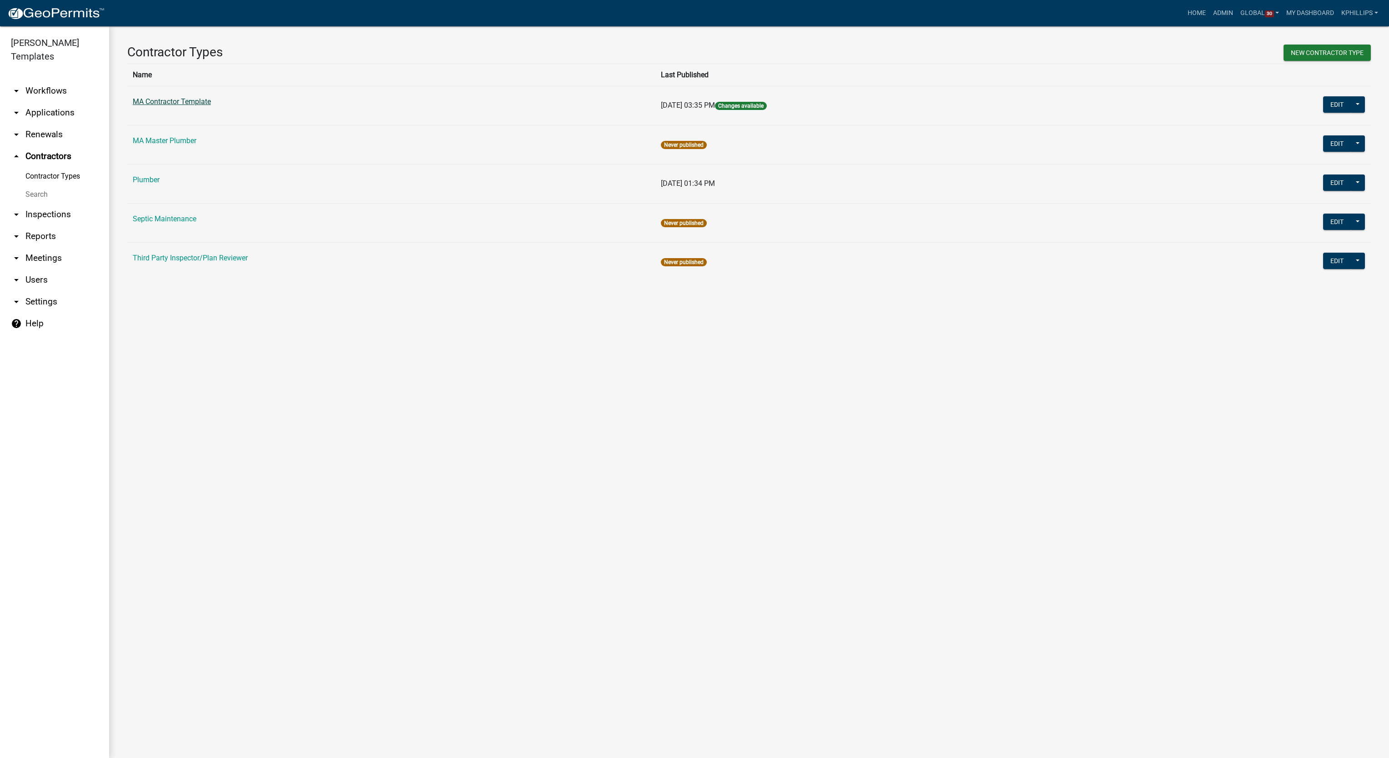
click at [164, 105] on link "MA Contractor Template" at bounding box center [172, 101] width 78 height 9
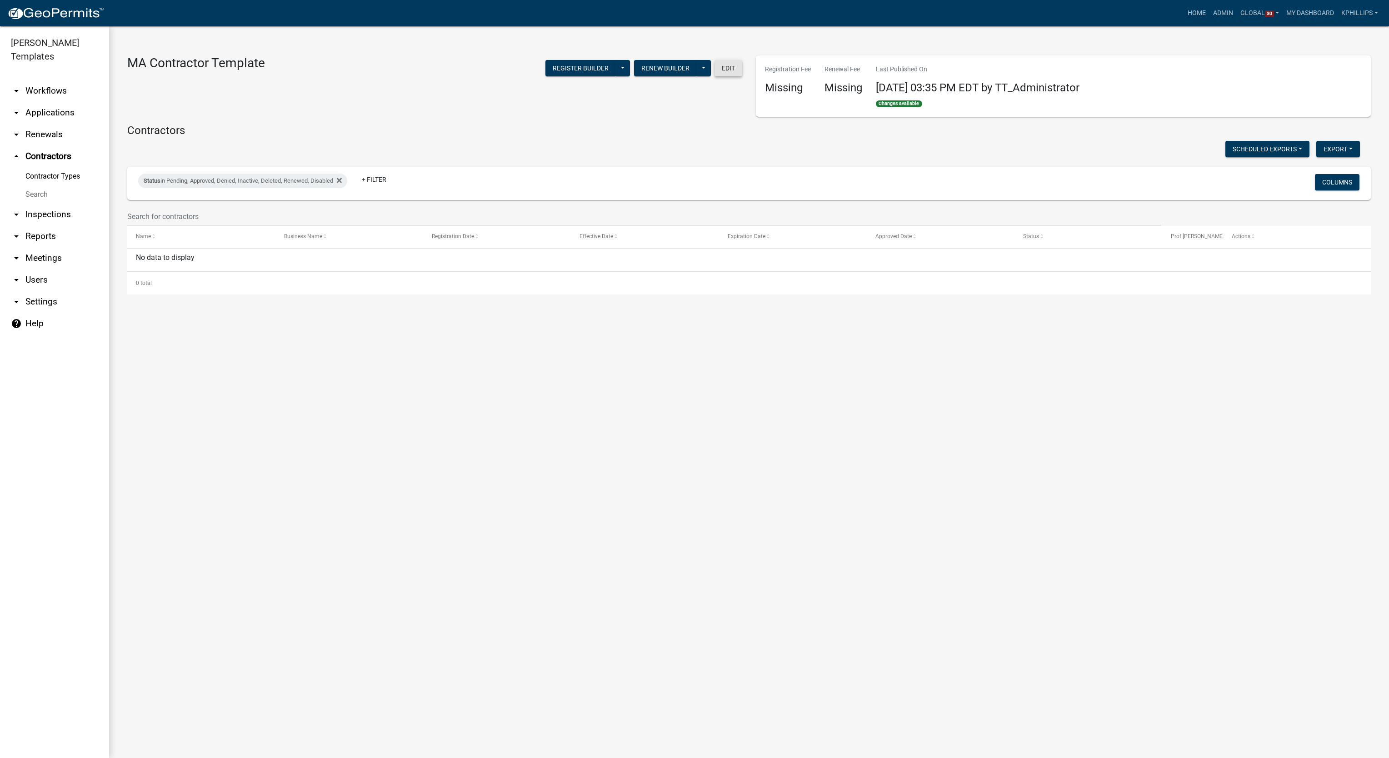
click at [721, 71] on button "Edit" at bounding box center [728, 68] width 28 height 16
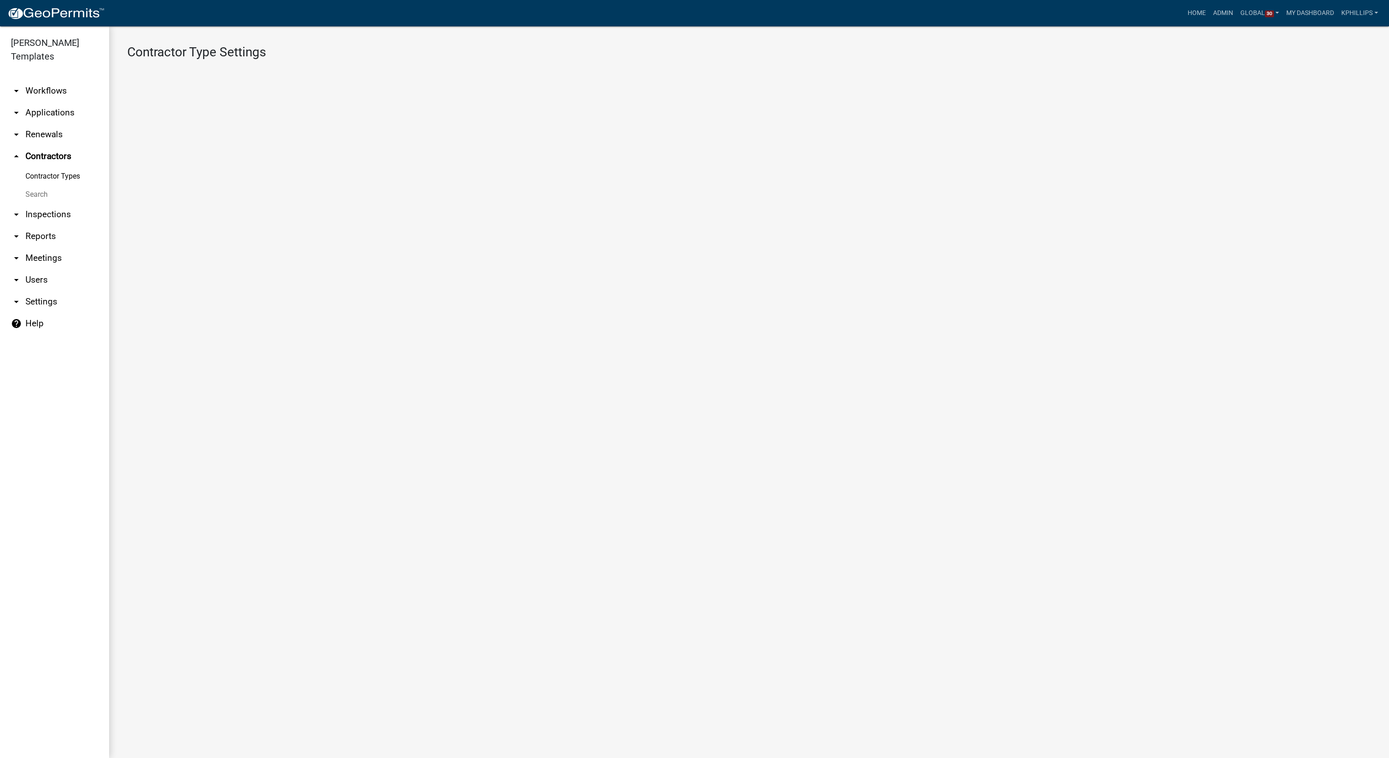
select select "5: 54209dca-4553-4ba0-b4fa-dc97a60b368a"
select select
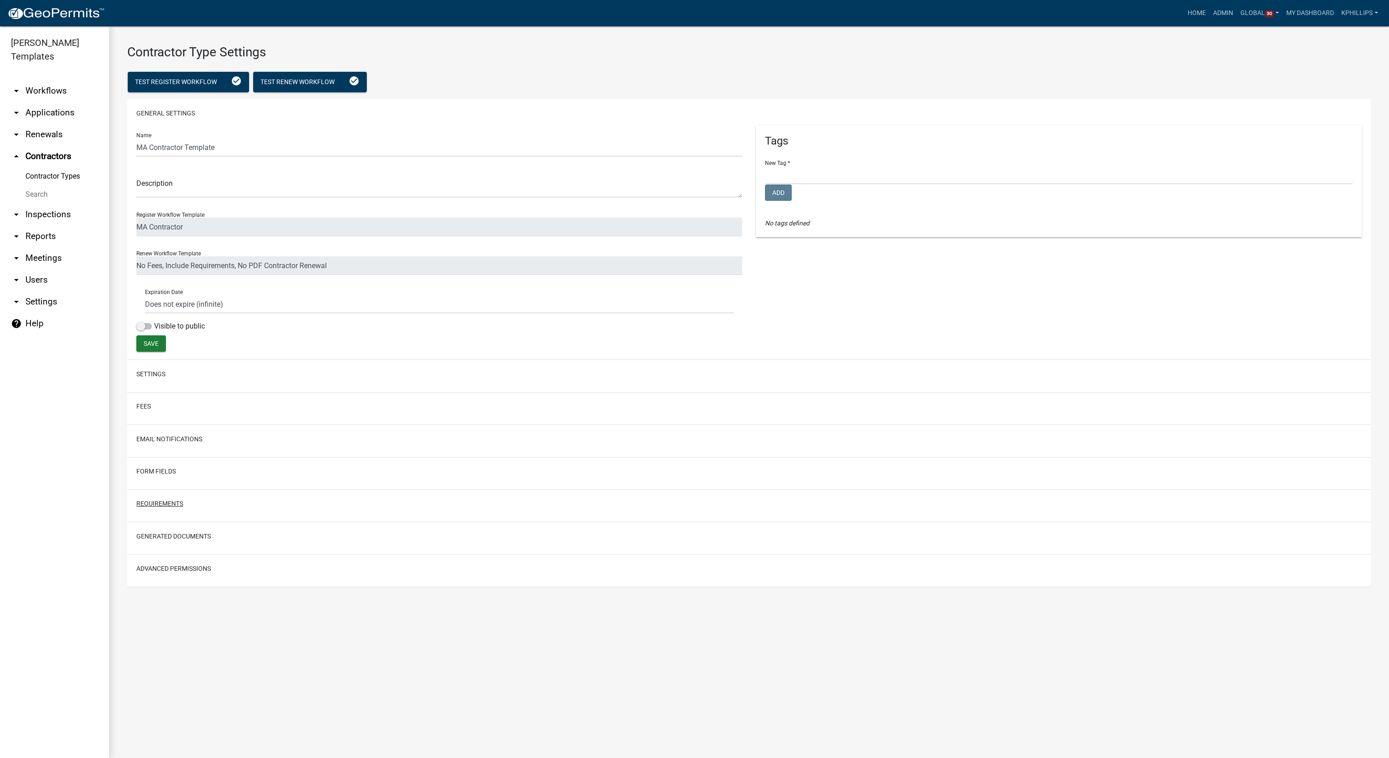
click at [174, 504] on button "Requirements" at bounding box center [159, 504] width 47 height 10
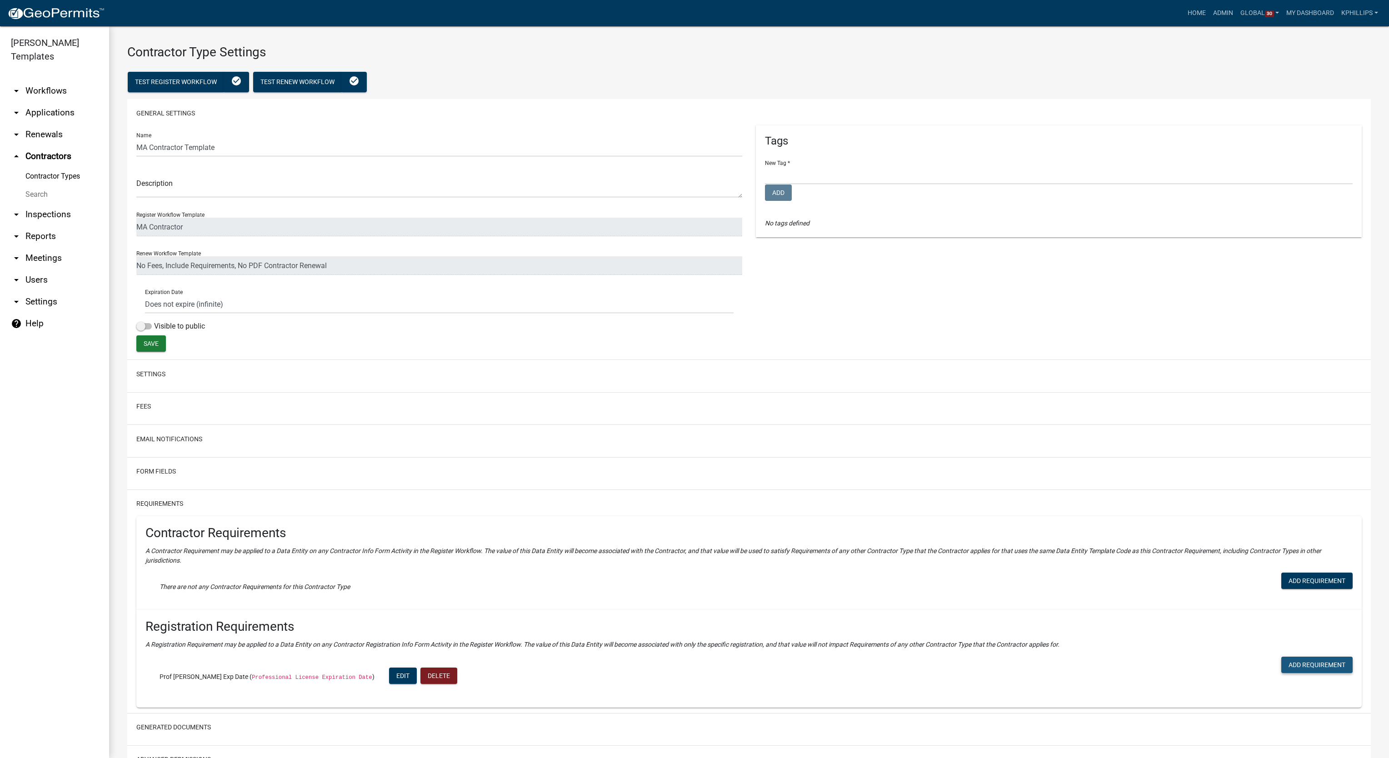
click at [1287, 667] on button "Add Requirement" at bounding box center [1316, 665] width 71 height 16
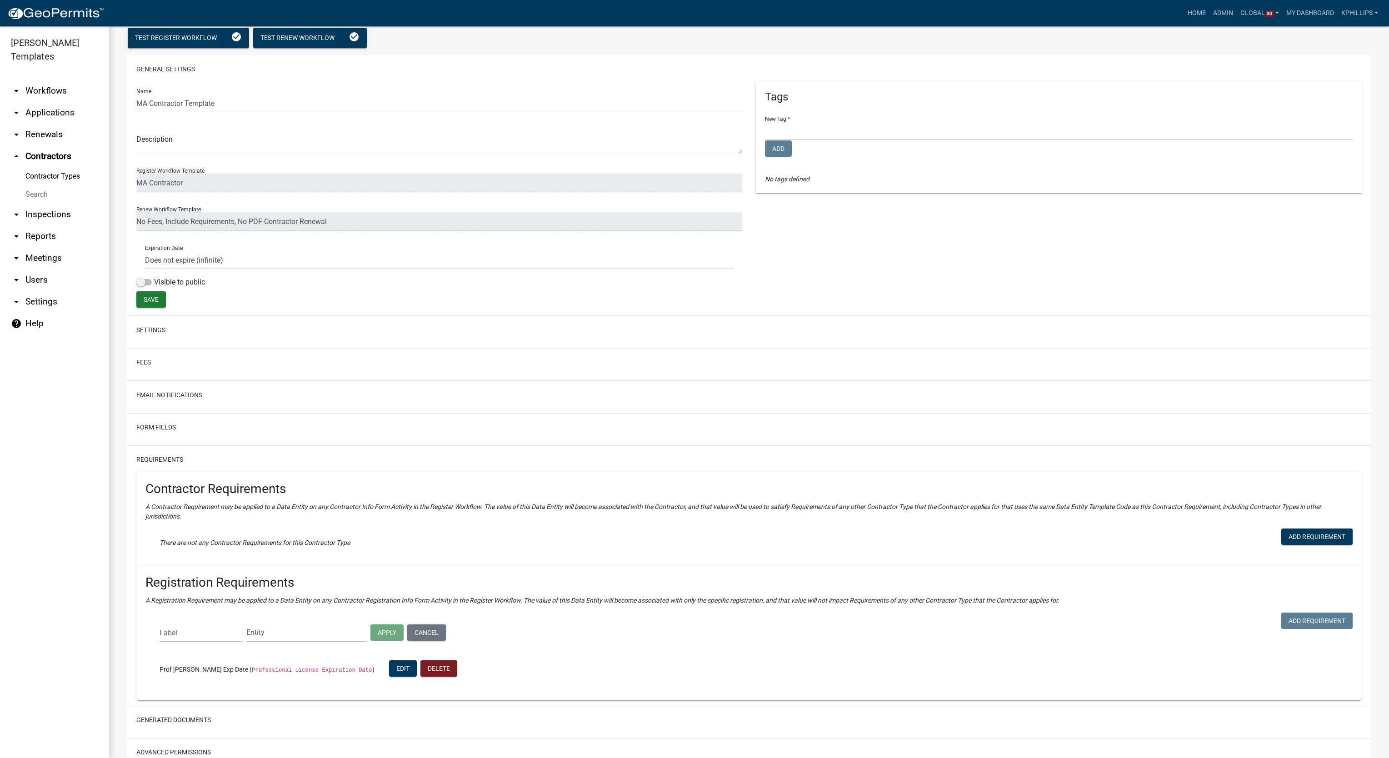
scroll to position [85, 0]
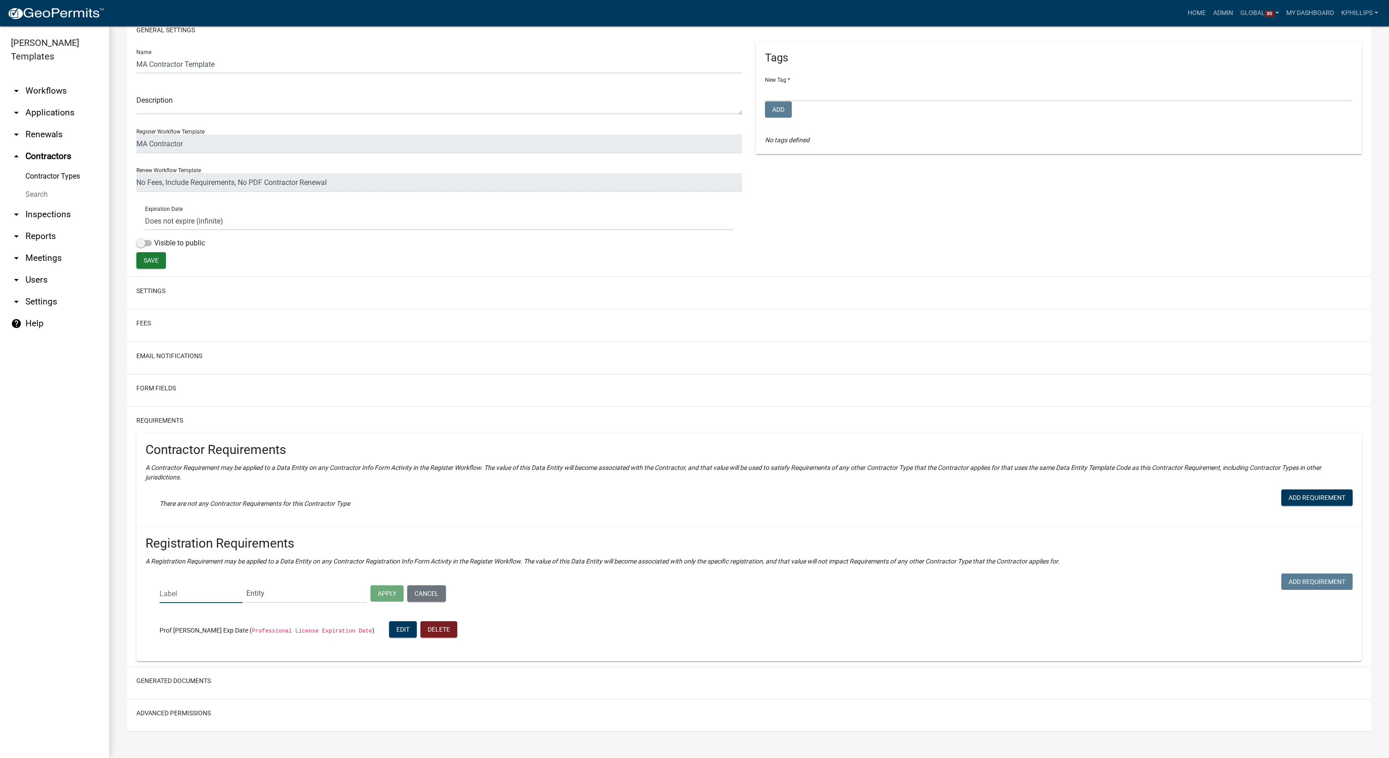
click at [206, 596] on input "text" at bounding box center [201, 593] width 83 height 19
paste input "Insurance Policy Expiration Date"
type input "Insur Policy Exp Date"
click at [268, 602] on select "Entity Bond Document Bond Amount Bond Exp Date Bond Type Bond Insurance Company…" at bounding box center [306, 593] width 120 height 19
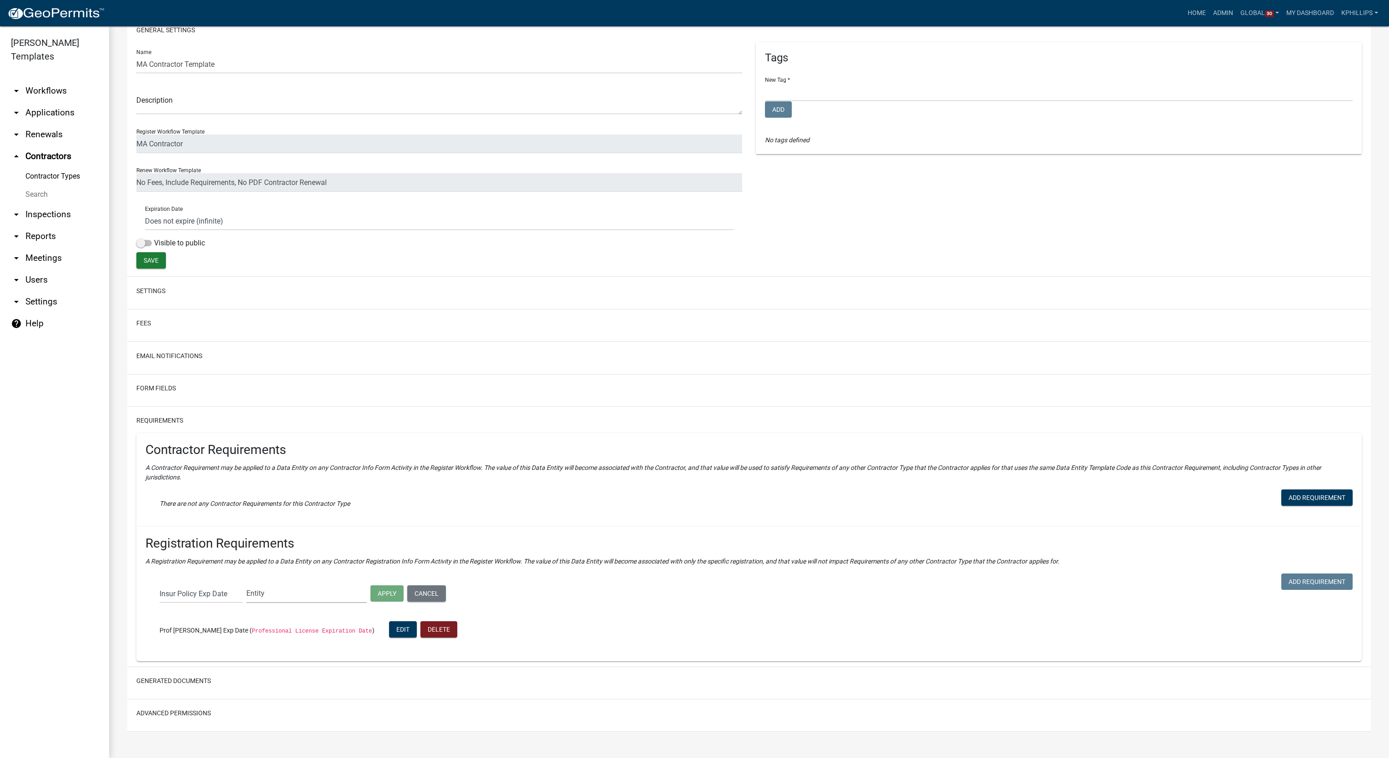
select select "INS_POL_EXP_DATE"
click at [246, 584] on select "Entity Bond Document Bond Amount Bond Exp Date Bond Type Bond Insurance Company…" at bounding box center [306, 593] width 120 height 19
click at [388, 591] on button "Apply" at bounding box center [386, 593] width 33 height 16
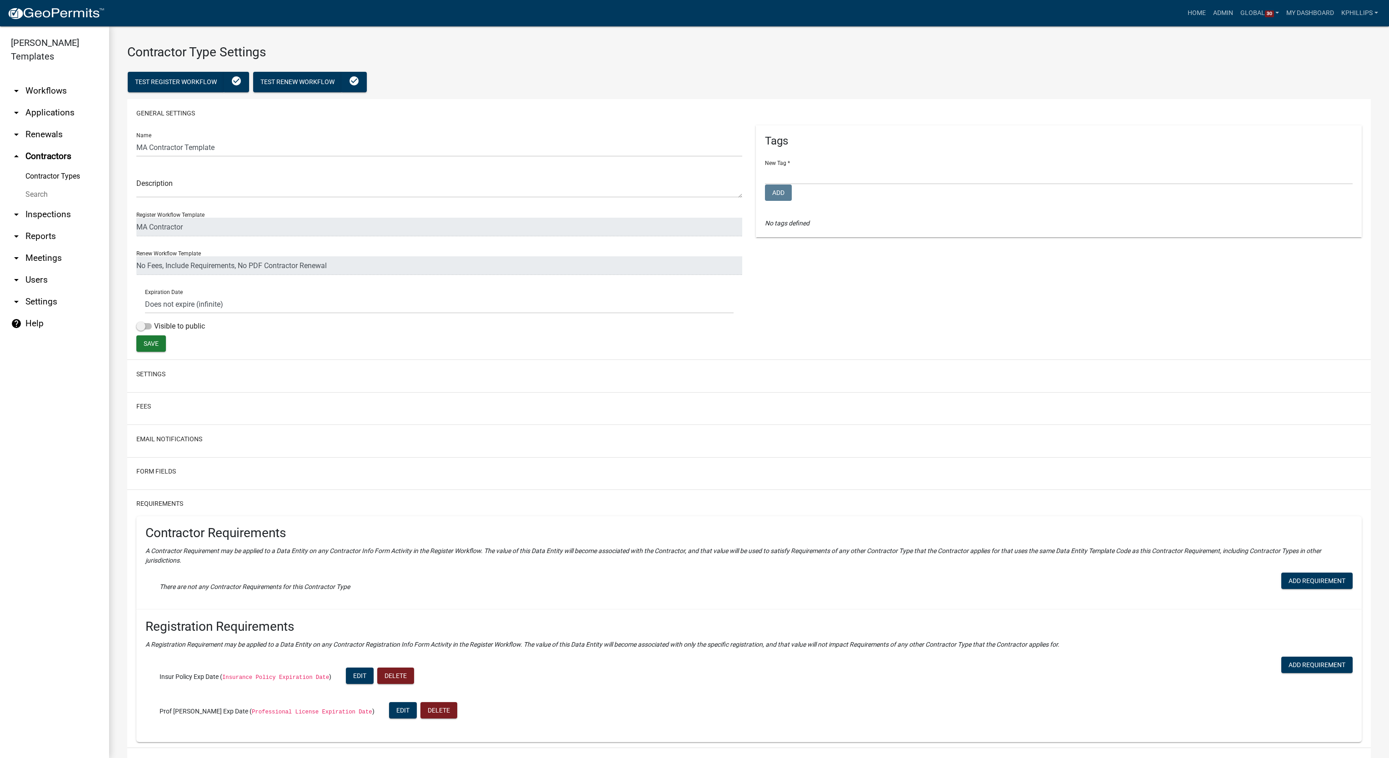
scroll to position [83, 0]
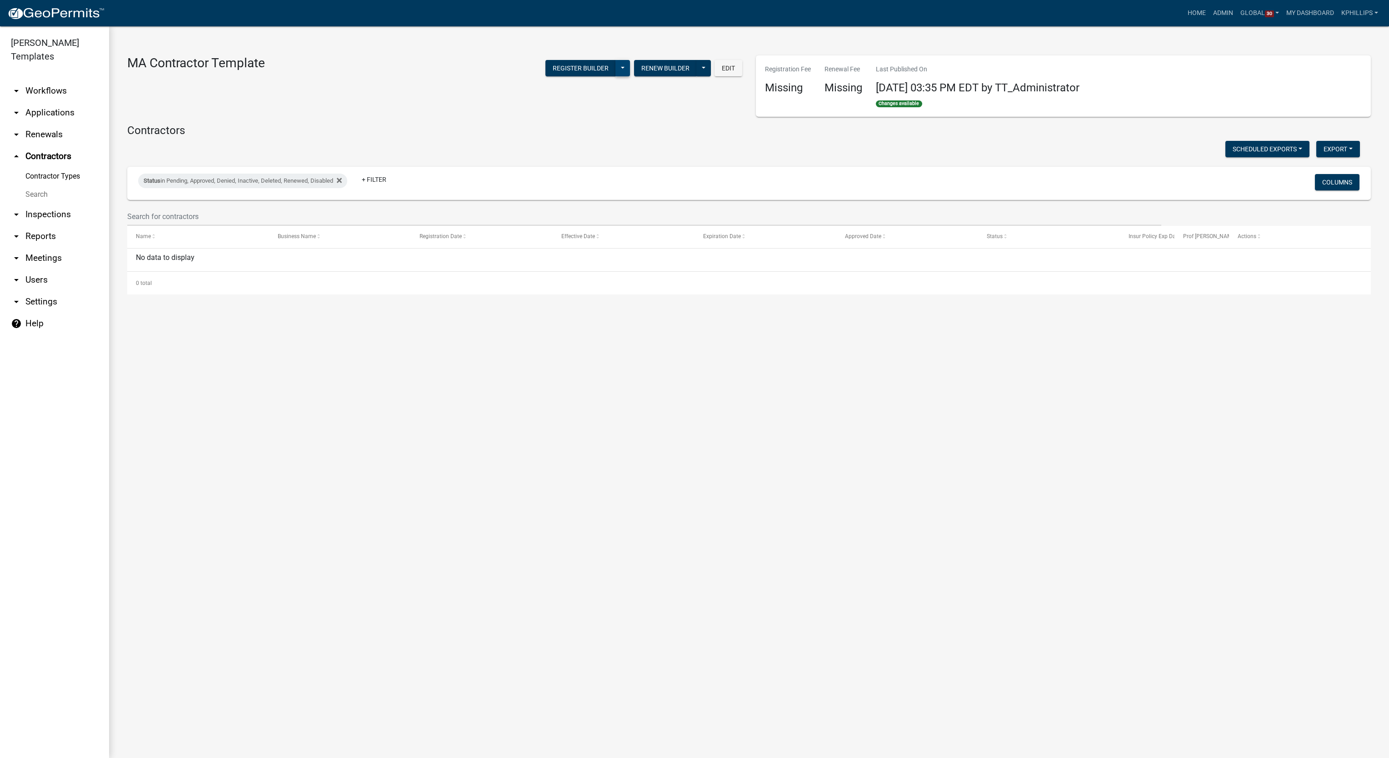
click at [622, 75] on button at bounding box center [622, 68] width 15 height 16
click at [691, 136] on h4 "Contractors" at bounding box center [748, 130] width 1243 height 13
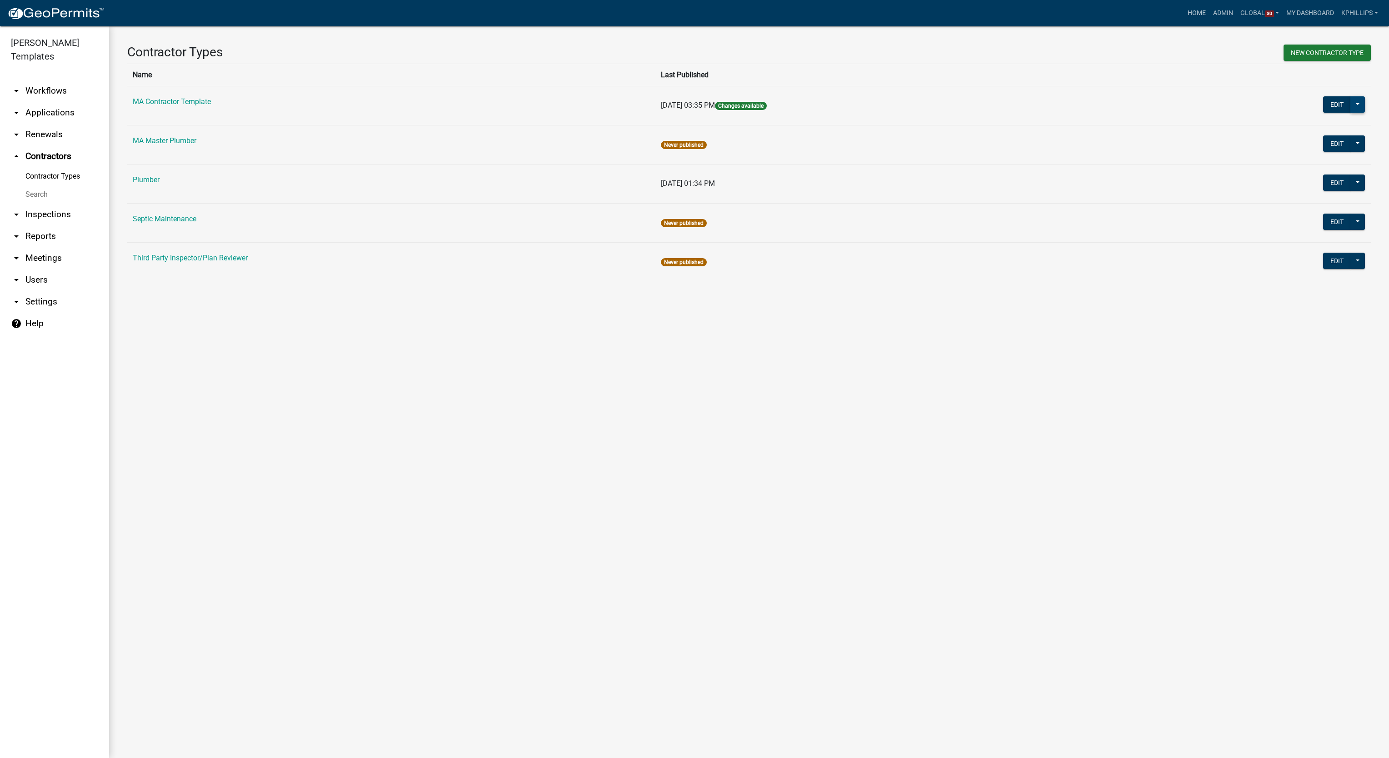
click at [1358, 104] on button at bounding box center [1357, 104] width 15 height 16
click at [1340, 231] on button "Workflow Builder" at bounding box center [1323, 238] width 83 height 22
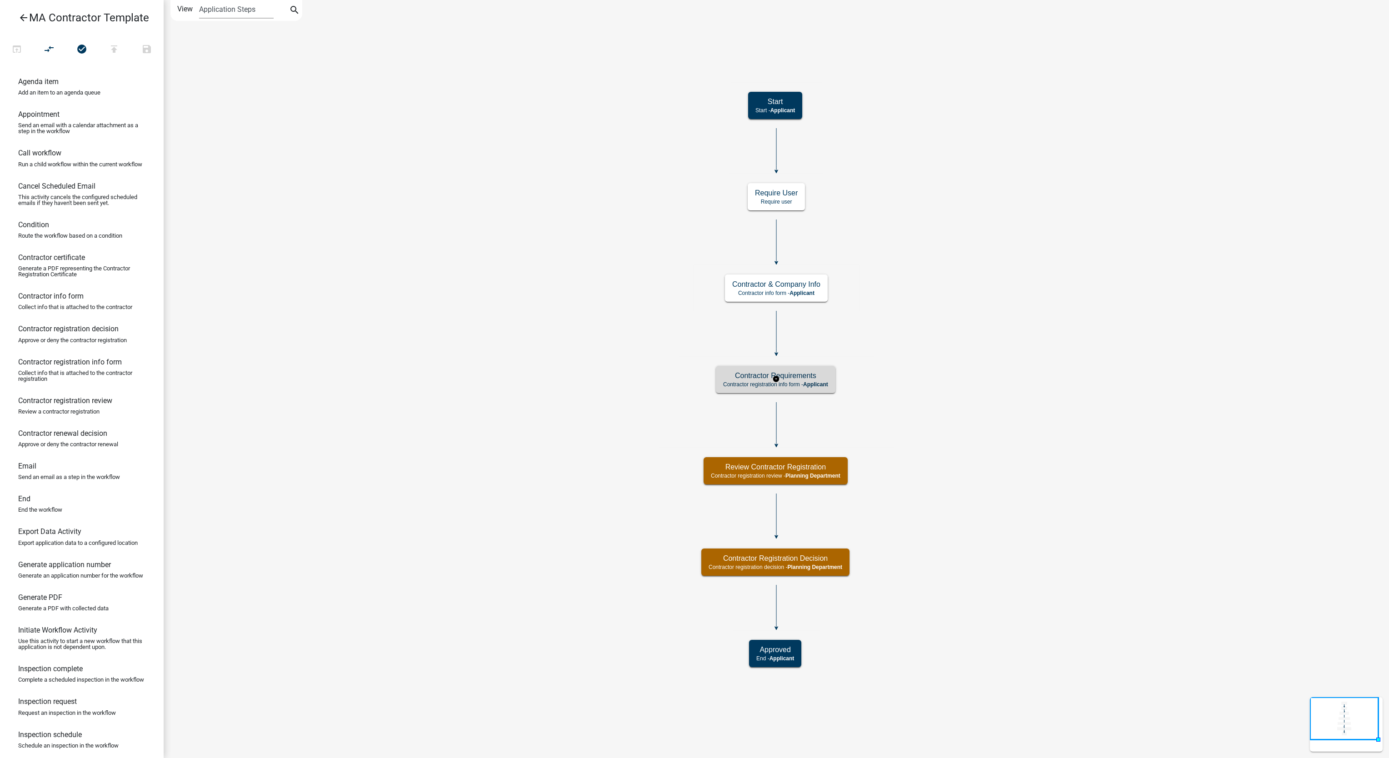
click at [811, 370] on div "Contractor Requirements Contractor registration info form - Applicant" at bounding box center [776, 379] width 120 height 27
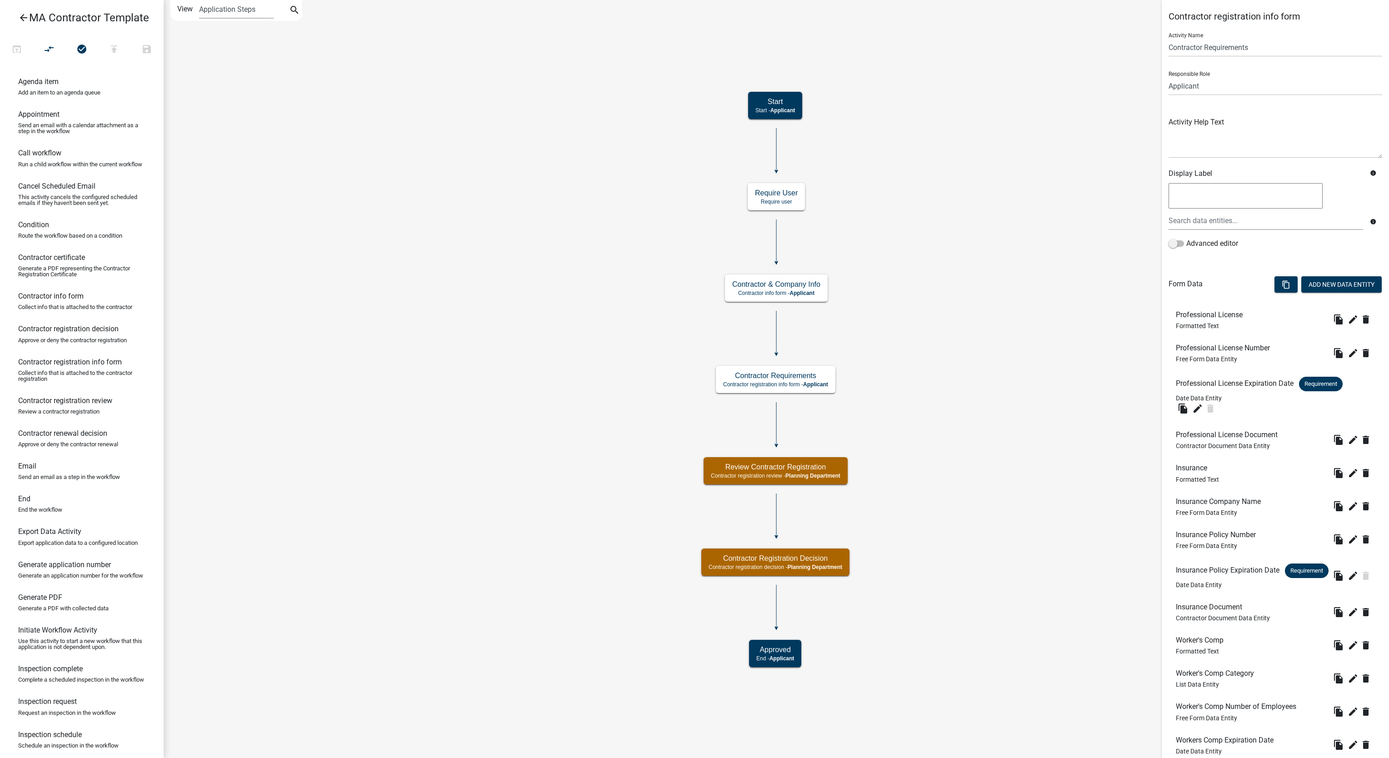
scroll to position [444, 0]
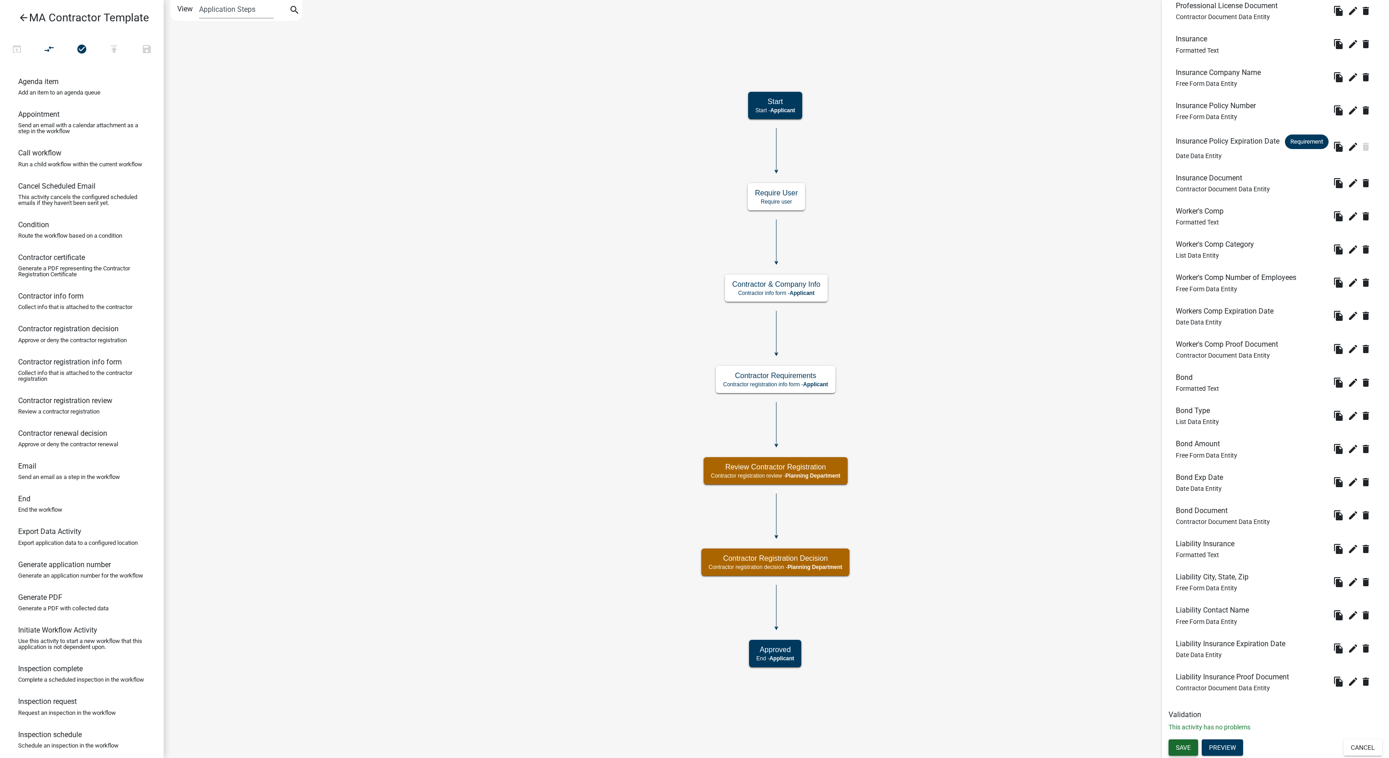
click at [1176, 744] on span "Save" at bounding box center [1183, 747] width 15 height 7
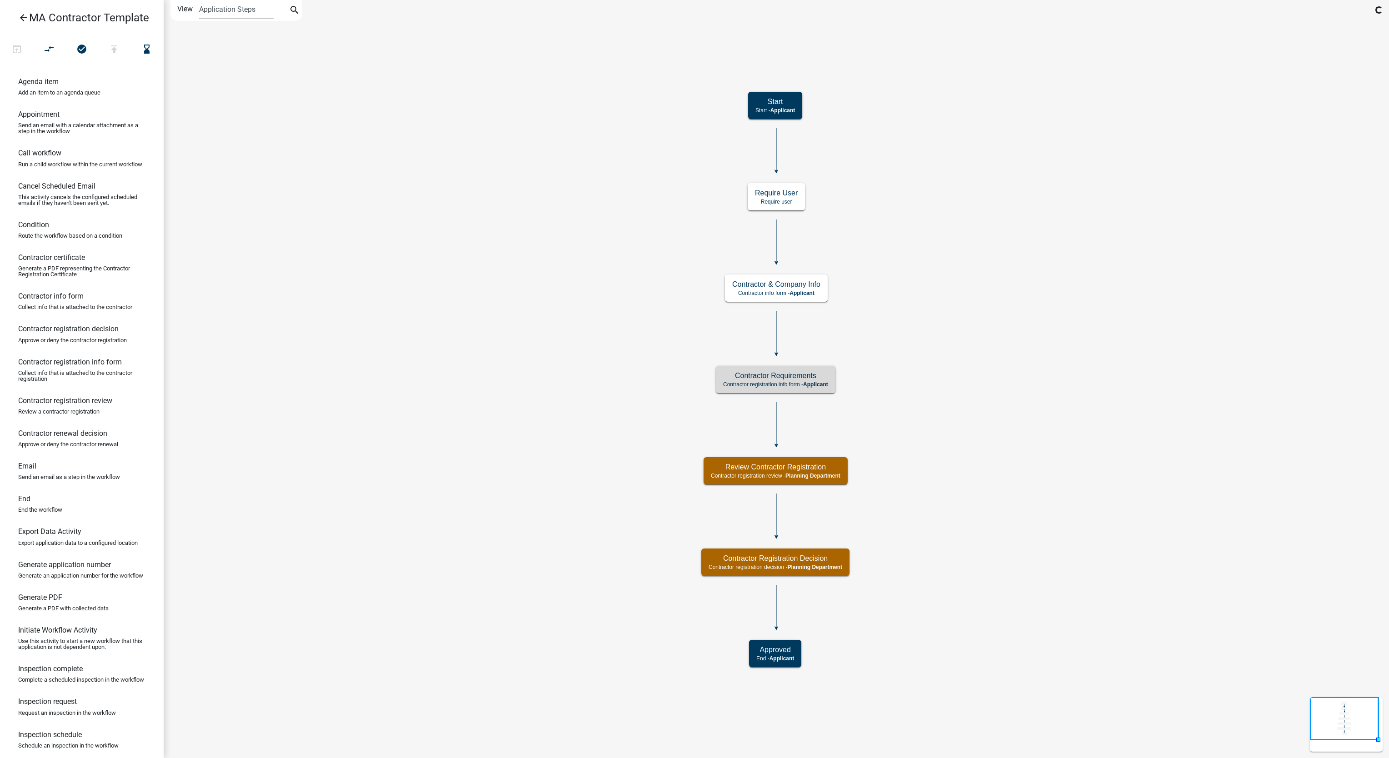
scroll to position [0, 0]
click at [813, 373] on h5 "Contractor Requirements" at bounding box center [775, 375] width 105 height 9
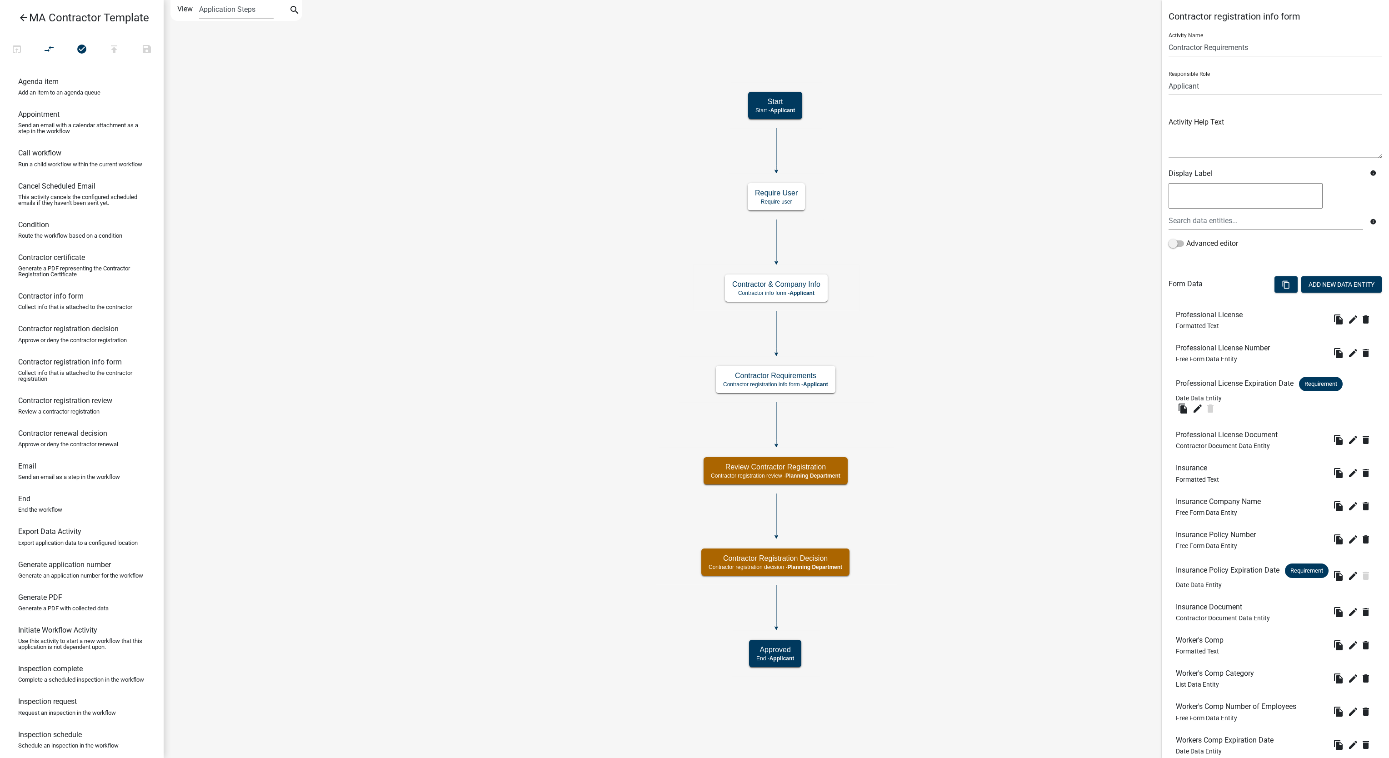
scroll to position [444, 0]
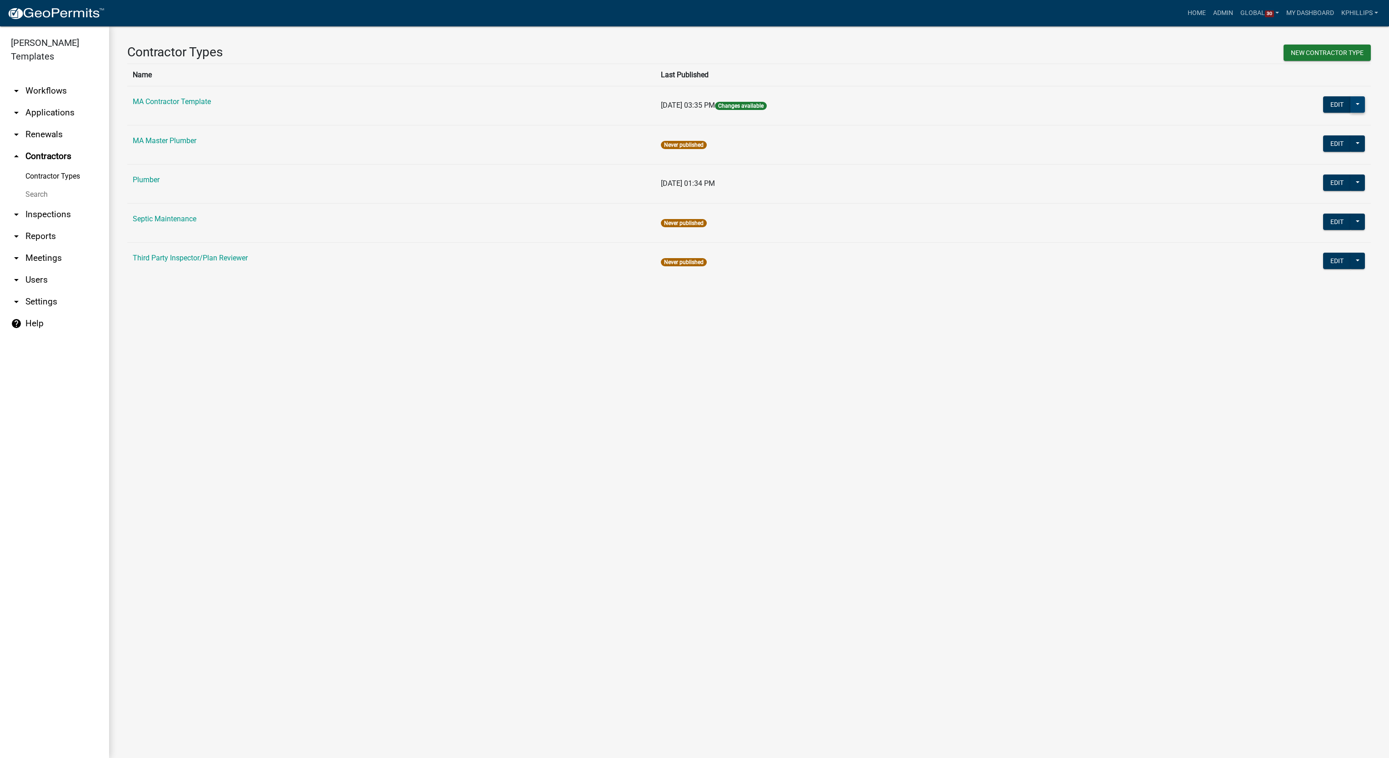
click at [1356, 102] on button at bounding box center [1357, 104] width 15 height 16
click at [1335, 242] on span "Workflow Builder" at bounding box center [1326, 237] width 54 height 7
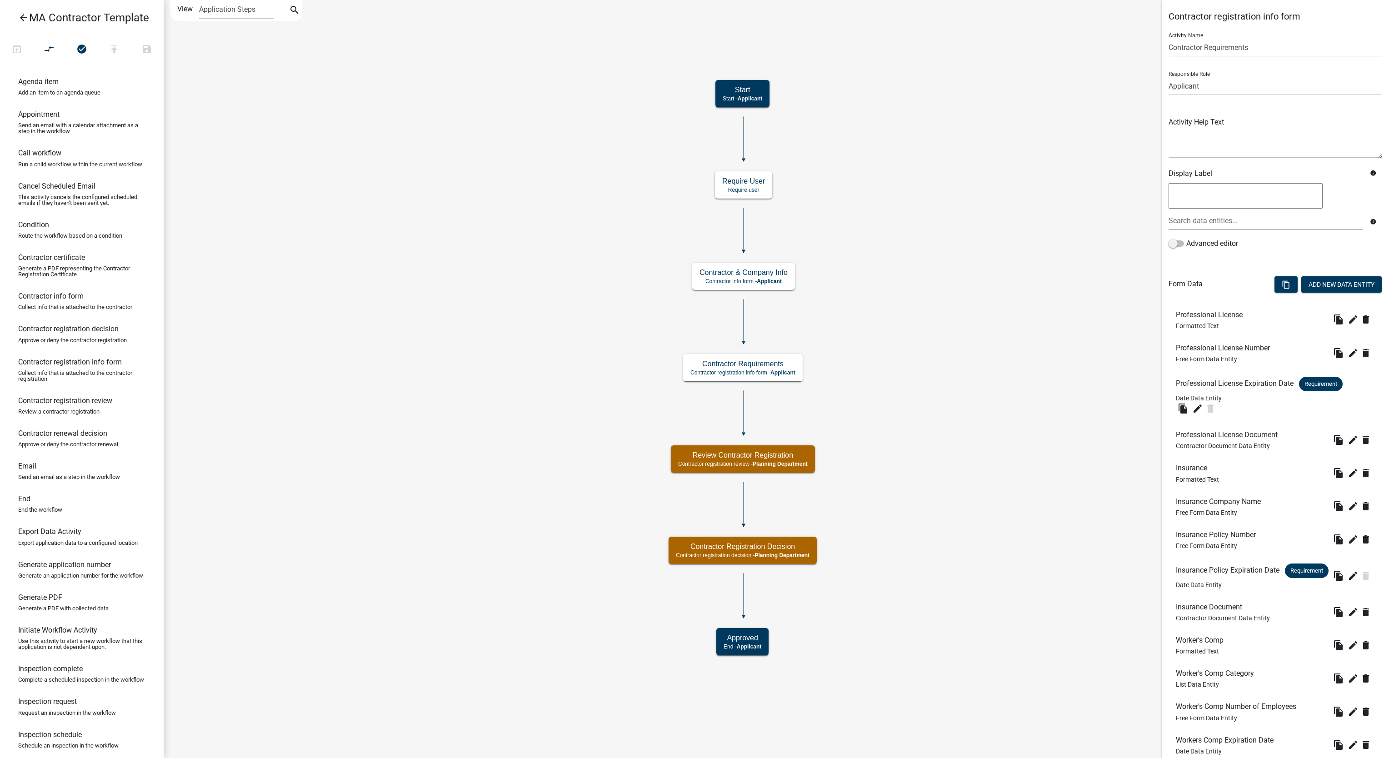
scroll to position [444, 0]
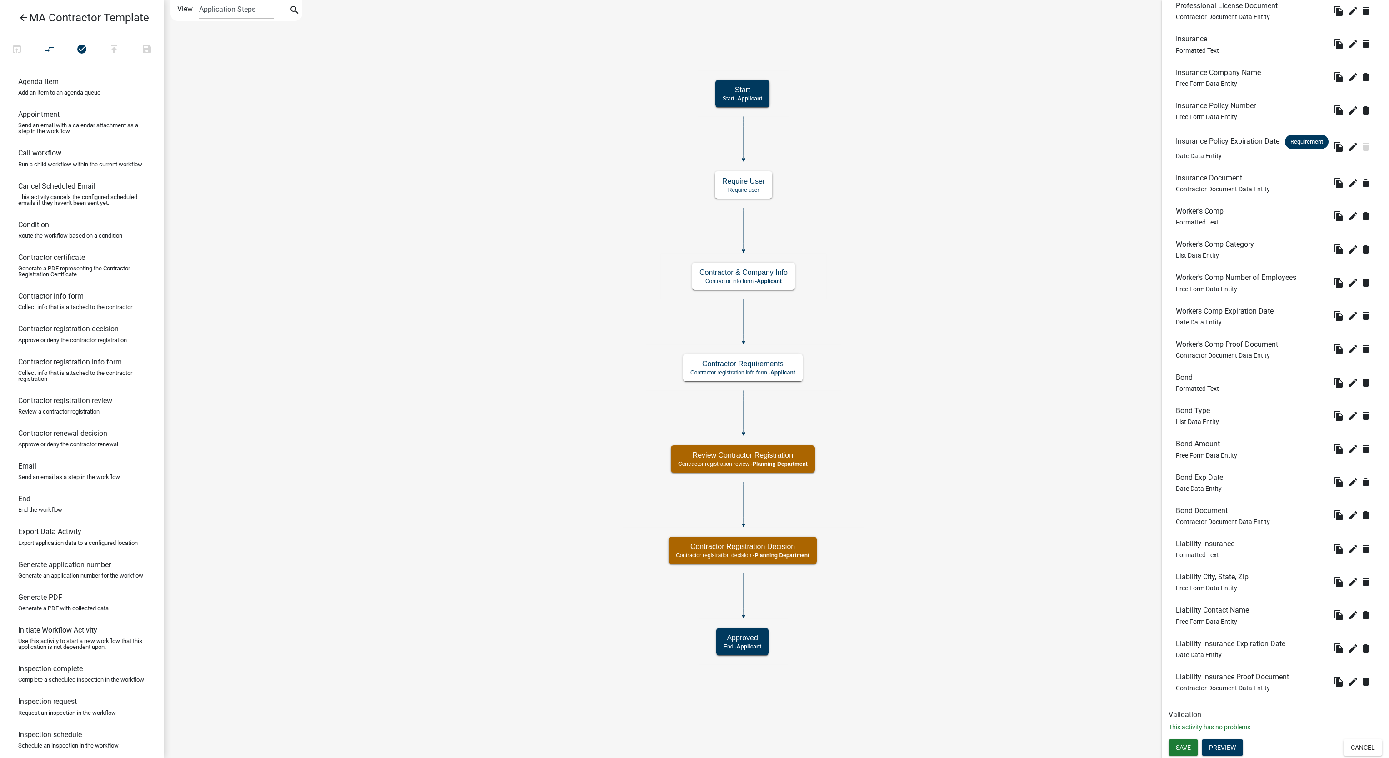
click at [1237, 267] on li "Worker's Comp Number of Employees Free Form Data Entity file_copy edit delete" at bounding box center [1275, 282] width 214 height 33
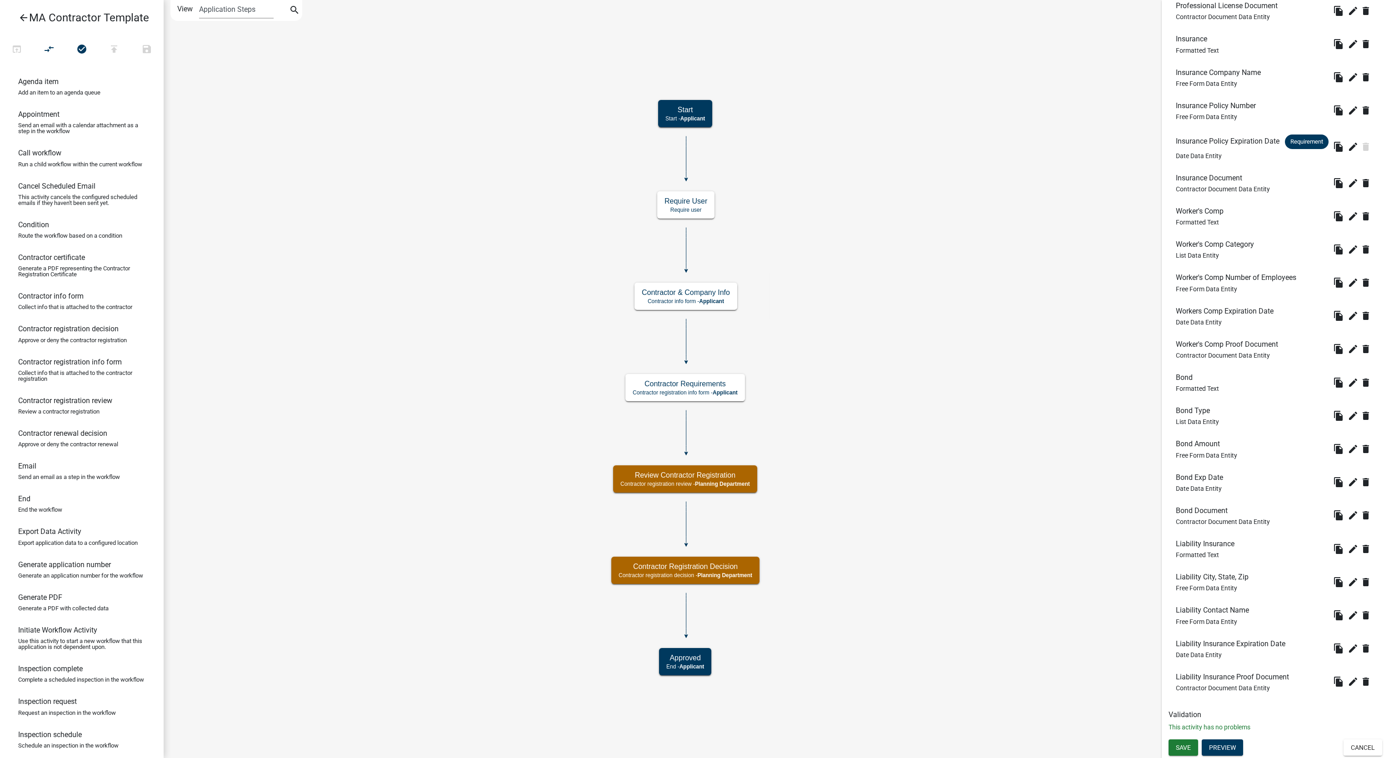
scroll to position [0, 0]
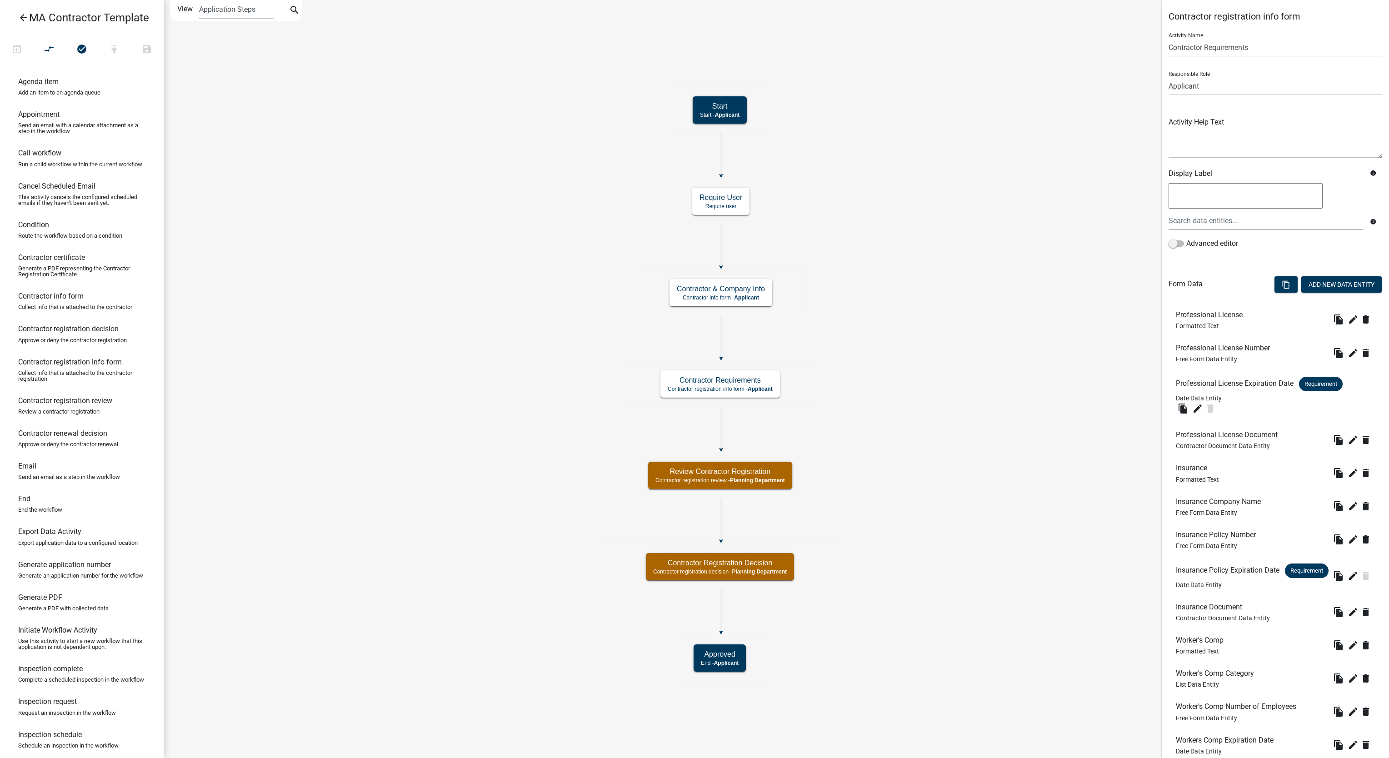
click at [982, 349] on icon "Start Start - Applicant Approved End - Applicant Contractor & Company Info Cont…" at bounding box center [776, 378] width 1224 height 757
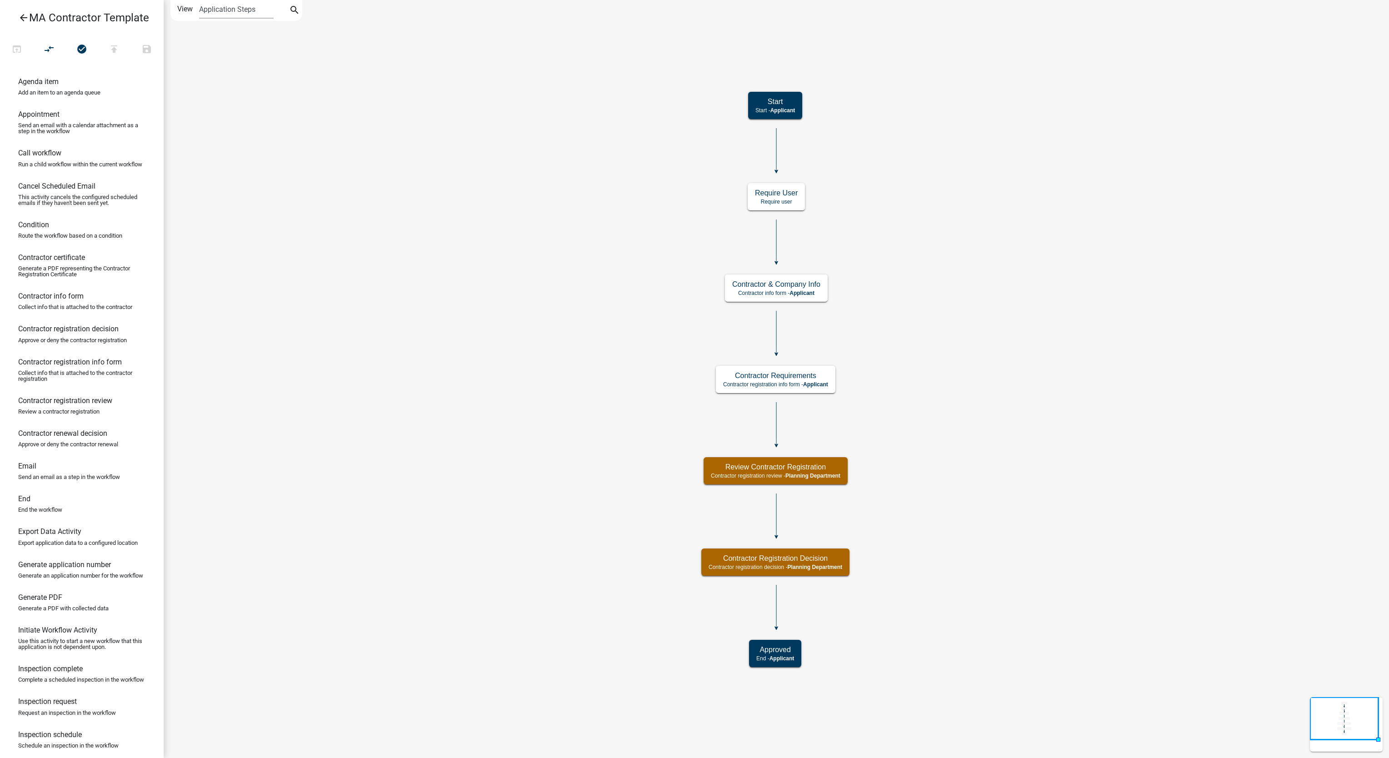
click at [26, 18] on icon "arrow_back" at bounding box center [23, 18] width 11 height 13
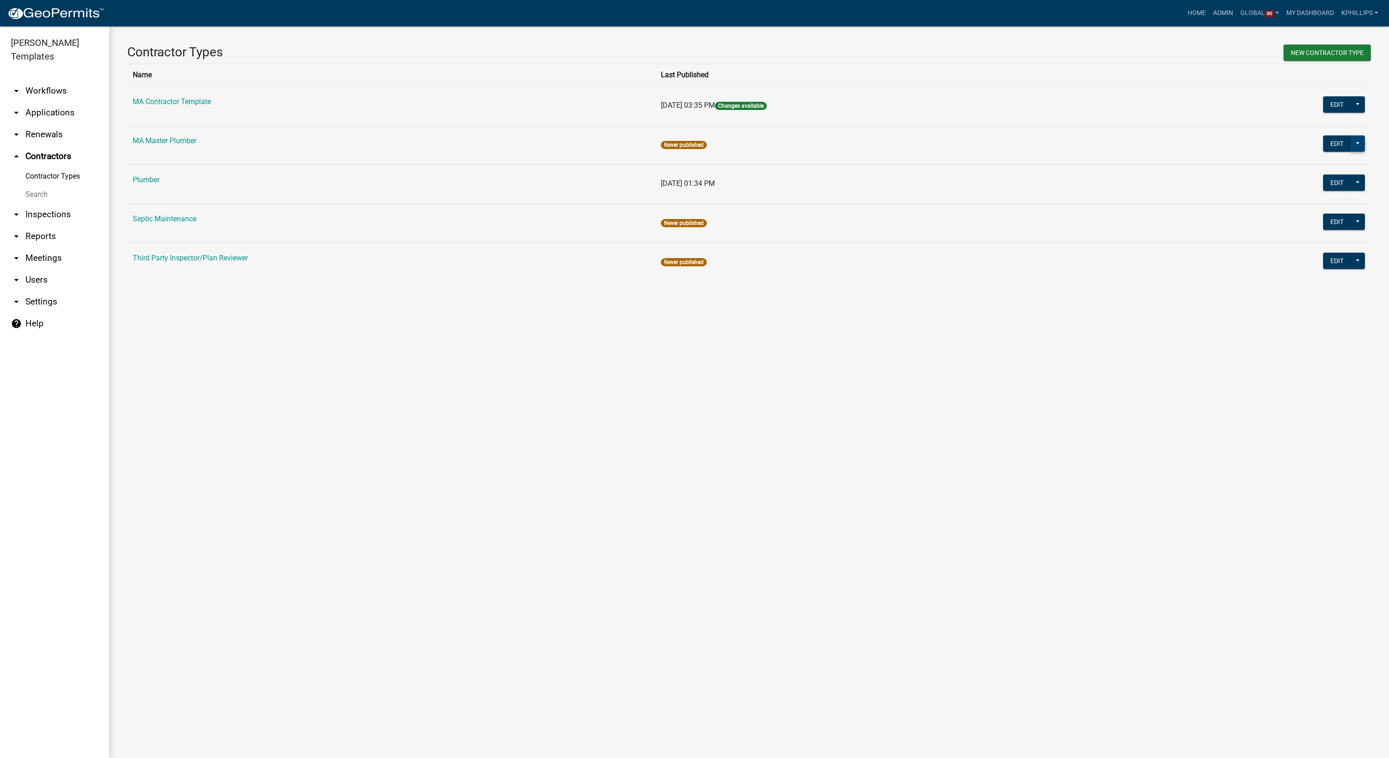
click at [1357, 145] on button at bounding box center [1357, 143] width 15 height 16
click at [1326, 269] on button "Workflow Builder" at bounding box center [1323, 277] width 83 height 22
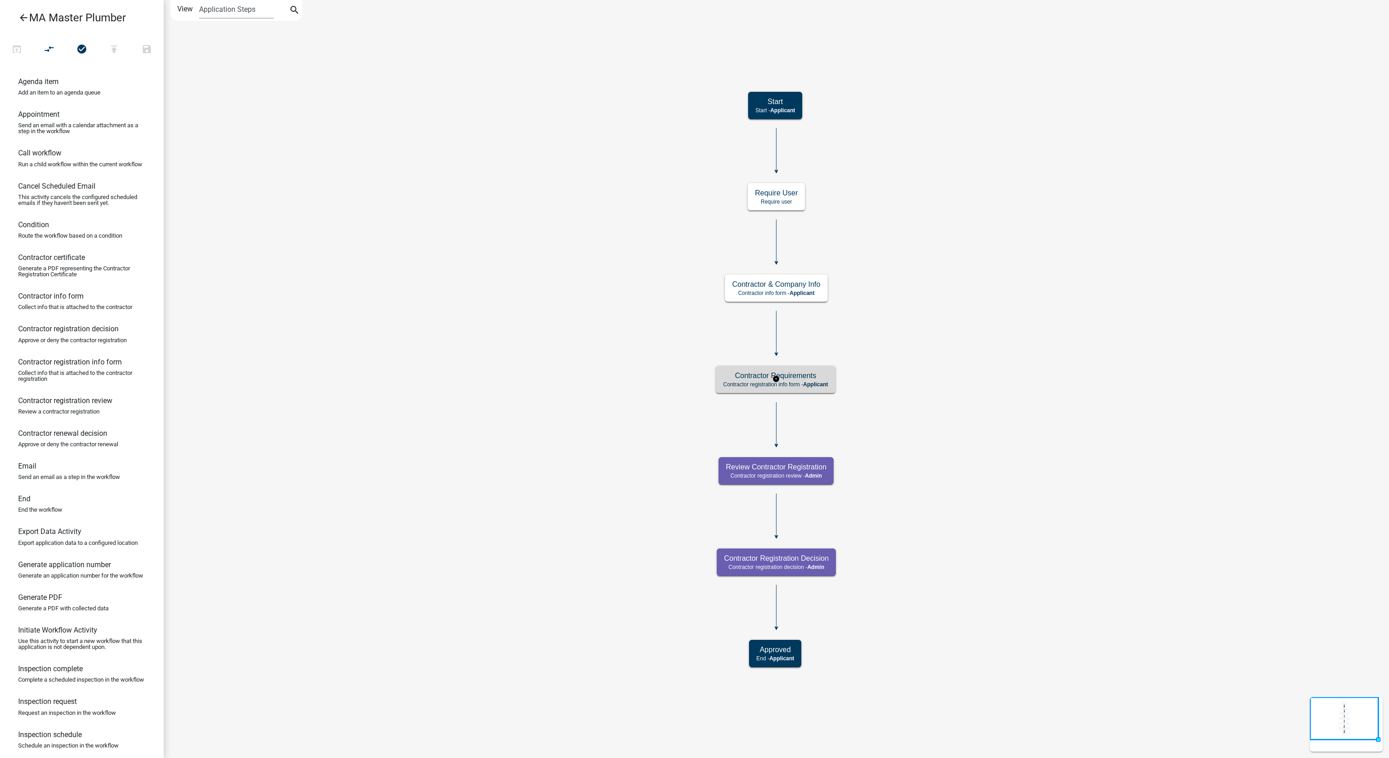
click at [787, 382] on p "Contractor registration info form - Applicant" at bounding box center [775, 384] width 105 height 6
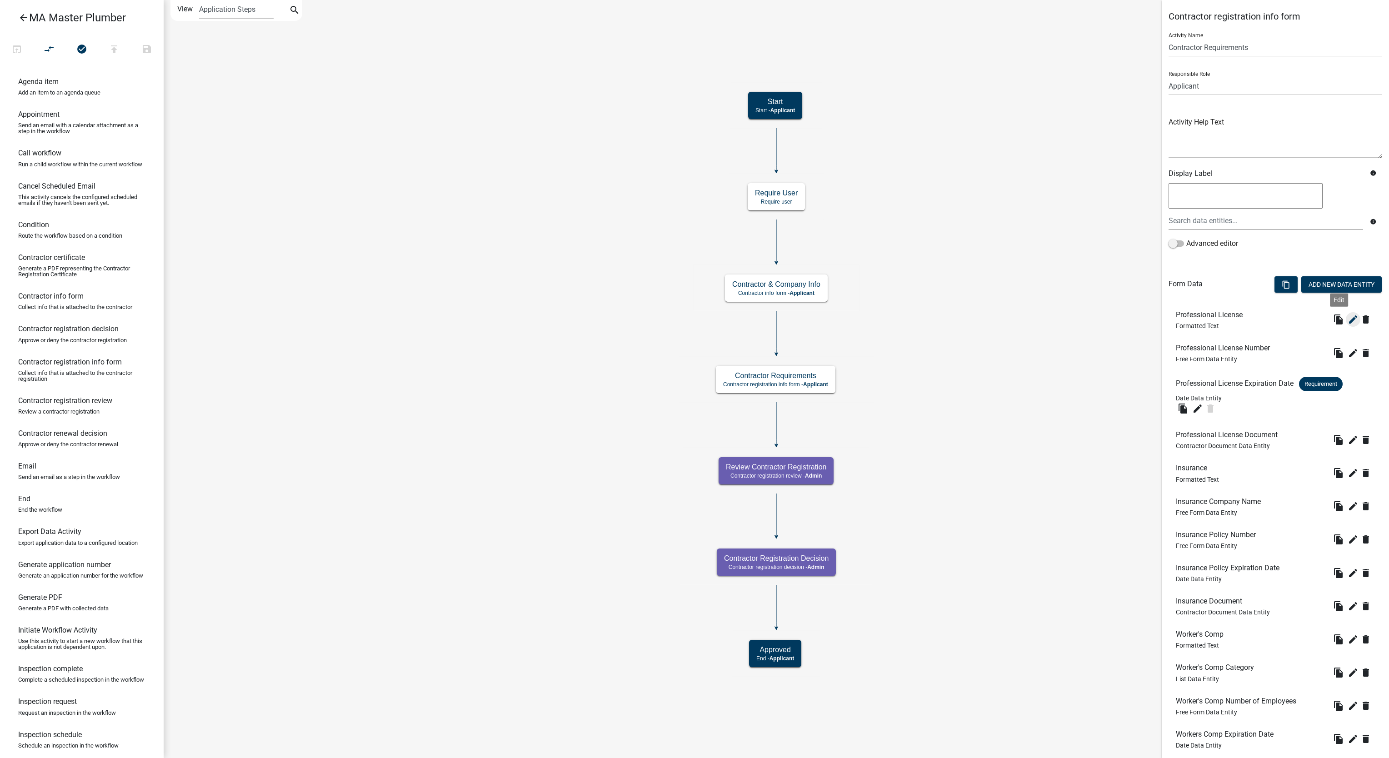
click at [1347, 325] on icon "edit" at bounding box center [1352, 319] width 11 height 11
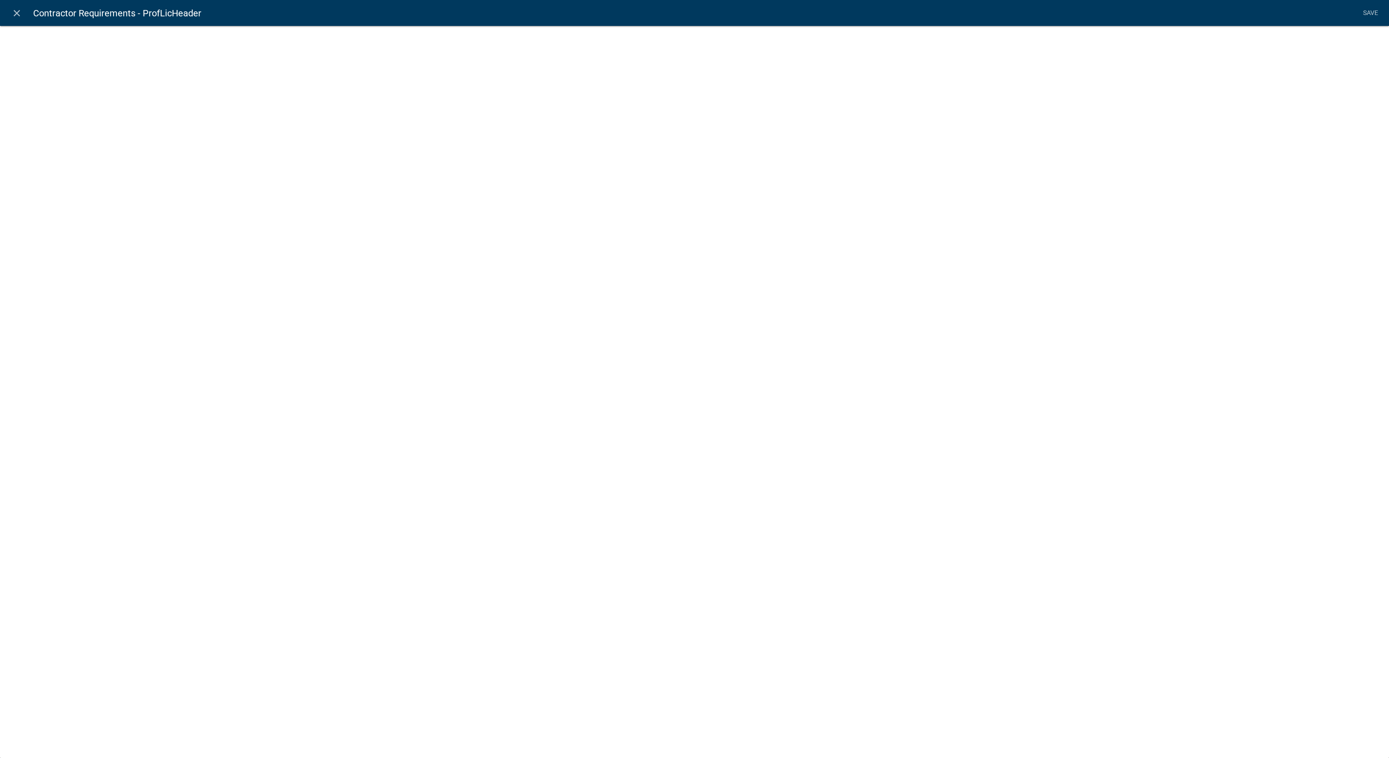
select select "rich-text"
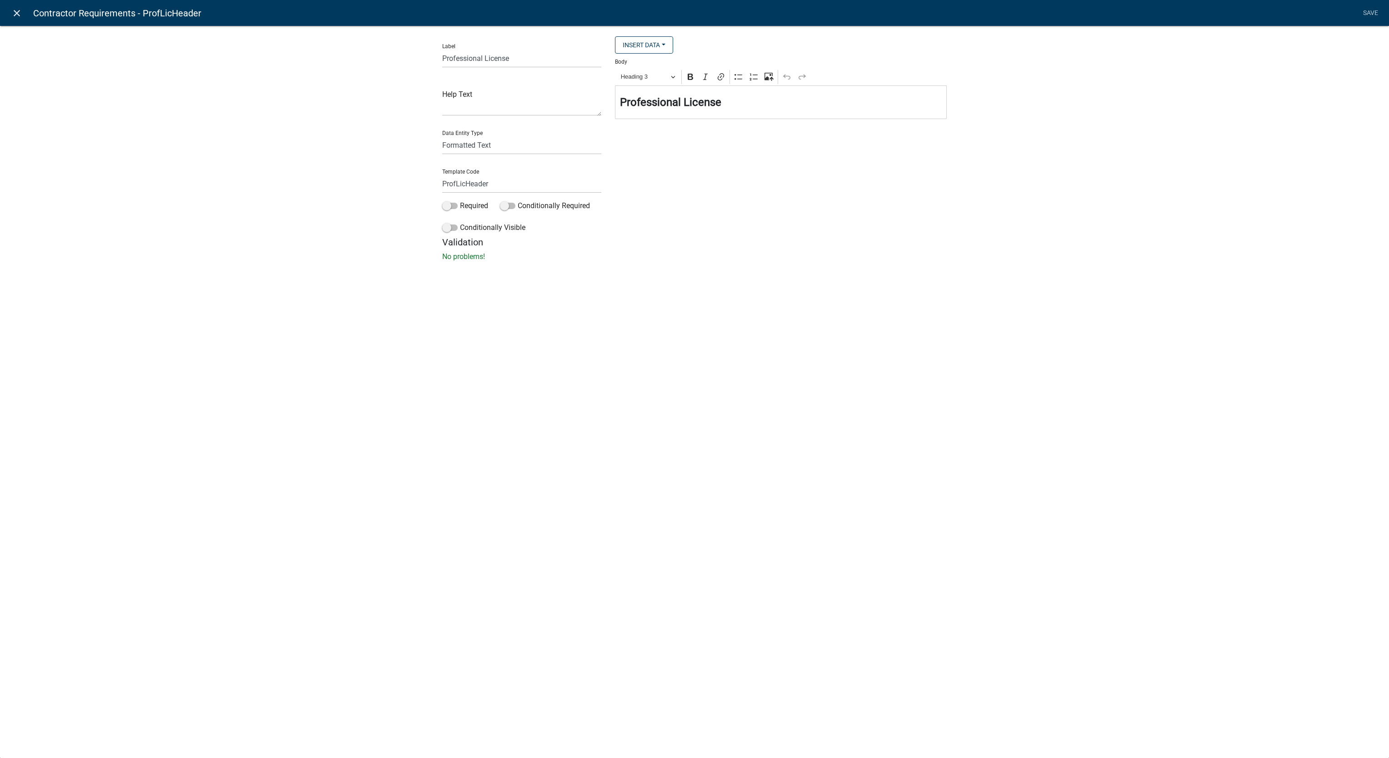
click at [20, 15] on icon "close" at bounding box center [16, 13] width 11 height 11
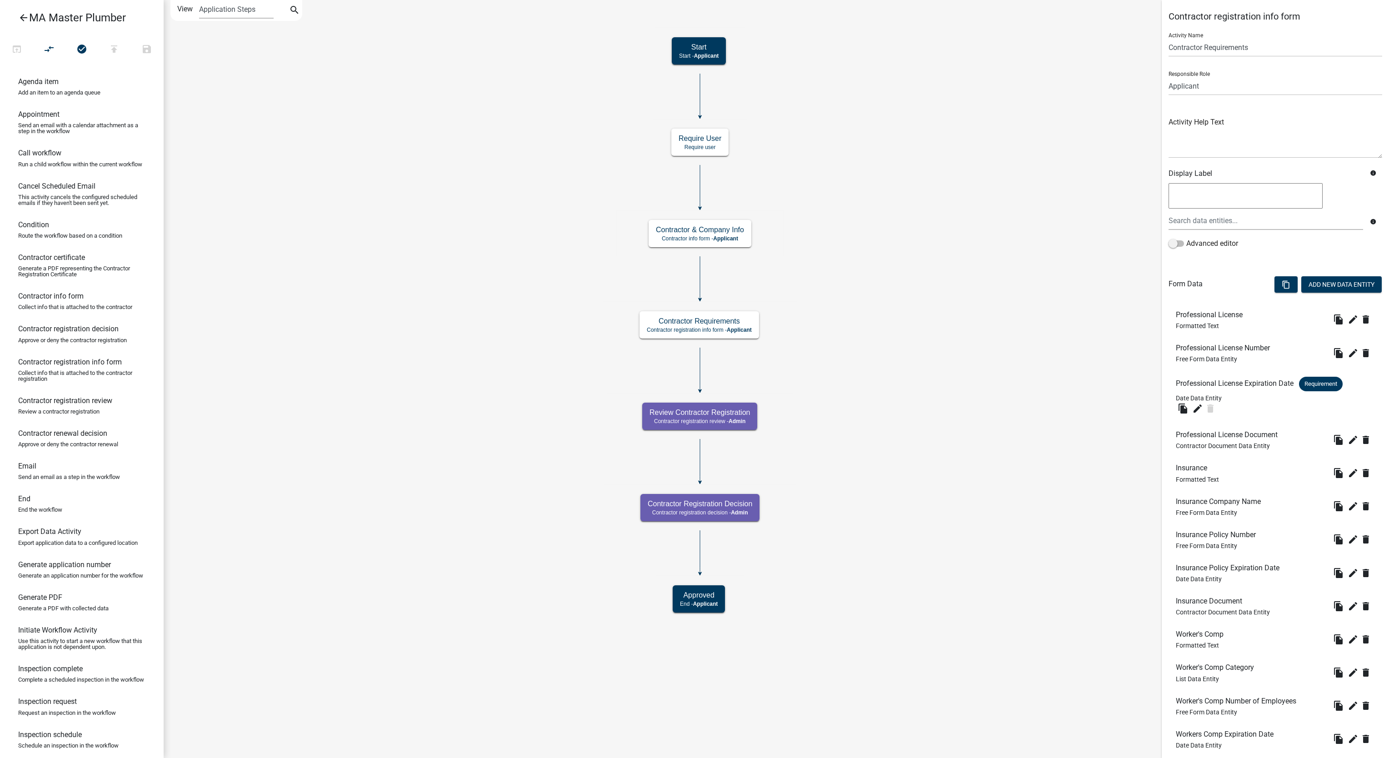
scroll to position [424, 0]
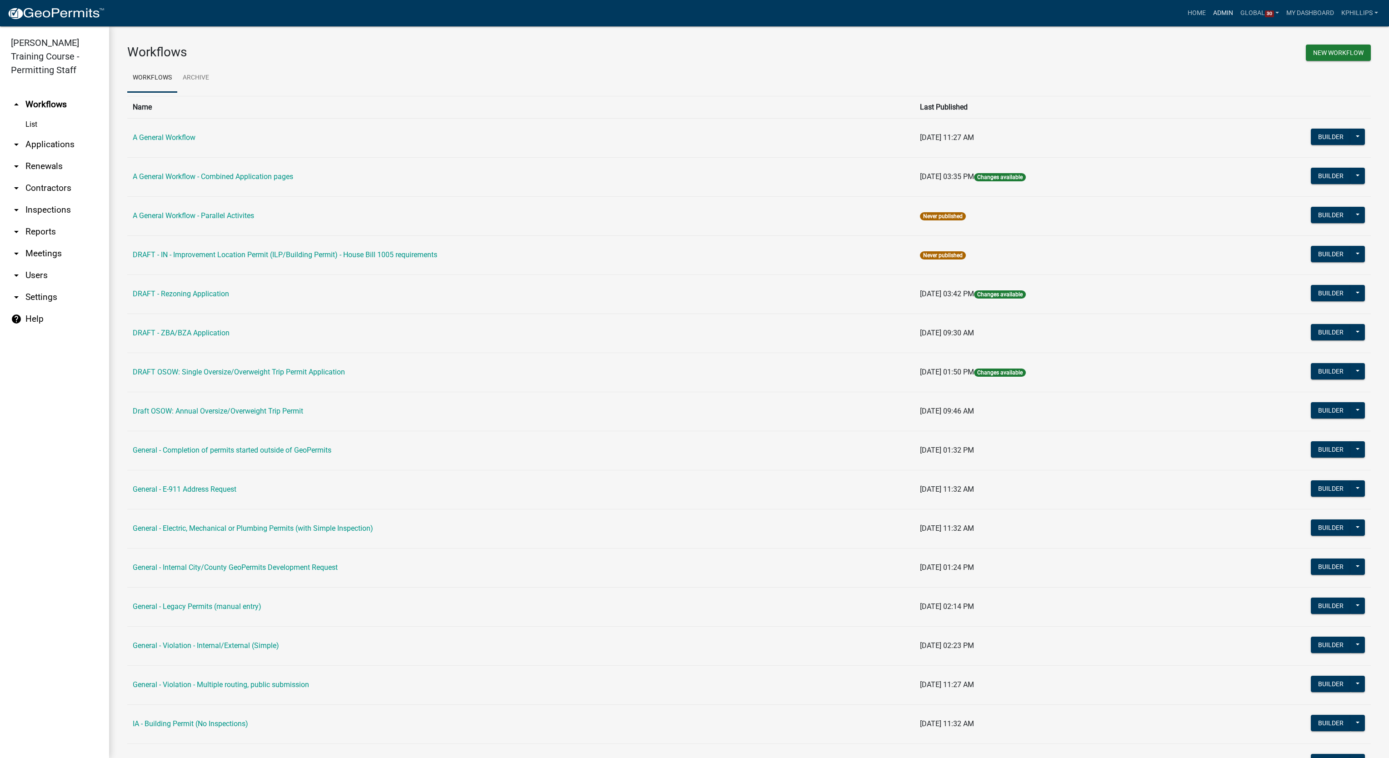
click at [1213, 13] on link "Admin" at bounding box center [1222, 13] width 27 height 17
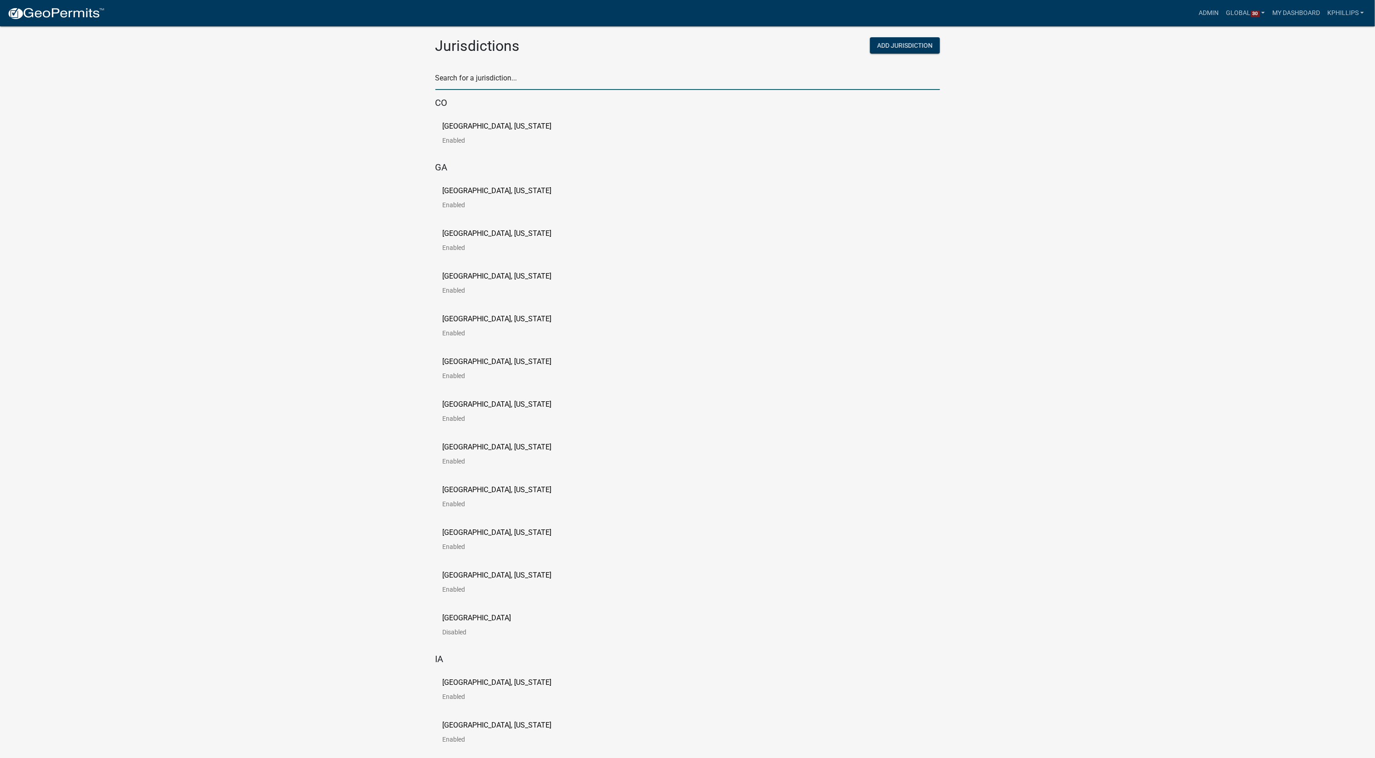
click at [498, 78] on input "text" at bounding box center [687, 80] width 504 height 19
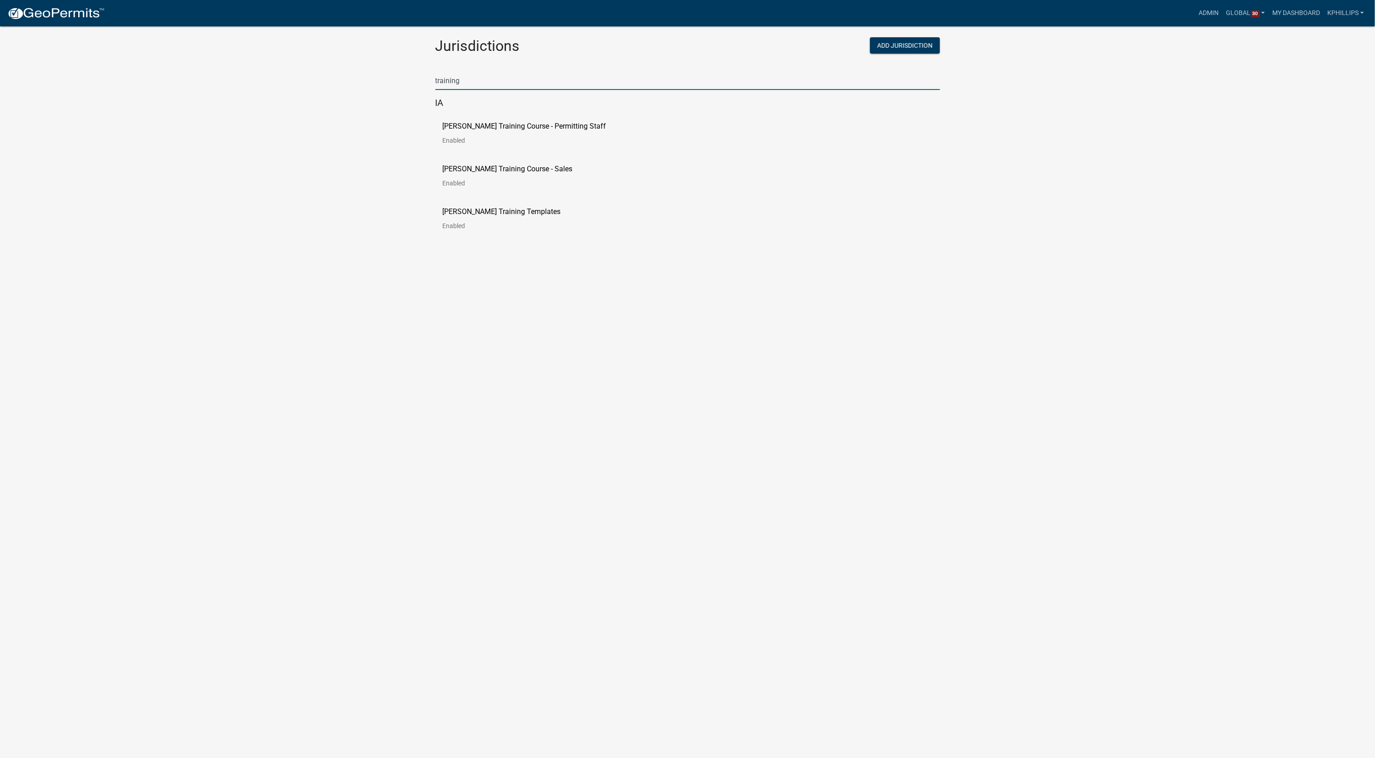
type input "training"
click at [535, 132] on link "[PERSON_NAME] Training Course - Permitting Staff Enabled" at bounding box center [532, 137] width 178 height 28
